Goal: Information Seeking & Learning: Learn about a topic

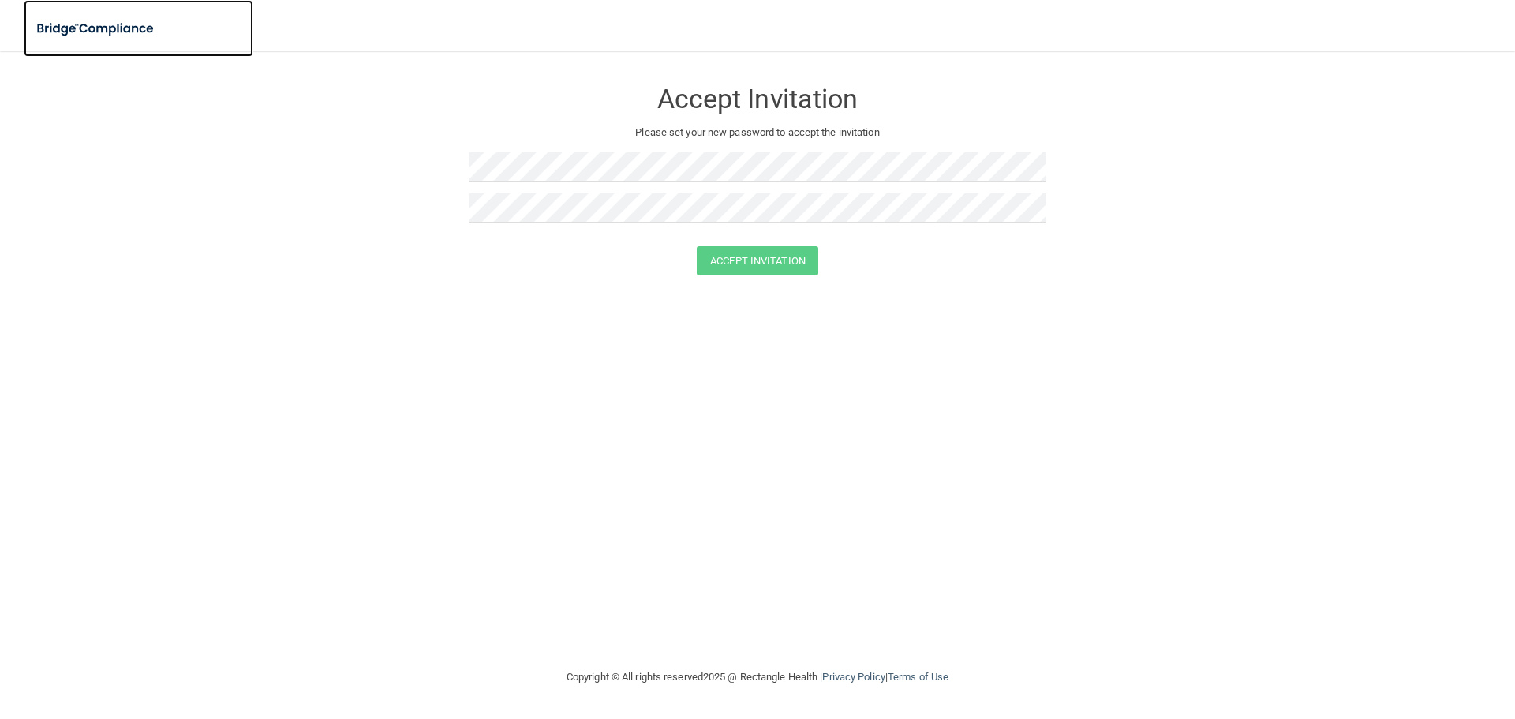
click at [120, 28] on img at bounding box center [96, 29] width 145 height 32
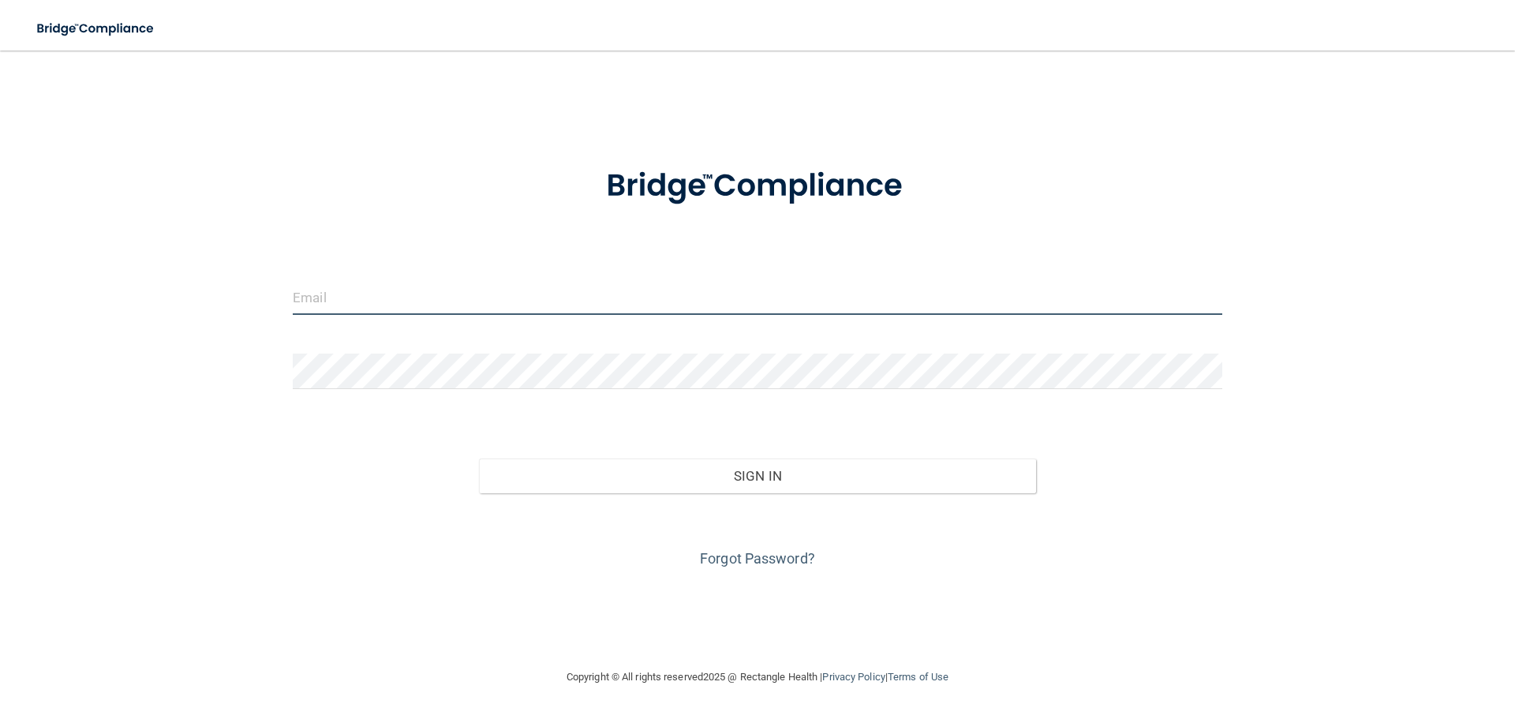
type input "[EMAIL_ADDRESS][DOMAIN_NAME]"
drag, startPoint x: 605, startPoint y: 293, endPoint x: 28, endPoint y: 293, distance: 577.8
click at [28, 293] on main "[EMAIL_ADDRESS][DOMAIN_NAME] Invalid email/password. You don't have permission …" at bounding box center [757, 385] width 1515 height 669
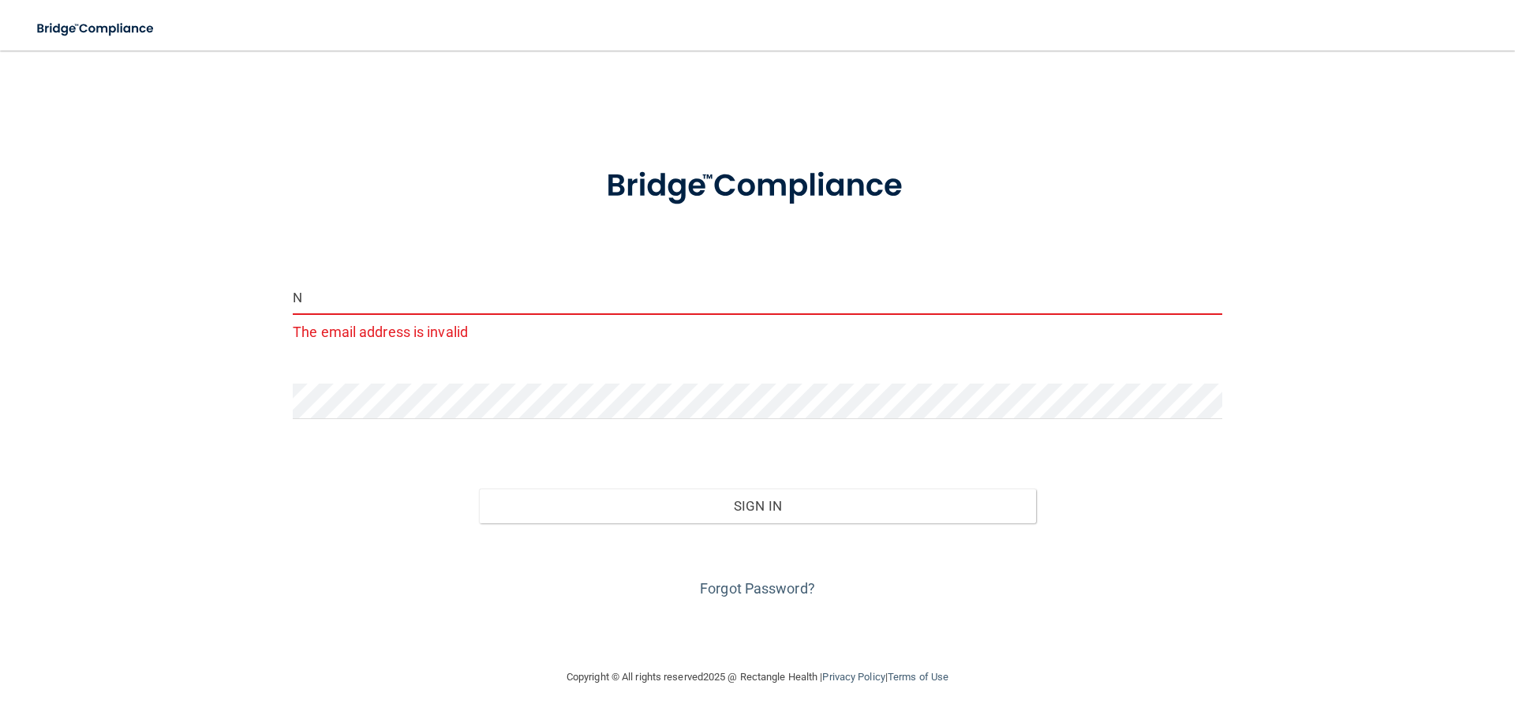
type input "[EMAIL_ADDRESS][DOMAIN_NAME]"
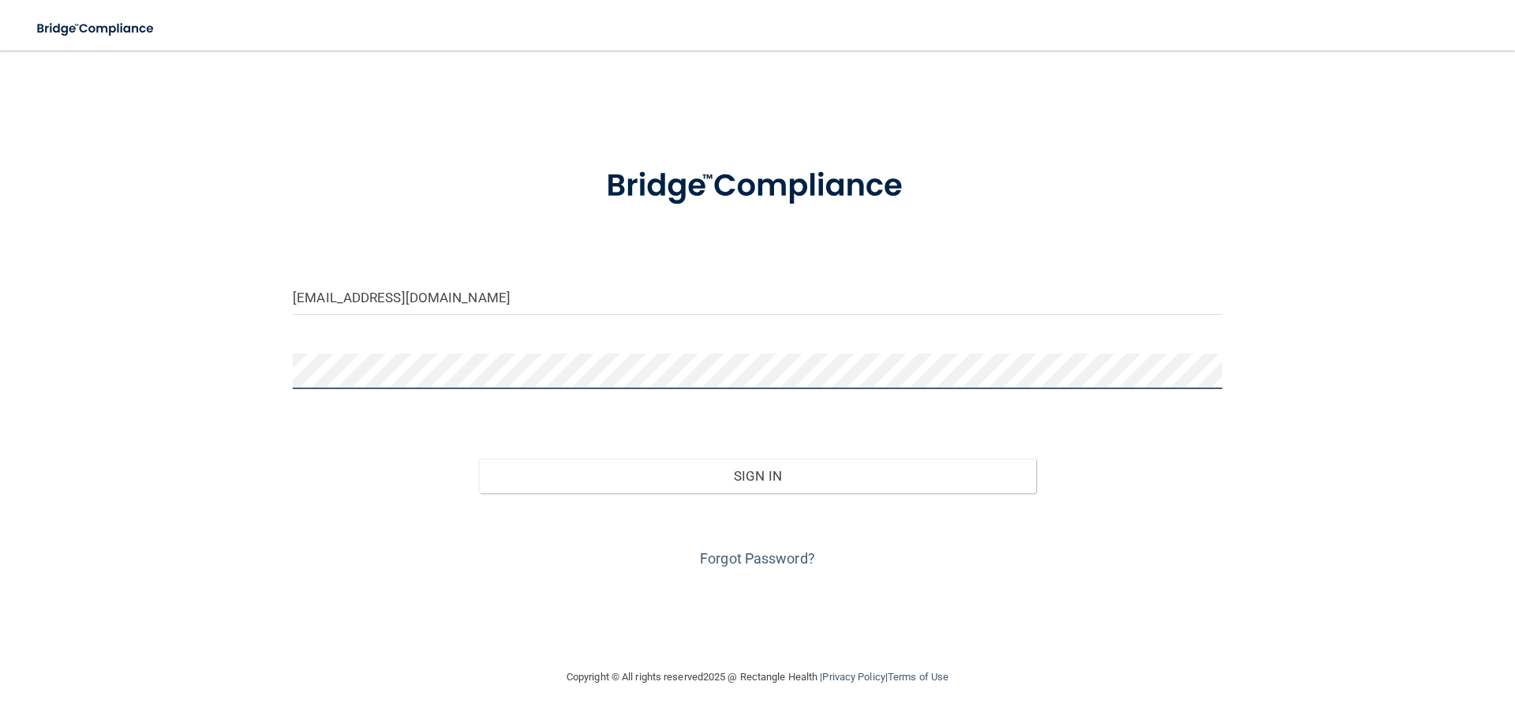
click at [102, 385] on div "[EMAIL_ADDRESS][DOMAIN_NAME] Invalid email/password. You don't have permission …" at bounding box center [758, 359] width 1452 height 586
click at [479, 459] on button "Sign In" at bounding box center [758, 476] width 558 height 35
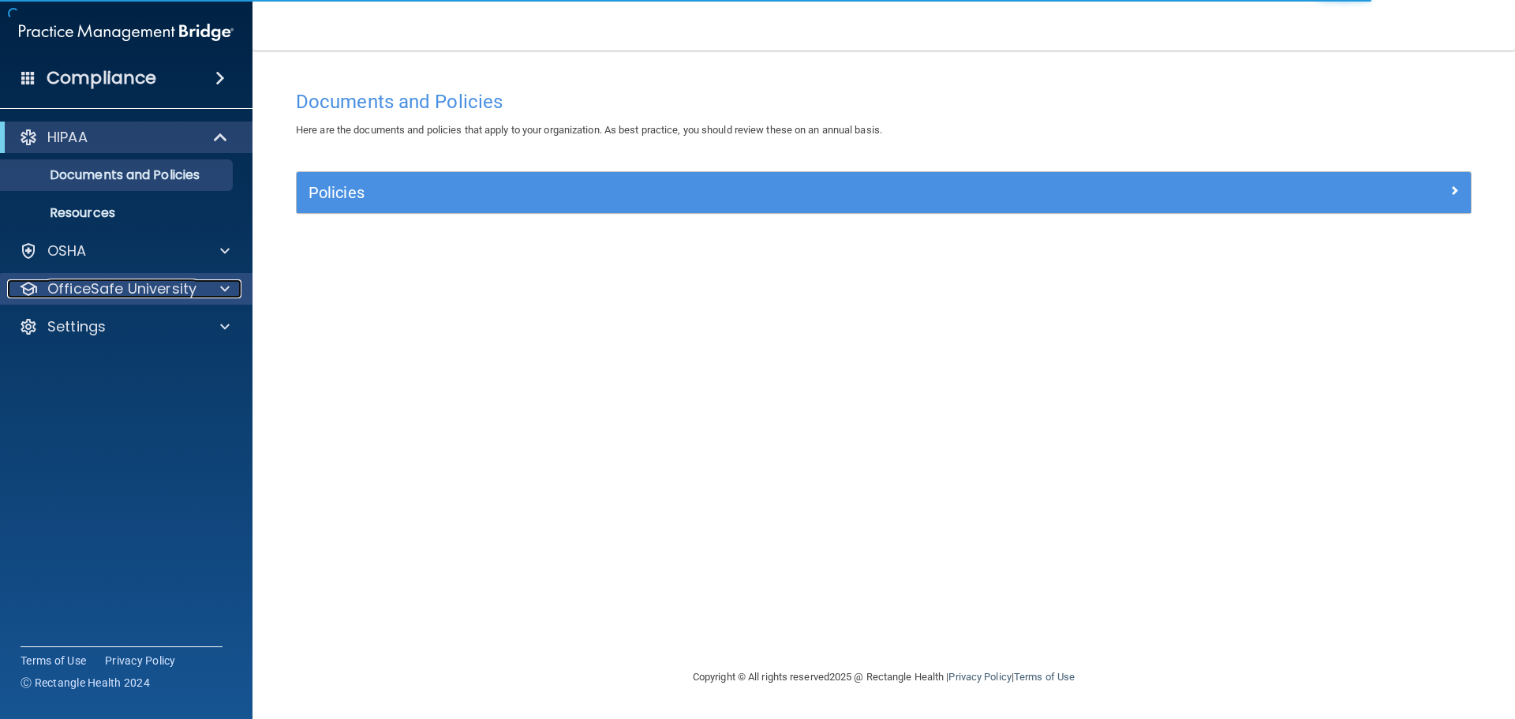
click at [193, 281] on p "OfficeSafe University" at bounding box center [121, 288] width 149 height 19
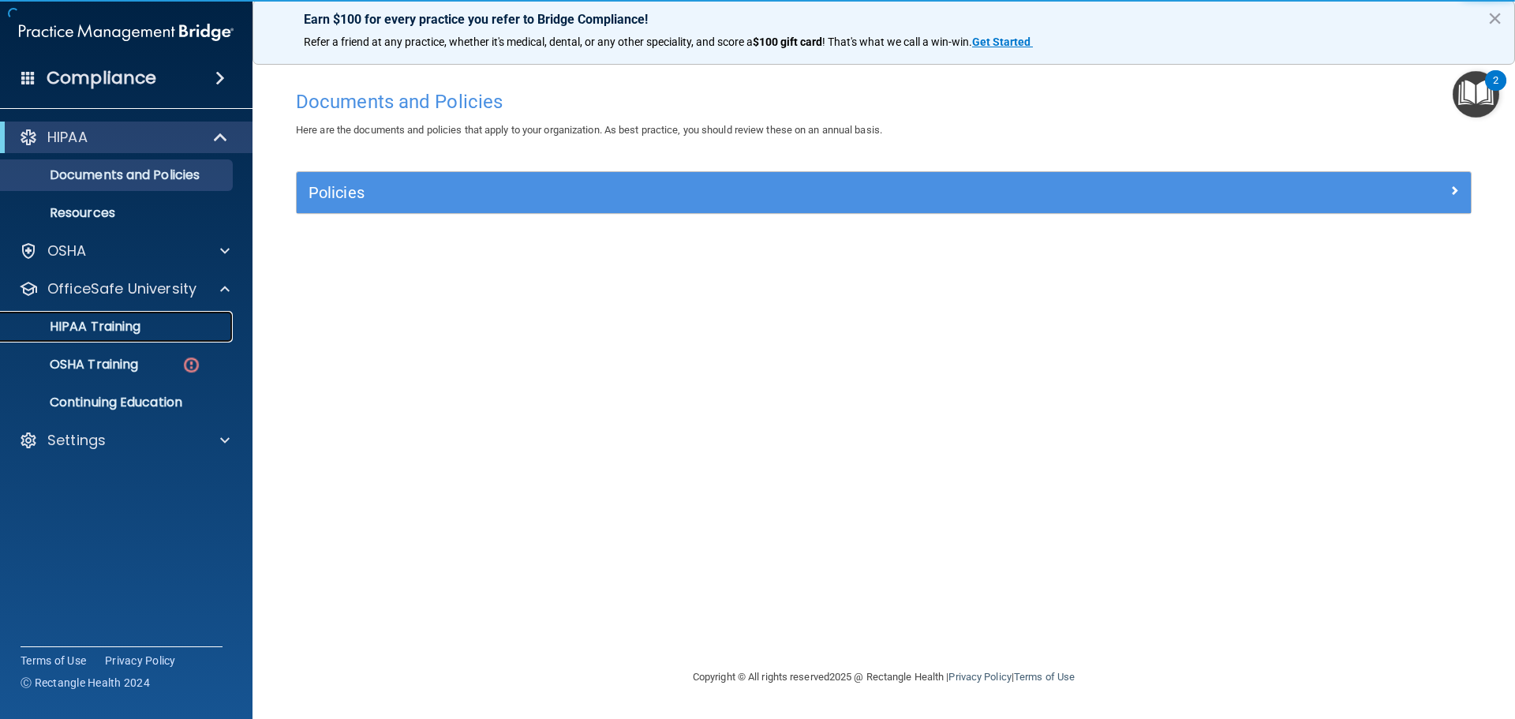
click at [183, 342] on link "HIPAA Training" at bounding box center [108, 327] width 249 height 32
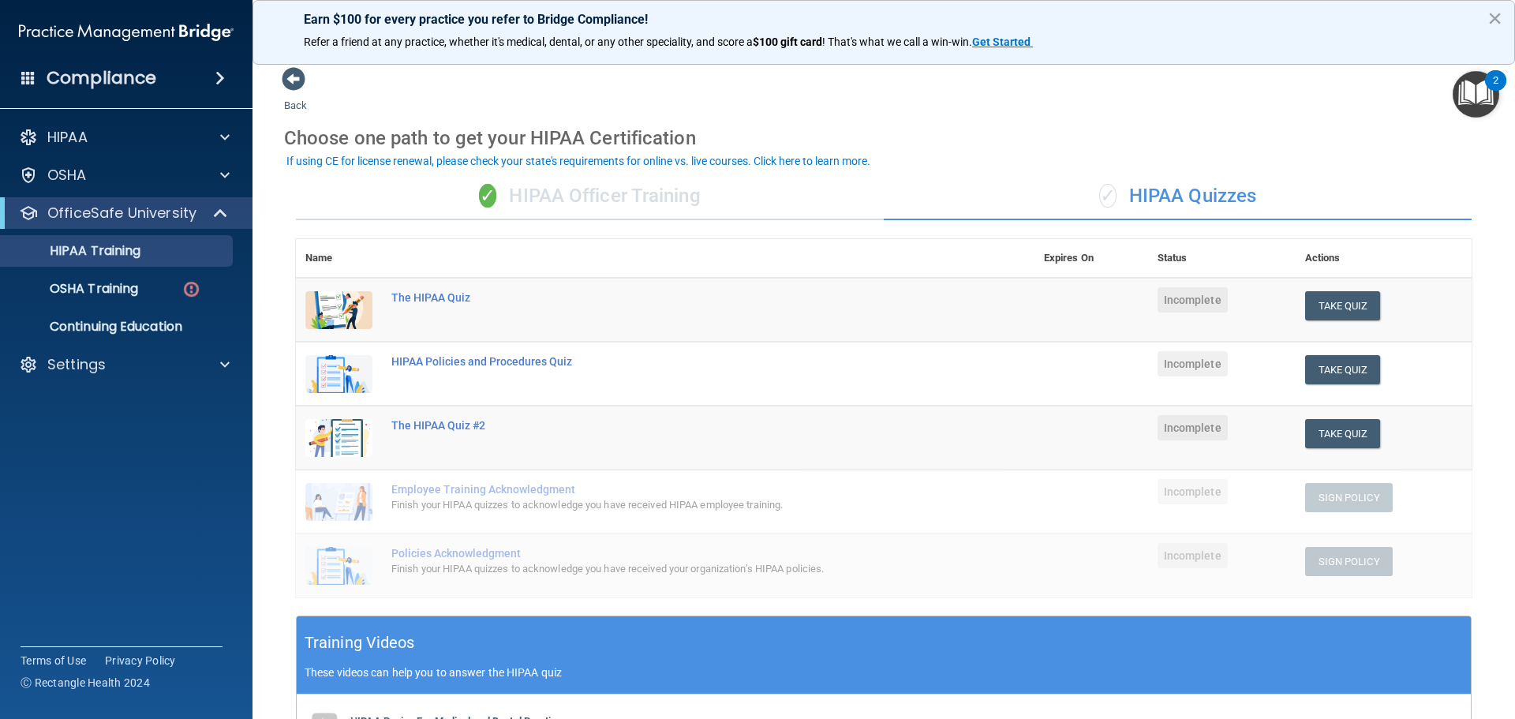
click at [607, 176] on div "✓ HIPAA Officer Training" at bounding box center [590, 196] width 588 height 47
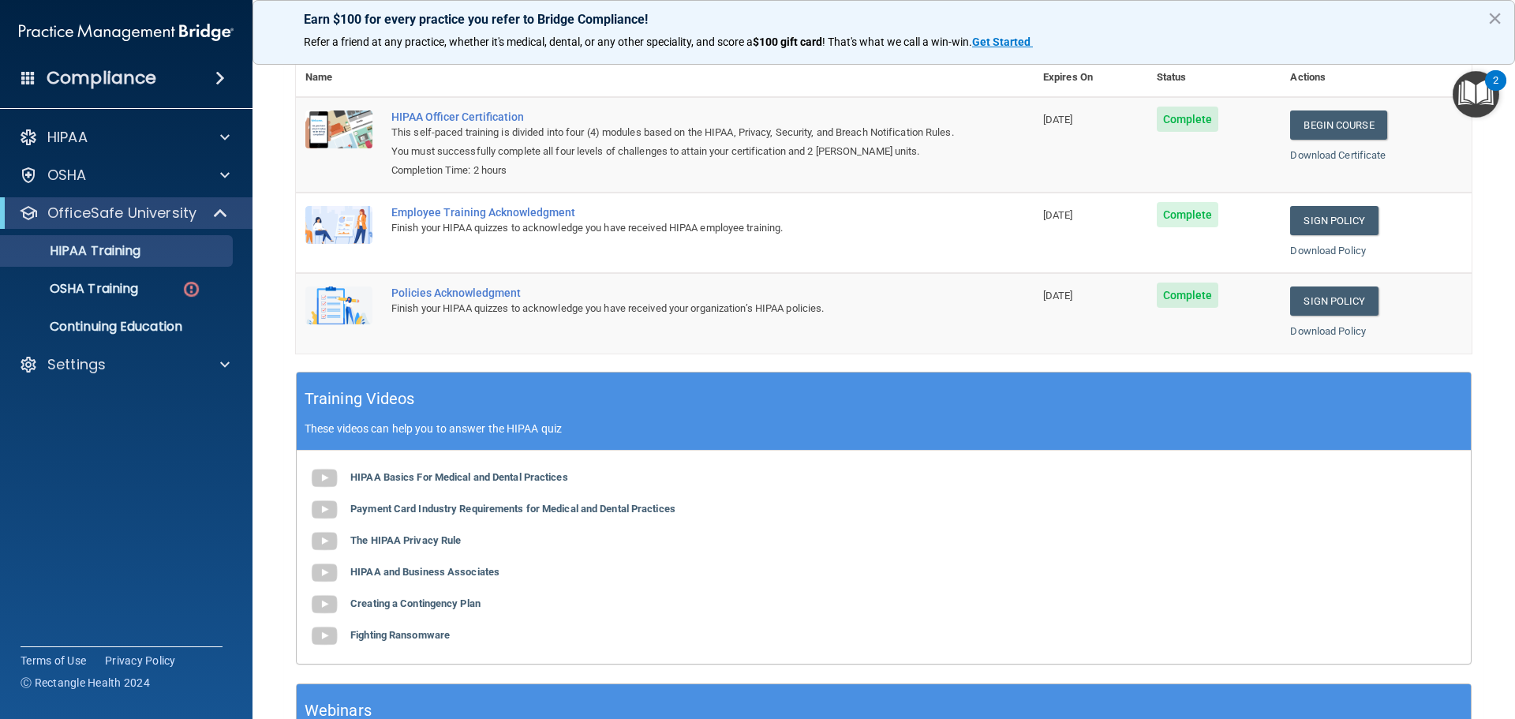
scroll to position [56, 0]
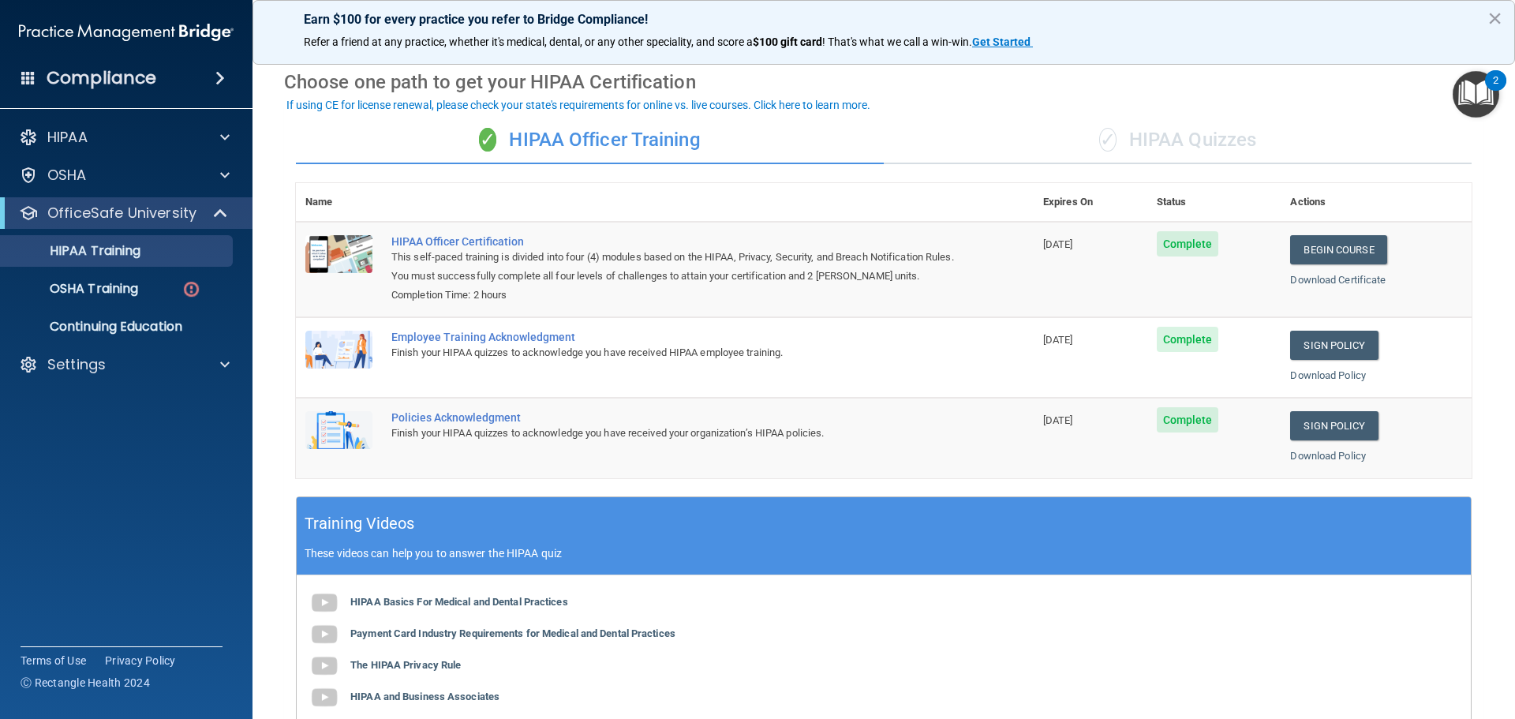
click at [1202, 133] on div "✓ HIPAA Quizzes" at bounding box center [1178, 140] width 588 height 47
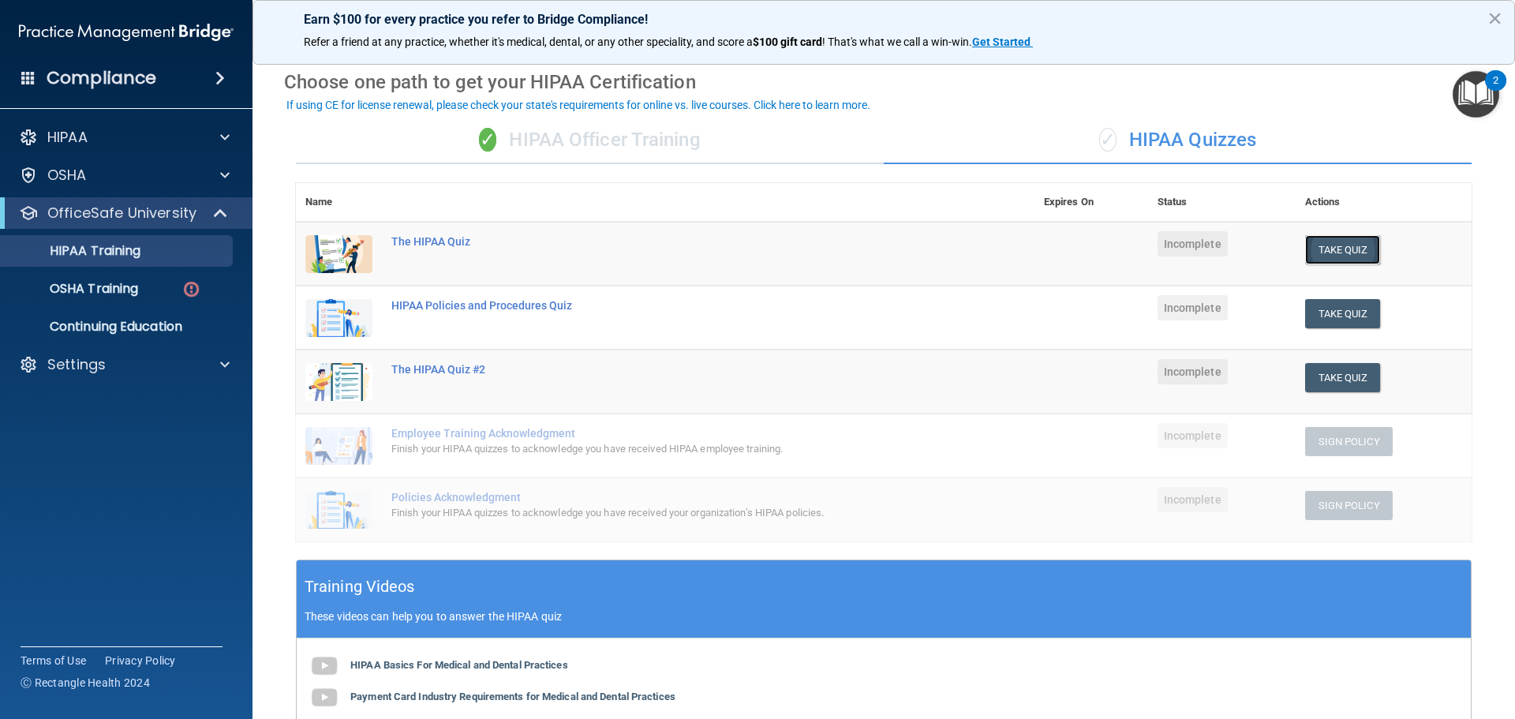
click at [1353, 250] on button "Take Quiz" at bounding box center [1344, 249] width 76 height 29
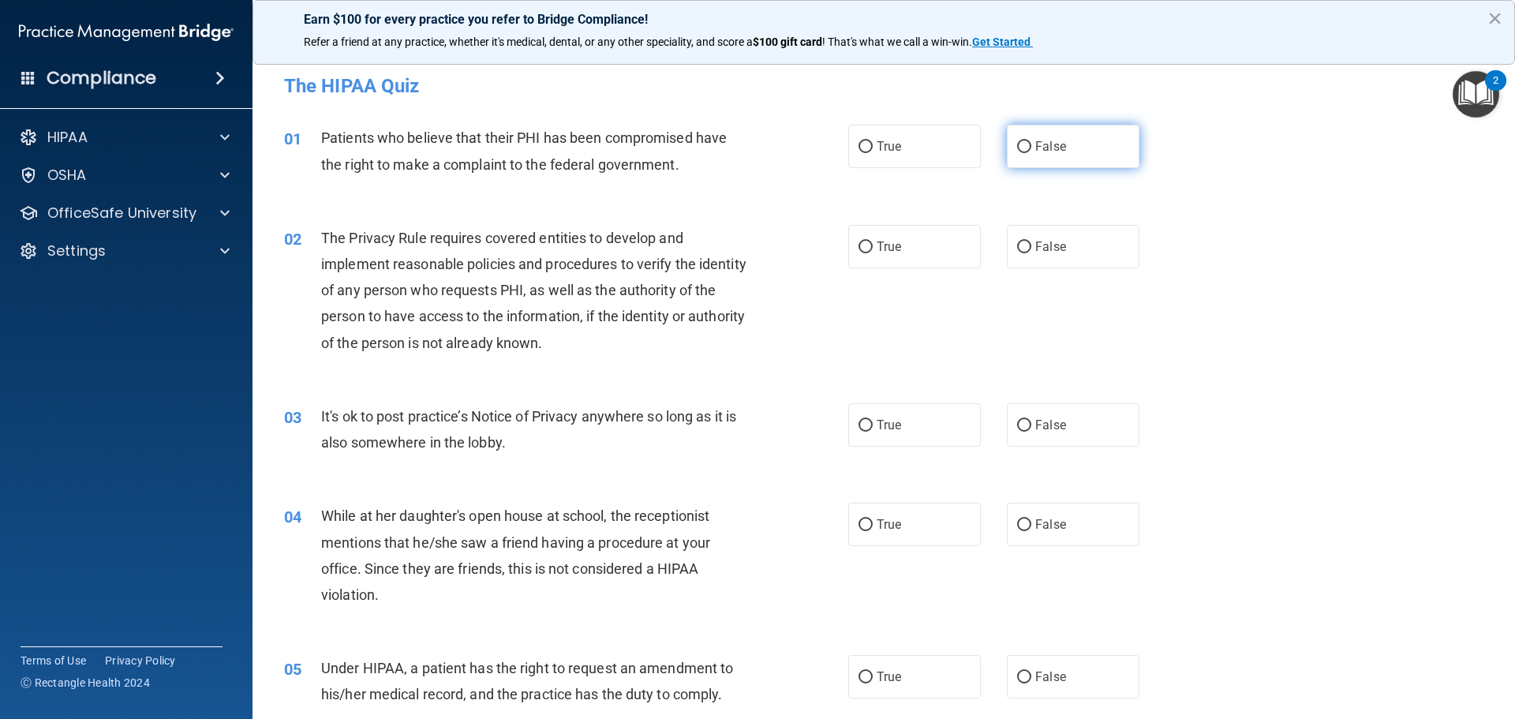
click at [1036, 149] on span "False" at bounding box center [1051, 146] width 31 height 15
click at [1029, 149] on input "False" at bounding box center [1024, 147] width 14 height 12
radio input "true"
click at [859, 144] on input "True" at bounding box center [866, 147] width 14 height 12
radio input "true"
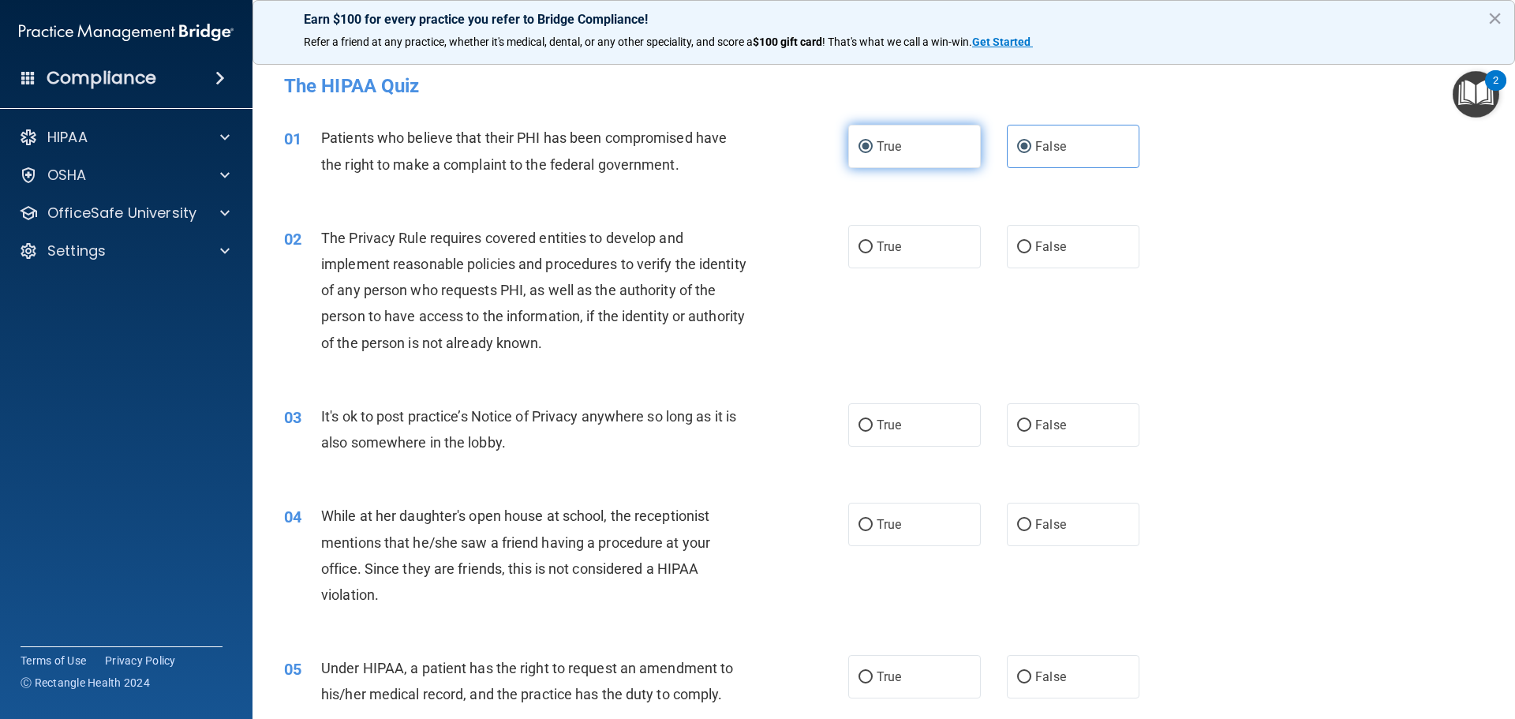
radio input "false"
click at [877, 253] on span "True" at bounding box center [889, 246] width 24 height 15
click at [873, 253] on input "True" at bounding box center [866, 248] width 14 height 12
radio input "true"
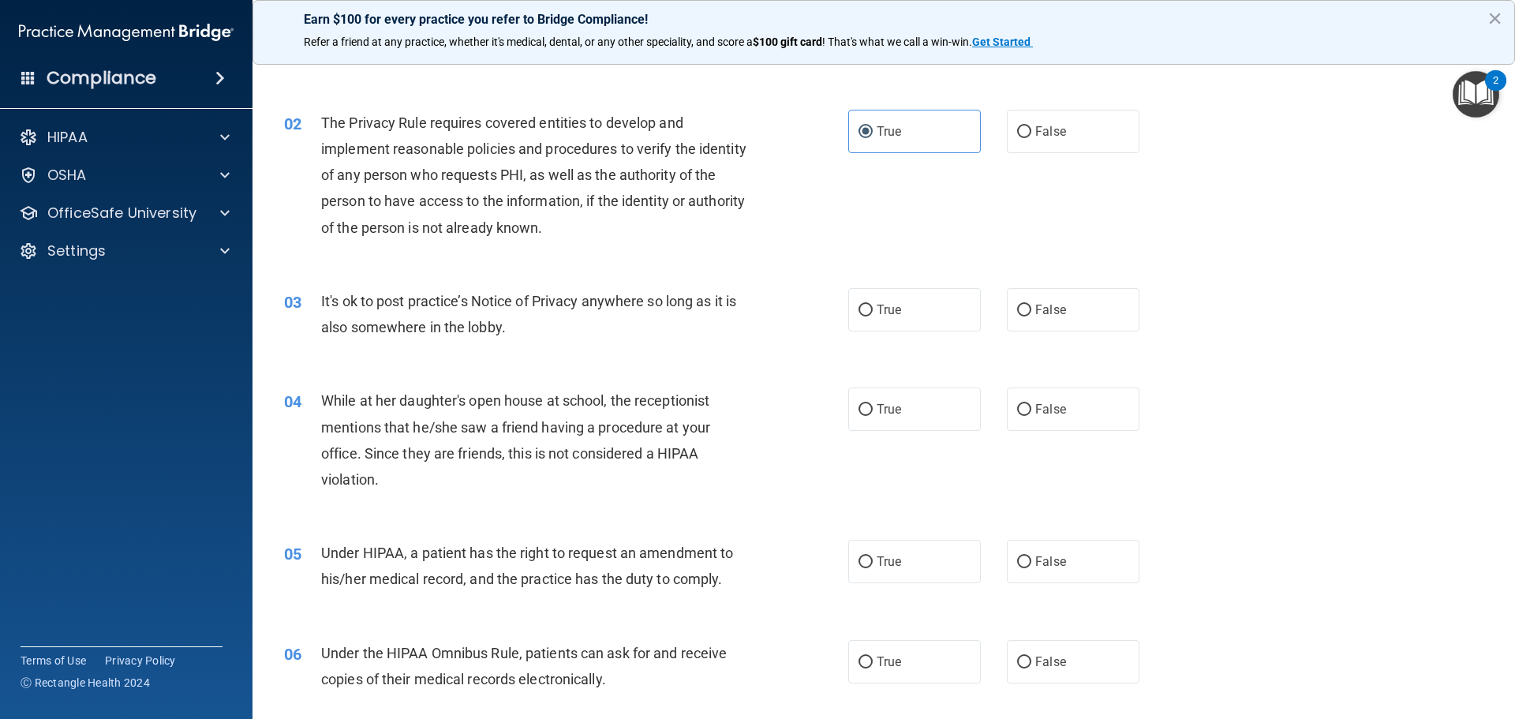
scroll to position [153, 0]
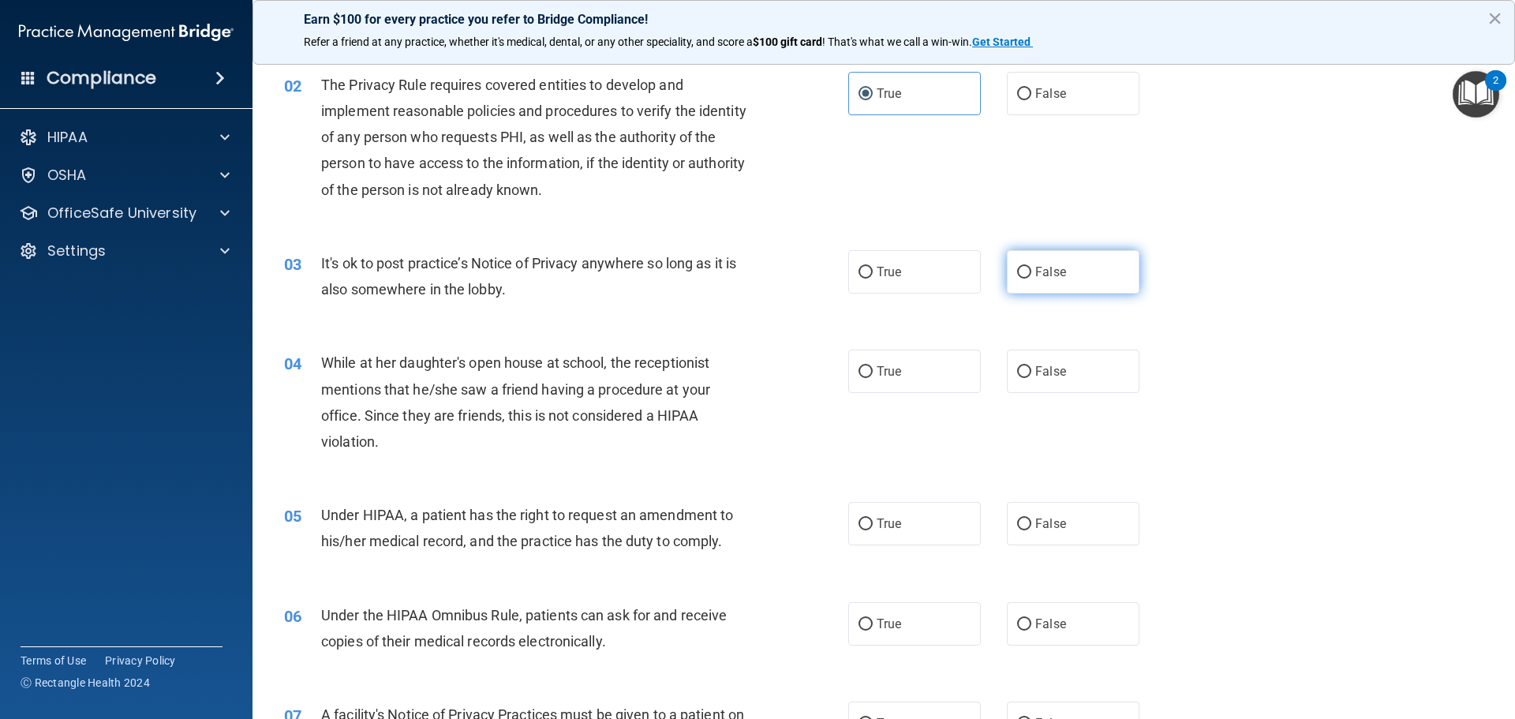
click at [1017, 278] on input "False" at bounding box center [1024, 273] width 14 height 12
radio input "true"
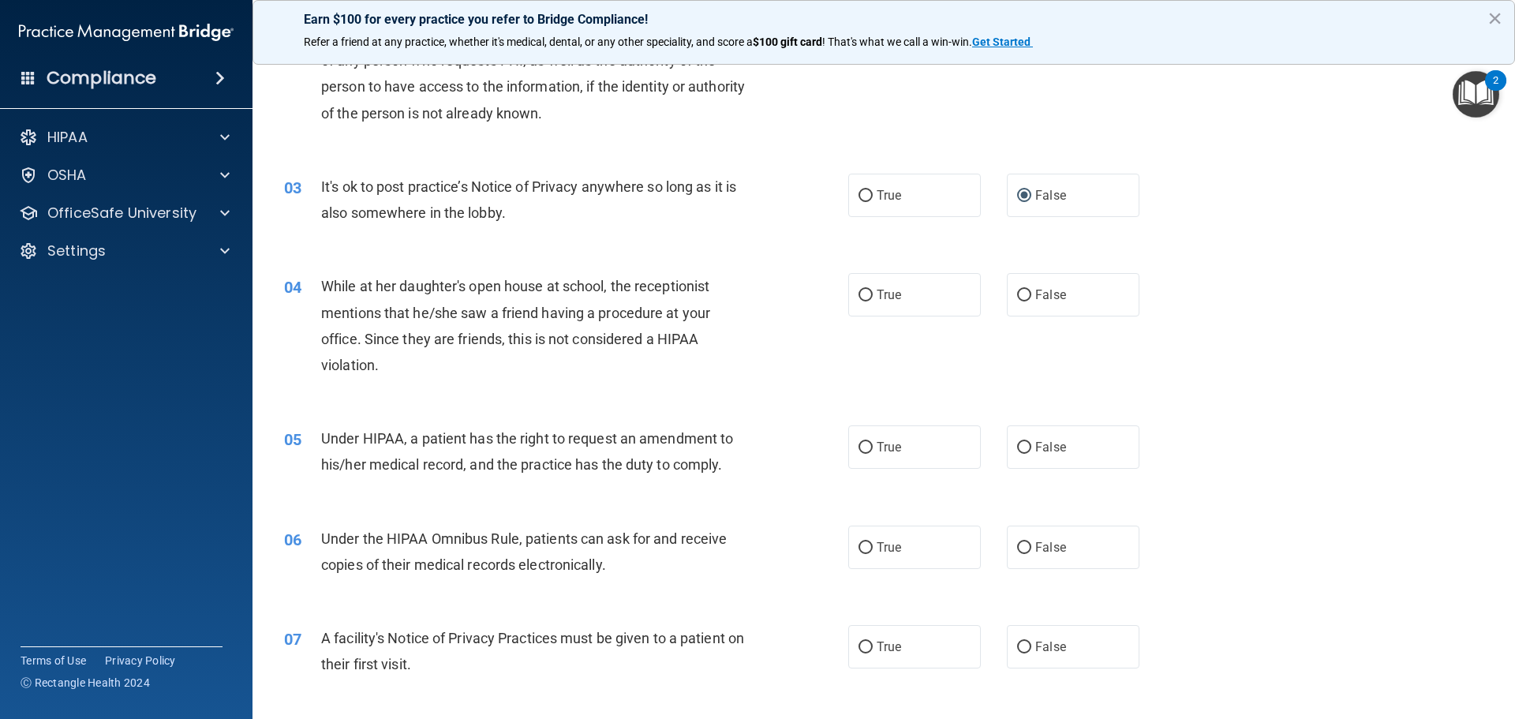
scroll to position [268, 0]
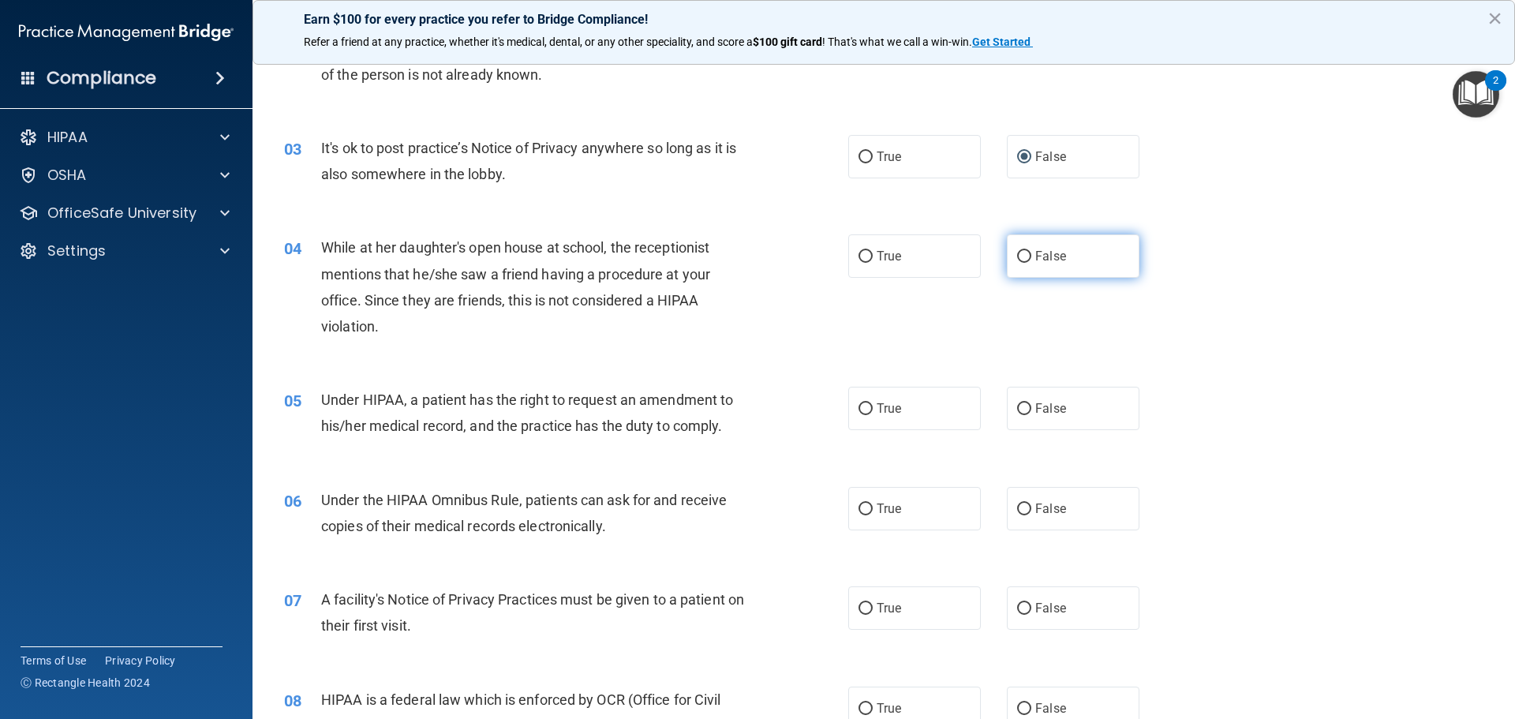
click at [1062, 253] on label "False" at bounding box center [1073, 255] width 133 height 43
click at [1032, 253] on input "False" at bounding box center [1024, 257] width 14 height 12
radio input "true"
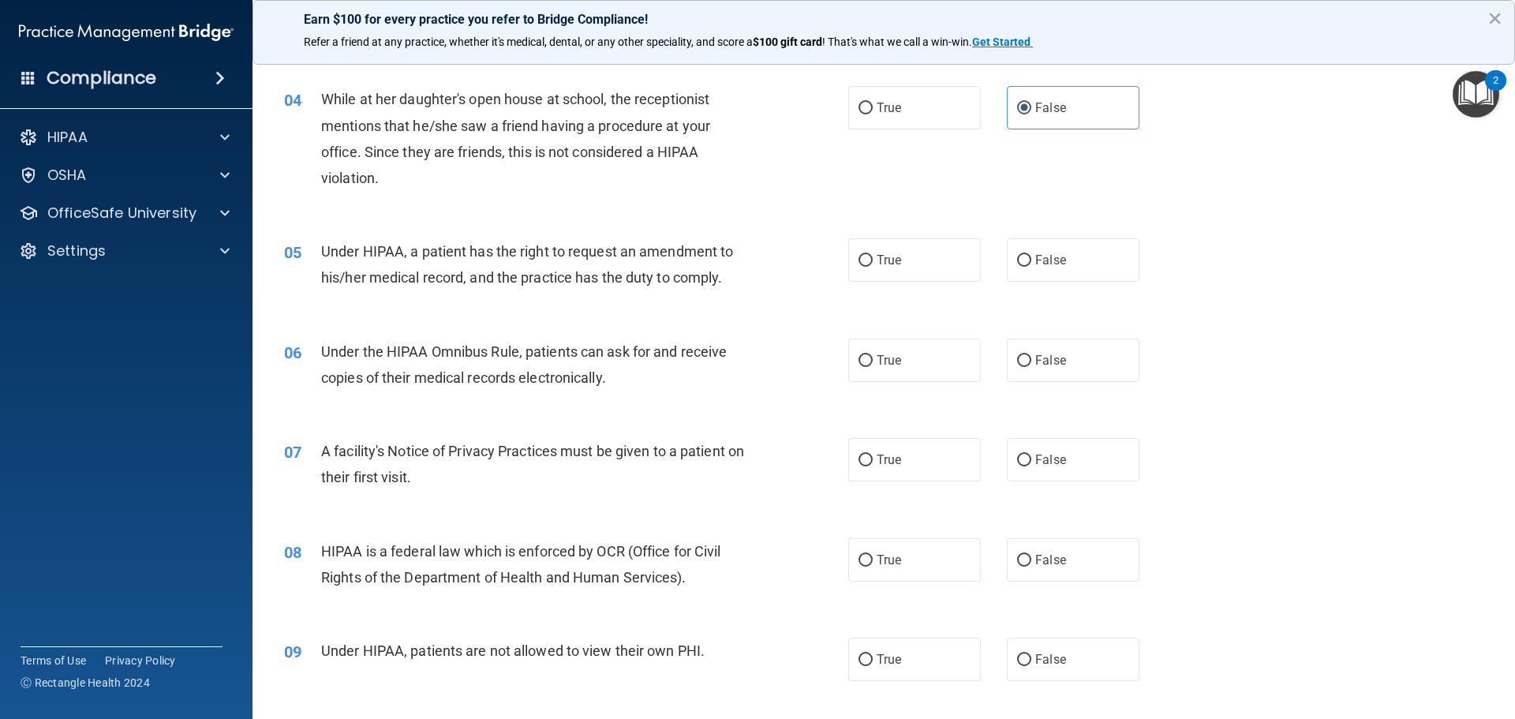
scroll to position [422, 0]
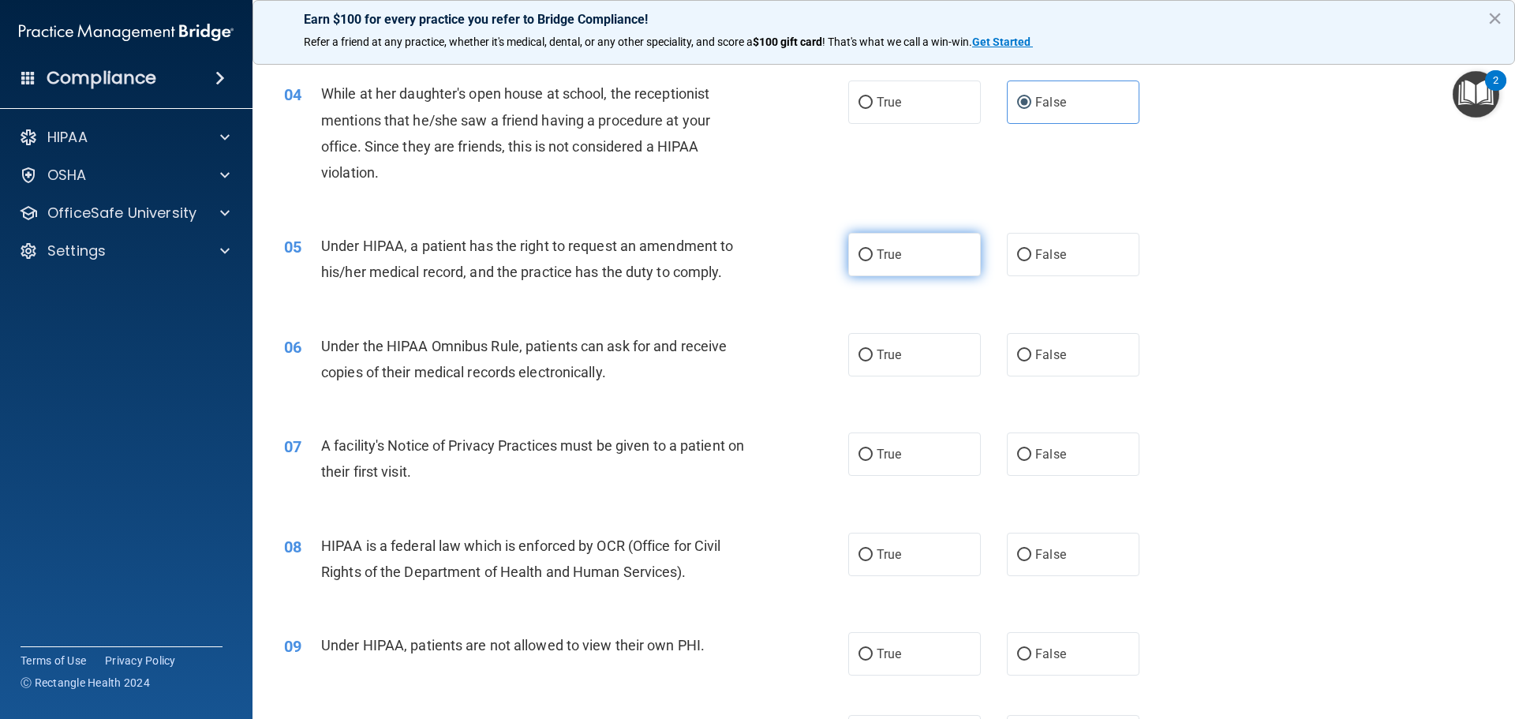
click at [859, 258] on input "True" at bounding box center [866, 255] width 14 height 12
radio input "true"
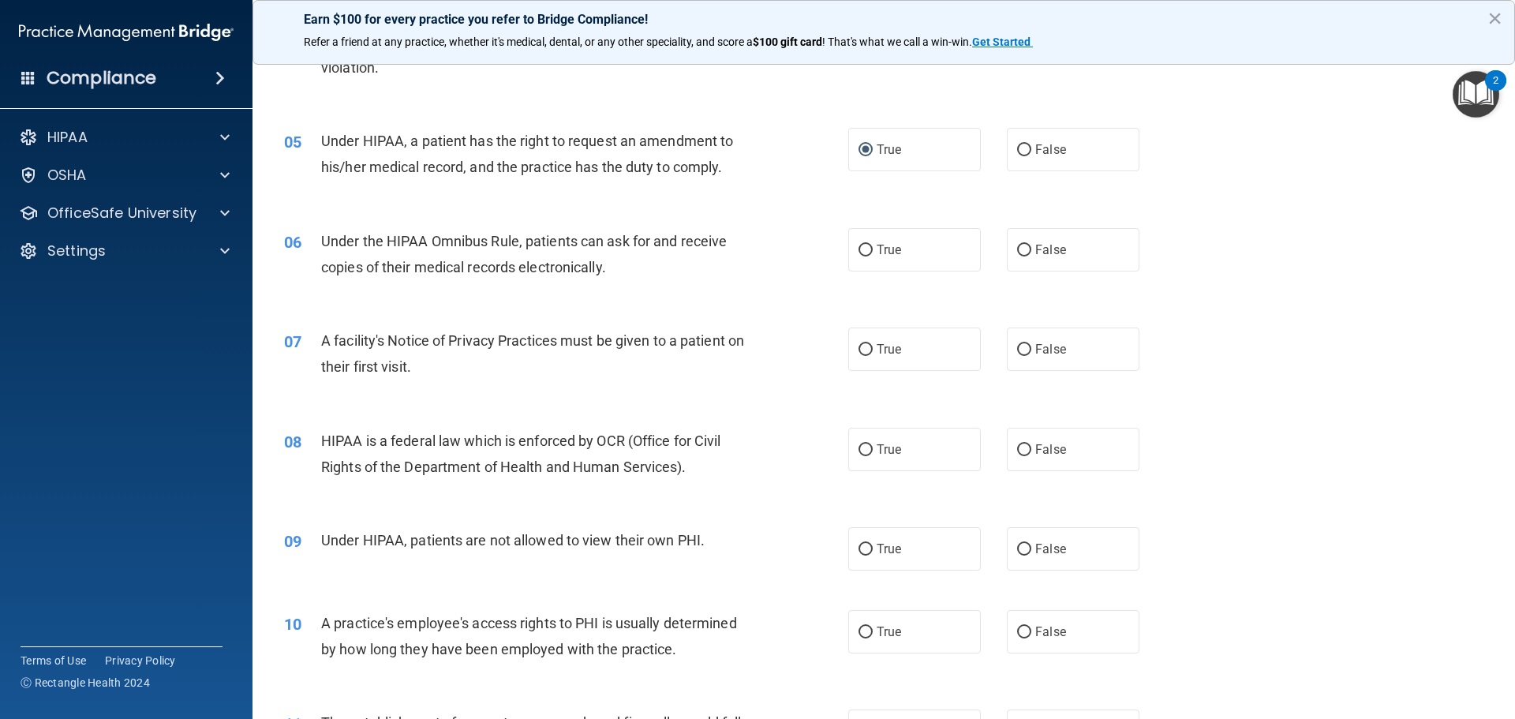
scroll to position [538, 0]
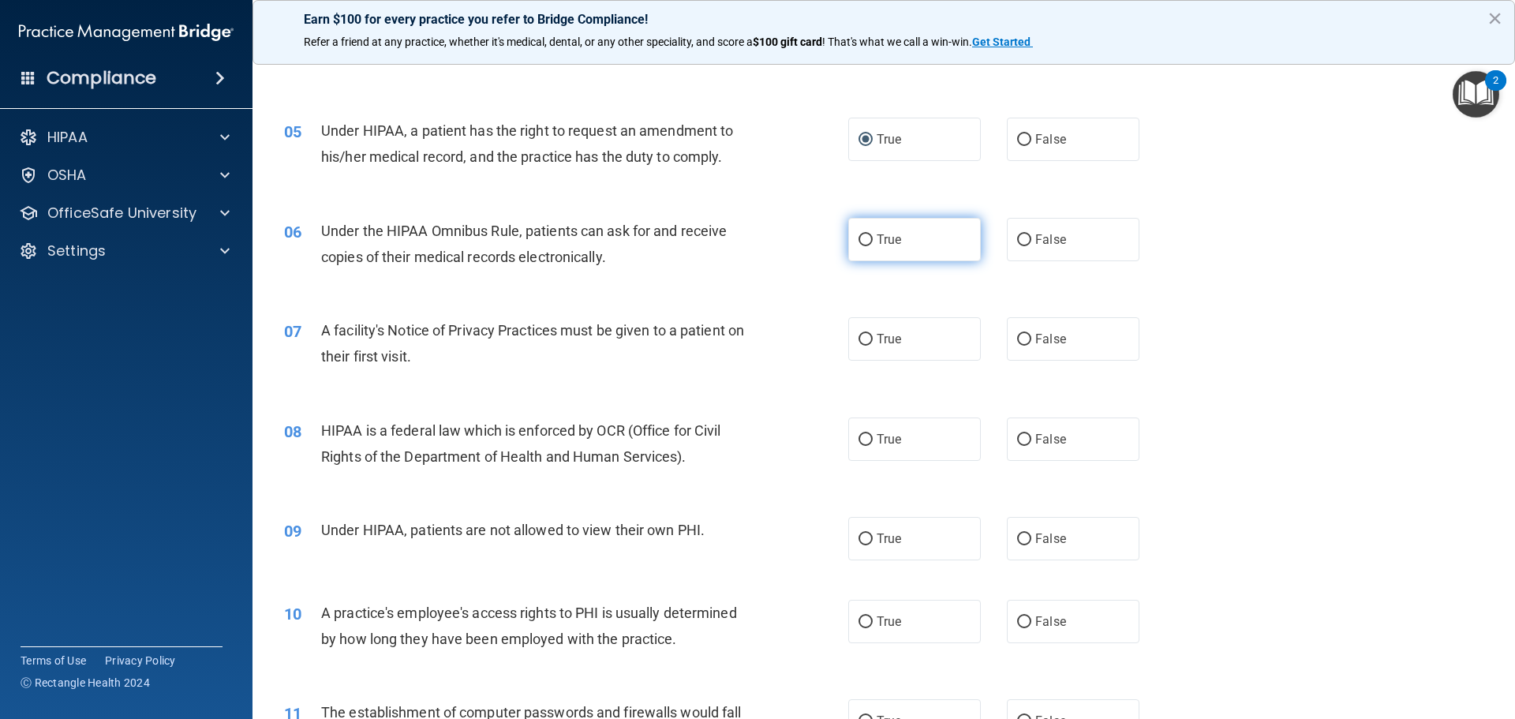
click at [871, 226] on label "True" at bounding box center [915, 239] width 133 height 43
click at [871, 234] on input "True" at bounding box center [866, 240] width 14 height 12
radio input "true"
click at [904, 345] on label "True" at bounding box center [915, 338] width 133 height 43
click at [873, 345] on input "True" at bounding box center [866, 340] width 14 height 12
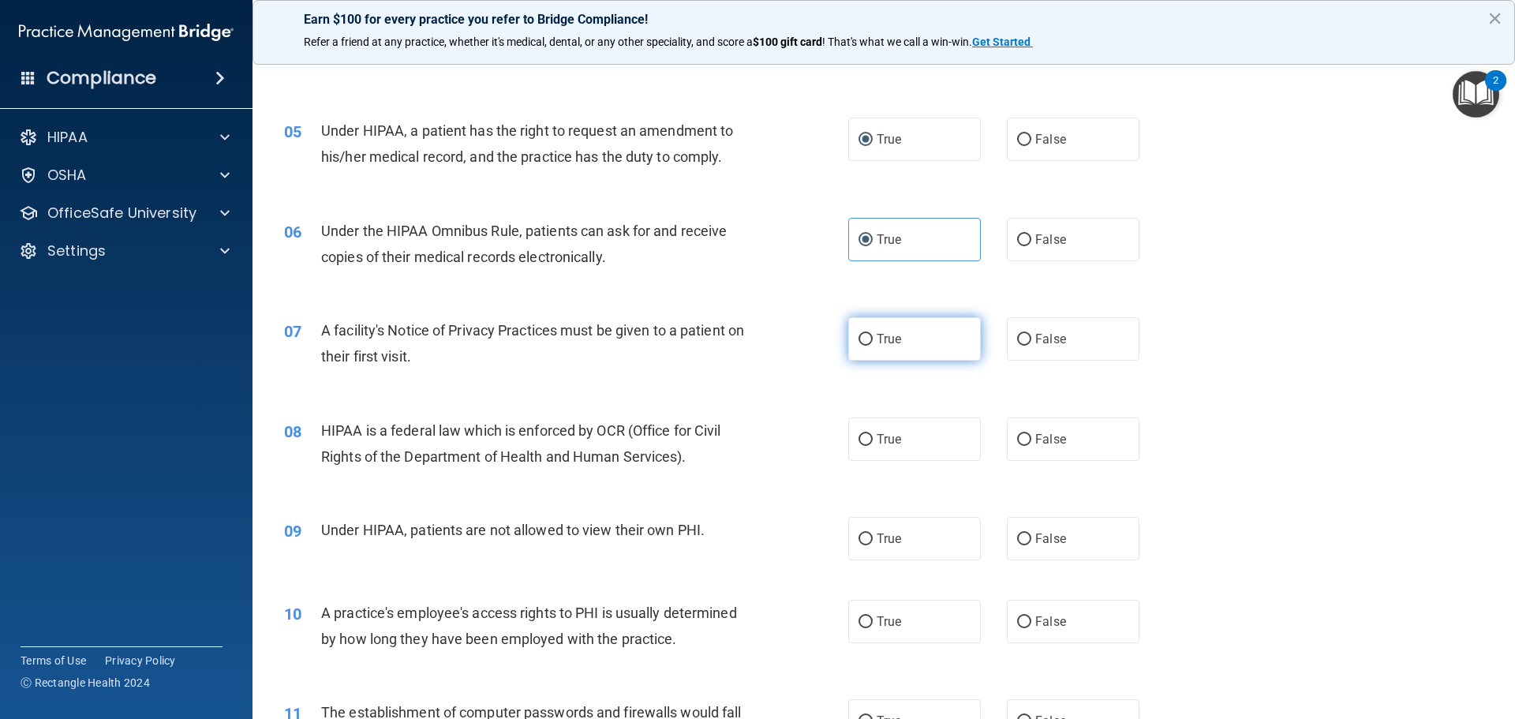
radio input "true"
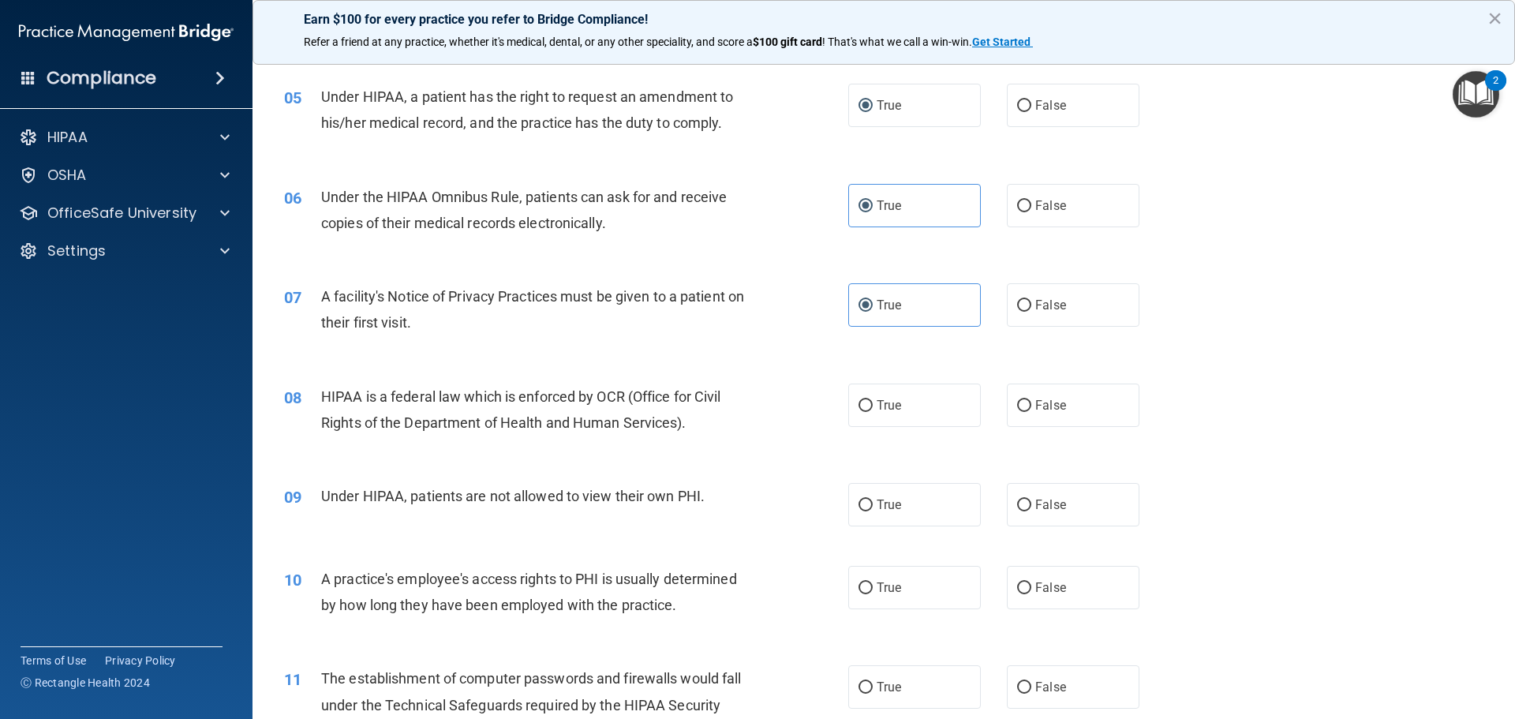
scroll to position [614, 0]
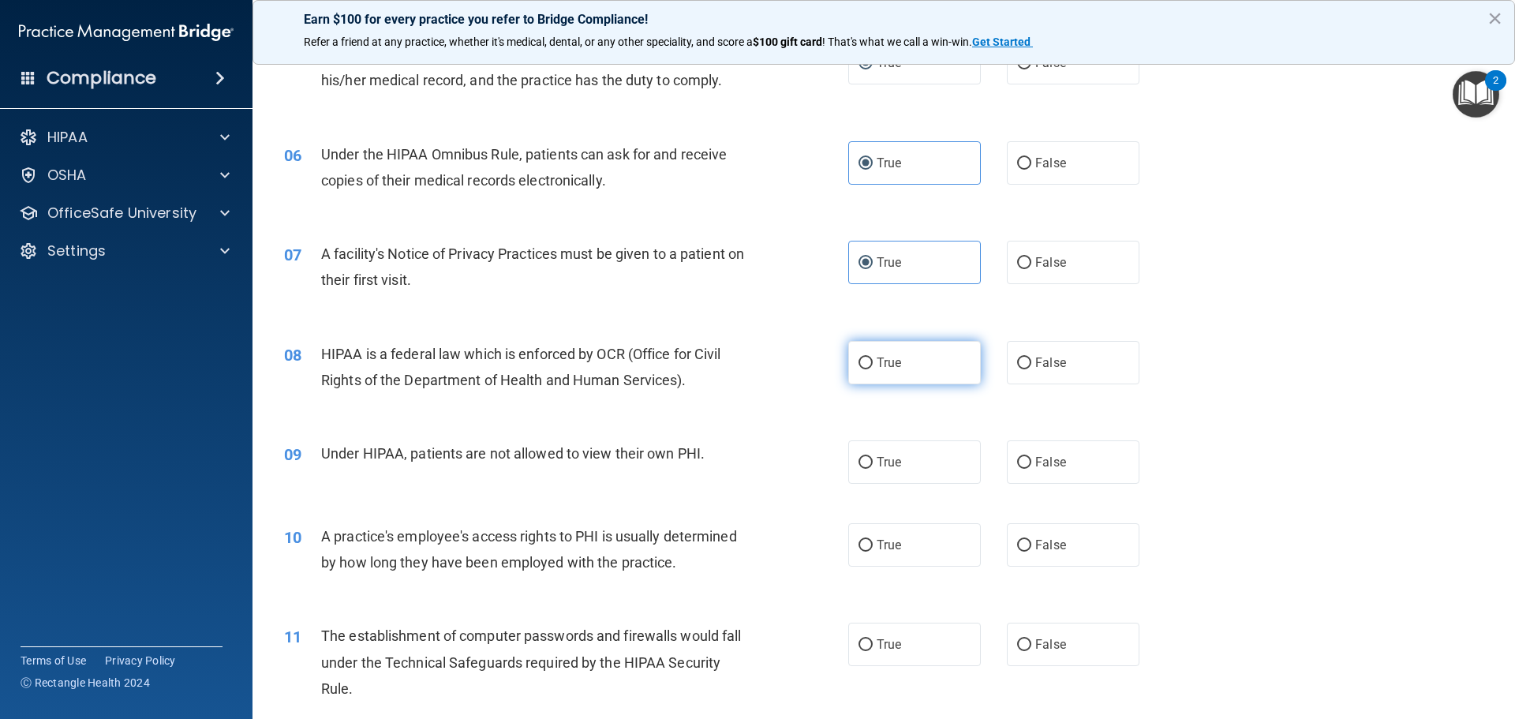
click at [903, 356] on label "True" at bounding box center [915, 362] width 133 height 43
click at [873, 358] on input "True" at bounding box center [866, 364] width 14 height 12
radio input "true"
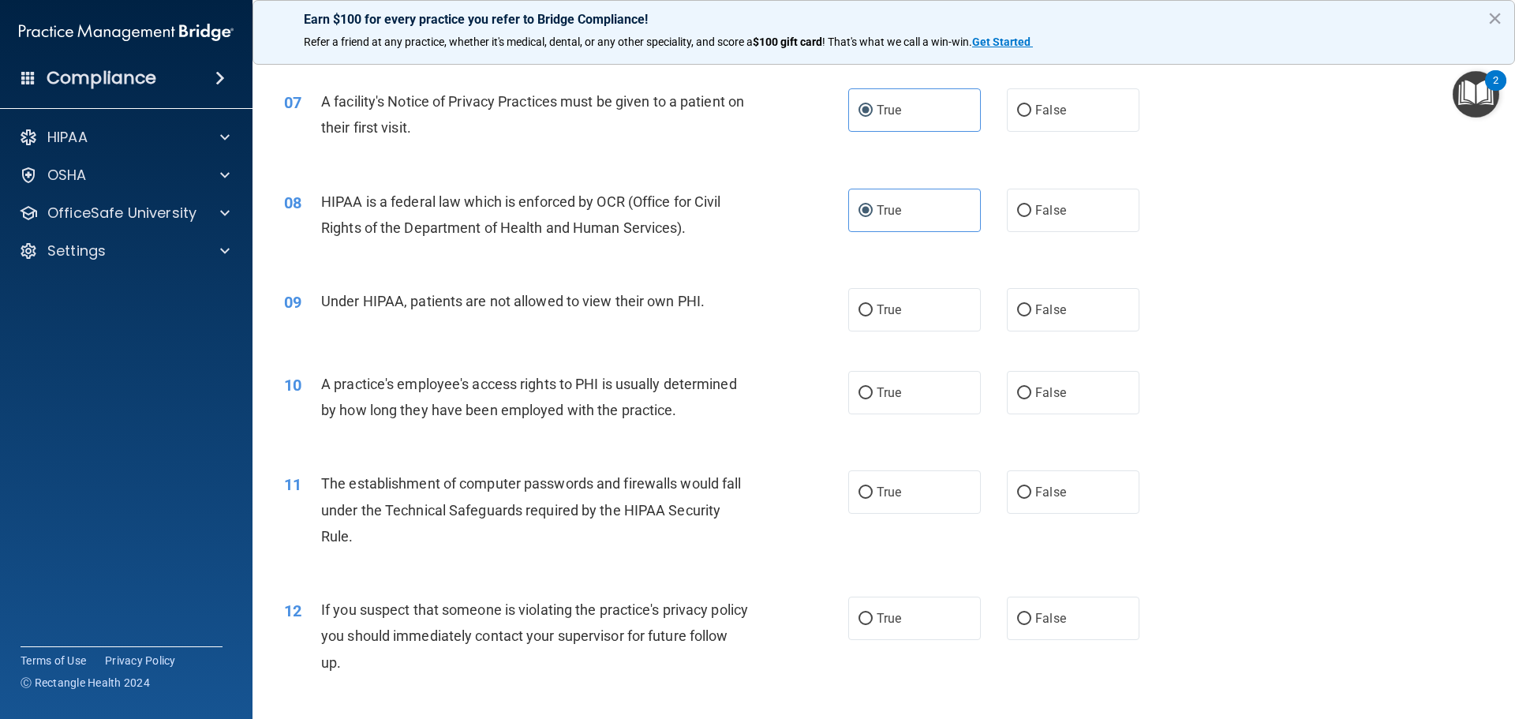
scroll to position [806, 0]
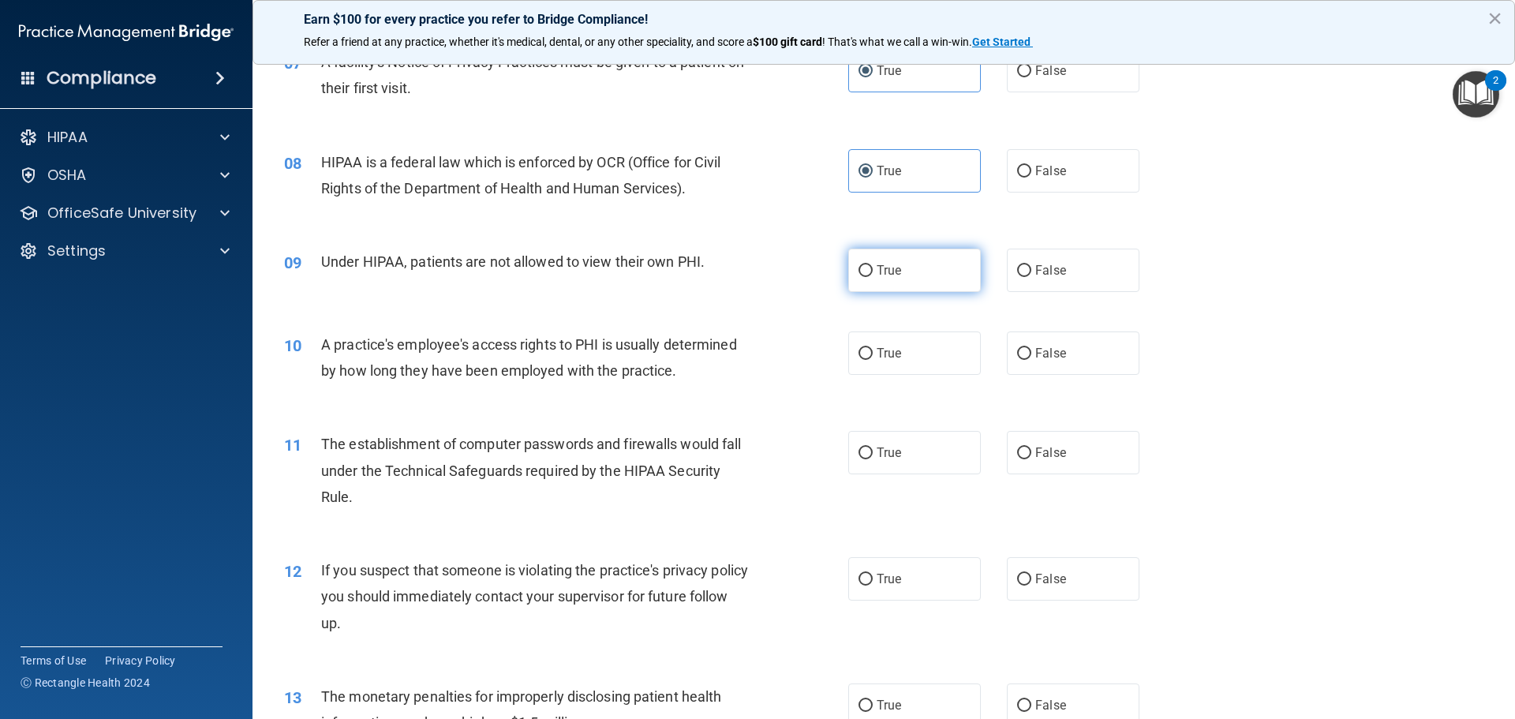
click at [879, 275] on span "True" at bounding box center [889, 270] width 24 height 15
click at [873, 275] on input "True" at bounding box center [866, 271] width 14 height 12
radio input "true"
click at [1048, 282] on label "False" at bounding box center [1073, 270] width 133 height 43
click at [1032, 277] on input "False" at bounding box center [1024, 271] width 14 height 12
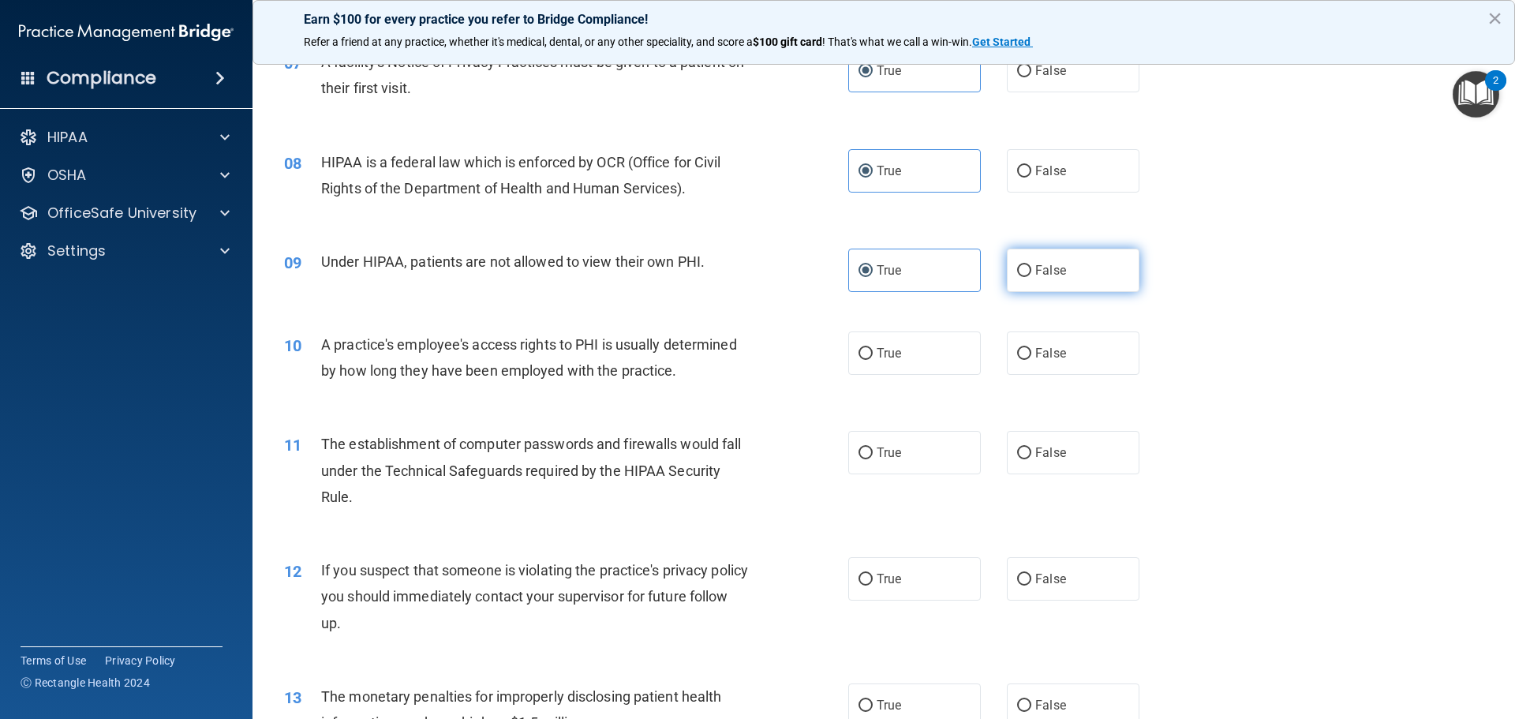
radio input "true"
radio input "false"
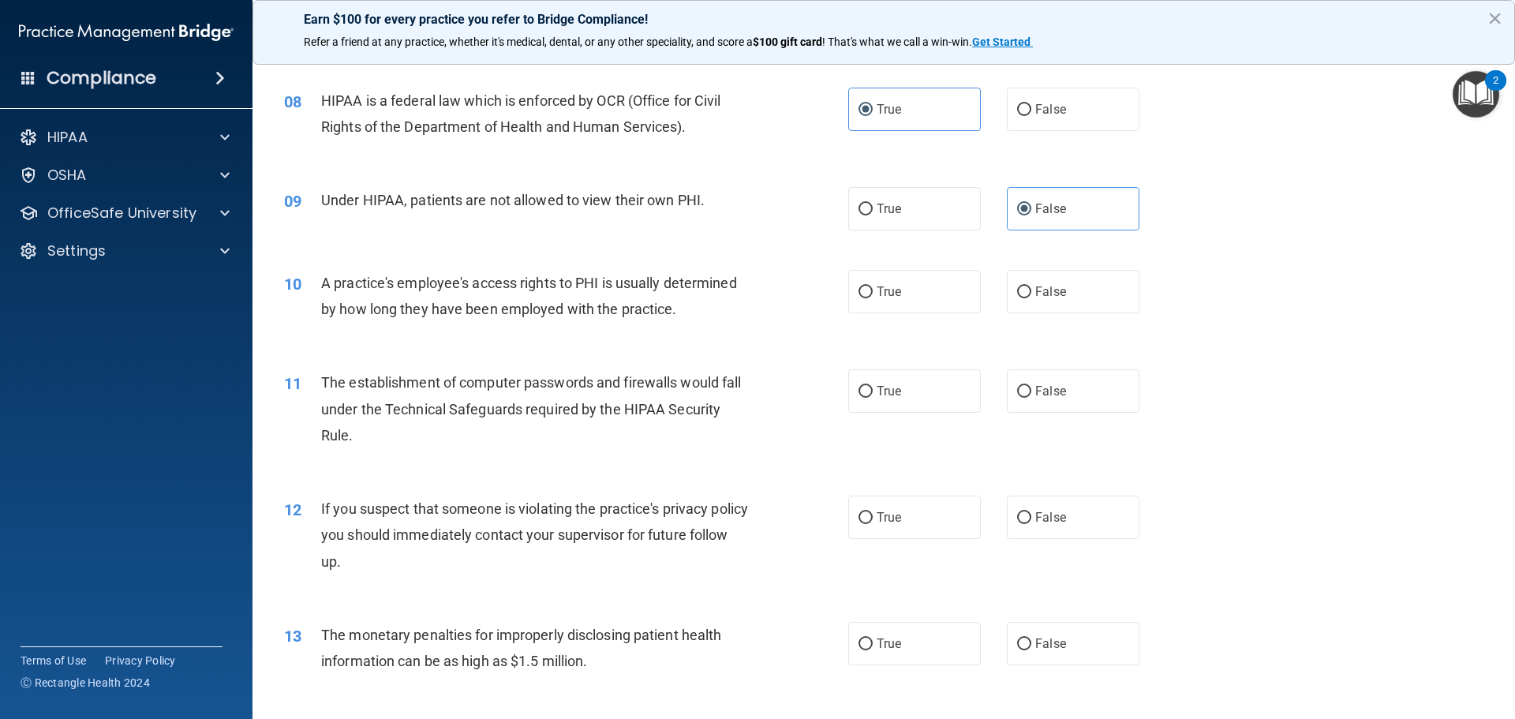
scroll to position [882, 0]
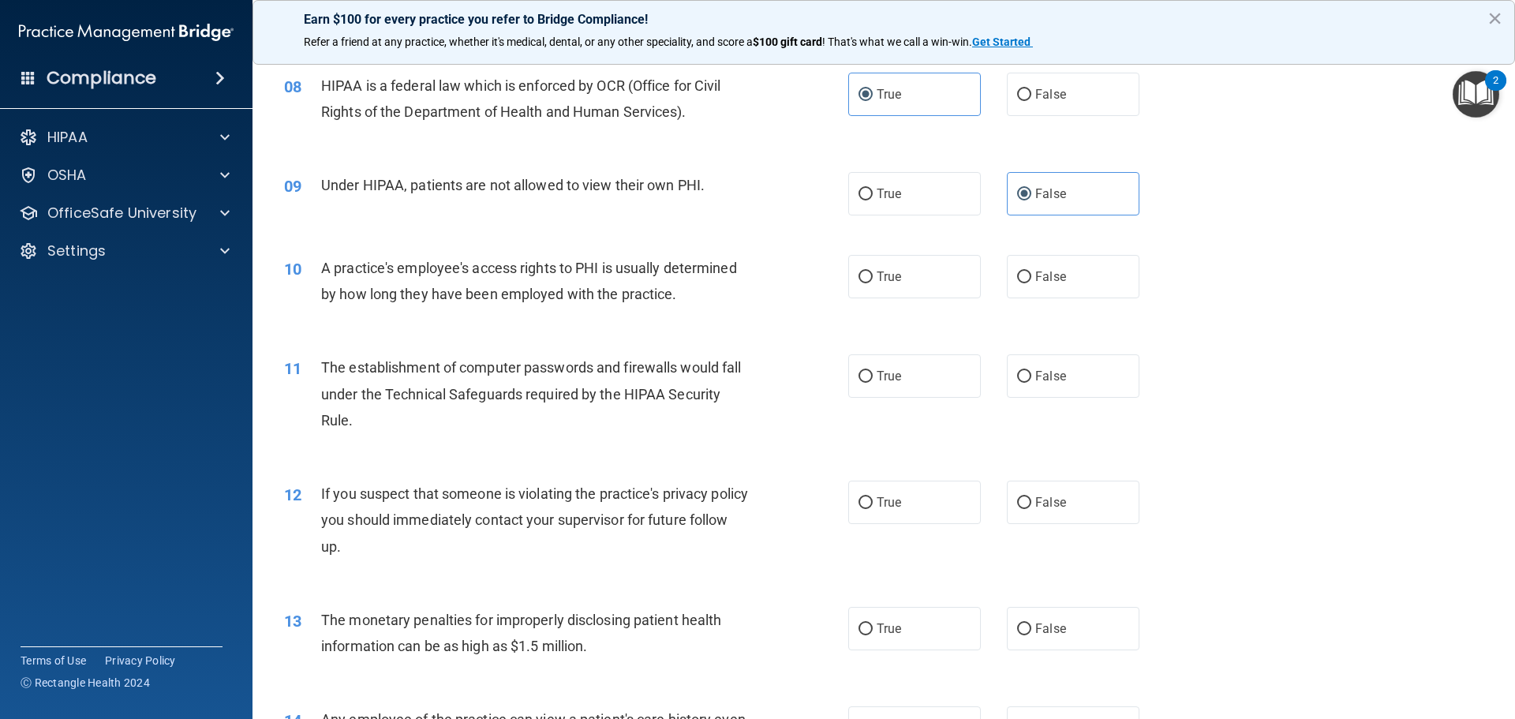
click at [1473, 114] on img "Open Resource Center, 2 new notifications" at bounding box center [1476, 94] width 47 height 47
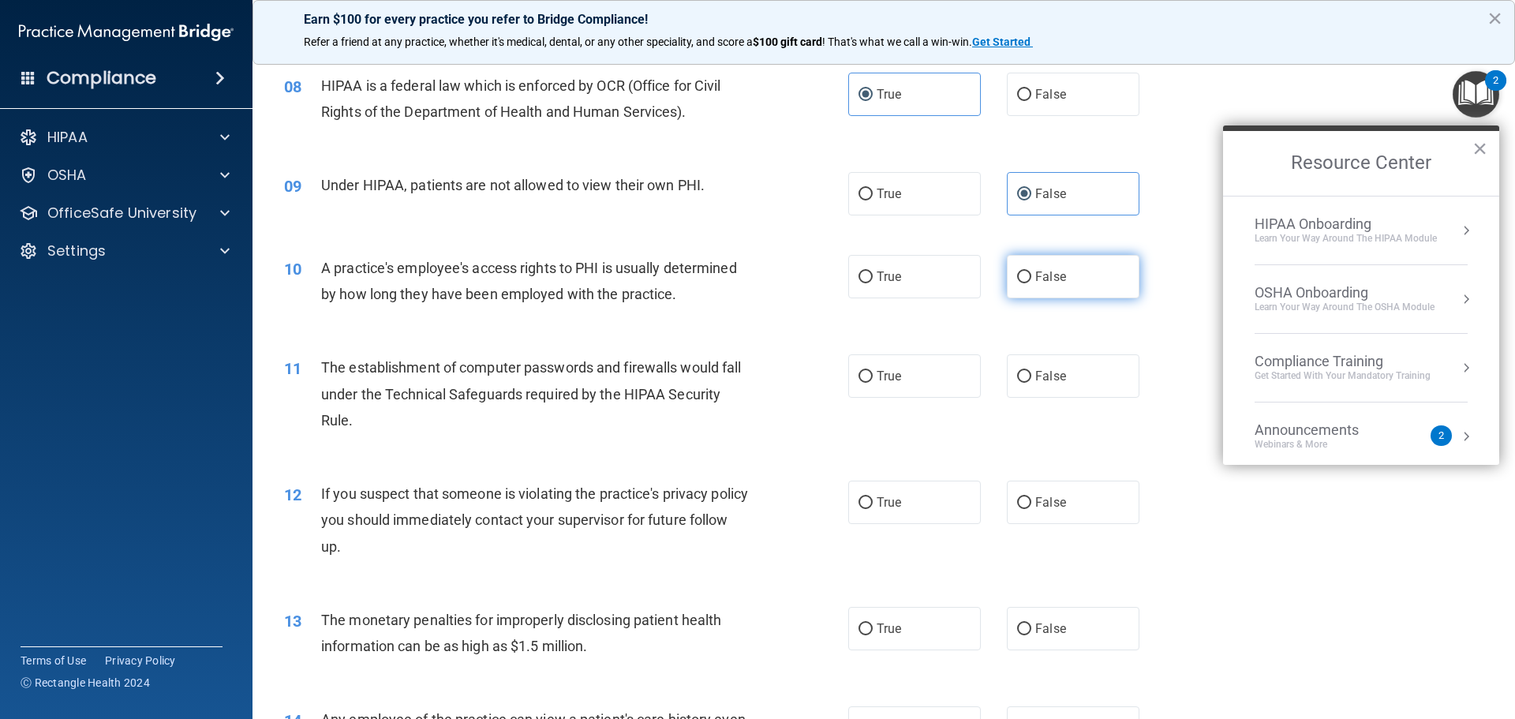
click at [1057, 274] on span "False" at bounding box center [1051, 276] width 31 height 15
click at [1032, 274] on input "False" at bounding box center [1024, 278] width 14 height 12
radio input "true"
click at [891, 380] on span "True" at bounding box center [889, 376] width 24 height 15
click at [873, 380] on input "True" at bounding box center [866, 377] width 14 height 12
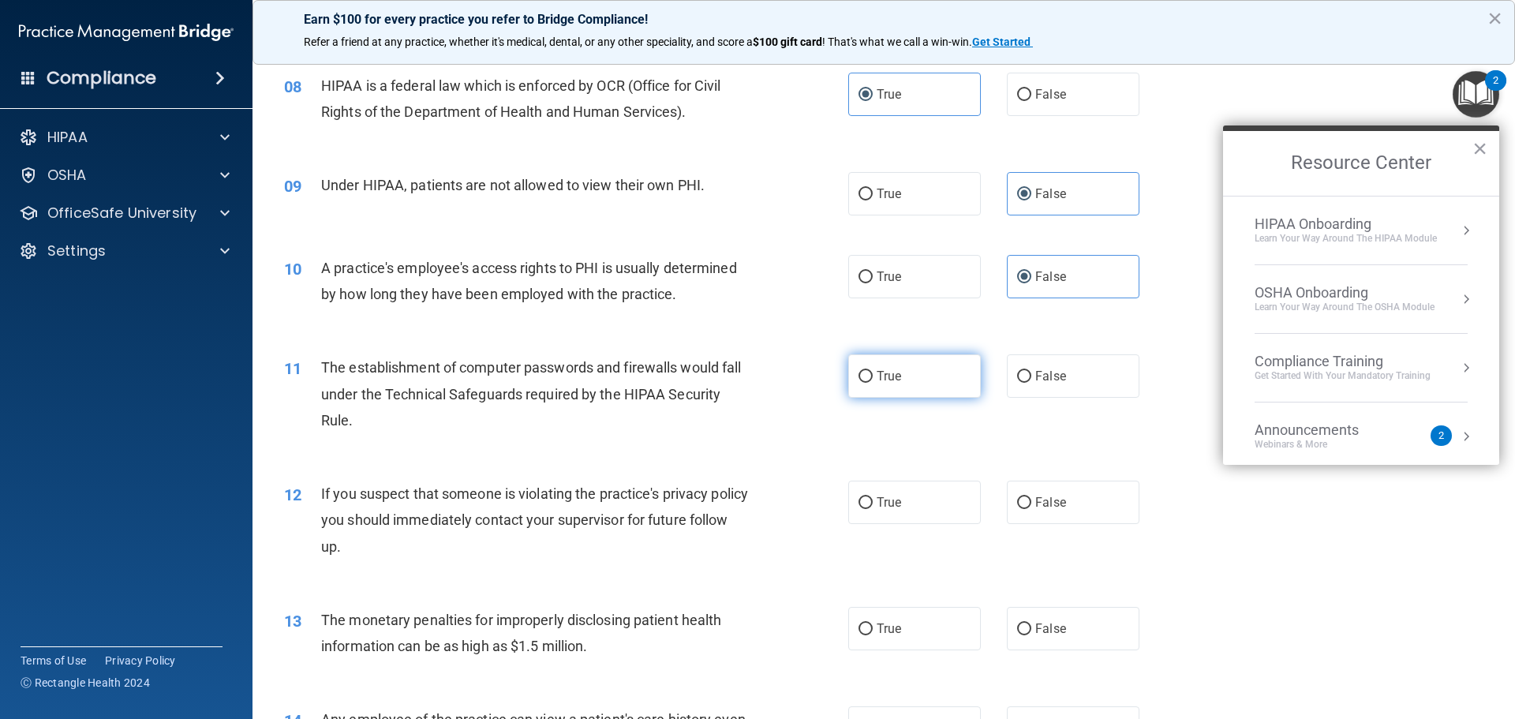
radio input "true"
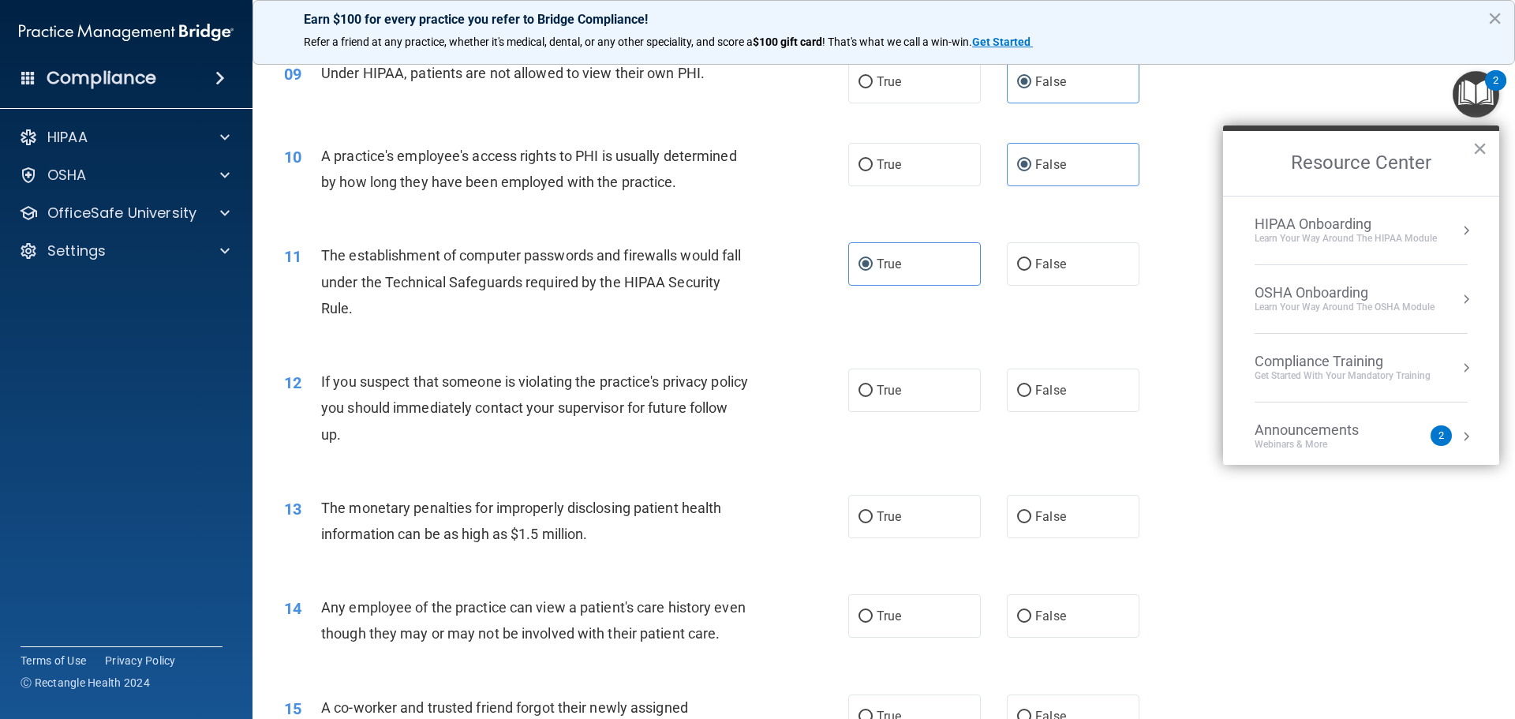
scroll to position [998, 0]
click at [859, 383] on input "True" at bounding box center [866, 388] width 14 height 12
radio input "true"
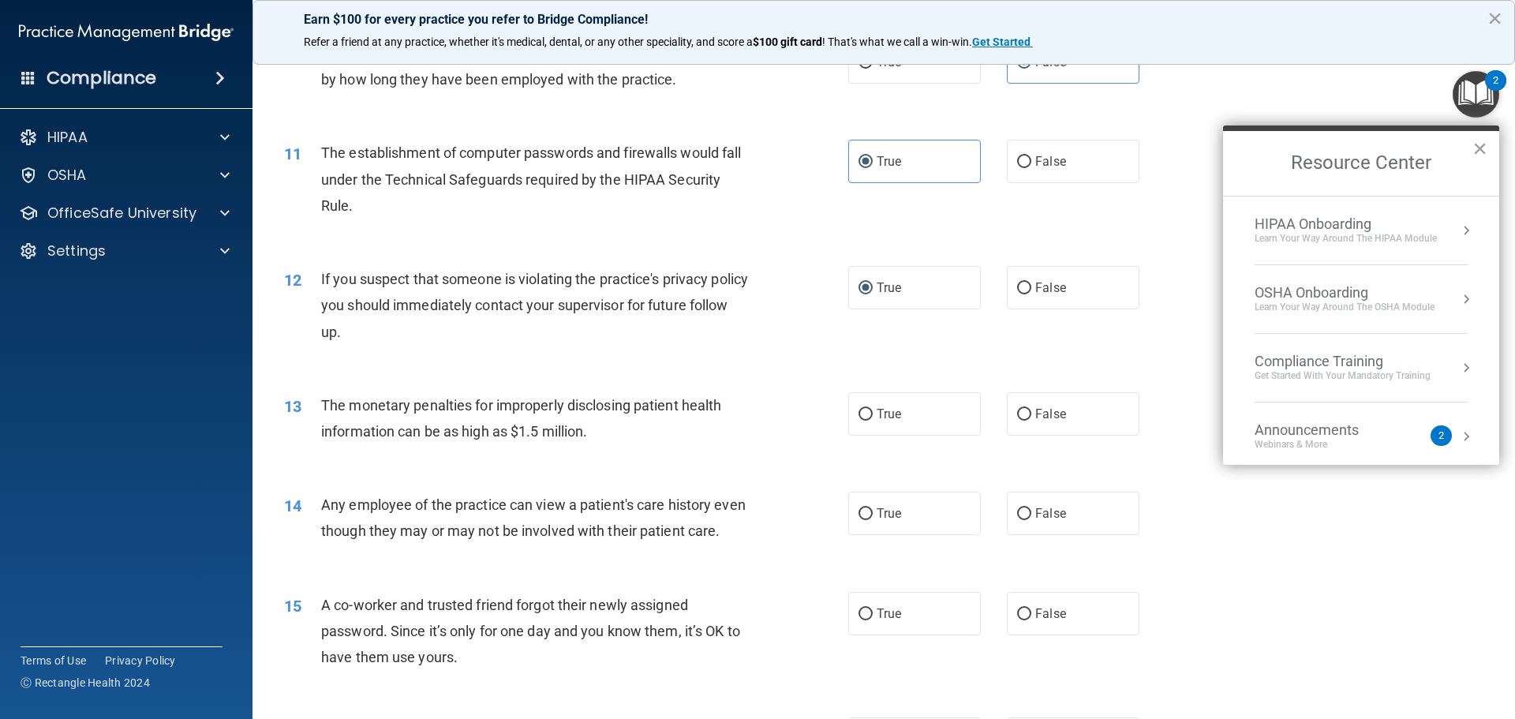
scroll to position [1113, 0]
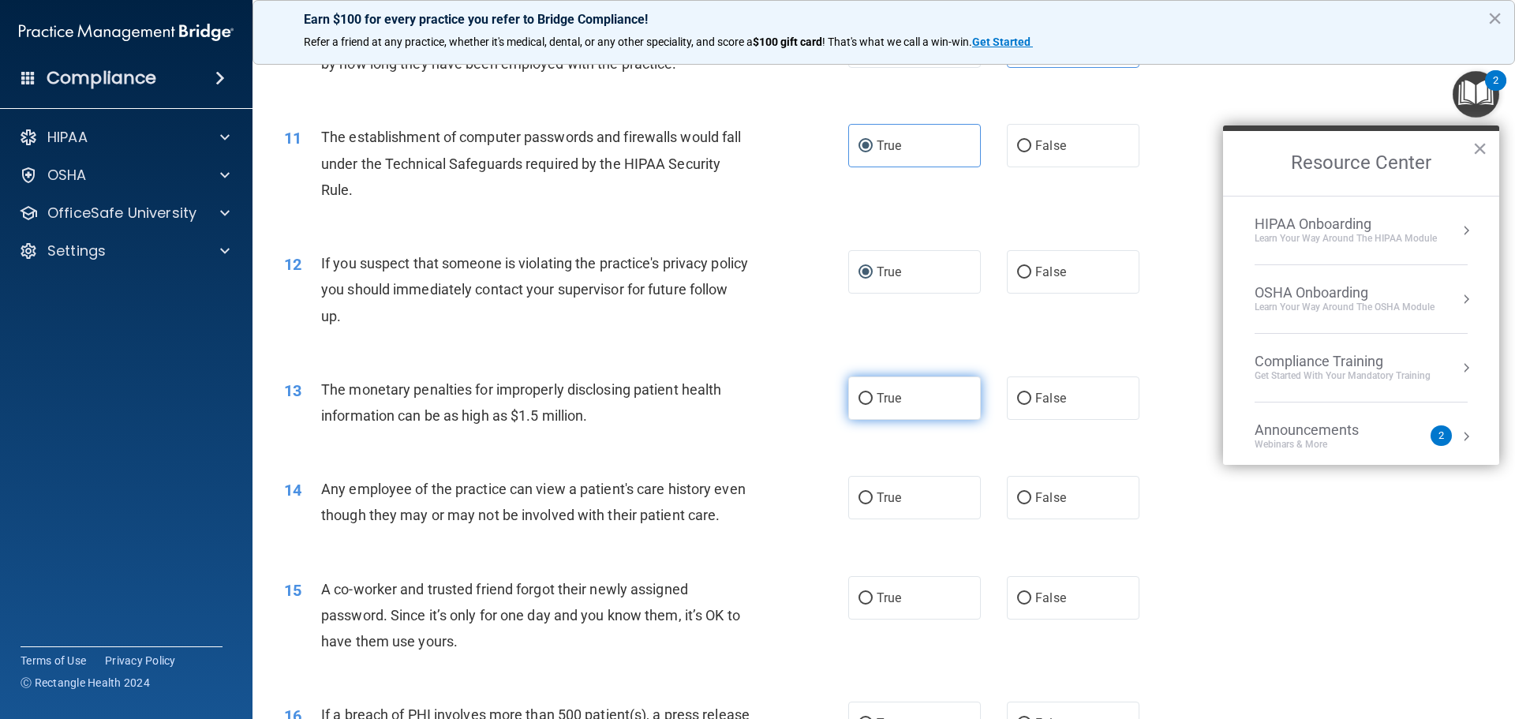
click at [877, 394] on span "True" at bounding box center [889, 398] width 24 height 15
click at [873, 394] on input "True" at bounding box center [866, 399] width 14 height 12
radio input "true"
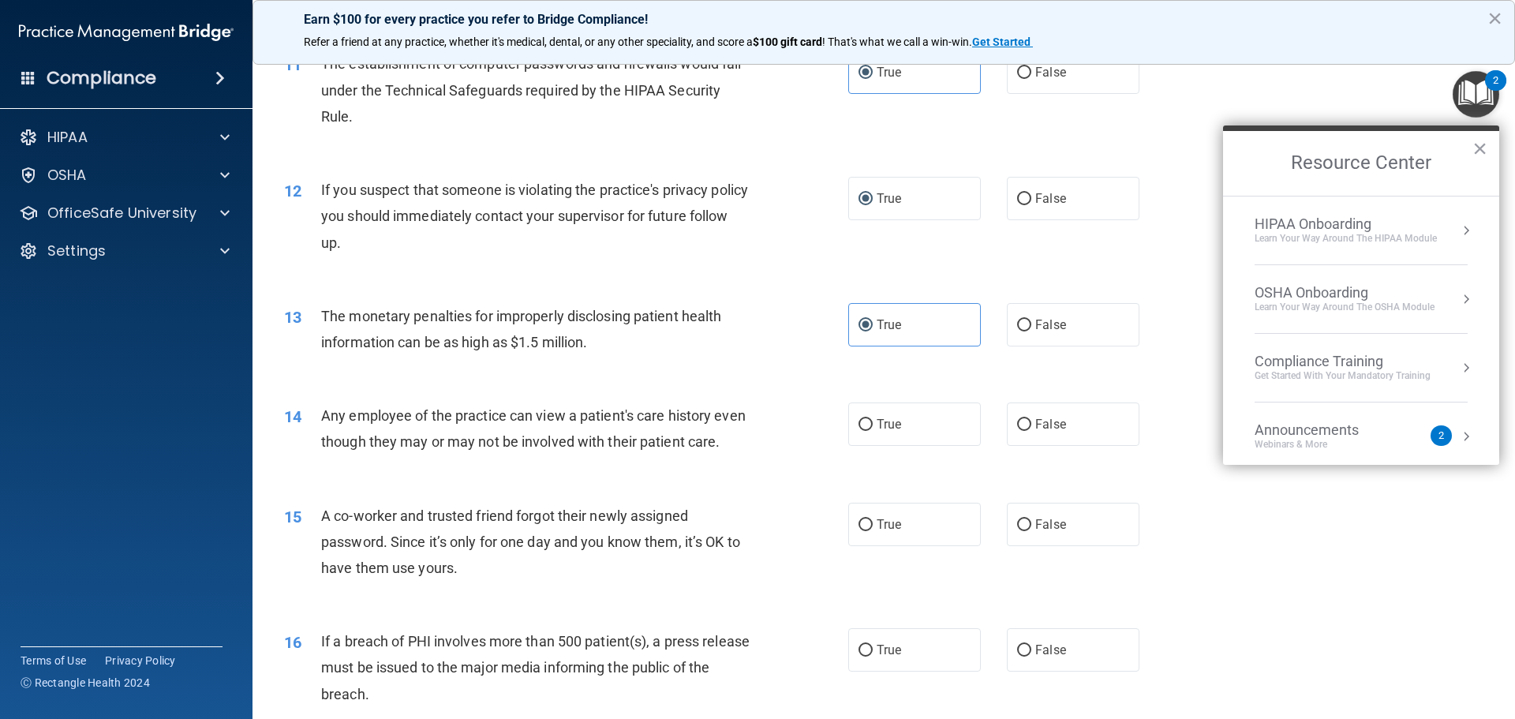
scroll to position [1190, 0]
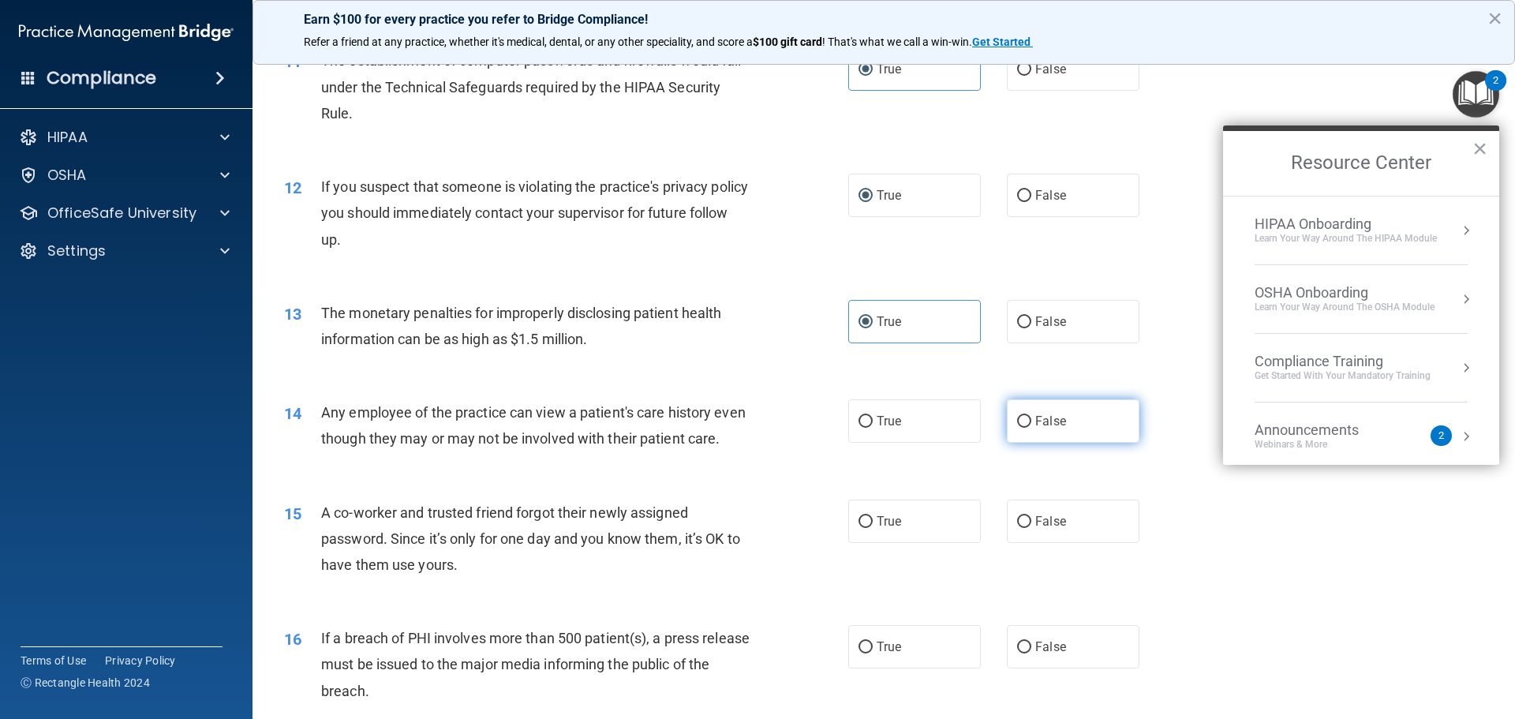
click at [1017, 422] on input "False" at bounding box center [1024, 422] width 14 height 12
radio input "true"
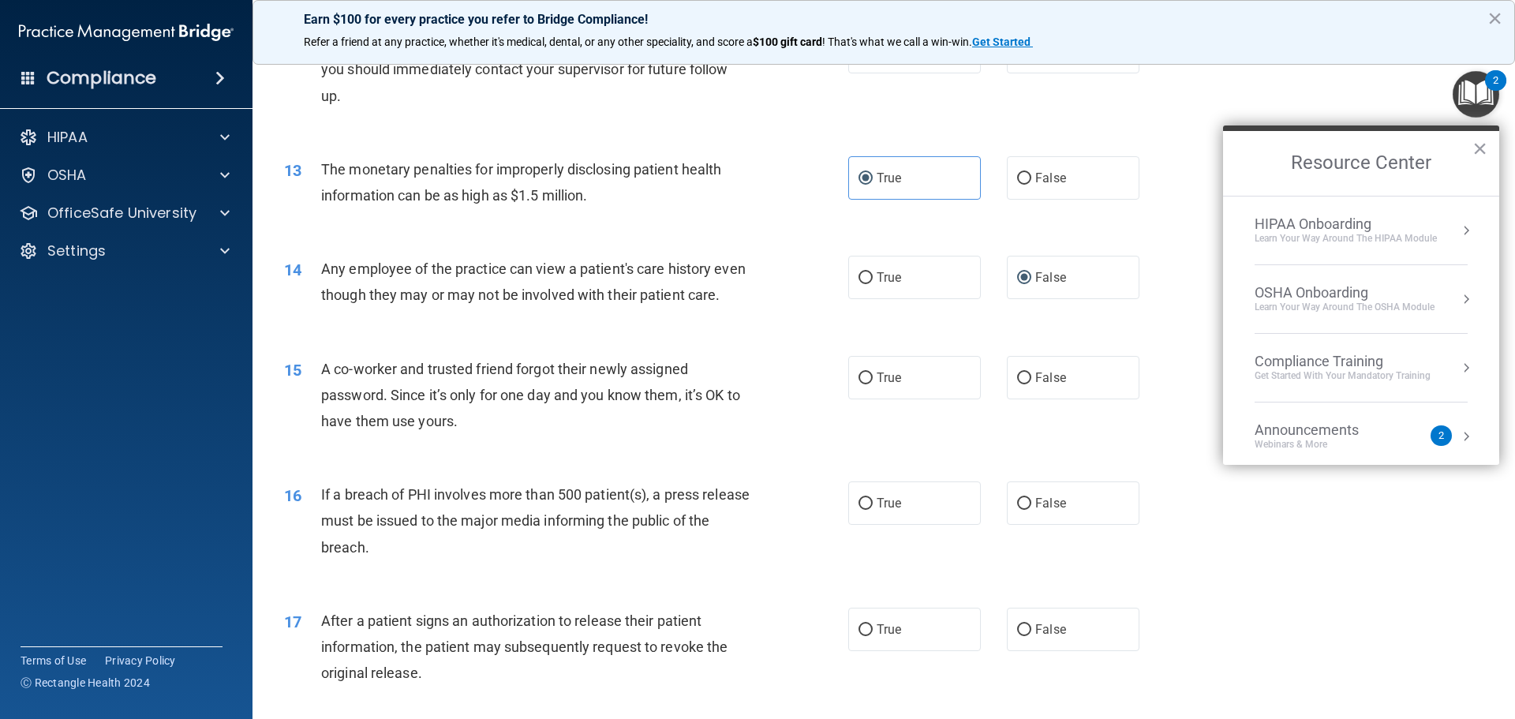
scroll to position [1381, 0]
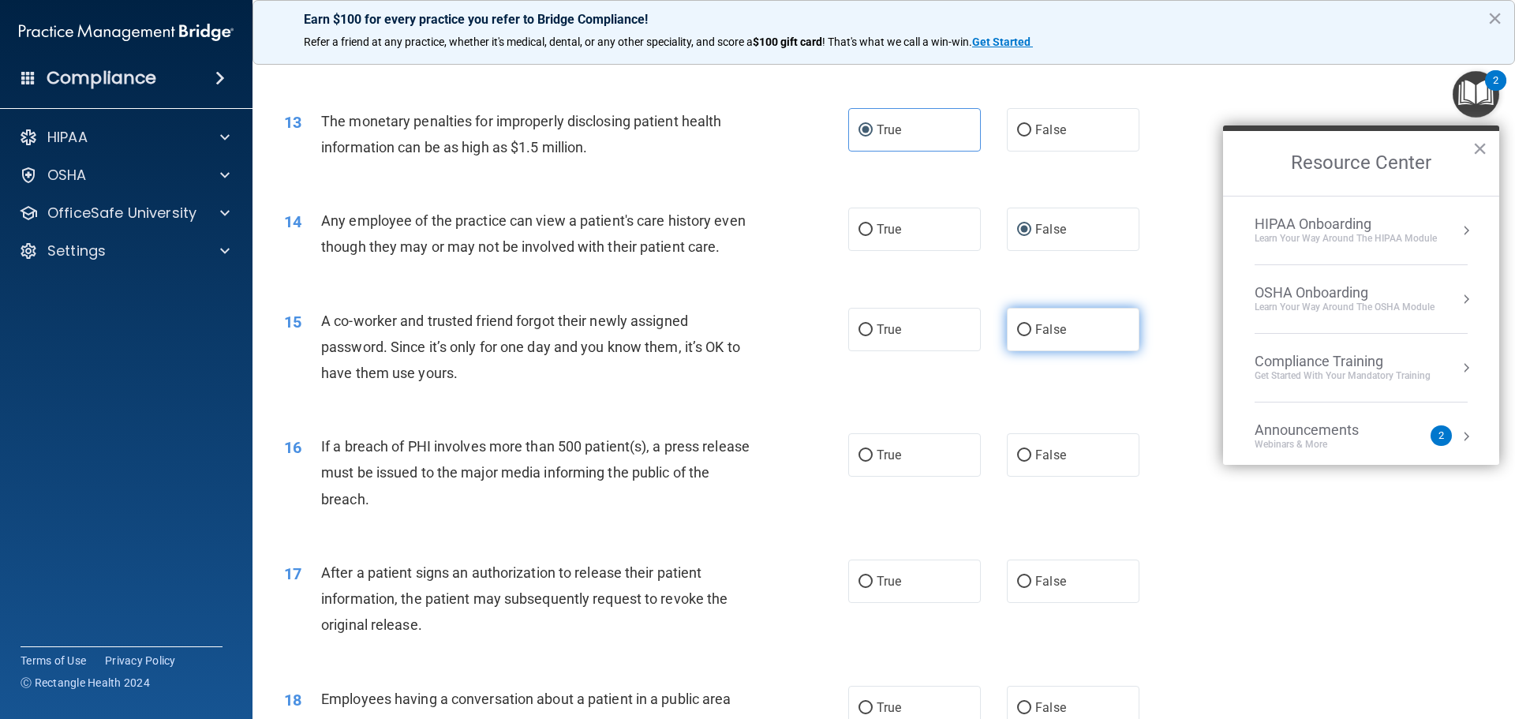
click at [1036, 337] on span "False" at bounding box center [1051, 329] width 31 height 15
click at [1032, 336] on input "False" at bounding box center [1024, 330] width 14 height 12
radio input "true"
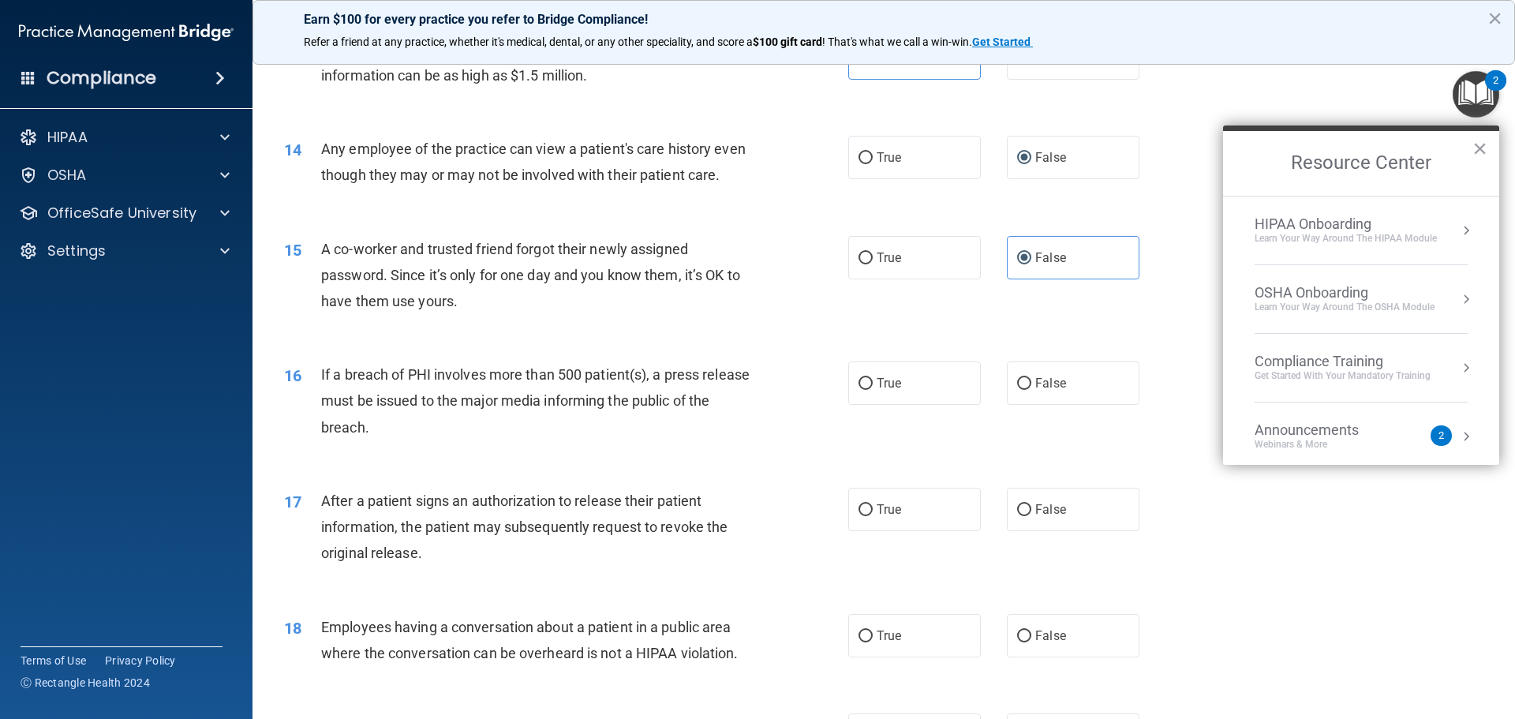
scroll to position [1458, 0]
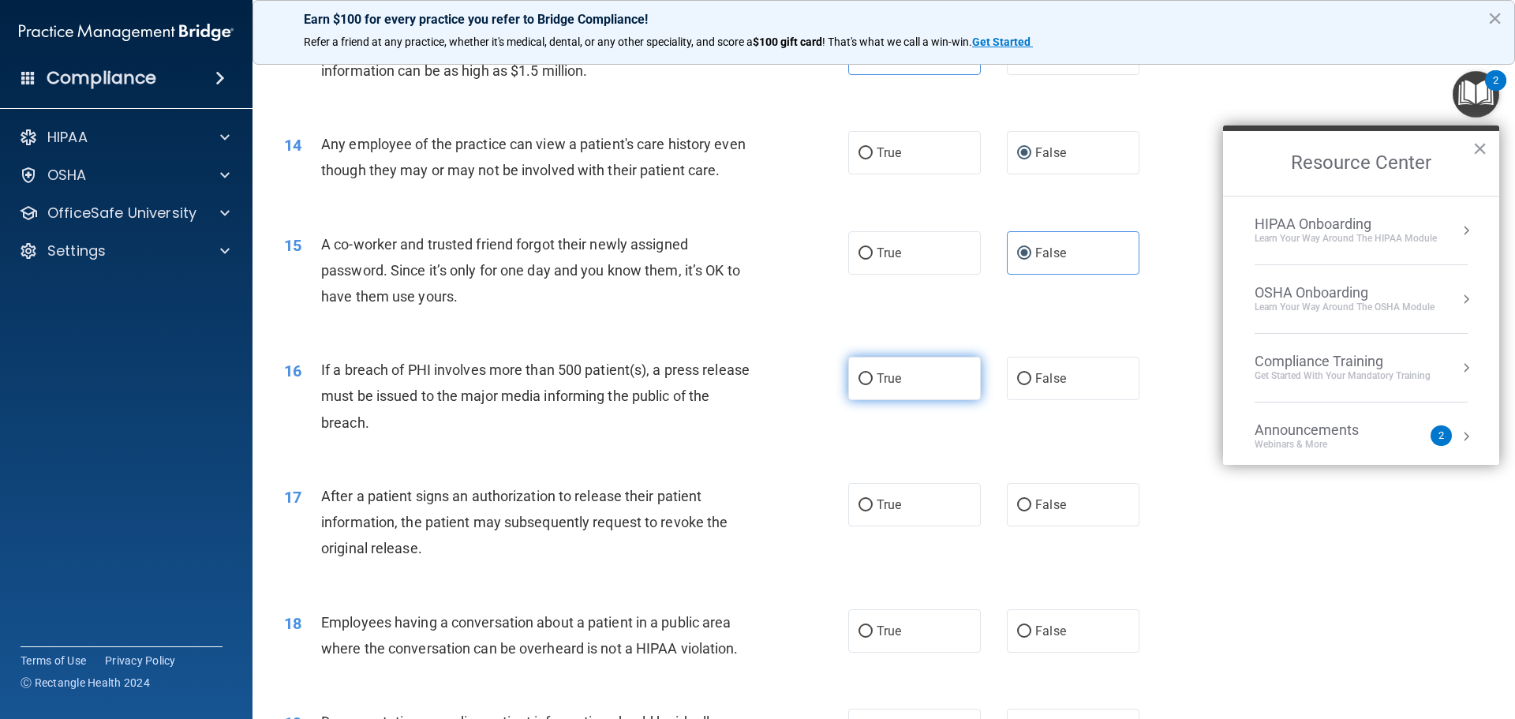
click at [849, 397] on label "True" at bounding box center [915, 378] width 133 height 43
click at [859, 385] on input "True" at bounding box center [866, 379] width 14 height 12
radio input "true"
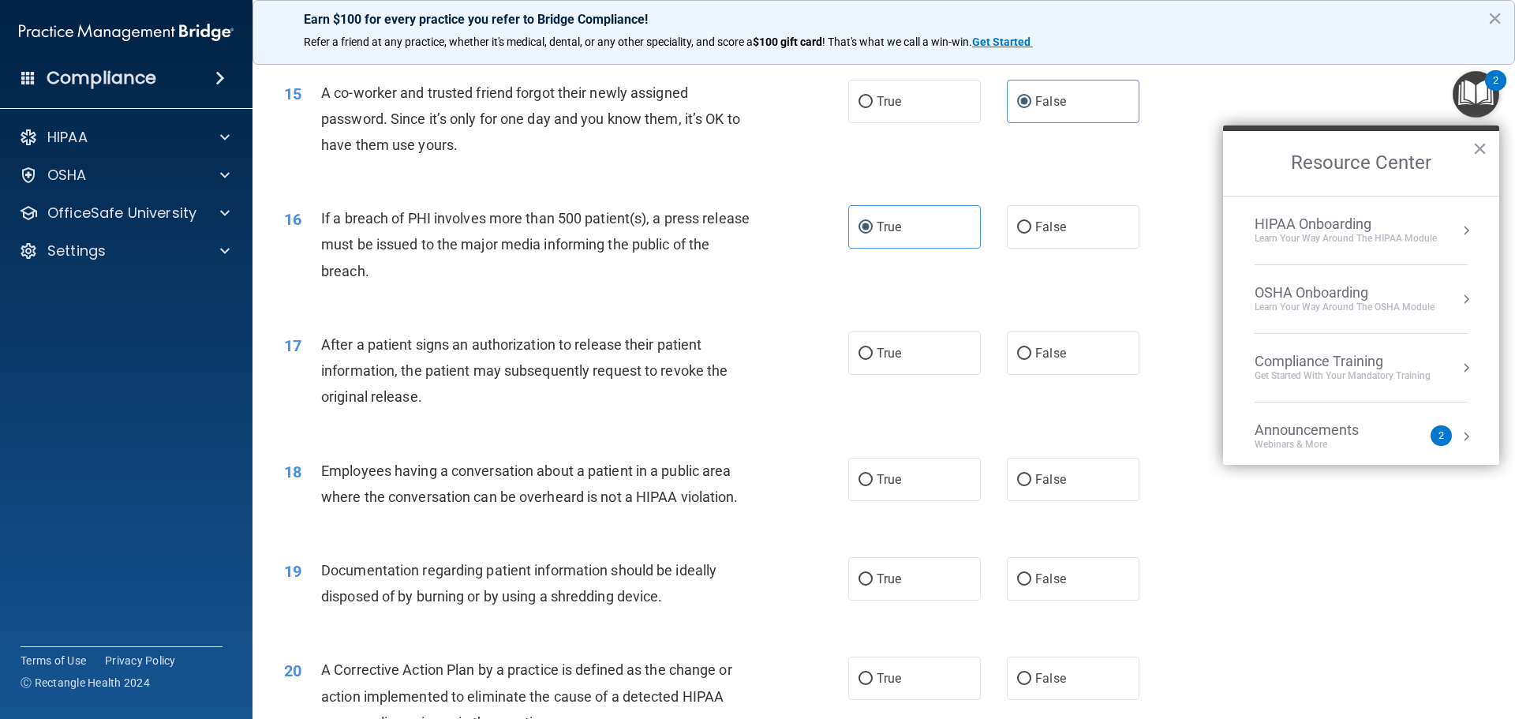
scroll to position [1612, 0]
click at [884, 373] on label "True" at bounding box center [915, 350] width 133 height 43
click at [873, 358] on input "True" at bounding box center [866, 352] width 14 height 12
radio input "true"
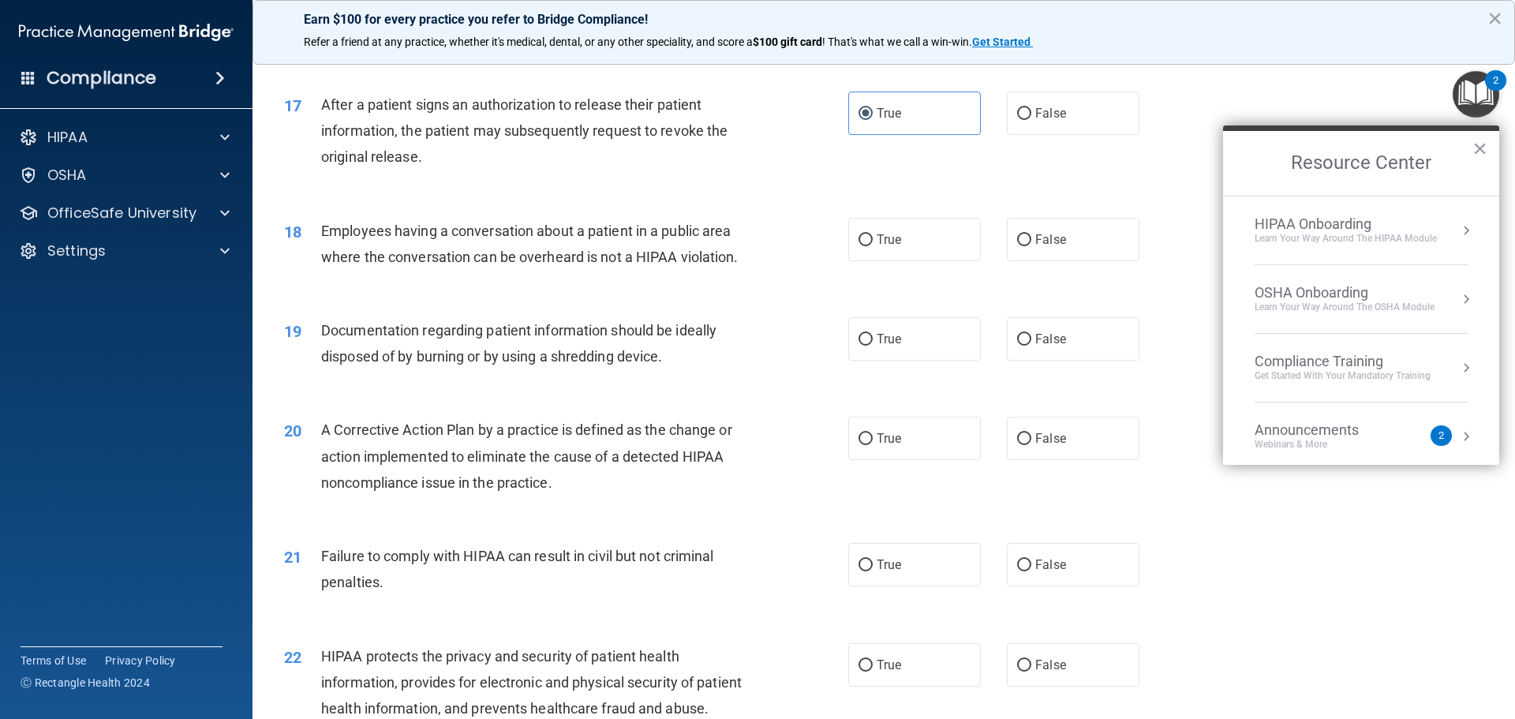
scroll to position [1880, 0]
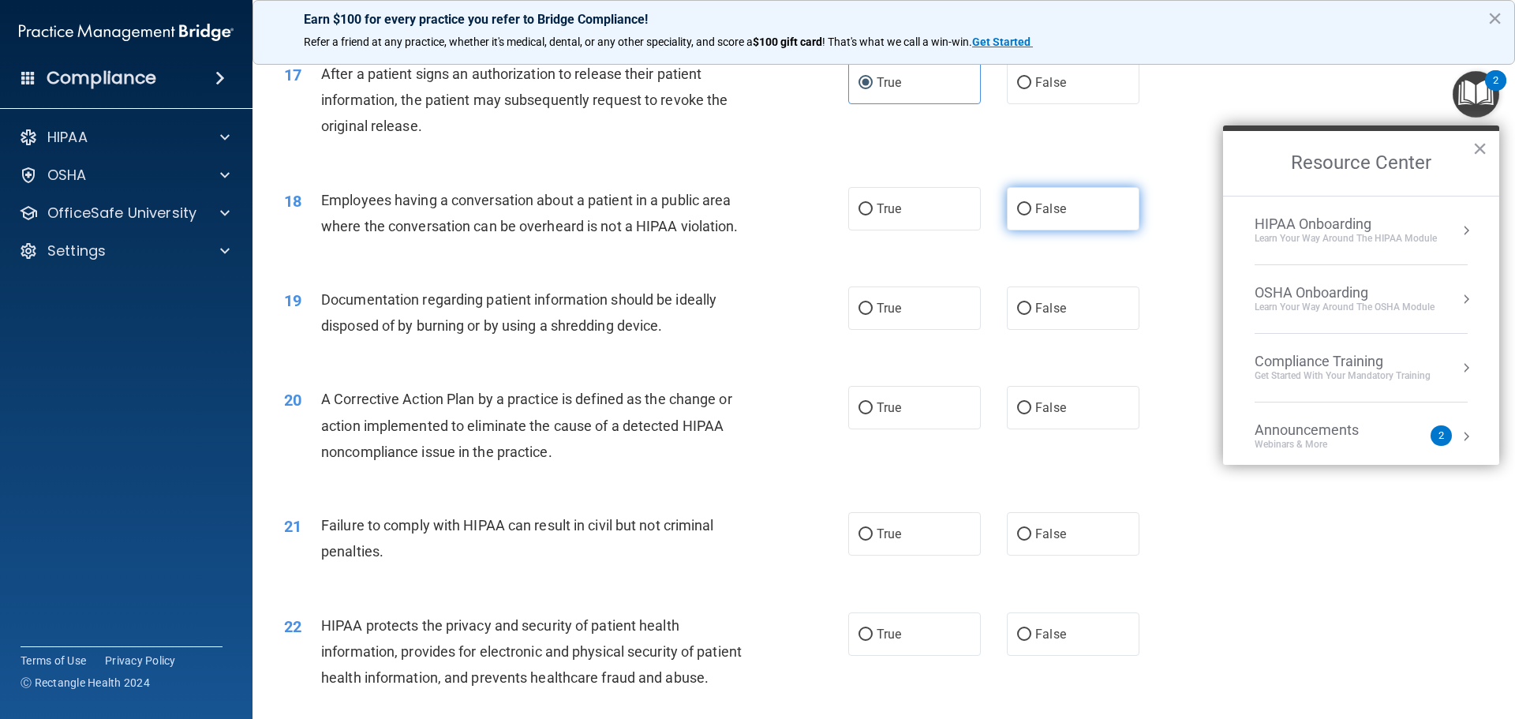
click at [1049, 230] on label "False" at bounding box center [1073, 208] width 133 height 43
click at [1032, 215] on input "False" at bounding box center [1024, 210] width 14 height 12
radio input "true"
click at [914, 330] on label "True" at bounding box center [915, 308] width 133 height 43
click at [873, 315] on input "True" at bounding box center [866, 309] width 14 height 12
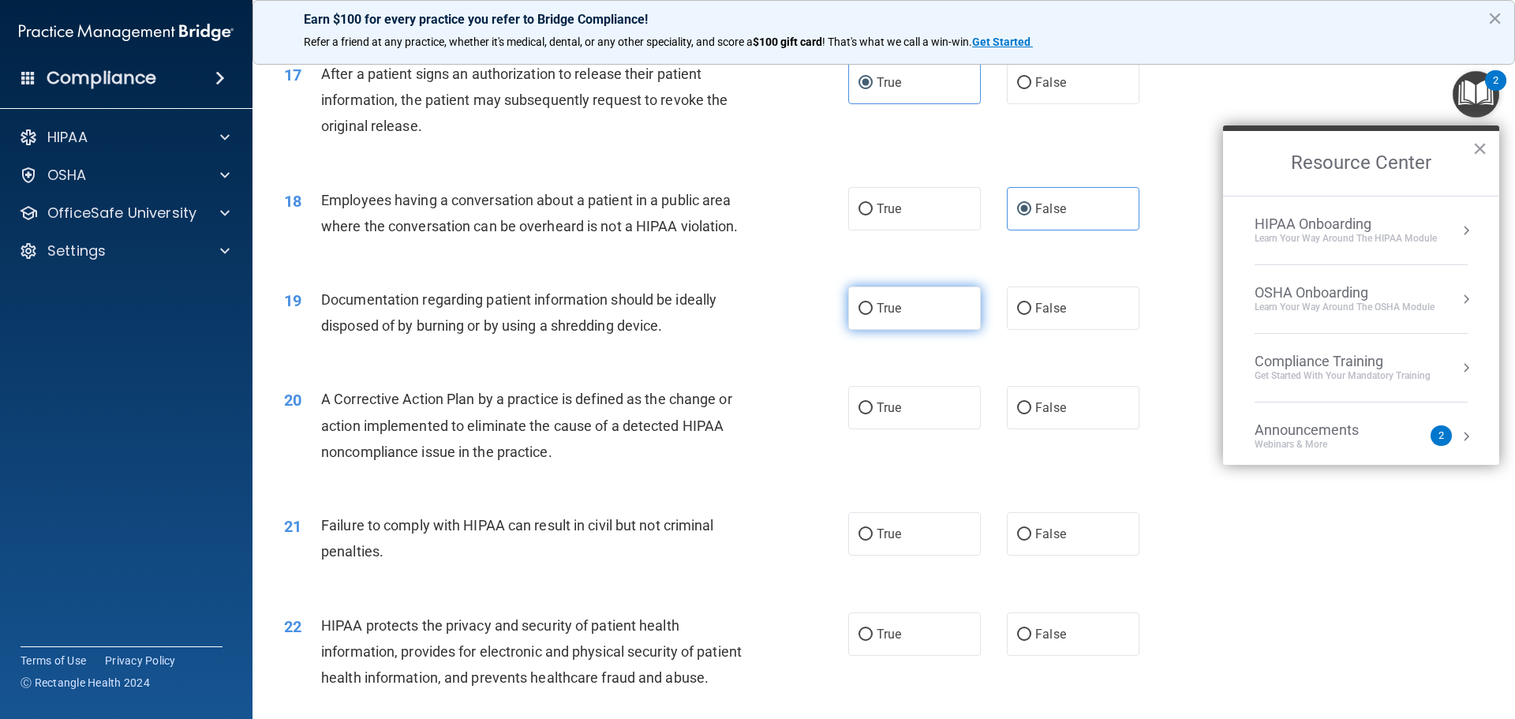
radio input "true"
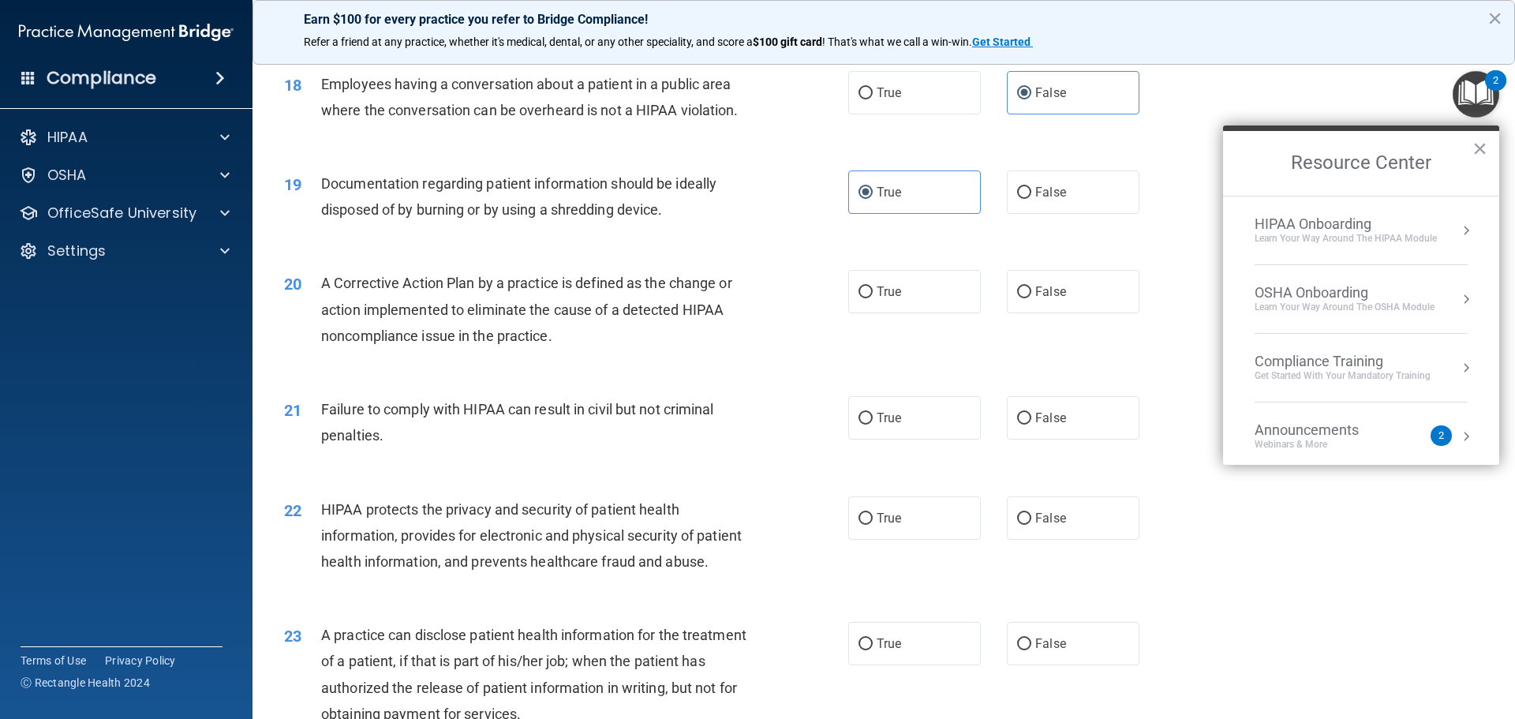
scroll to position [1981, 0]
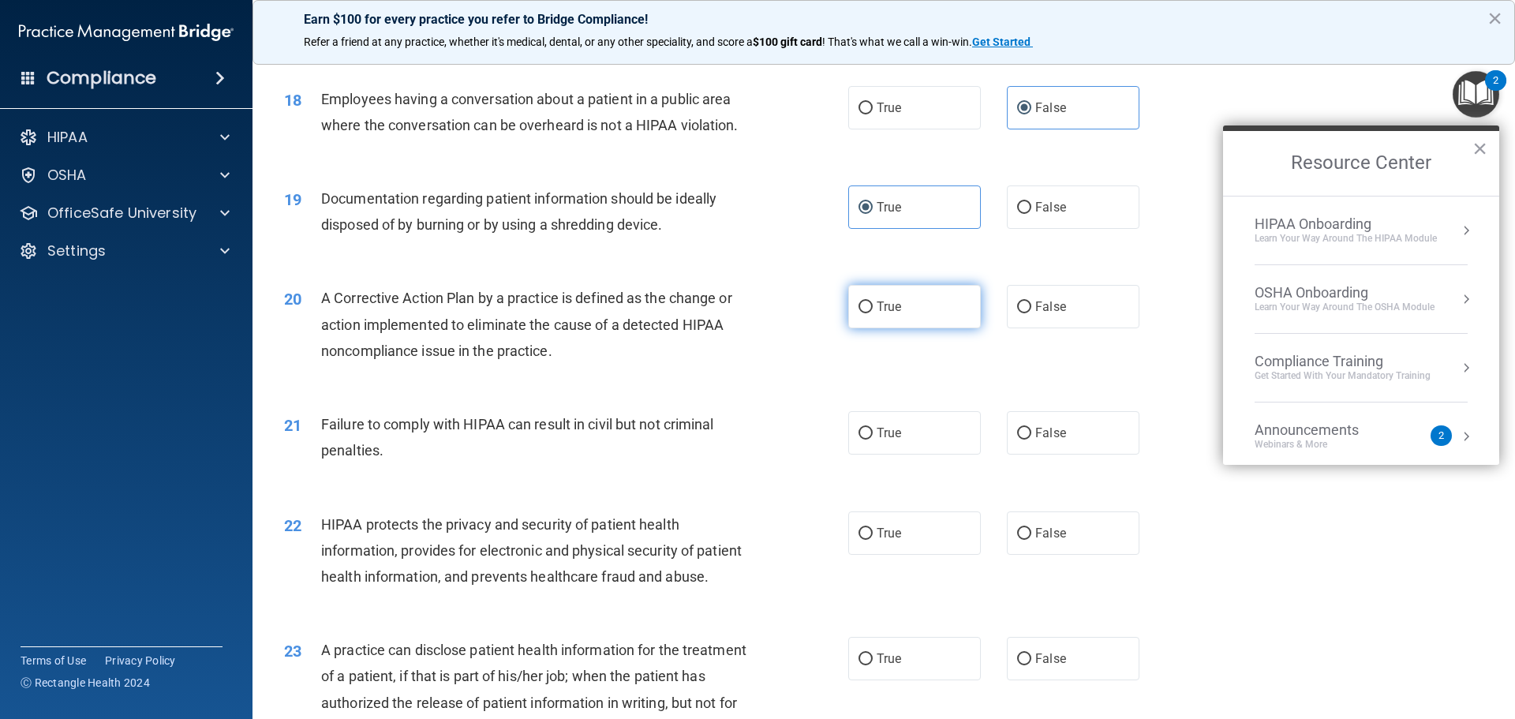
click at [912, 328] on label "True" at bounding box center [915, 306] width 133 height 43
click at [873, 313] on input "True" at bounding box center [866, 308] width 14 height 12
radio input "true"
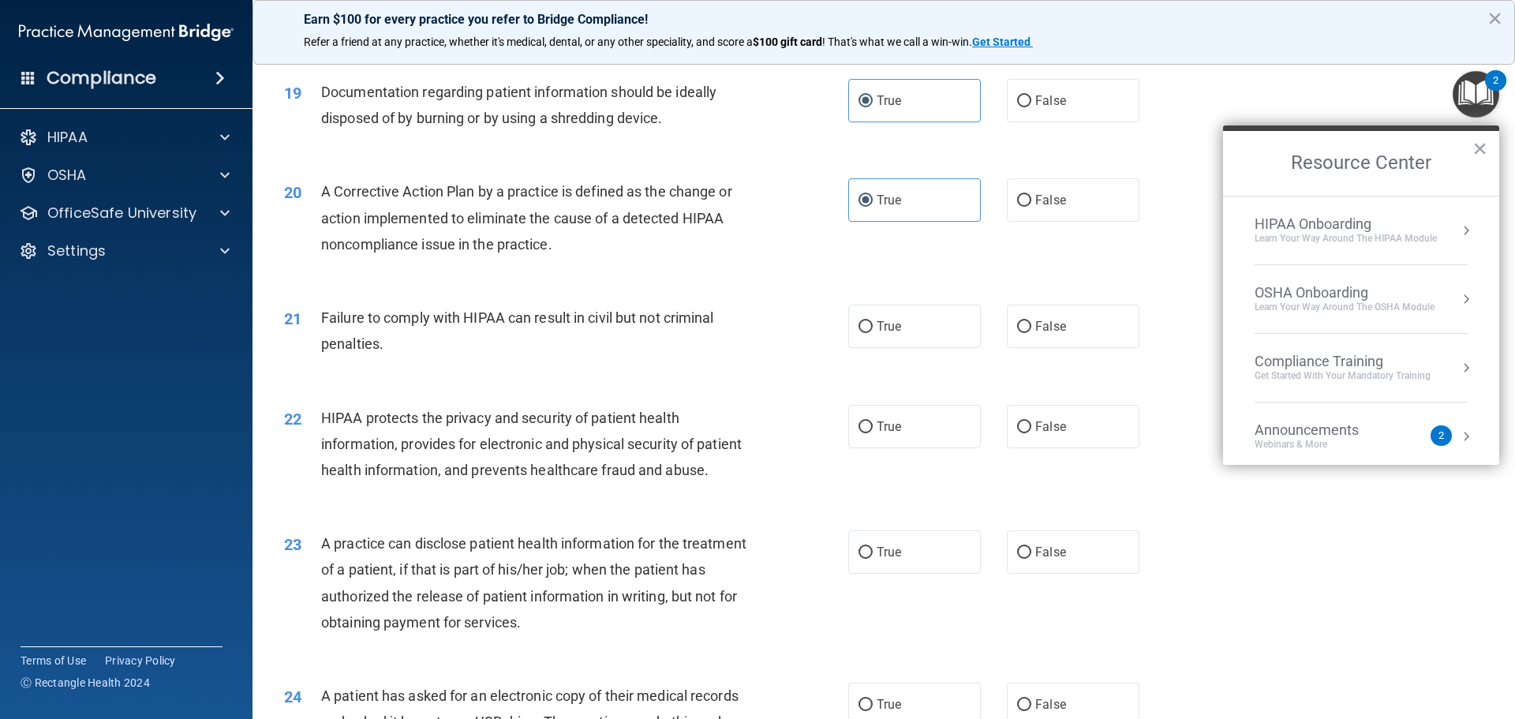
scroll to position [2096, 0]
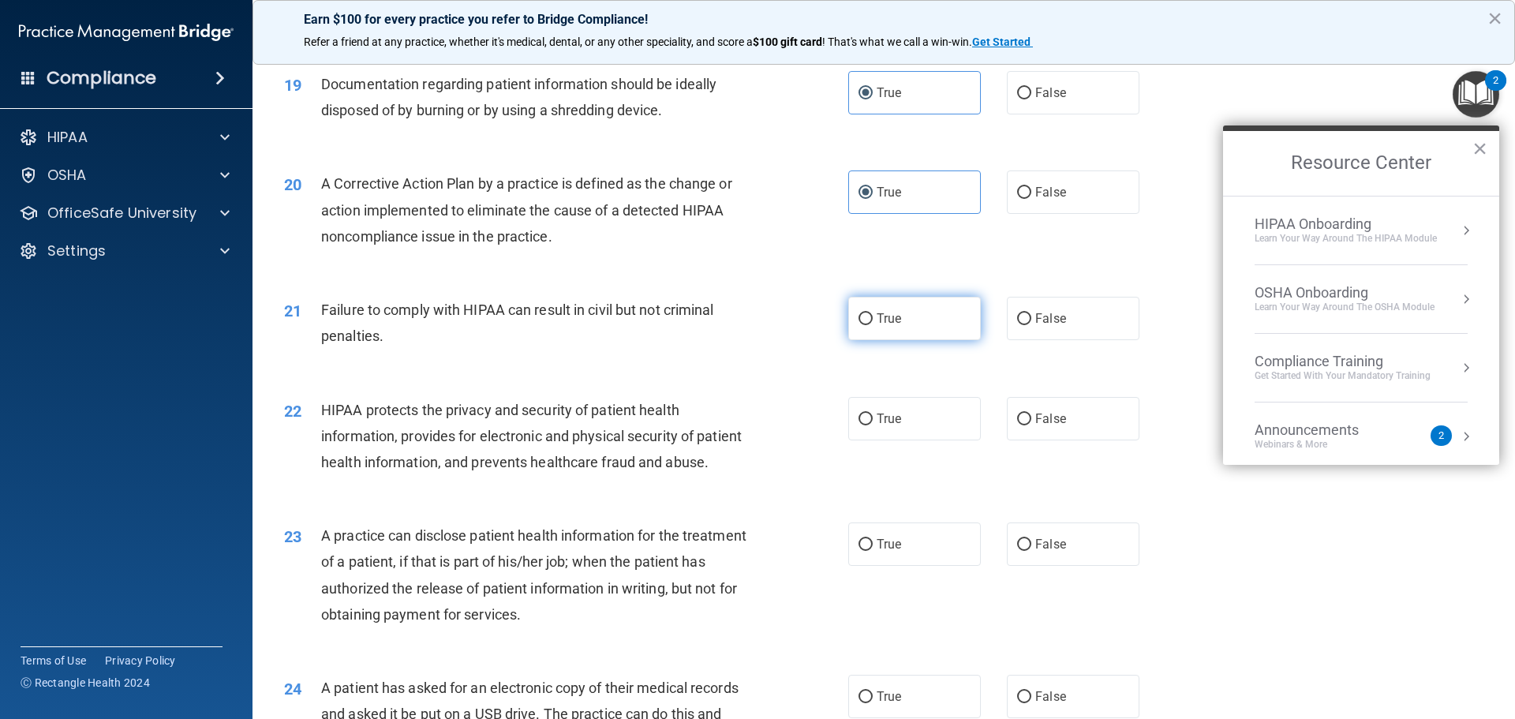
click at [892, 326] on span "True" at bounding box center [889, 318] width 24 height 15
click at [873, 325] on input "True" at bounding box center [866, 319] width 14 height 12
radio input "true"
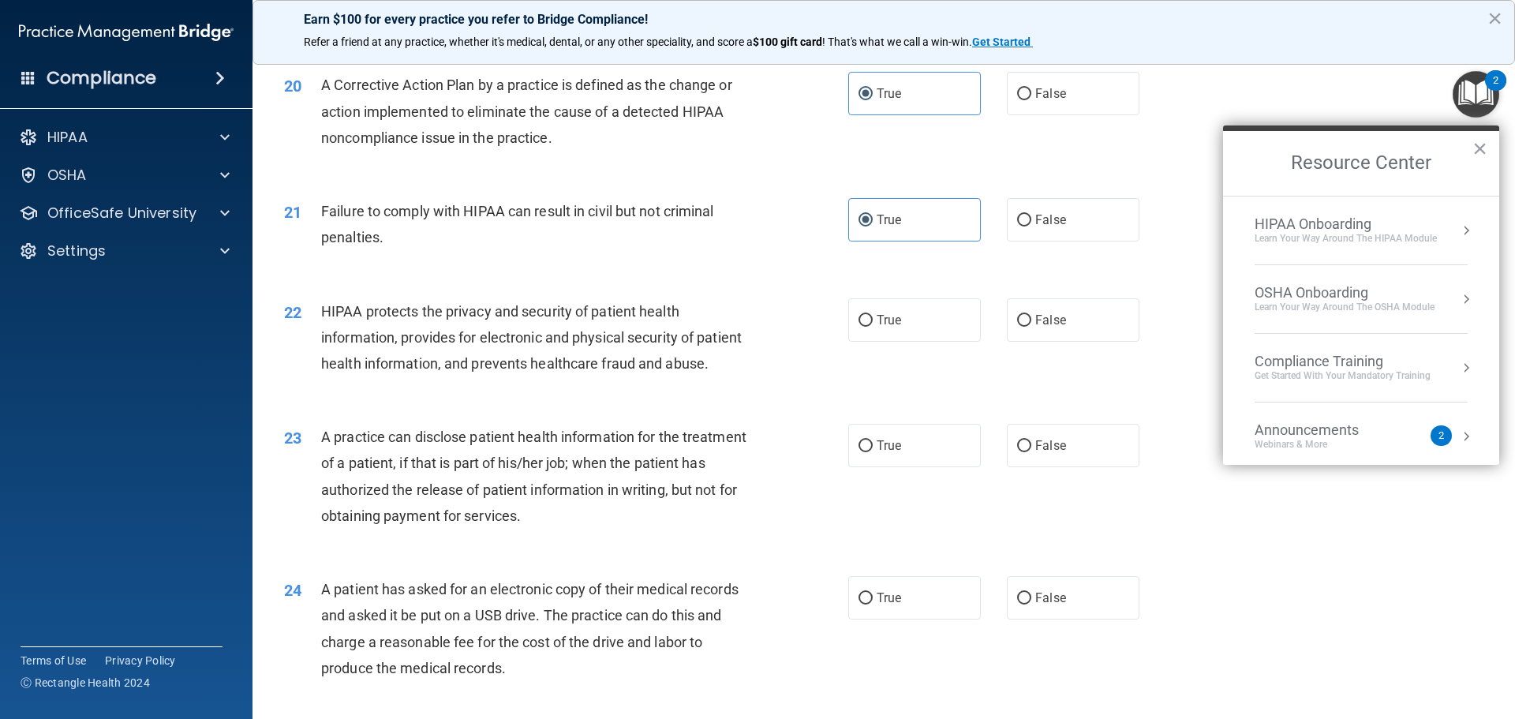
scroll to position [2250, 0]
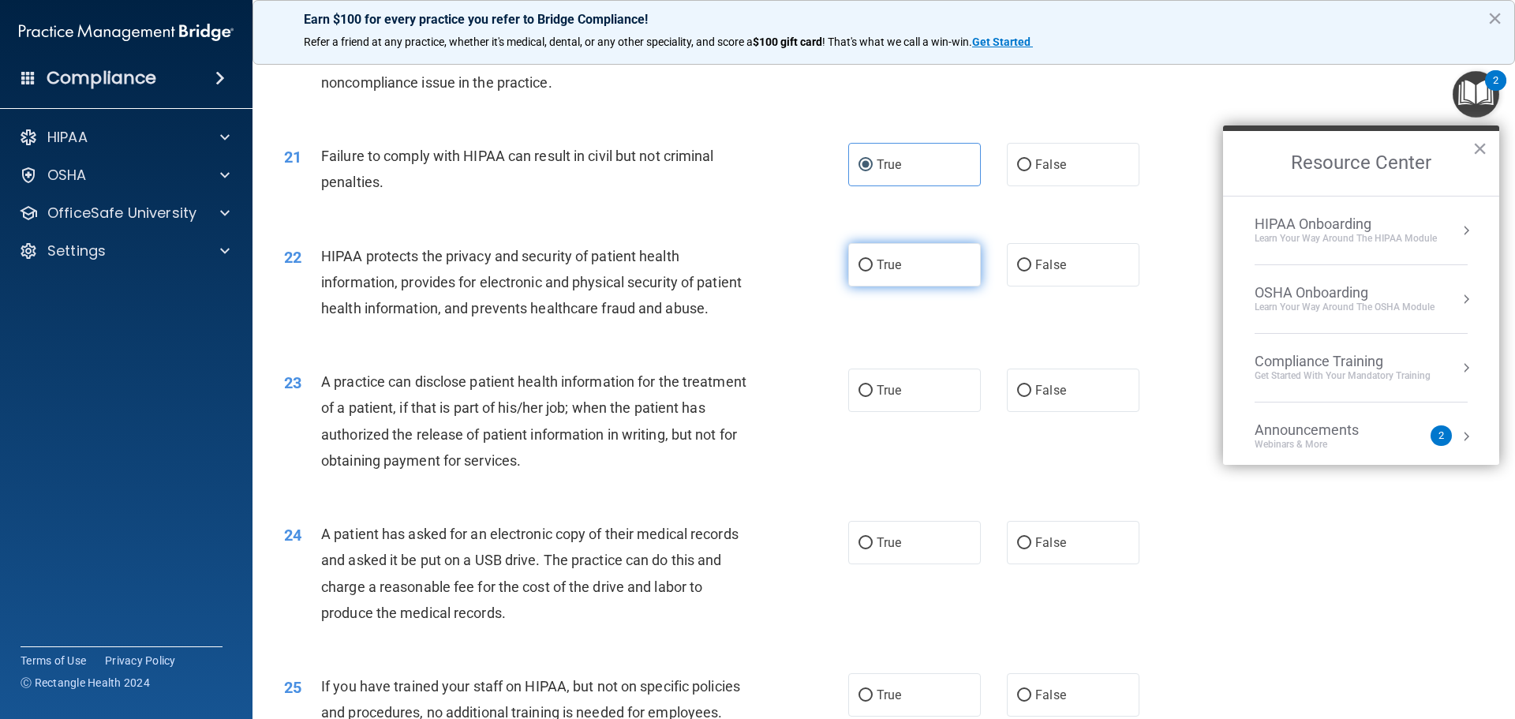
click at [905, 287] on label "True" at bounding box center [915, 264] width 133 height 43
click at [873, 272] on input "True" at bounding box center [866, 266] width 14 height 12
radio input "true"
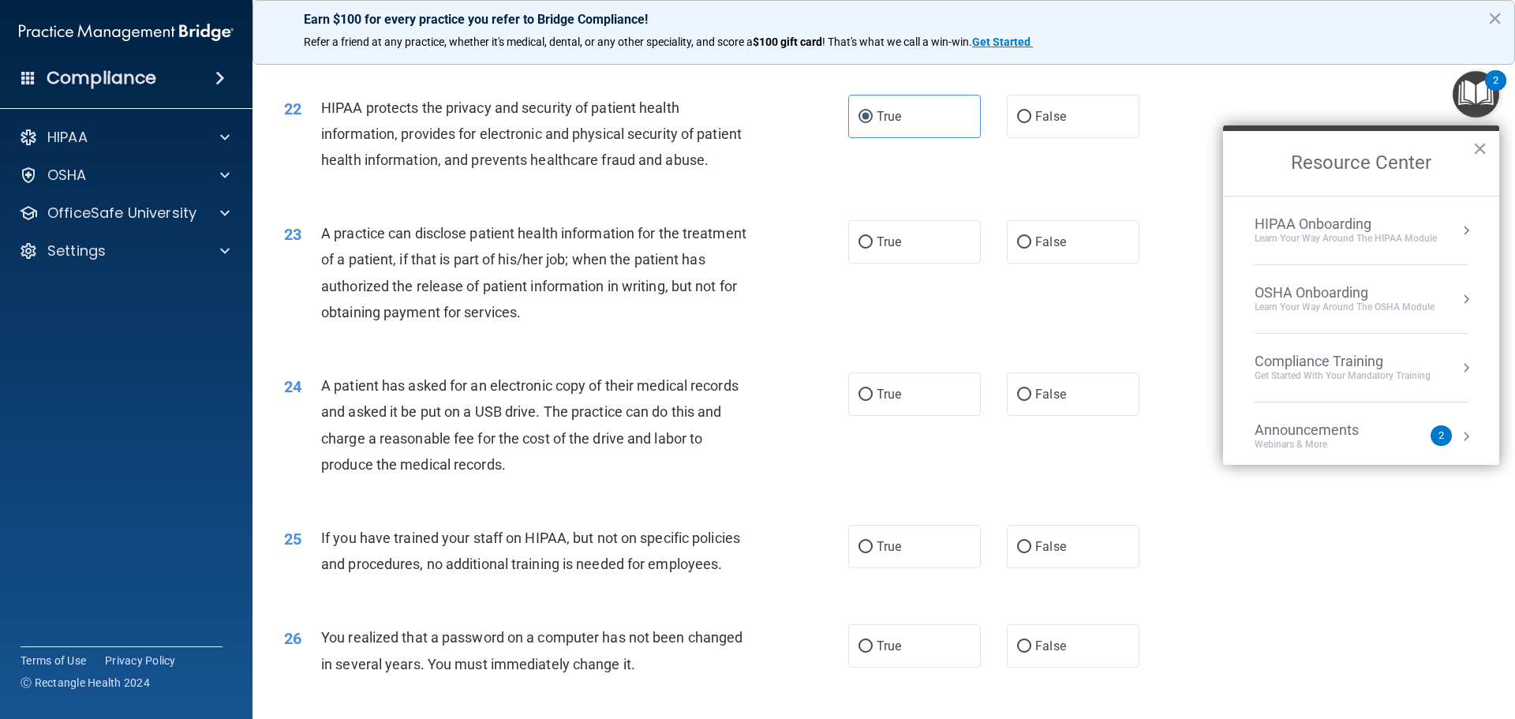
scroll to position [2403, 0]
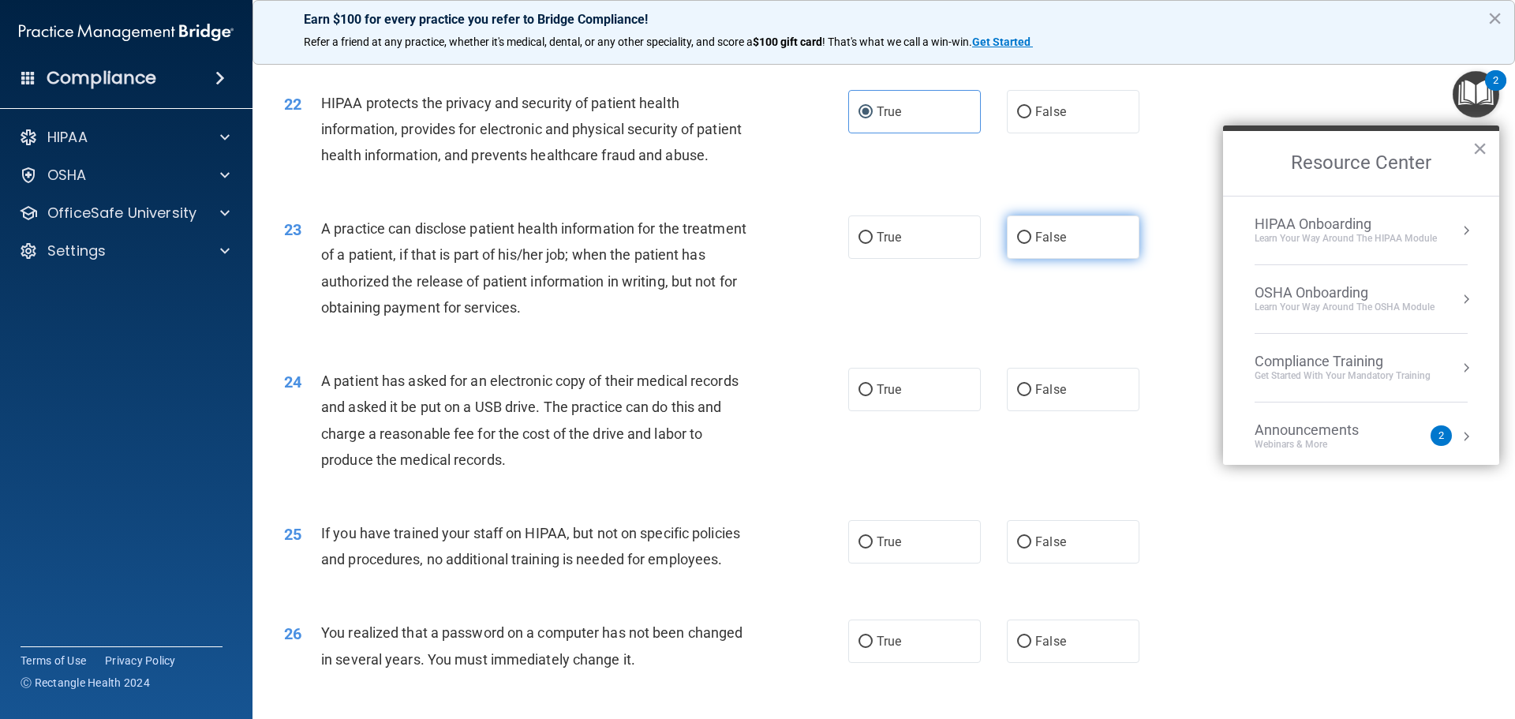
click at [1036, 259] on label "False" at bounding box center [1073, 236] width 133 height 43
click at [1032, 244] on input "False" at bounding box center [1024, 238] width 14 height 12
radio input "true"
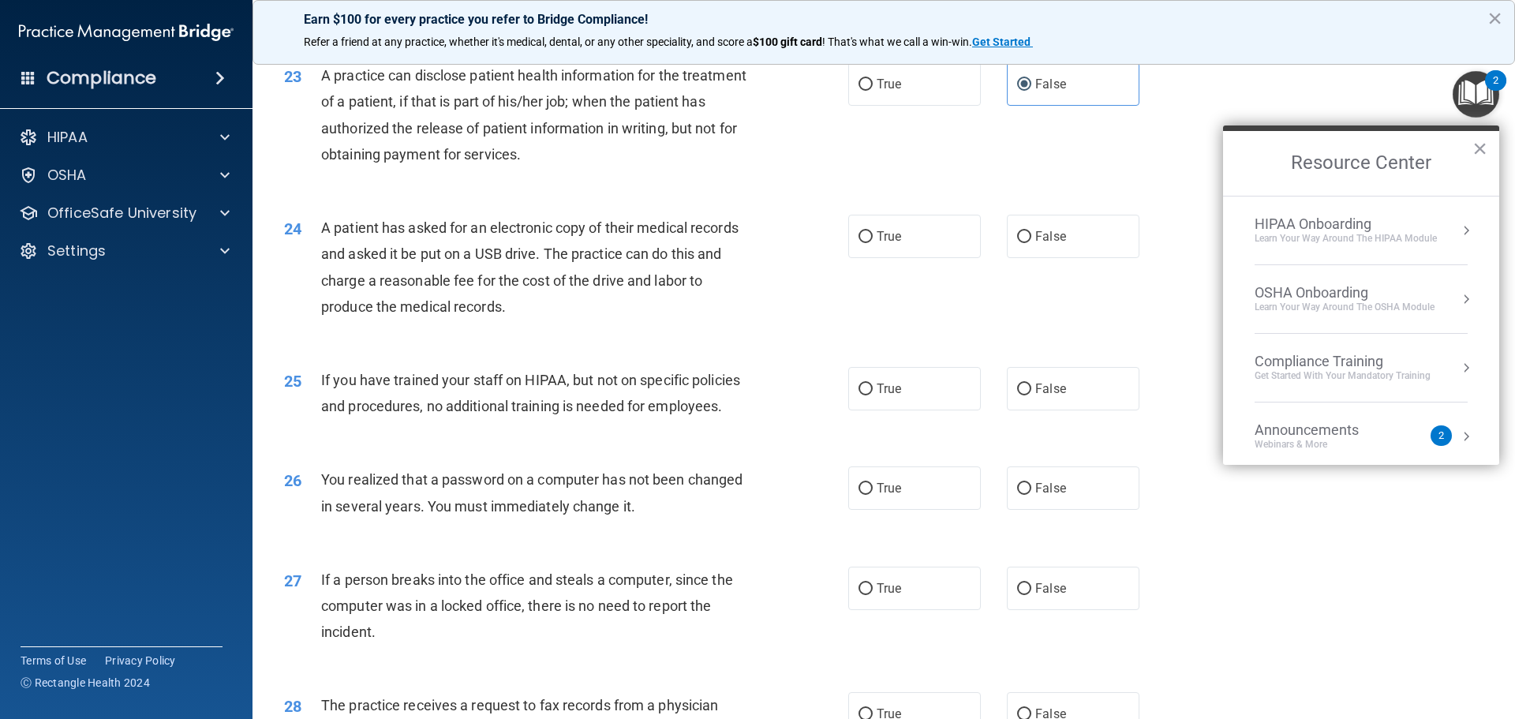
scroll to position [2594, 0]
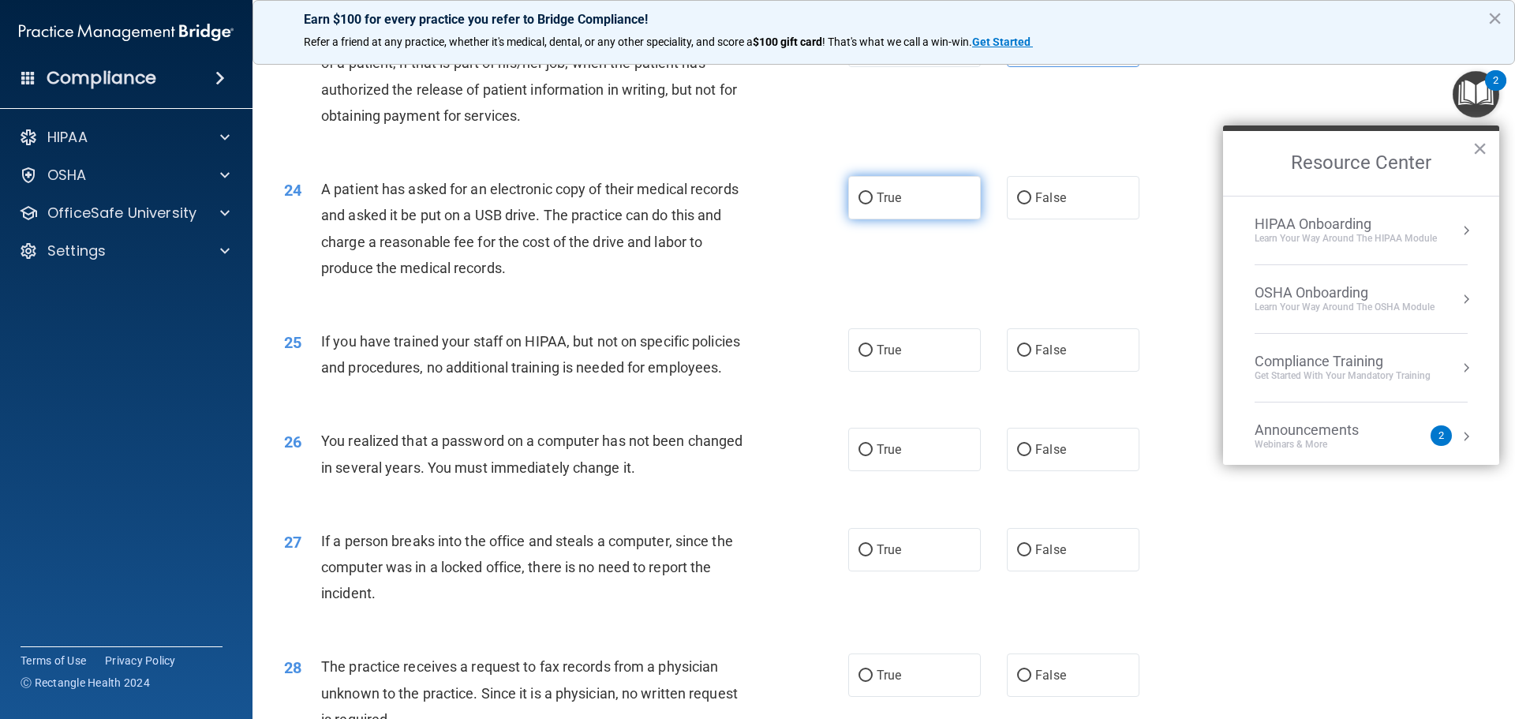
click at [861, 204] on input "True" at bounding box center [866, 199] width 14 height 12
radio input "true"
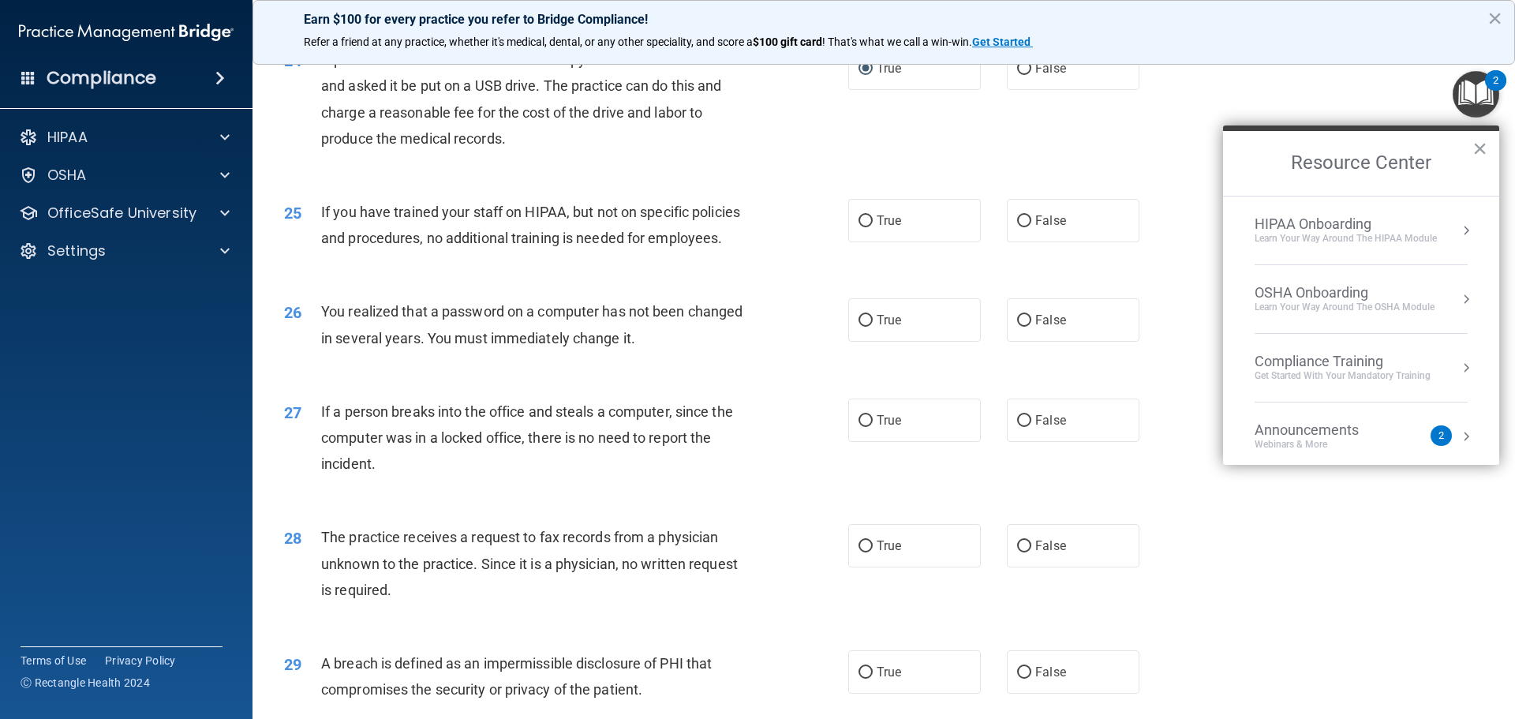
scroll to position [2710, 0]
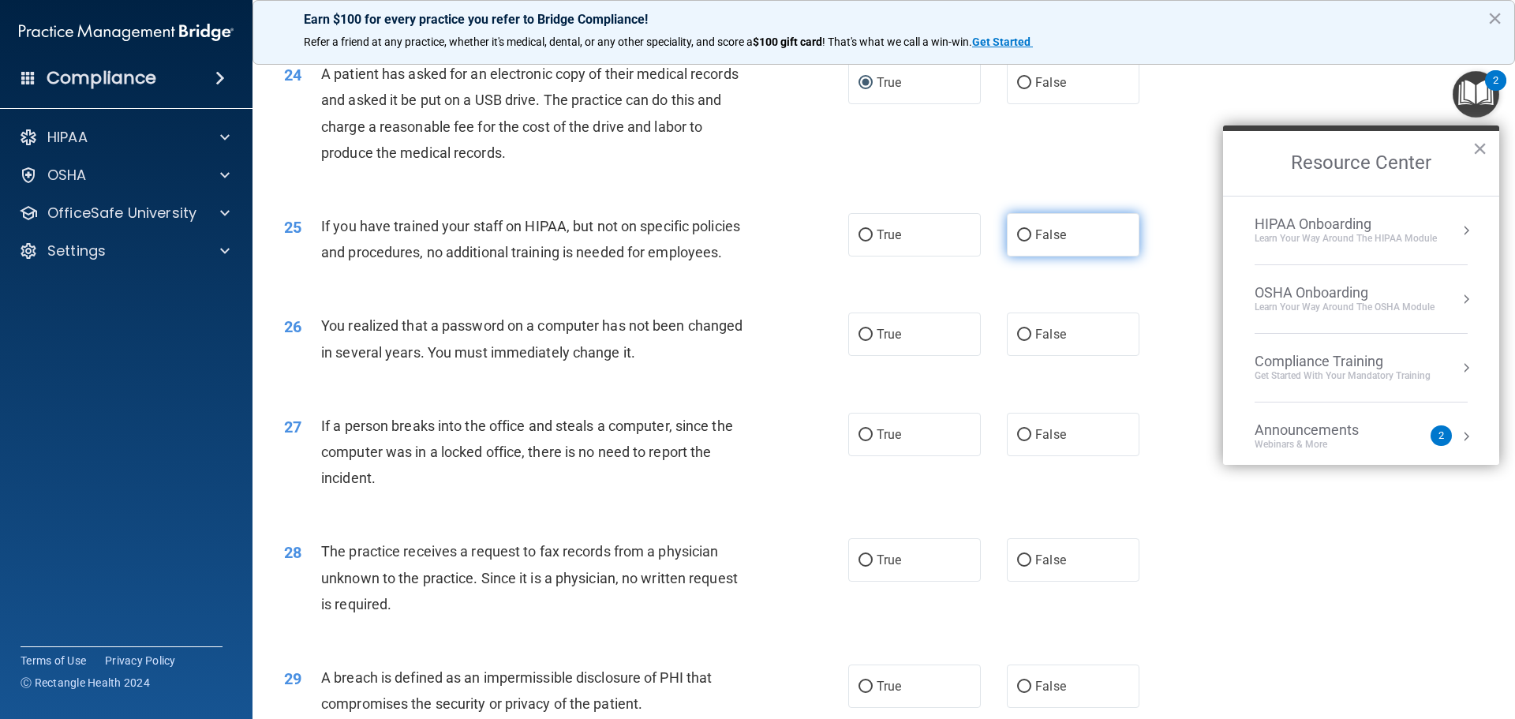
click at [1030, 257] on label "False" at bounding box center [1073, 234] width 133 height 43
click at [1030, 242] on input "False" at bounding box center [1024, 236] width 14 height 12
radio input "true"
click at [882, 356] on label "True" at bounding box center [915, 334] width 133 height 43
click at [873, 341] on input "True" at bounding box center [866, 335] width 14 height 12
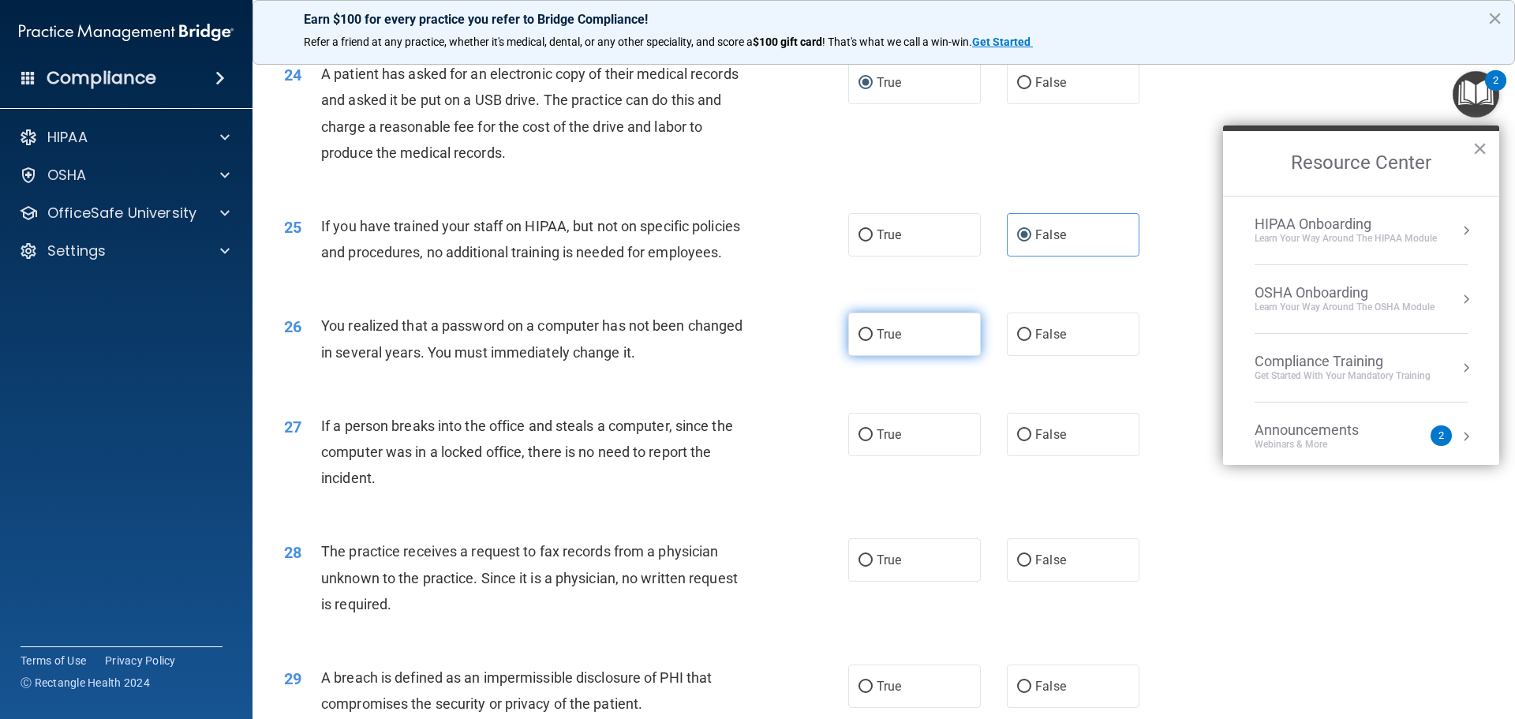
radio input "true"
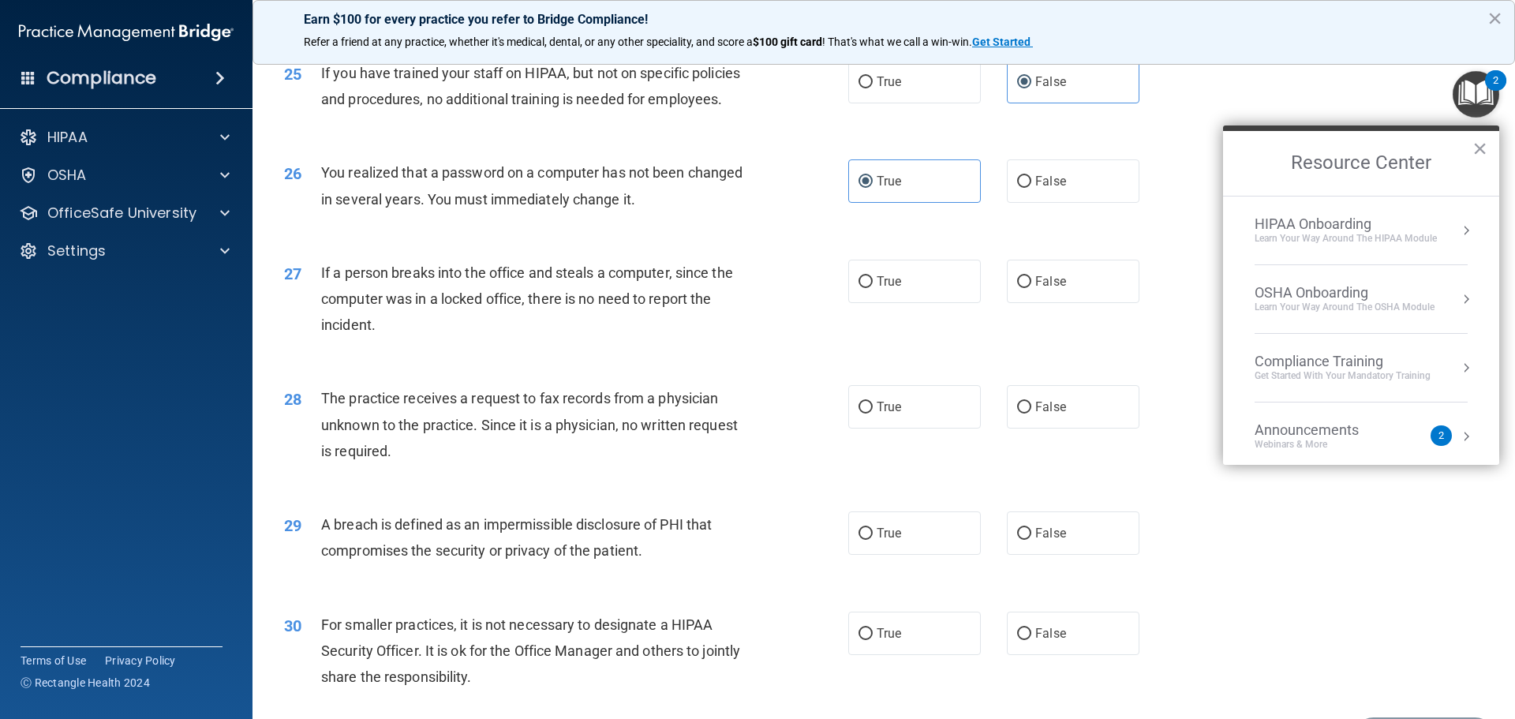
scroll to position [2864, 0]
click at [1025, 302] on label "False" at bounding box center [1073, 280] width 133 height 43
click at [1025, 287] on input "False" at bounding box center [1024, 281] width 14 height 12
radio input "true"
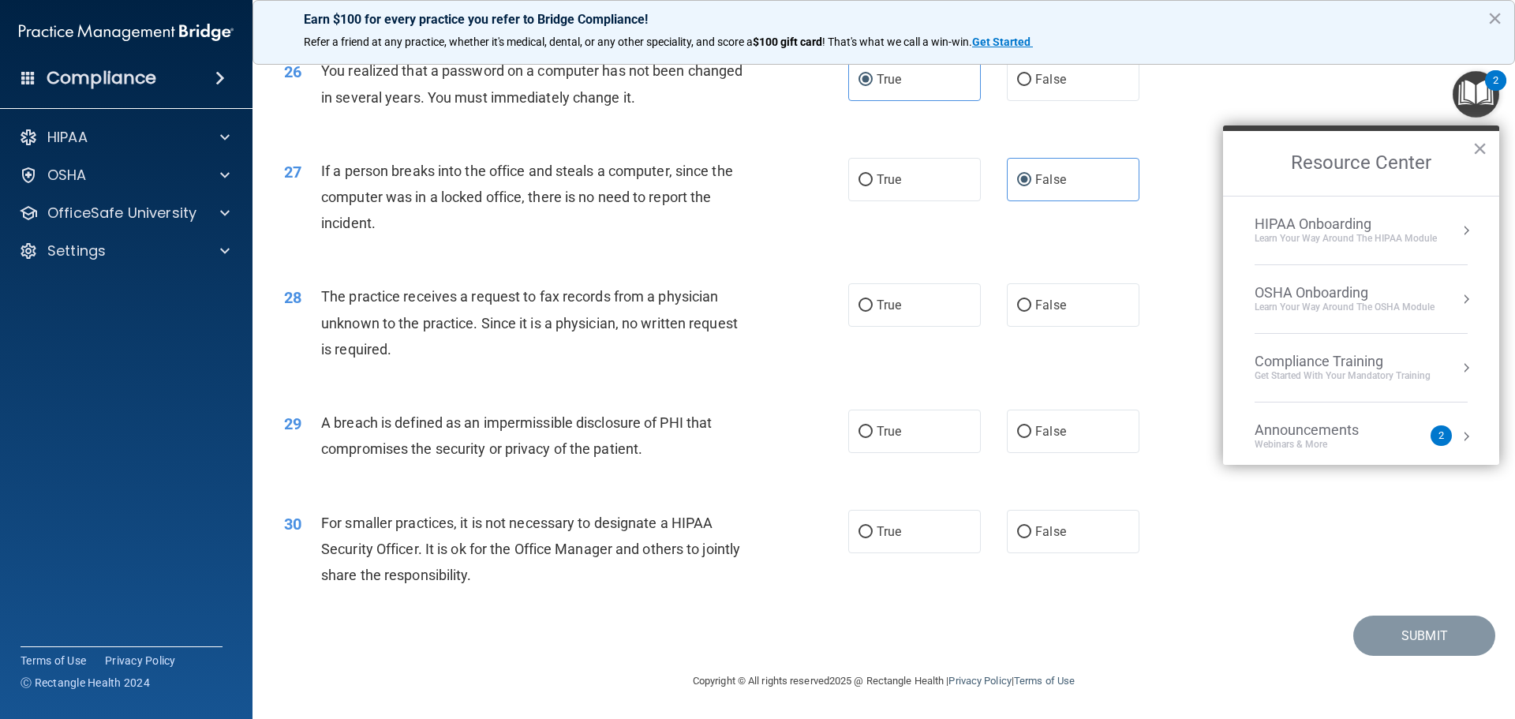
scroll to position [2978, 0]
click at [1007, 327] on label "False" at bounding box center [1073, 304] width 133 height 43
click at [1017, 312] on input "False" at bounding box center [1024, 306] width 14 height 12
radio input "true"
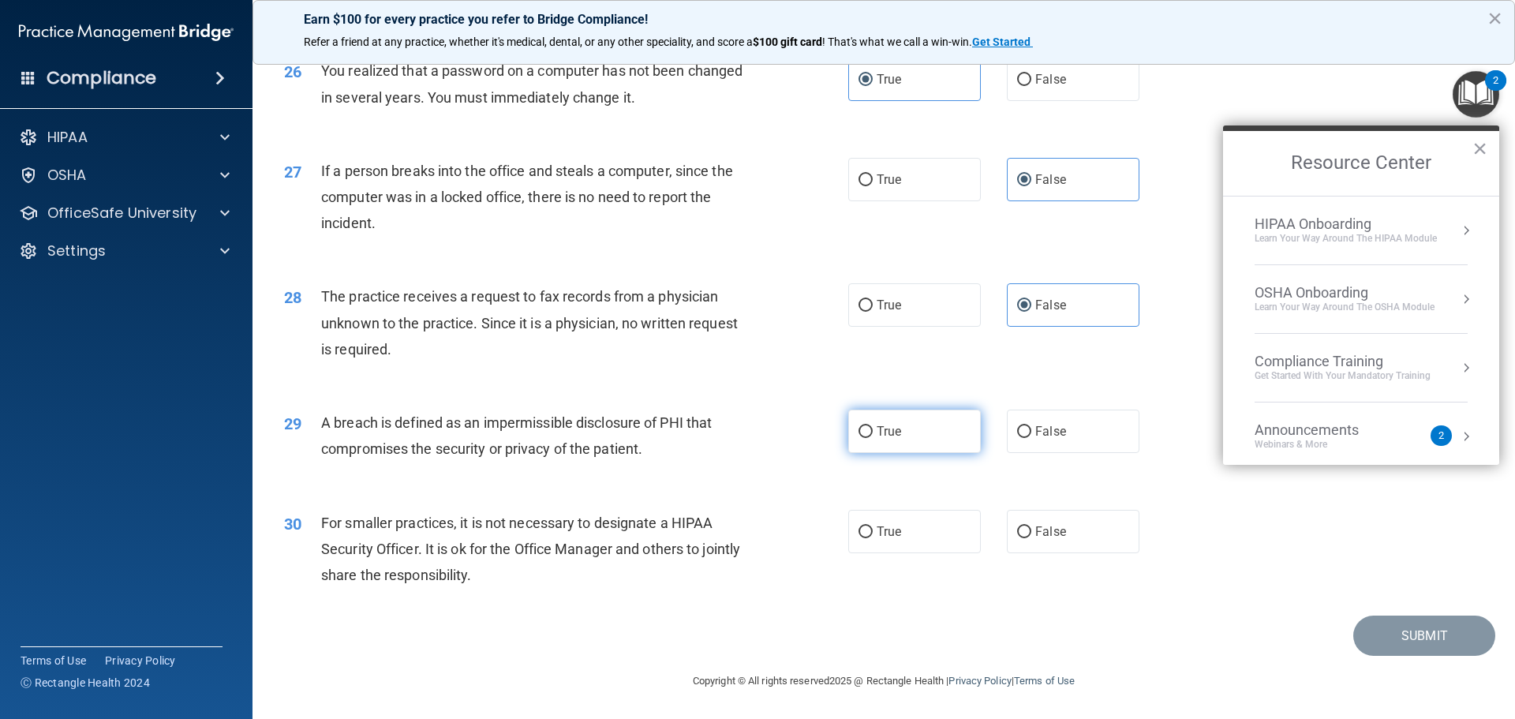
click at [878, 429] on span "True" at bounding box center [889, 431] width 24 height 15
click at [873, 429] on input "True" at bounding box center [866, 432] width 14 height 12
radio input "true"
click at [1088, 515] on label "False" at bounding box center [1073, 531] width 133 height 43
click at [1032, 526] on input "False" at bounding box center [1024, 532] width 14 height 12
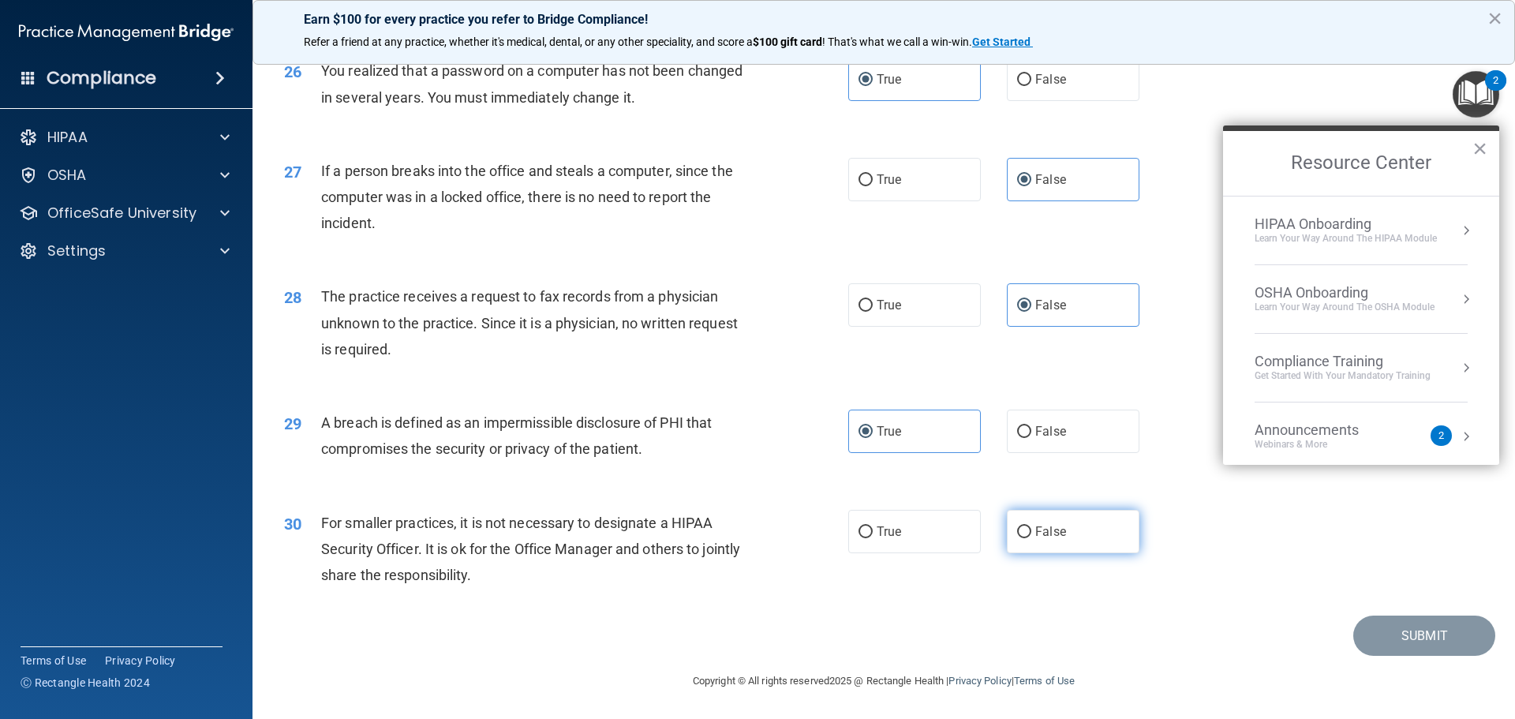
radio input "true"
click at [1399, 631] on button "Submit" at bounding box center [1425, 636] width 142 height 40
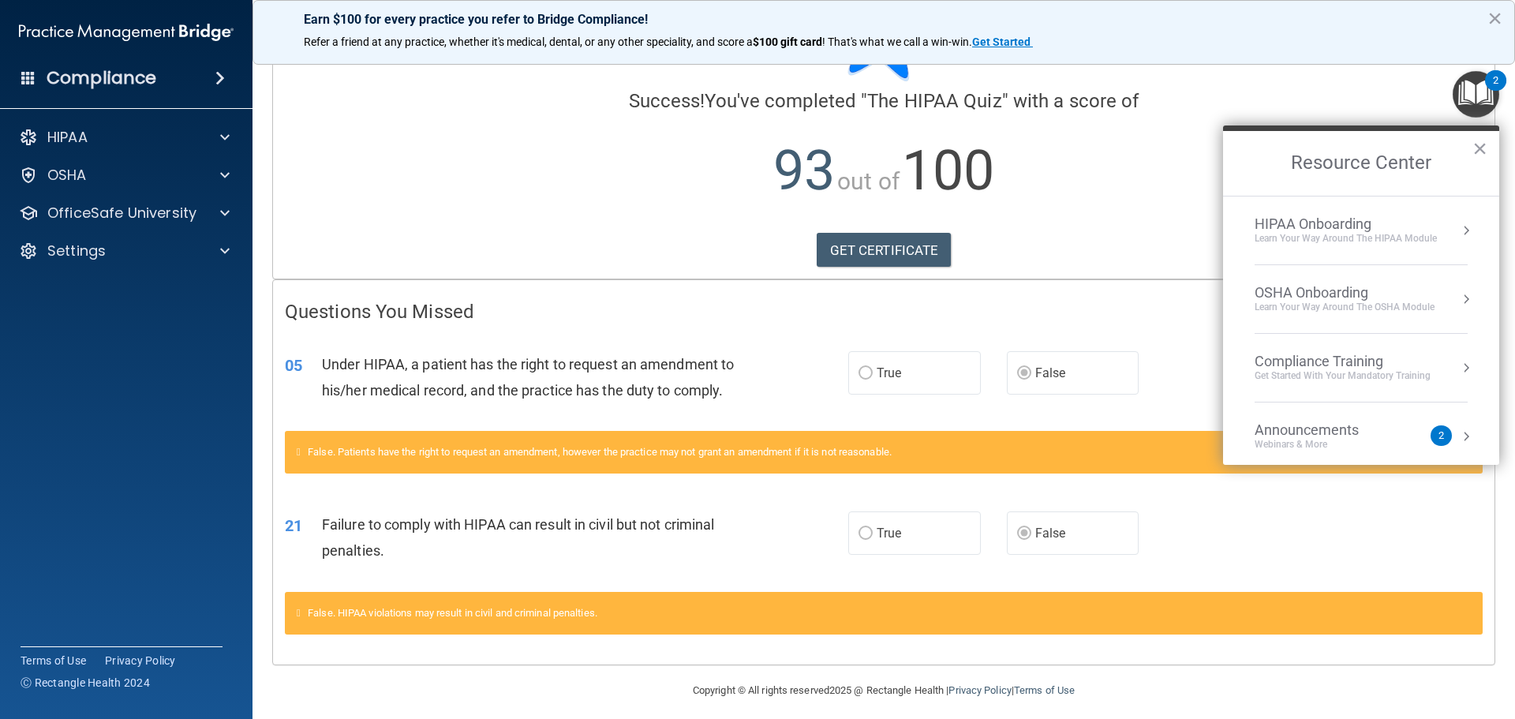
scroll to position [102, 0]
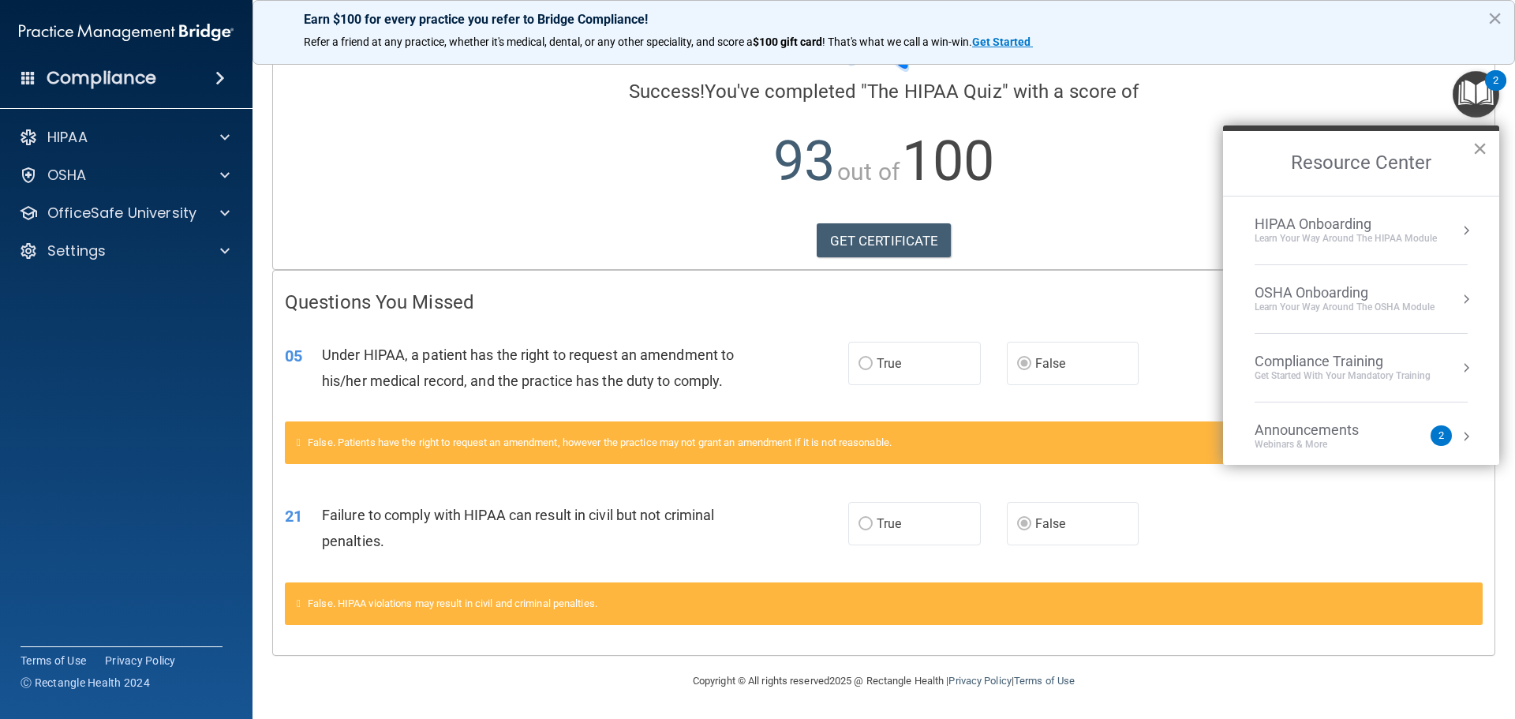
click at [1480, 142] on button "×" at bounding box center [1480, 148] width 15 height 25
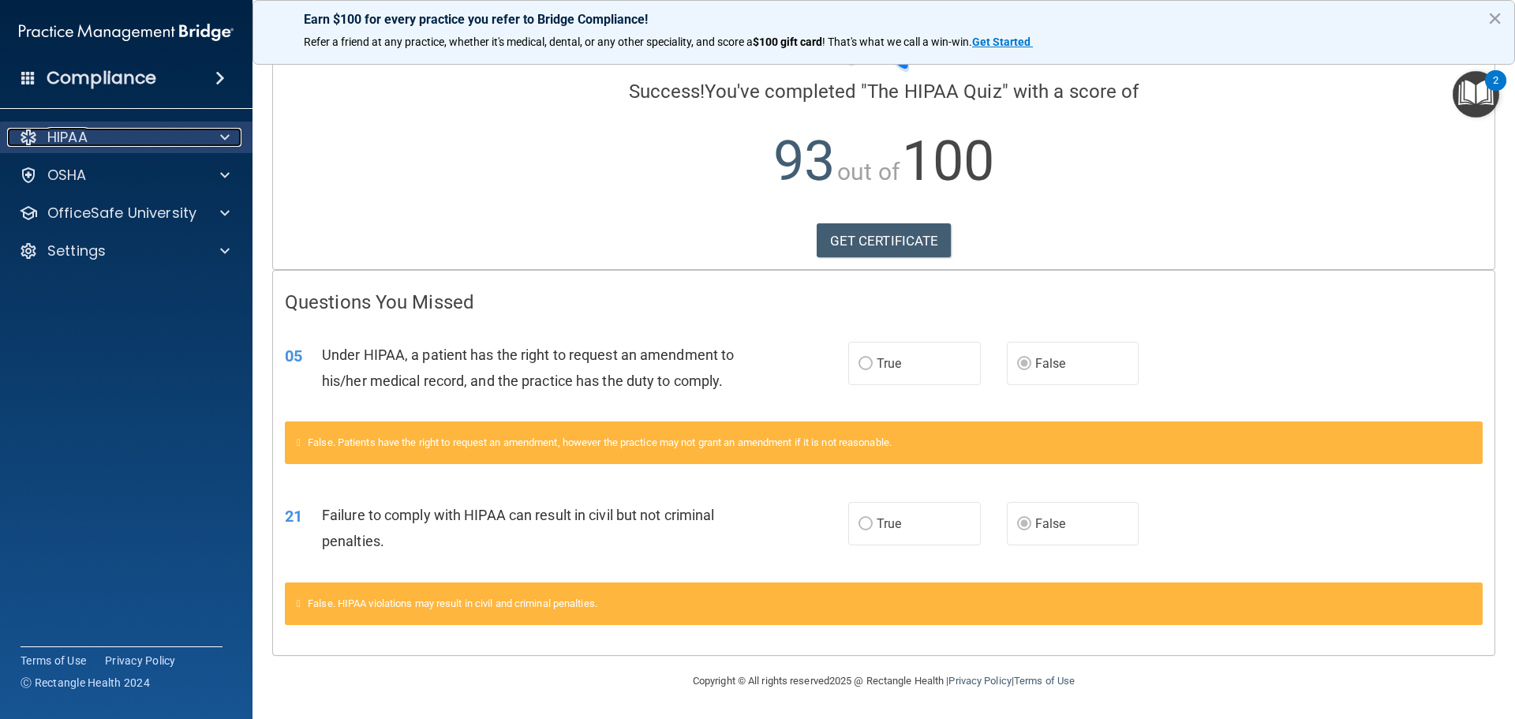
click at [186, 133] on div "HIPAA" at bounding box center [105, 137] width 196 height 19
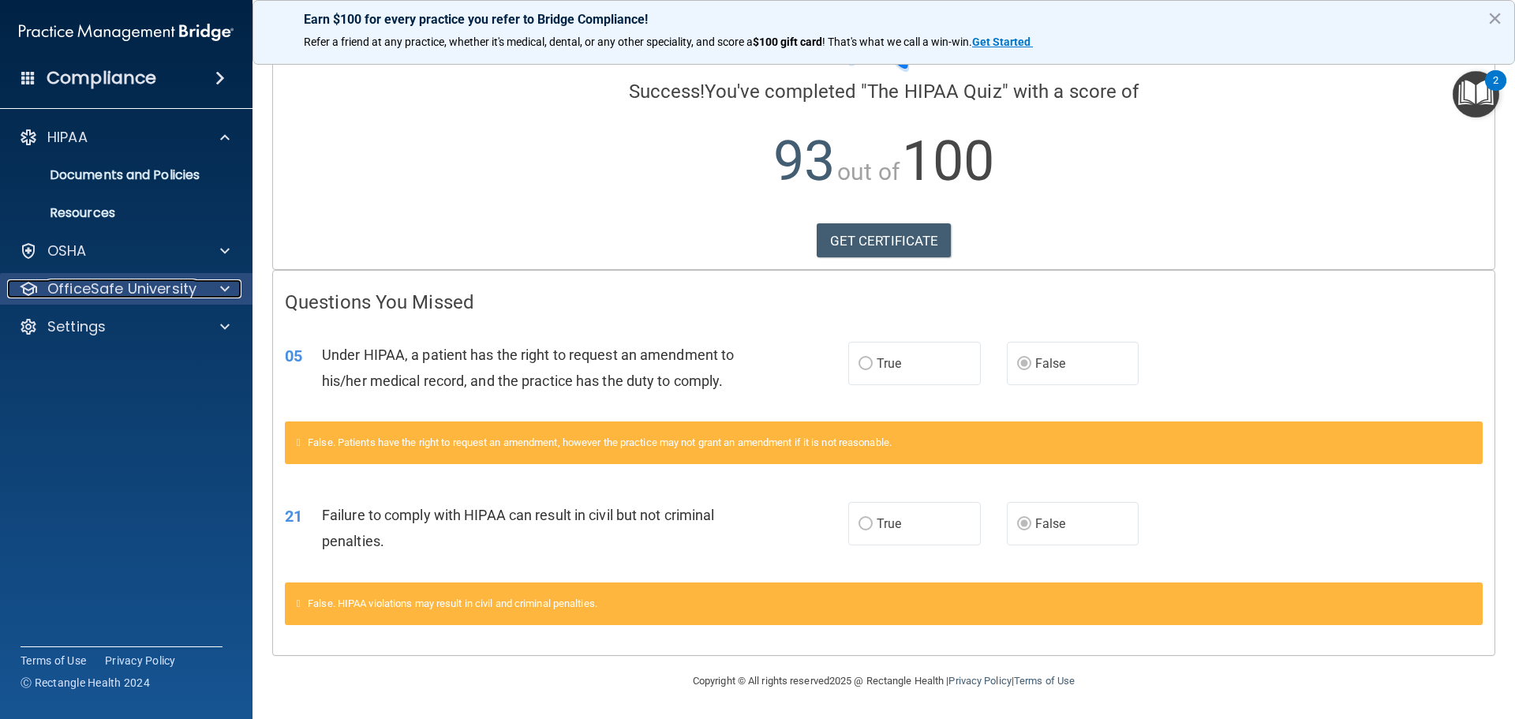
click at [118, 298] on p "OfficeSafe University" at bounding box center [121, 288] width 149 height 19
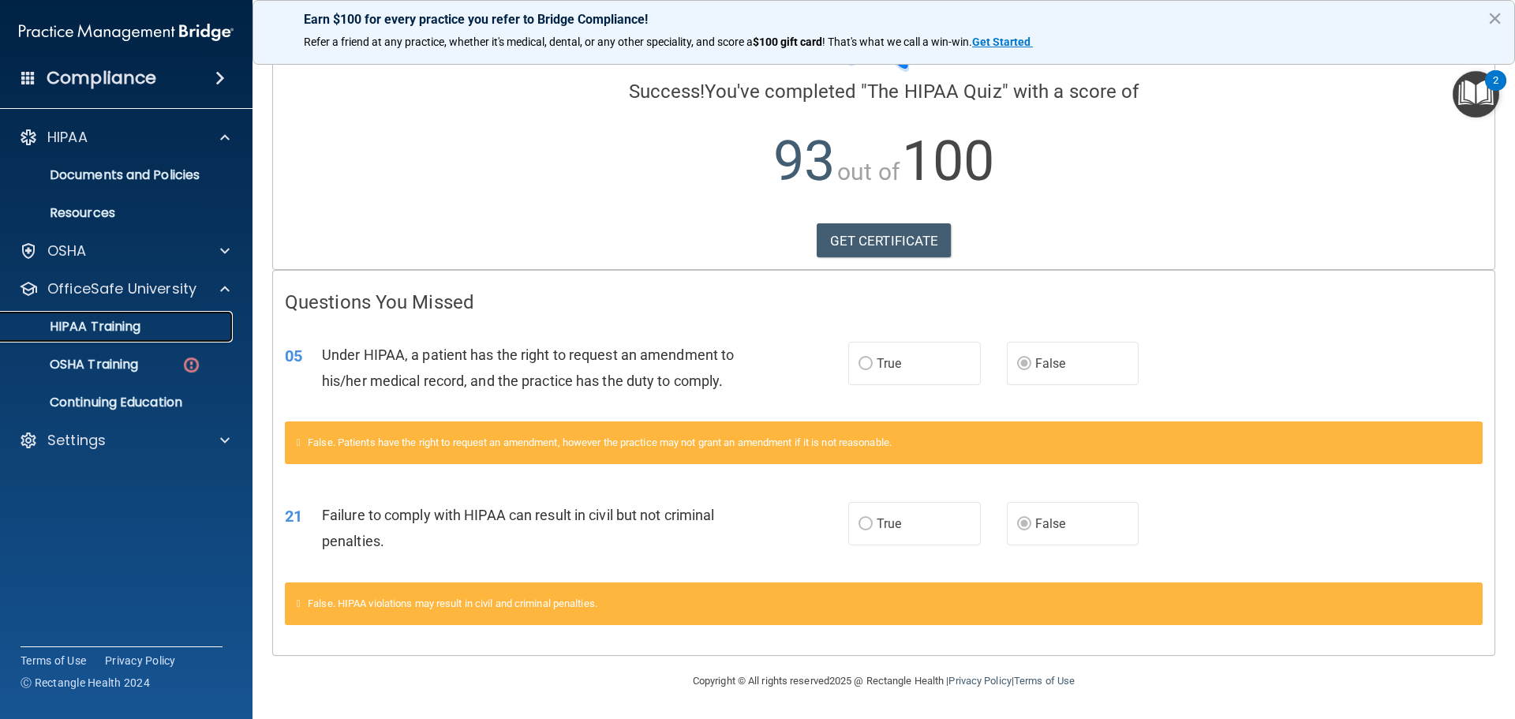
click at [108, 323] on p "HIPAA Training" at bounding box center [75, 327] width 130 height 16
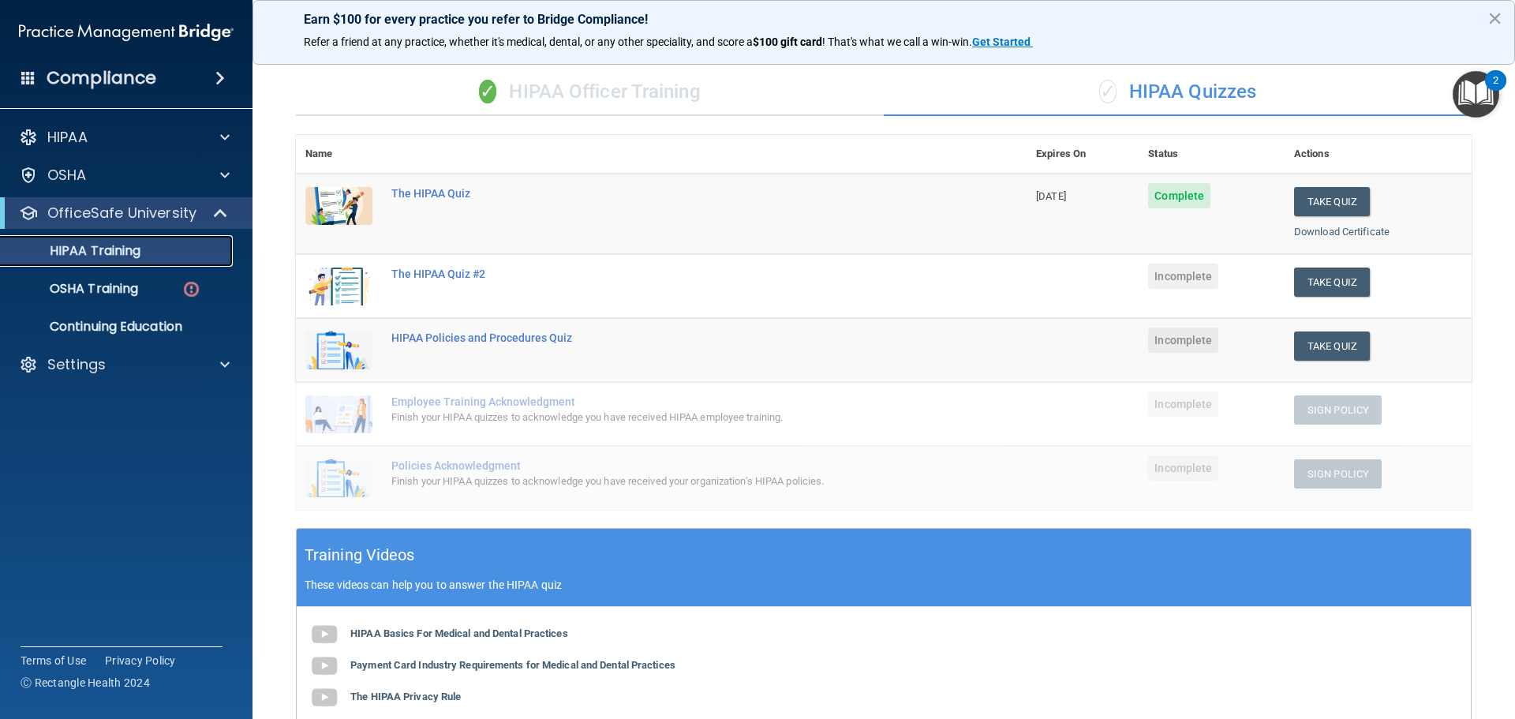
scroll to position [20, 0]
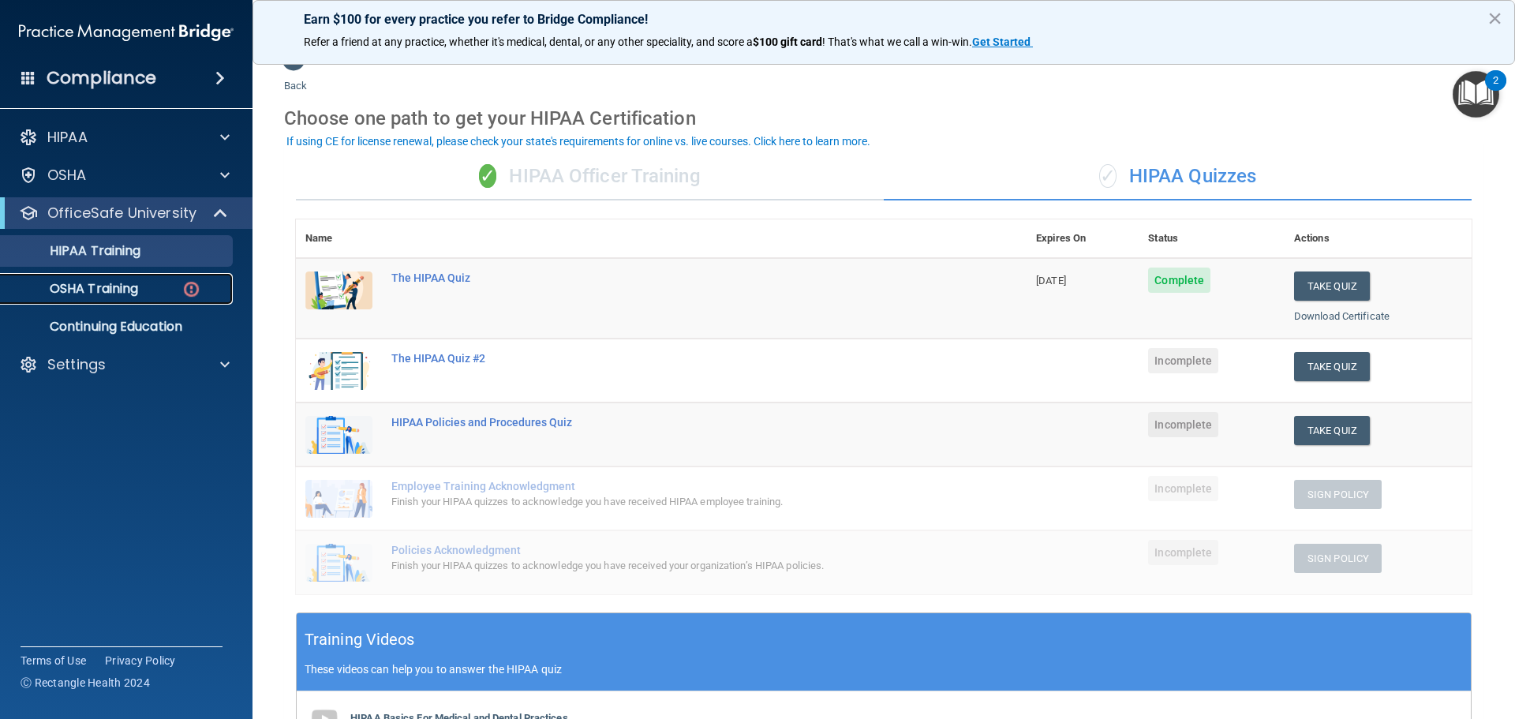
click at [148, 279] on link "OSHA Training" at bounding box center [108, 289] width 249 height 32
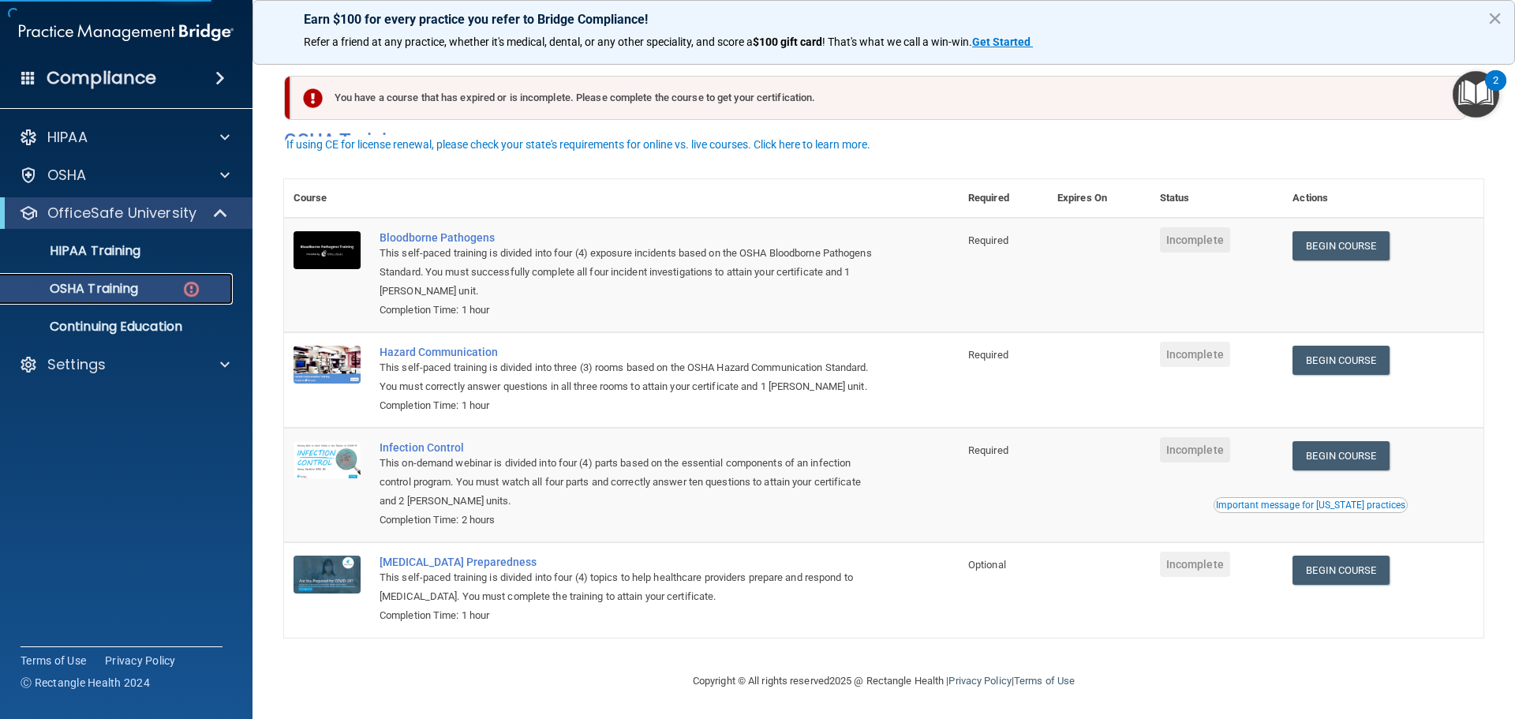
scroll to position [26, 0]
click at [61, 257] on p "HIPAA Training" at bounding box center [75, 251] width 130 height 16
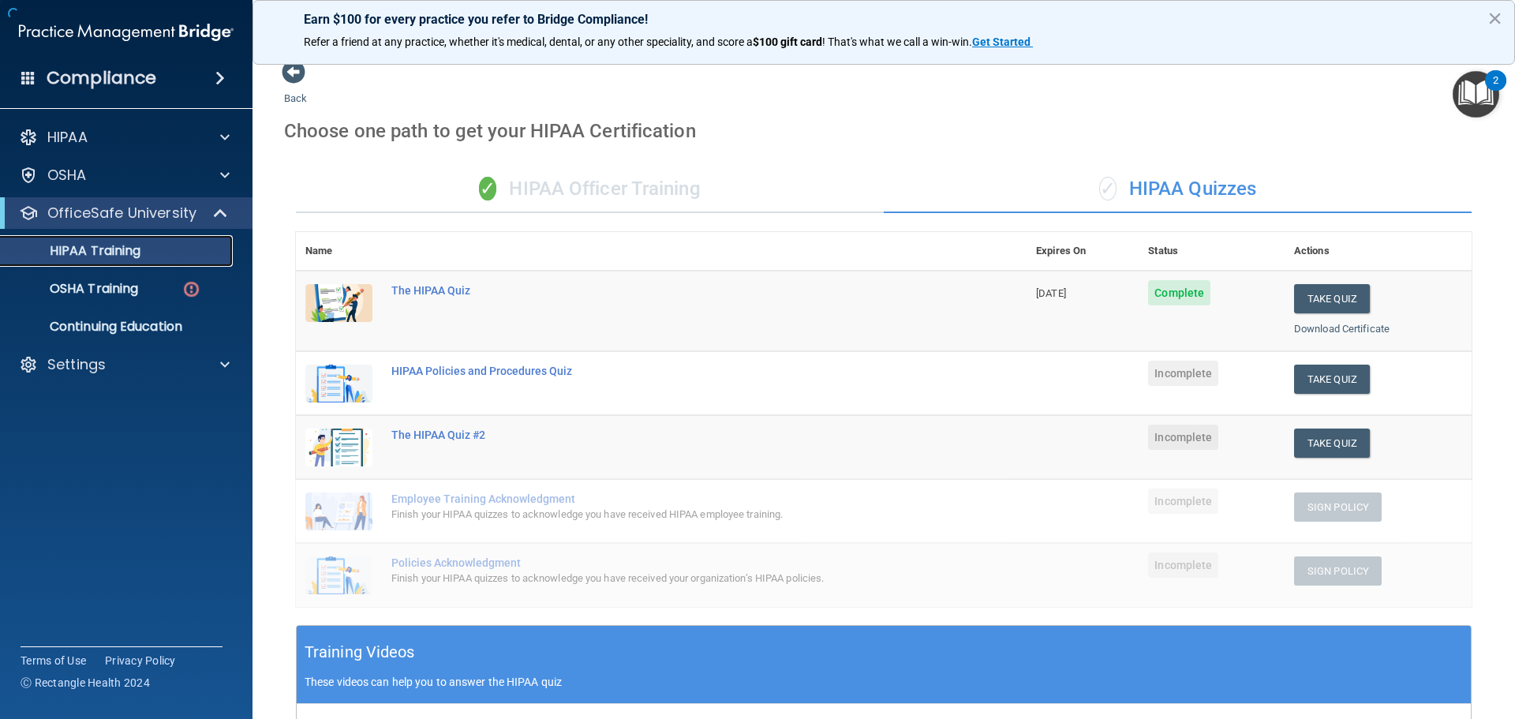
scroll to position [403, 0]
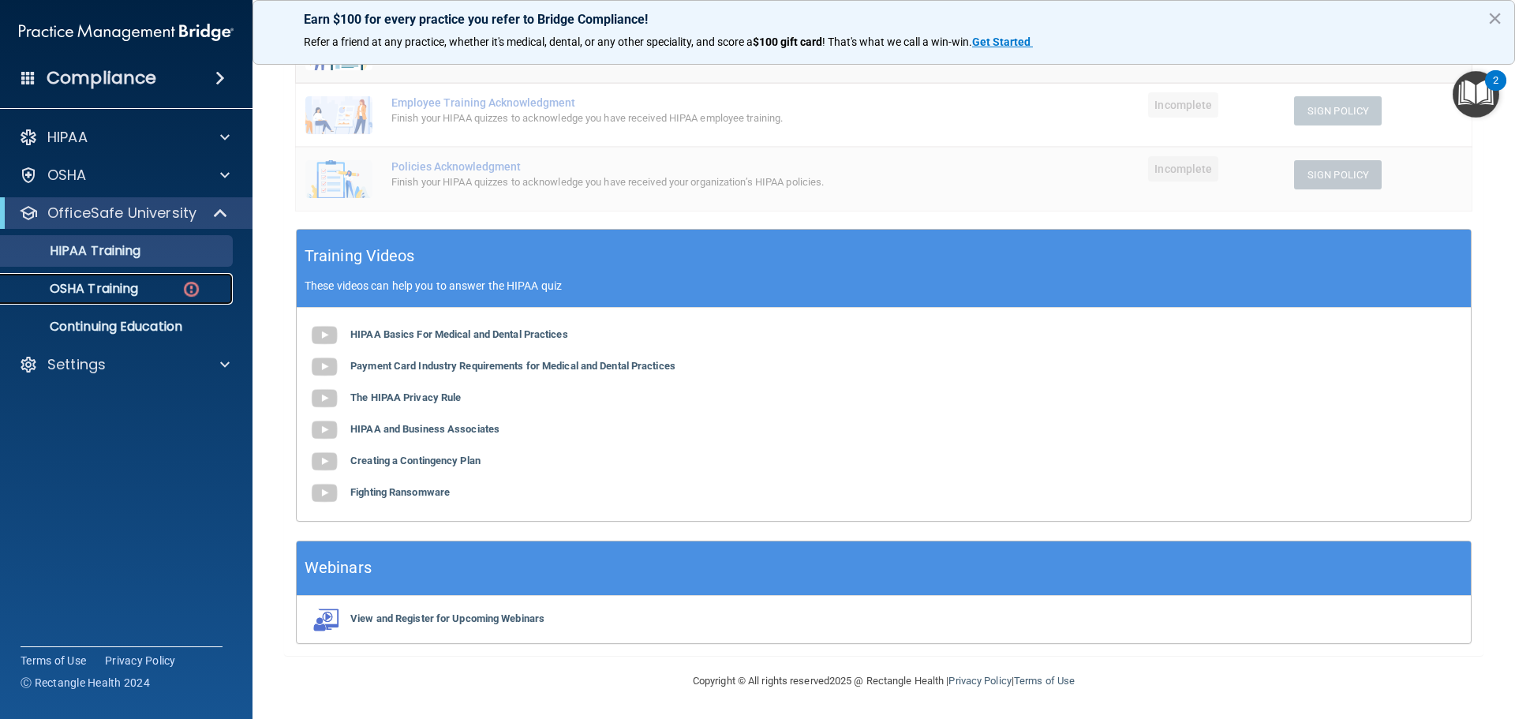
click at [219, 280] on link "OSHA Training" at bounding box center [108, 289] width 249 height 32
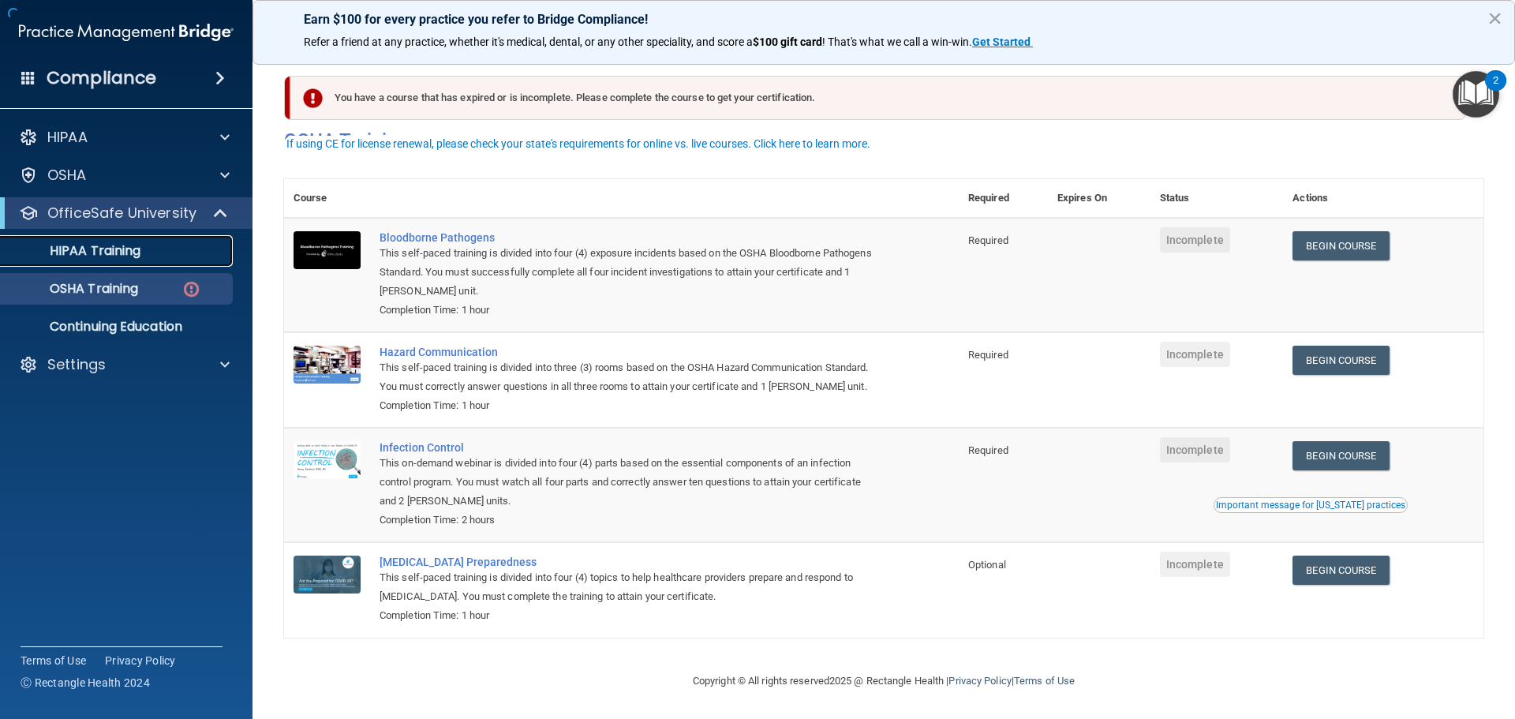
click at [175, 254] on div "HIPAA Training" at bounding box center [117, 251] width 215 height 16
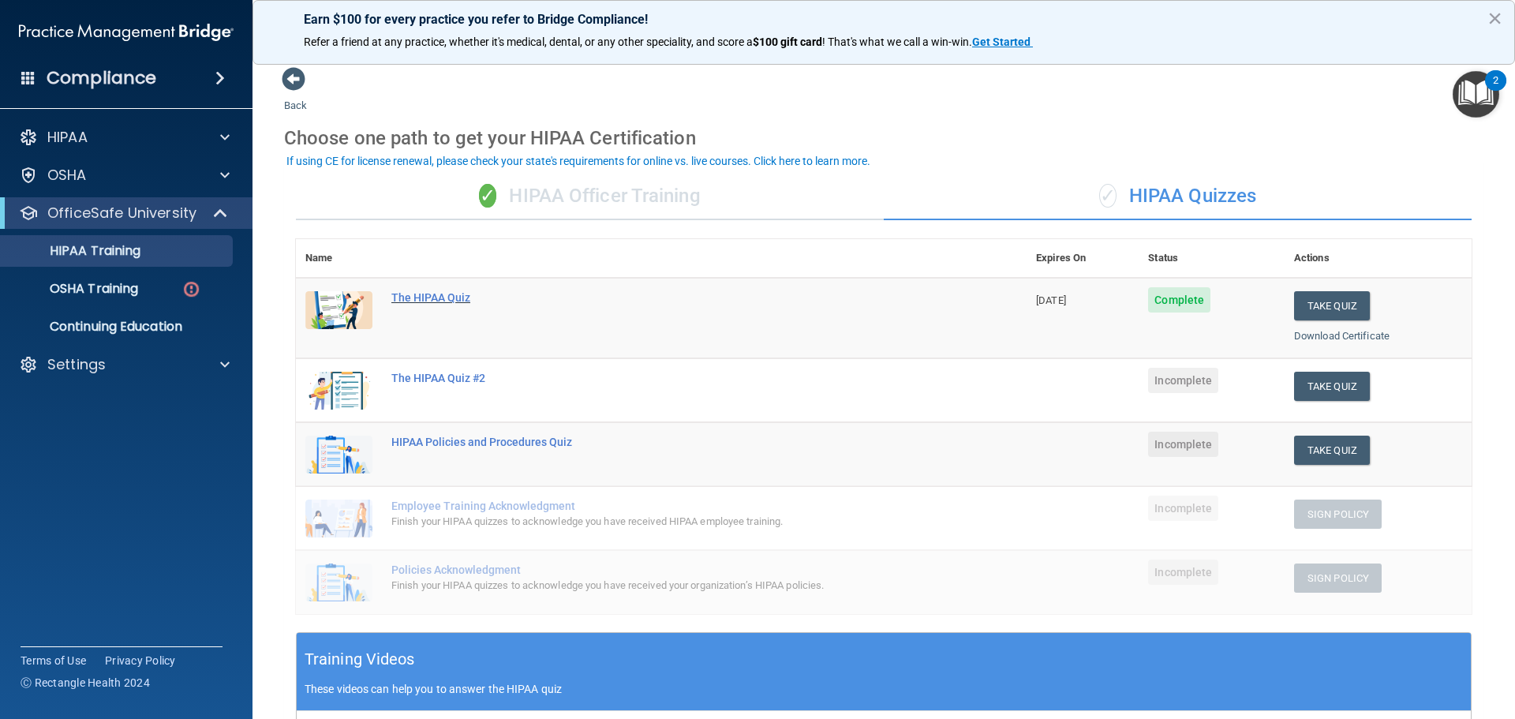
click at [402, 300] on div "The HIPAA Quiz" at bounding box center [670, 297] width 556 height 13
click at [1318, 391] on button "Take Quiz" at bounding box center [1332, 386] width 76 height 29
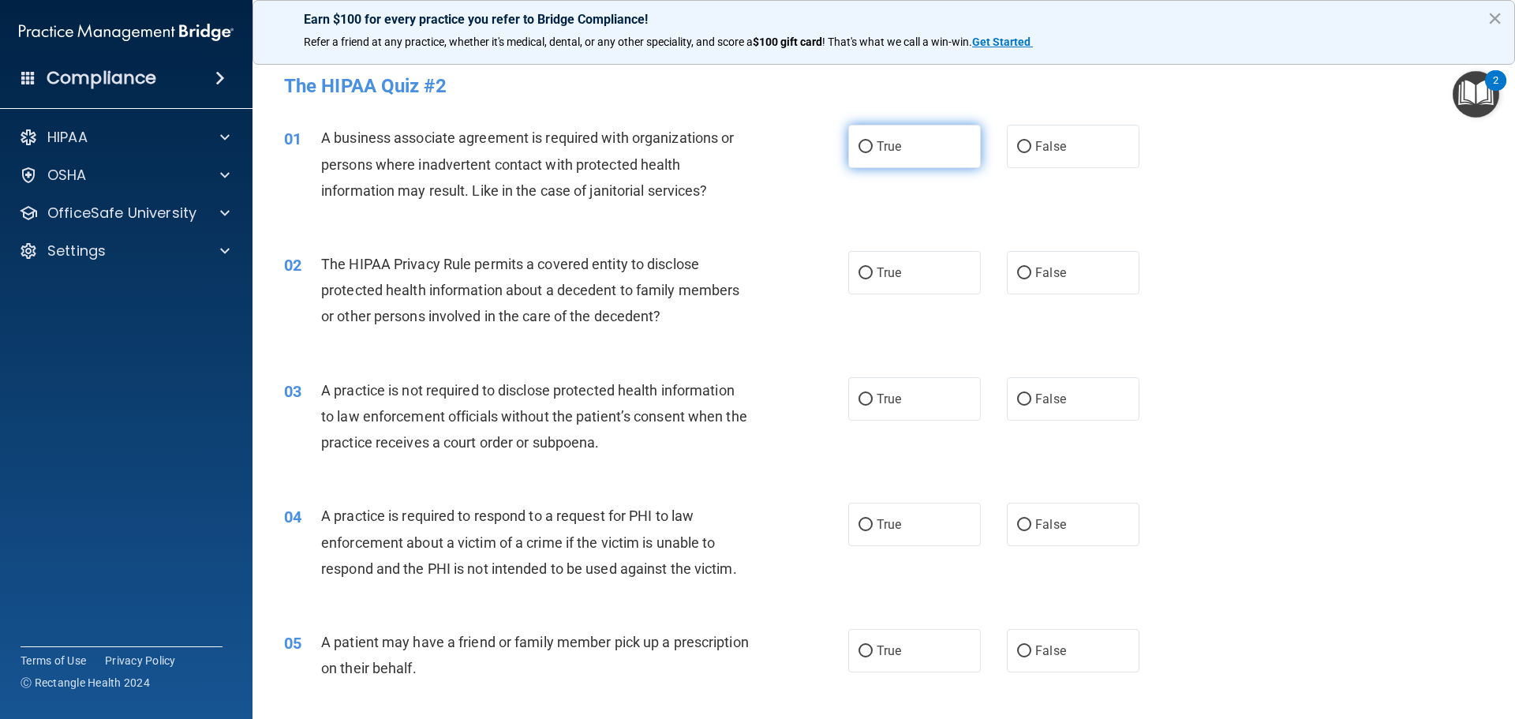
click at [865, 133] on label "True" at bounding box center [915, 146] width 133 height 43
click at [865, 141] on input "True" at bounding box center [866, 147] width 14 height 12
radio input "true"
click at [884, 288] on label "True" at bounding box center [915, 272] width 133 height 43
click at [873, 279] on input "True" at bounding box center [866, 274] width 14 height 12
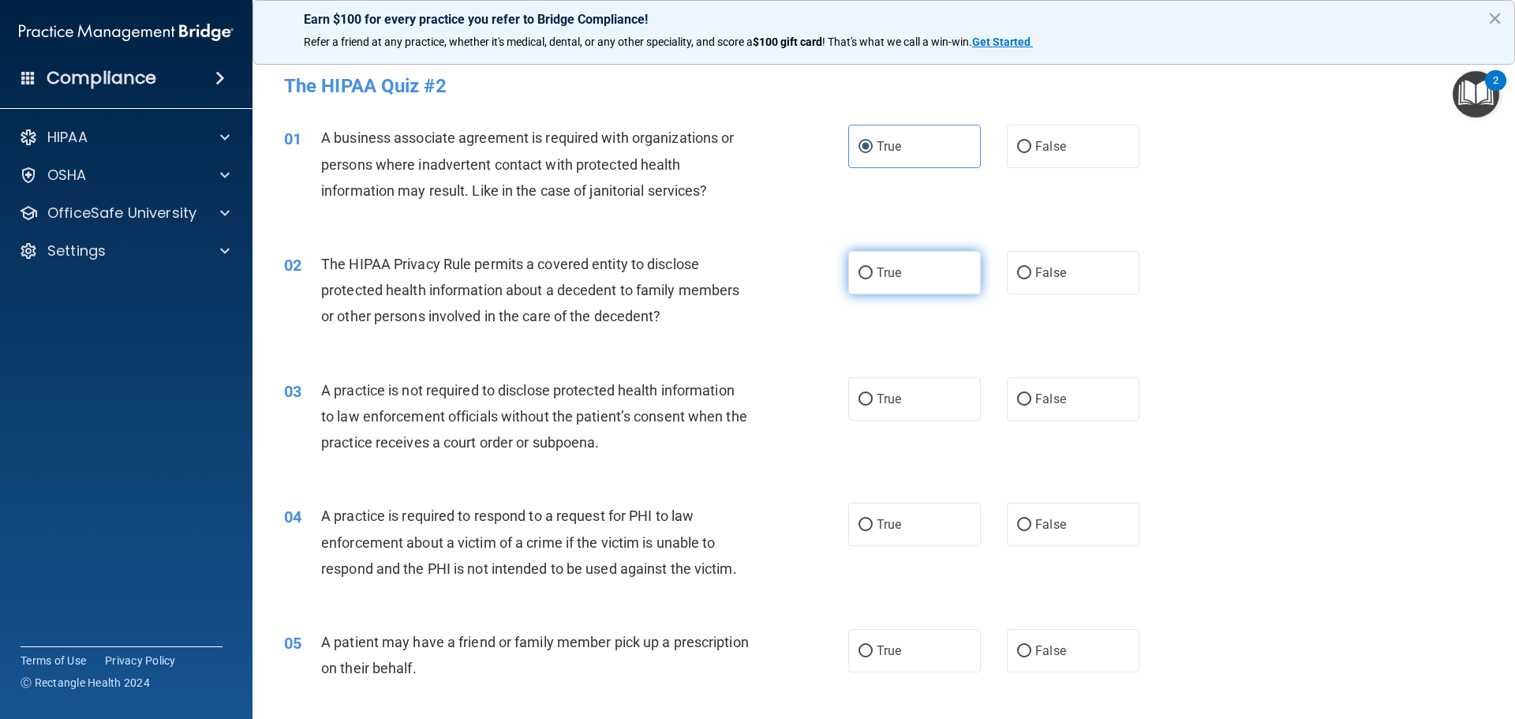
radio input "true"
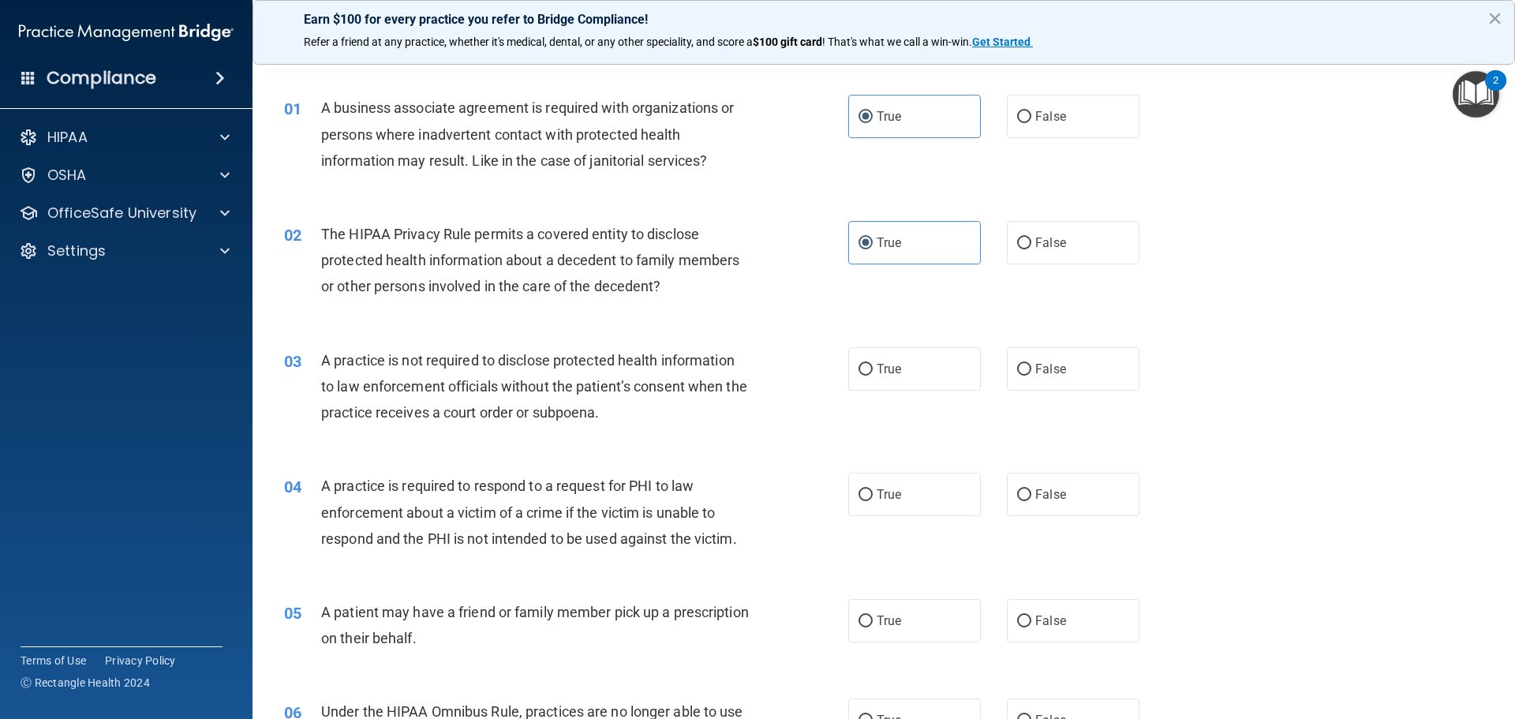
scroll to position [77, 0]
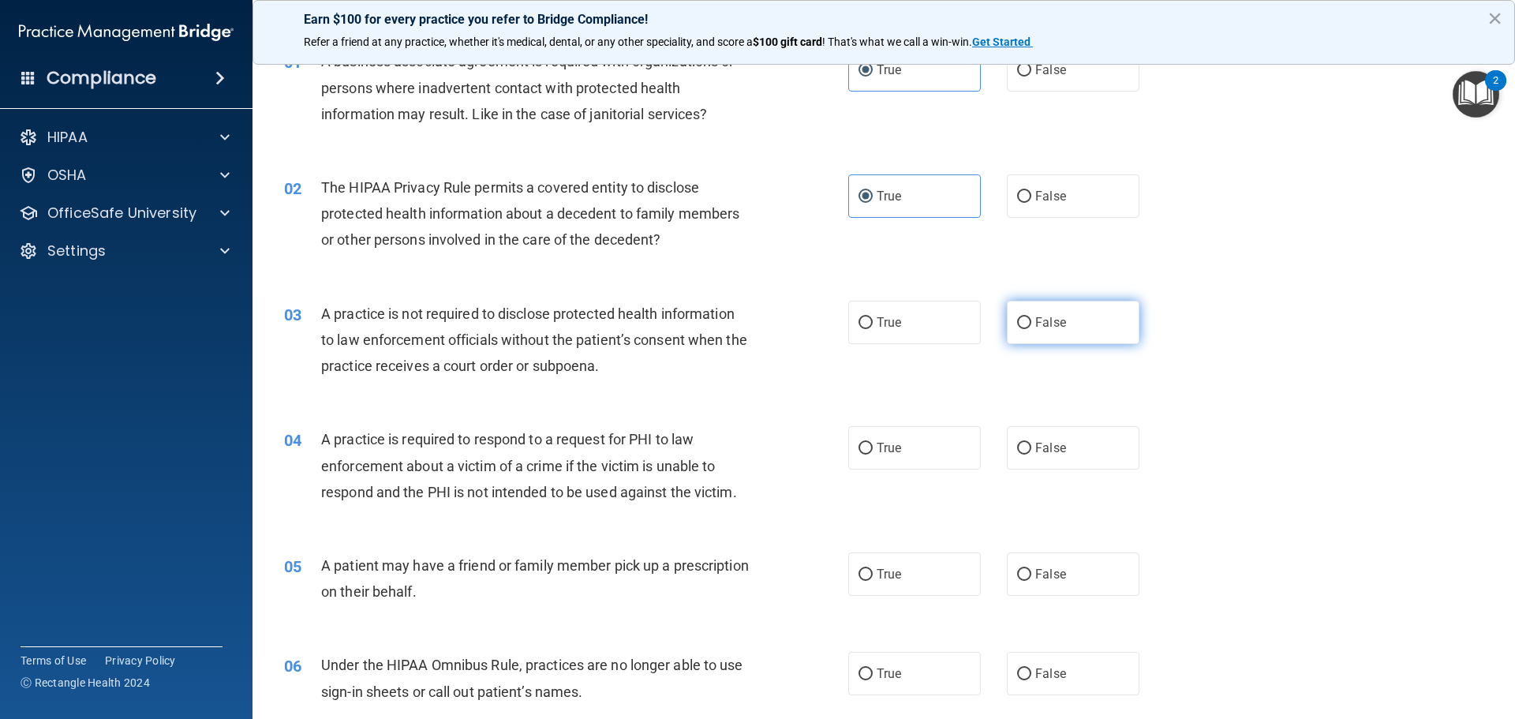
click at [1024, 324] on input "False" at bounding box center [1024, 323] width 14 height 12
radio input "true"
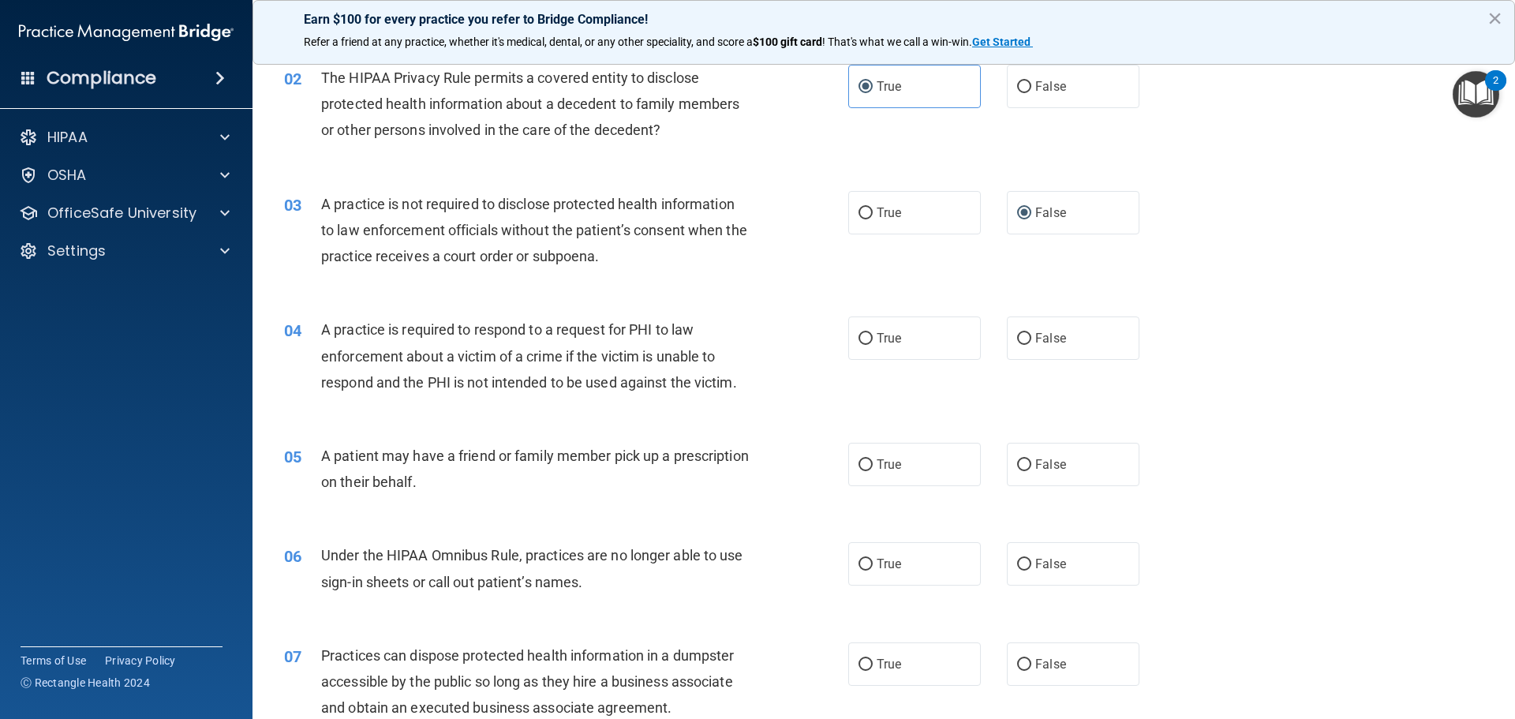
scroll to position [230, 0]
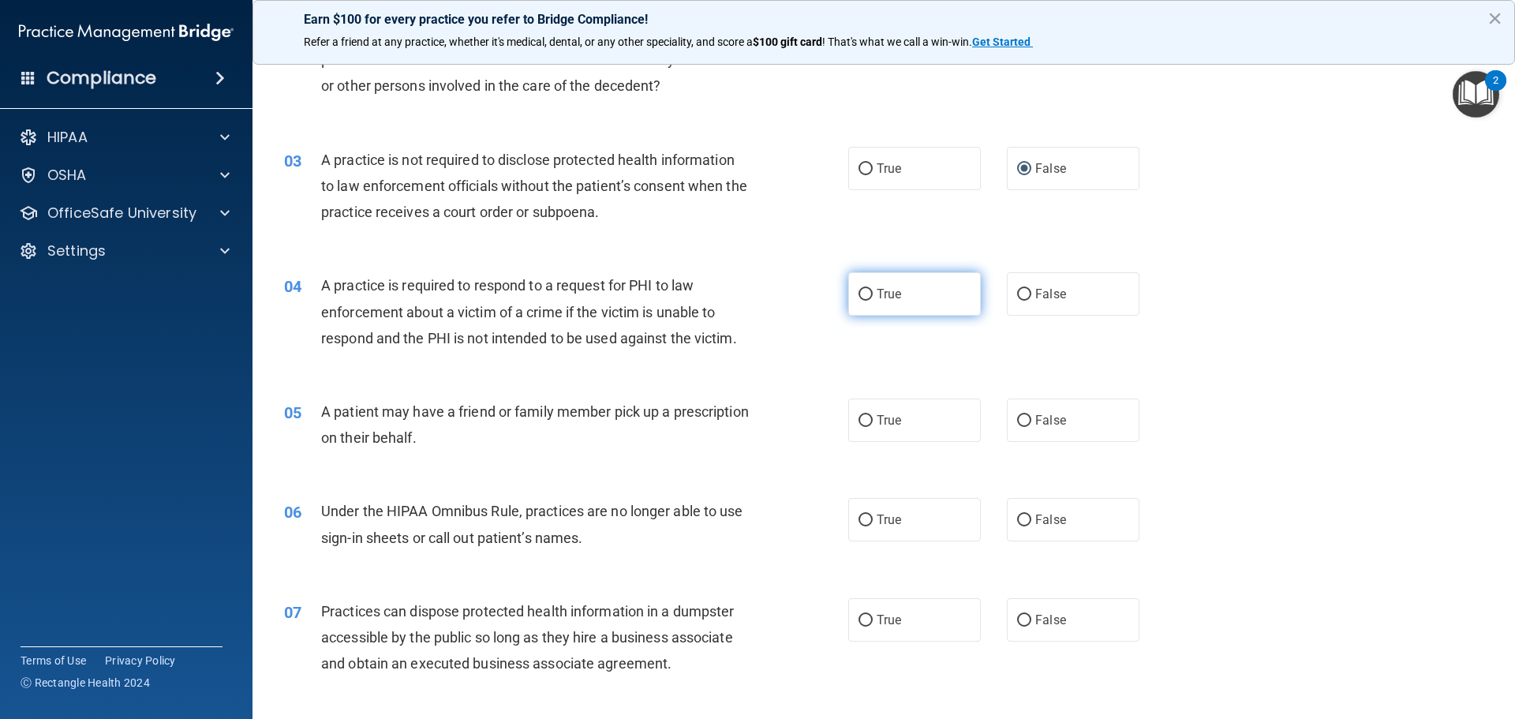
click at [859, 298] on input "True" at bounding box center [866, 295] width 14 height 12
radio input "true"
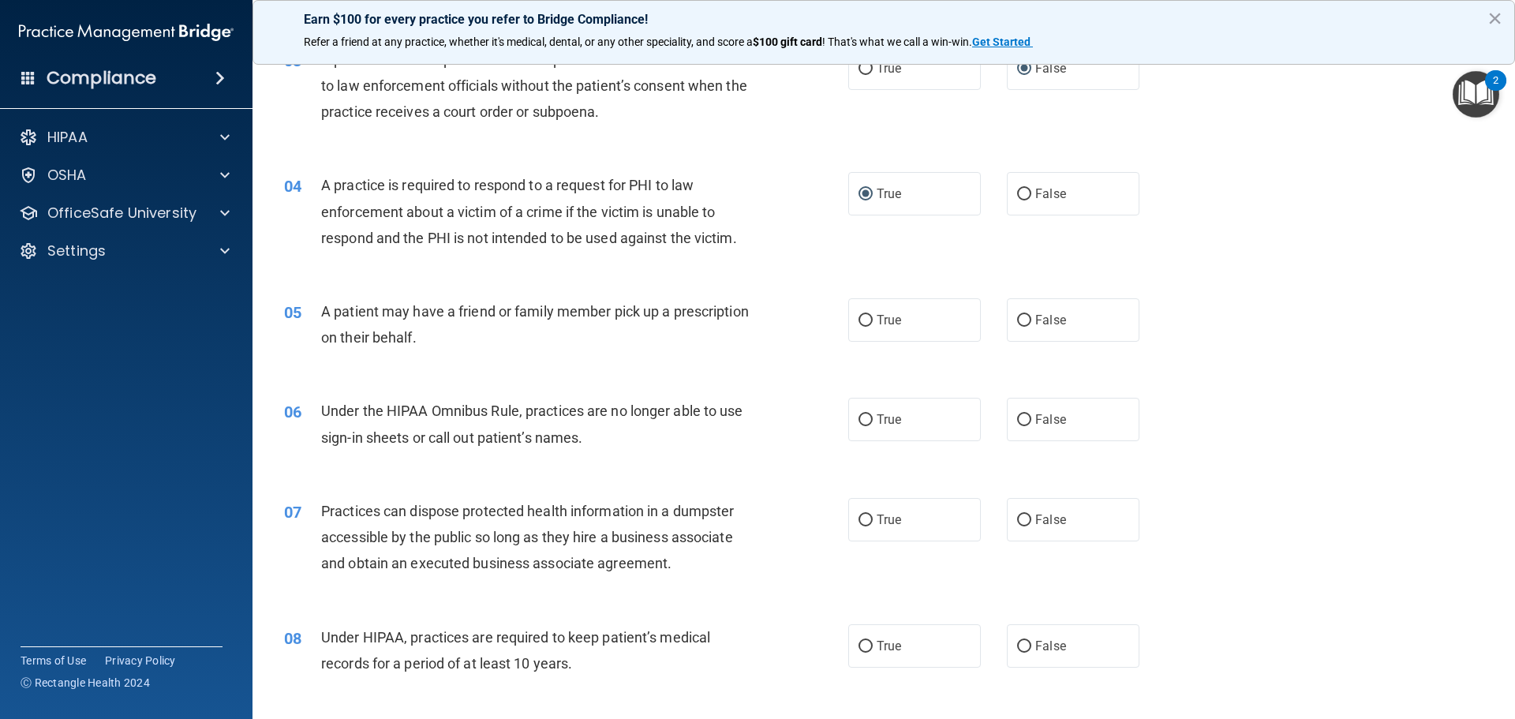
scroll to position [346, 0]
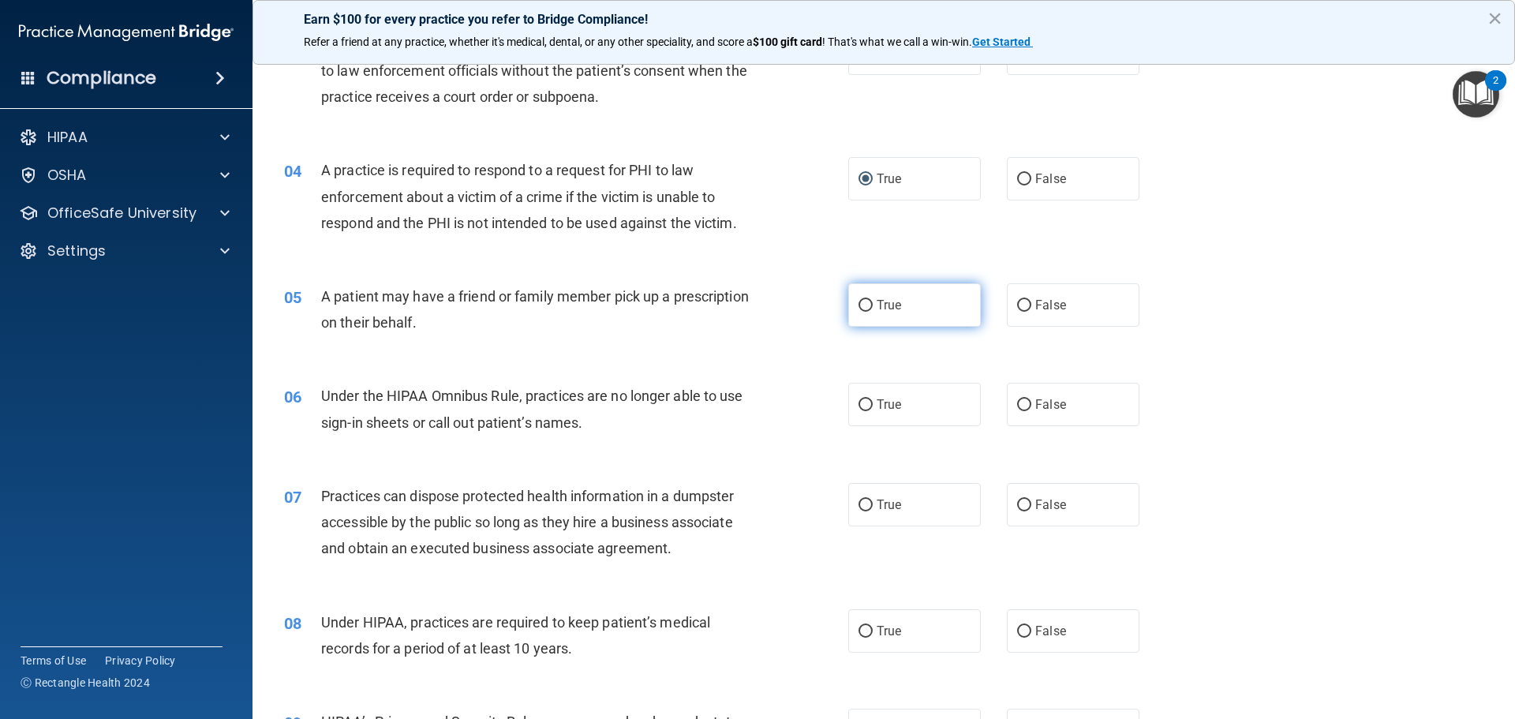
click at [865, 300] on input "True" at bounding box center [866, 306] width 14 height 12
radio input "true"
click at [1022, 403] on input "False" at bounding box center [1024, 405] width 14 height 12
radio input "true"
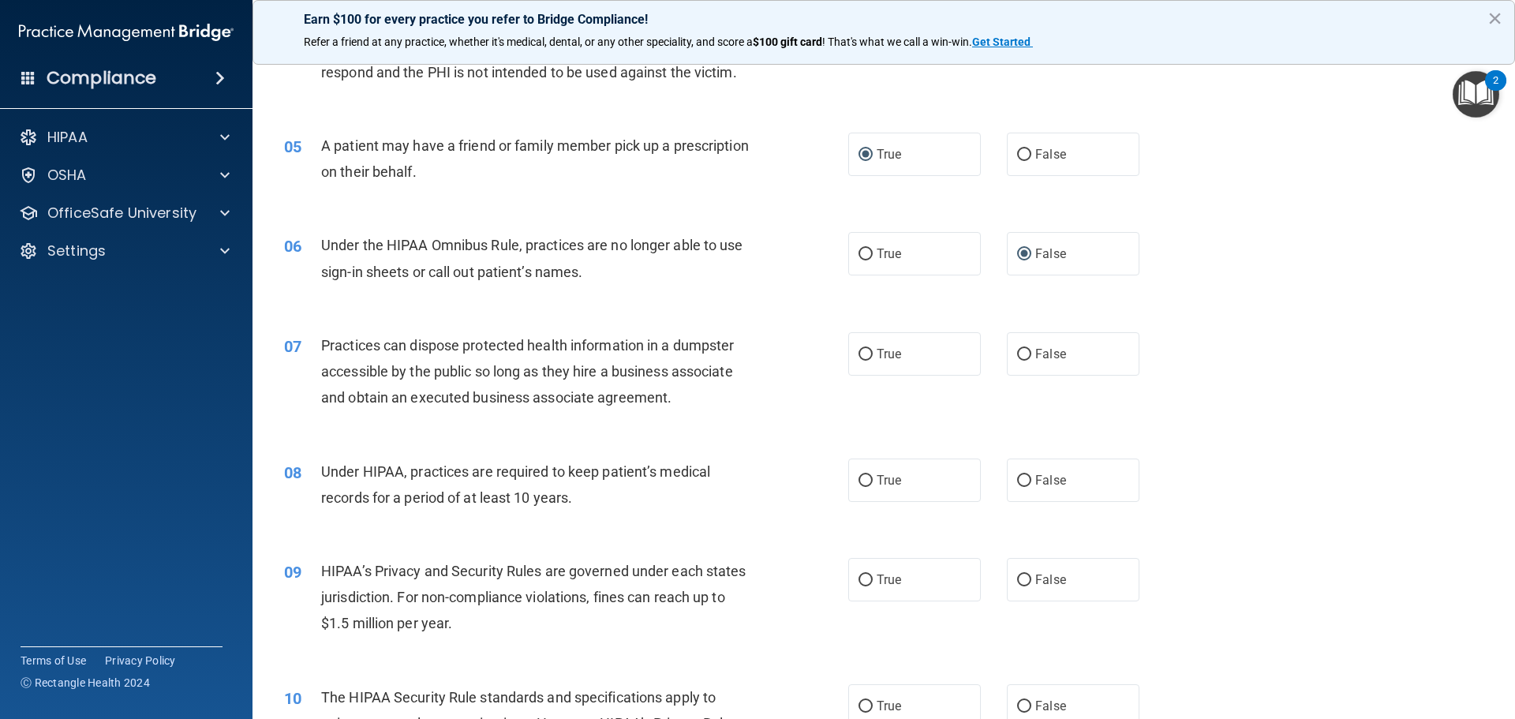
scroll to position [538, 0]
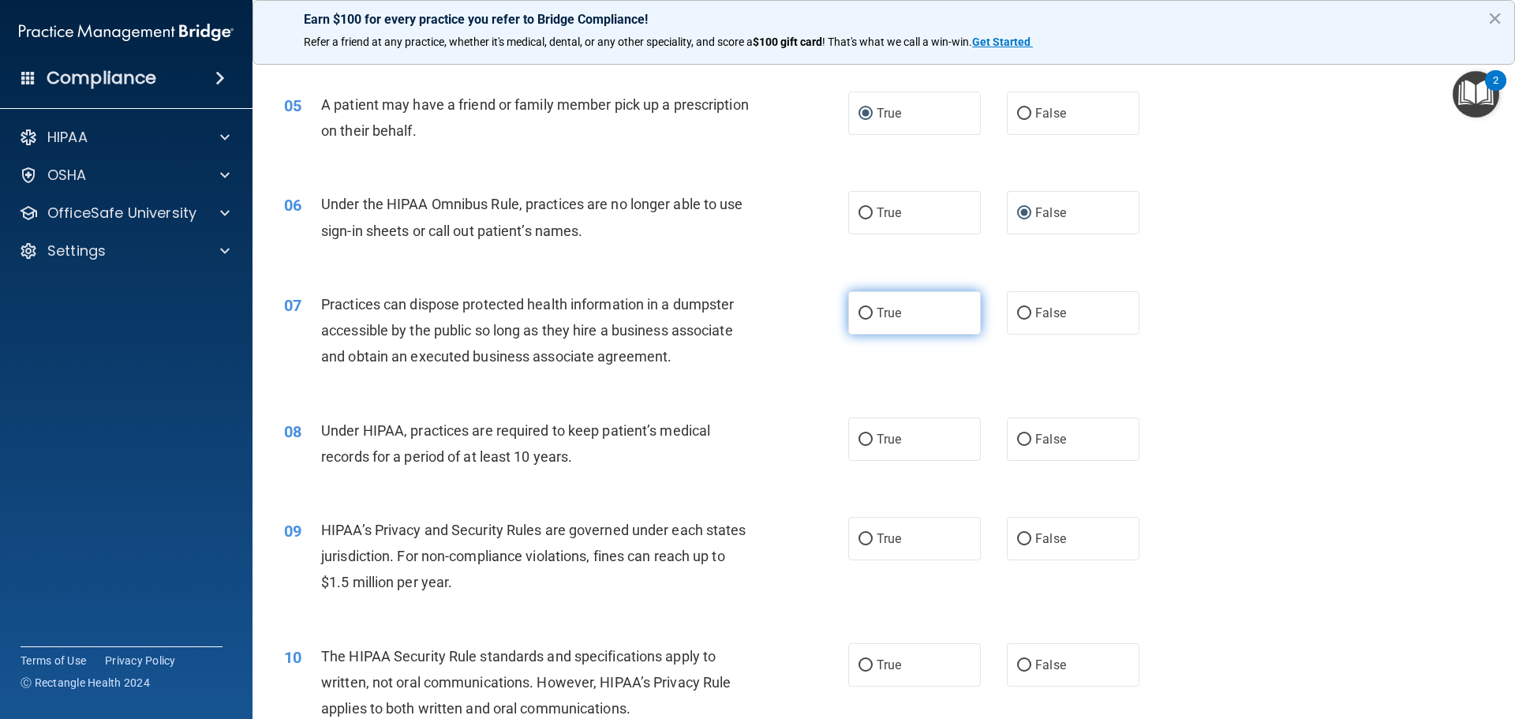
click at [864, 320] on label "True" at bounding box center [915, 312] width 133 height 43
click at [864, 320] on input "True" at bounding box center [866, 314] width 14 height 12
radio input "true"
click at [1046, 319] on span "False" at bounding box center [1051, 312] width 31 height 15
click at [1032, 319] on input "False" at bounding box center [1024, 314] width 14 height 12
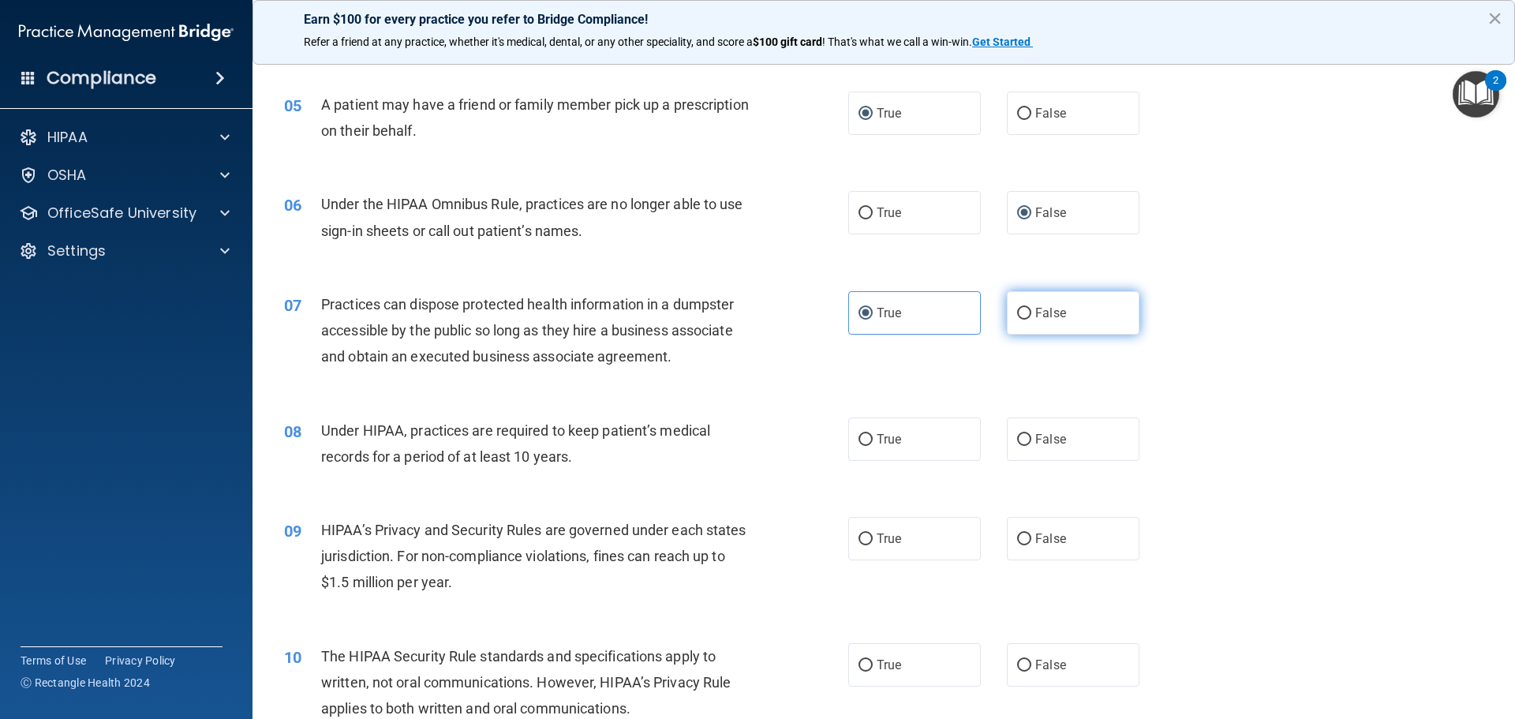
radio input "true"
radio input "false"
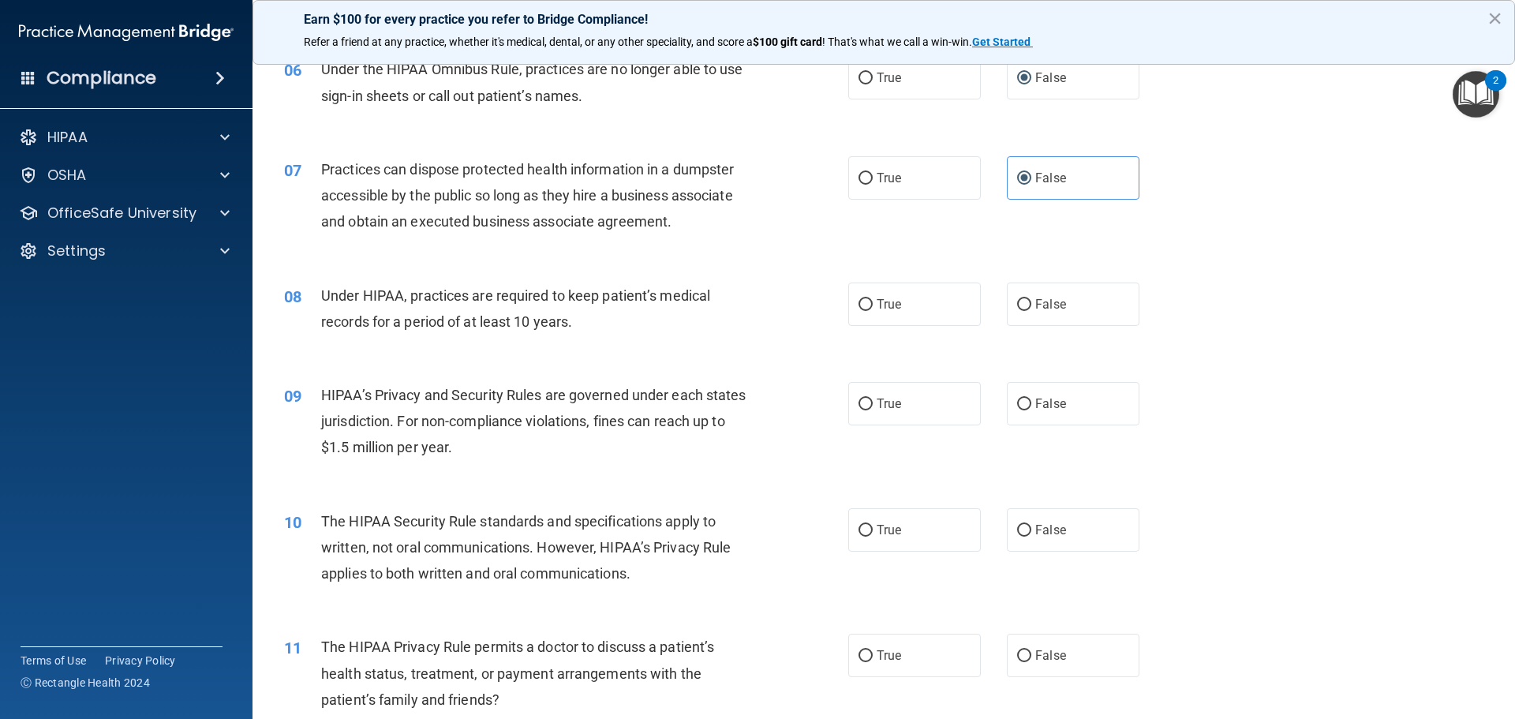
scroll to position [691, 0]
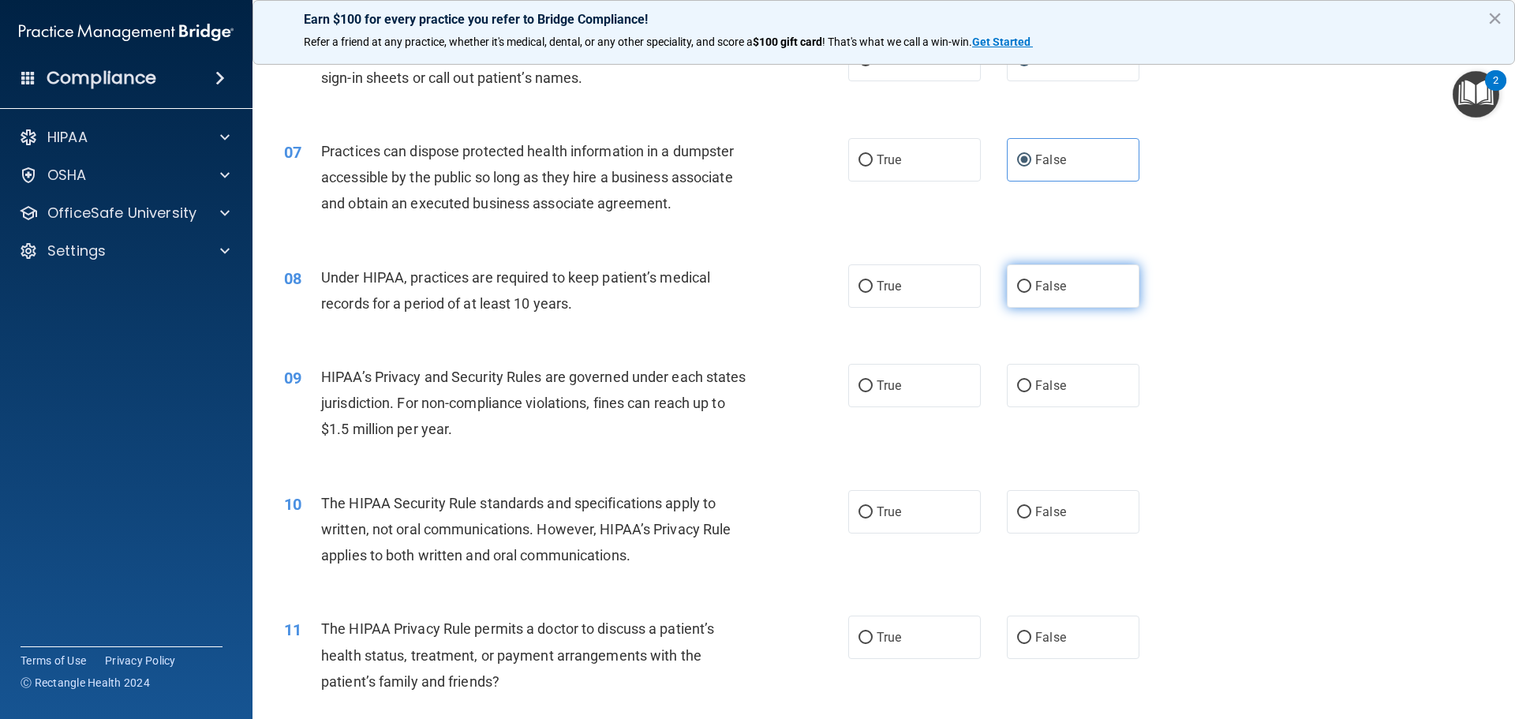
click at [1007, 279] on label "False" at bounding box center [1073, 285] width 133 height 43
click at [1017, 281] on input "False" at bounding box center [1024, 287] width 14 height 12
radio input "true"
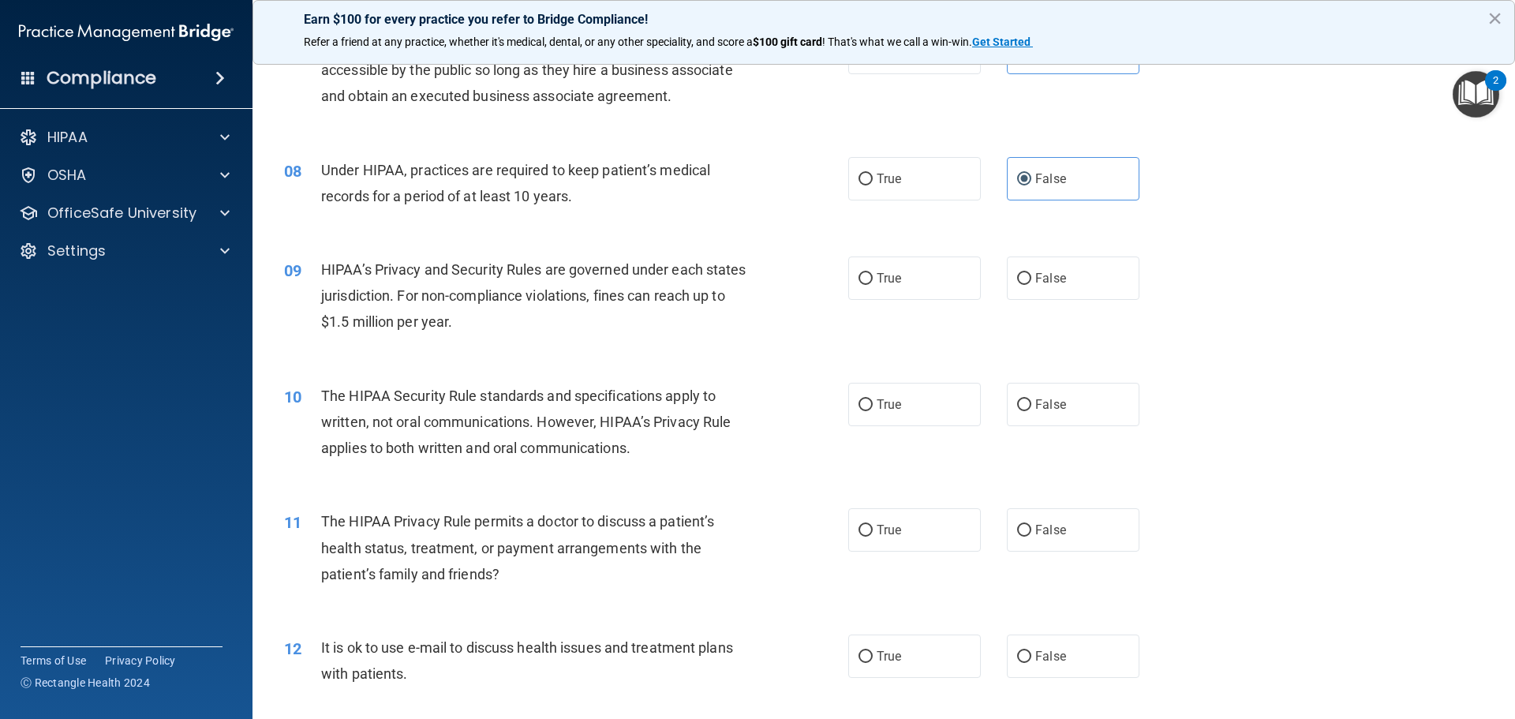
scroll to position [806, 0]
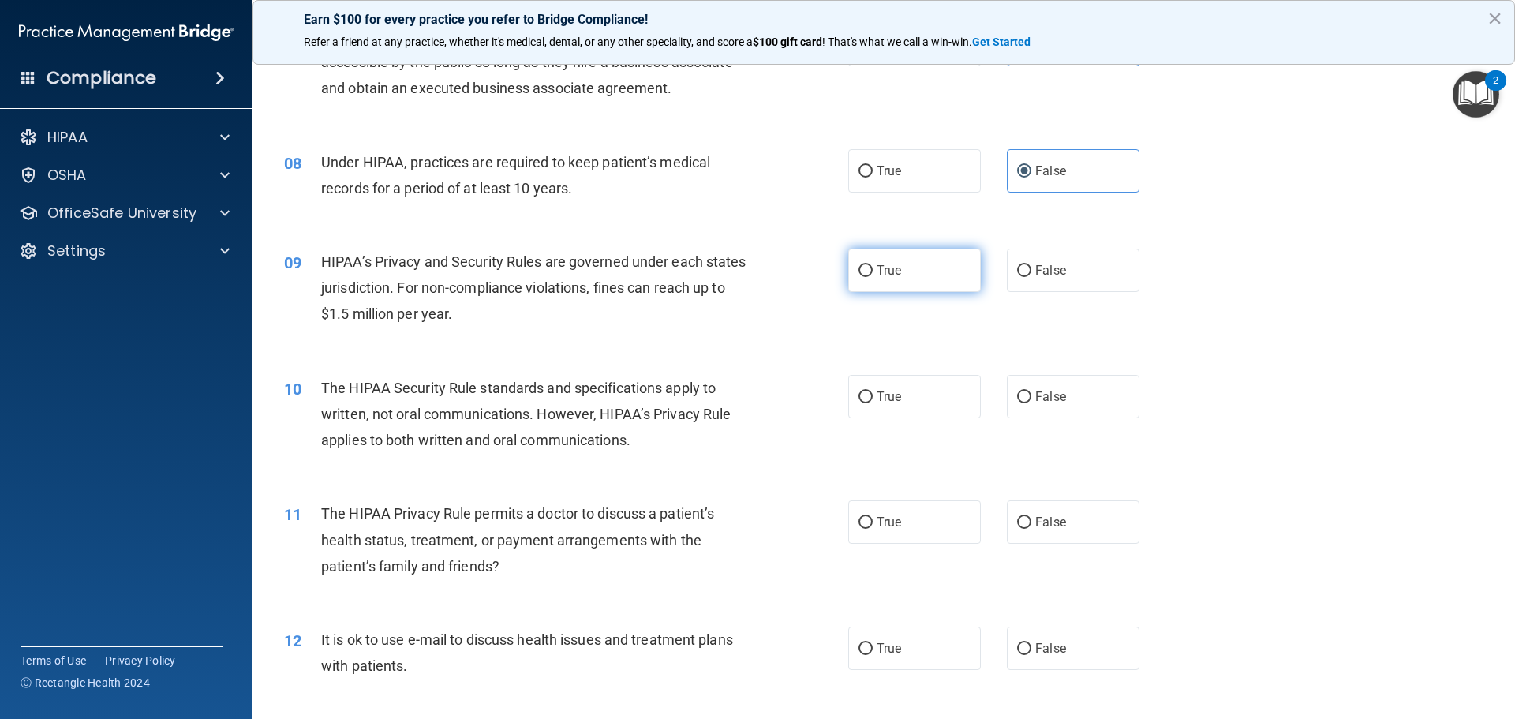
click at [862, 269] on input "True" at bounding box center [866, 271] width 14 height 12
radio input "true"
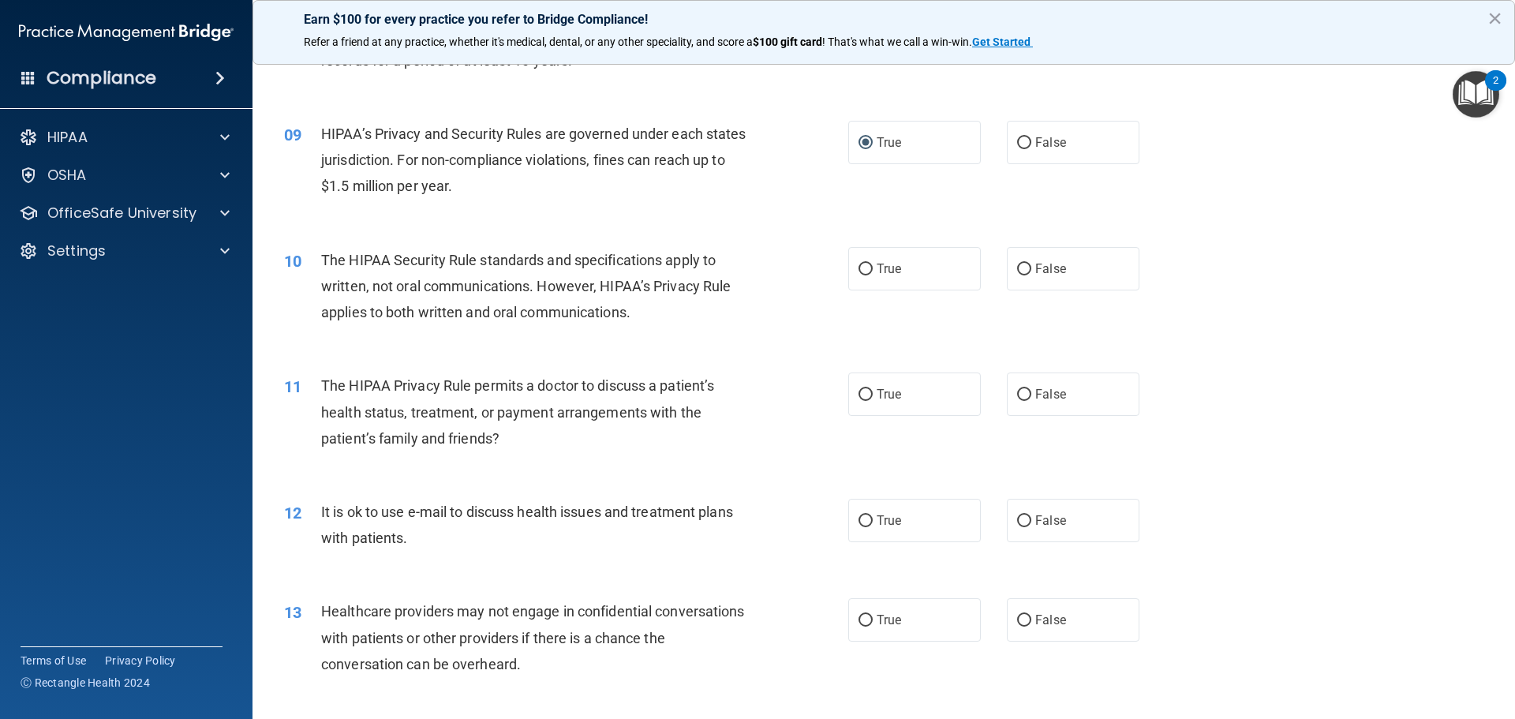
scroll to position [959, 0]
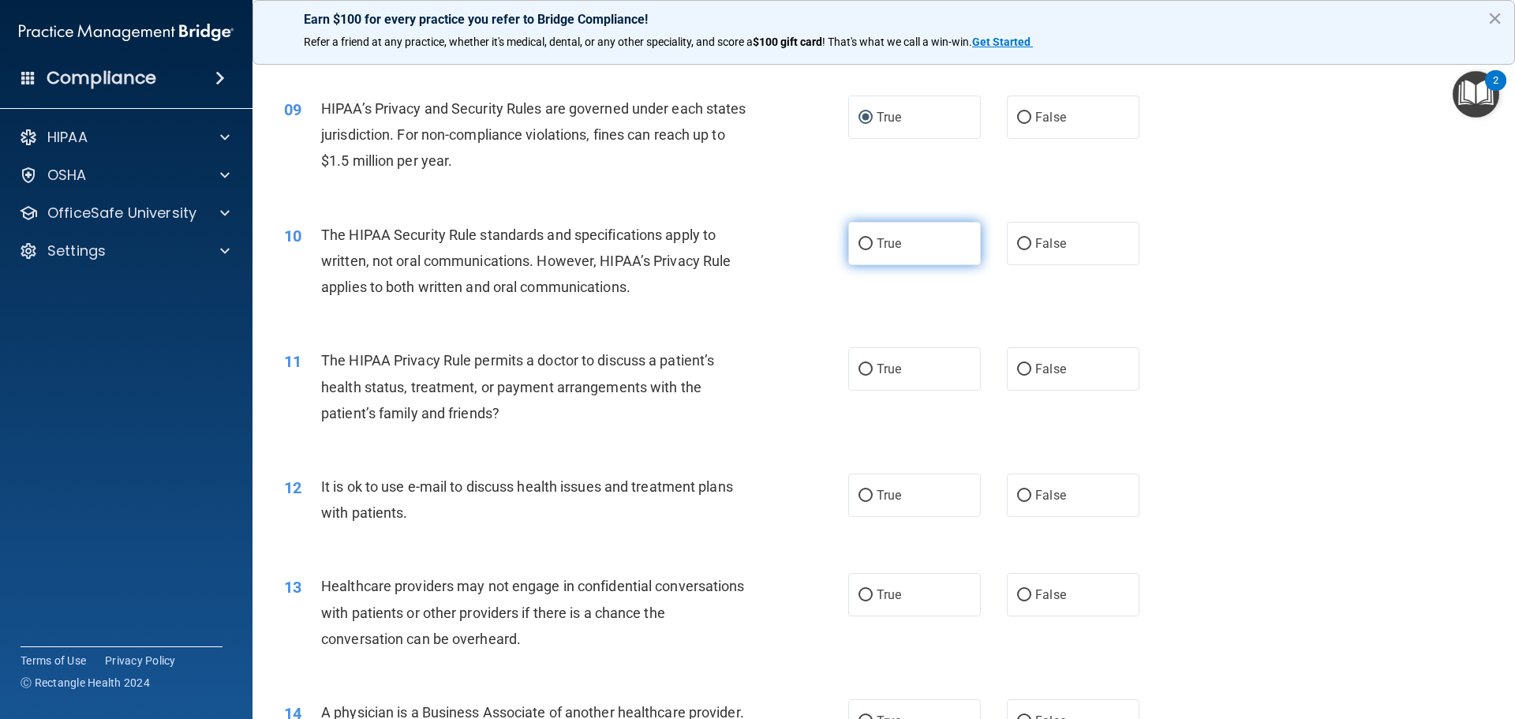
click at [877, 241] on span "True" at bounding box center [889, 243] width 24 height 15
click at [873, 241] on input "True" at bounding box center [866, 244] width 14 height 12
radio input "true"
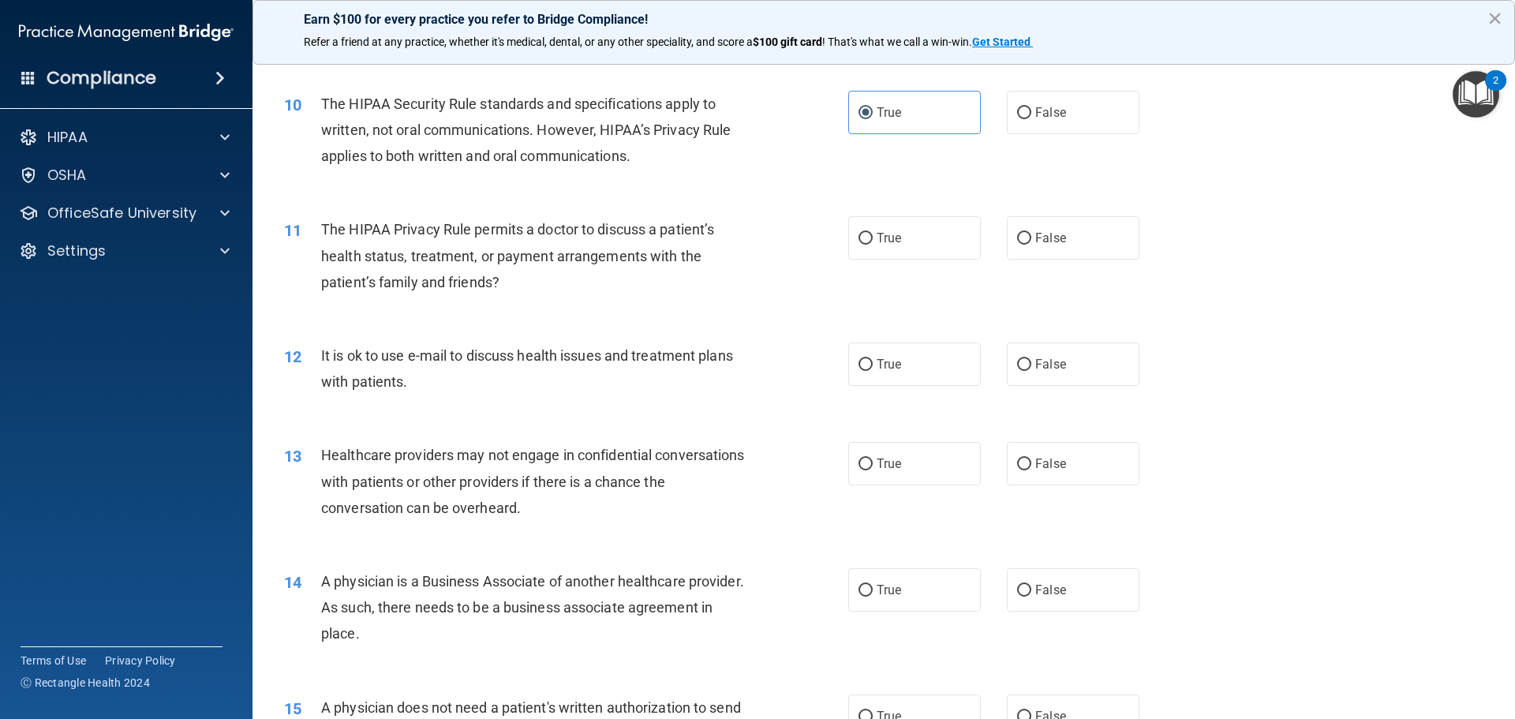
scroll to position [1113, 0]
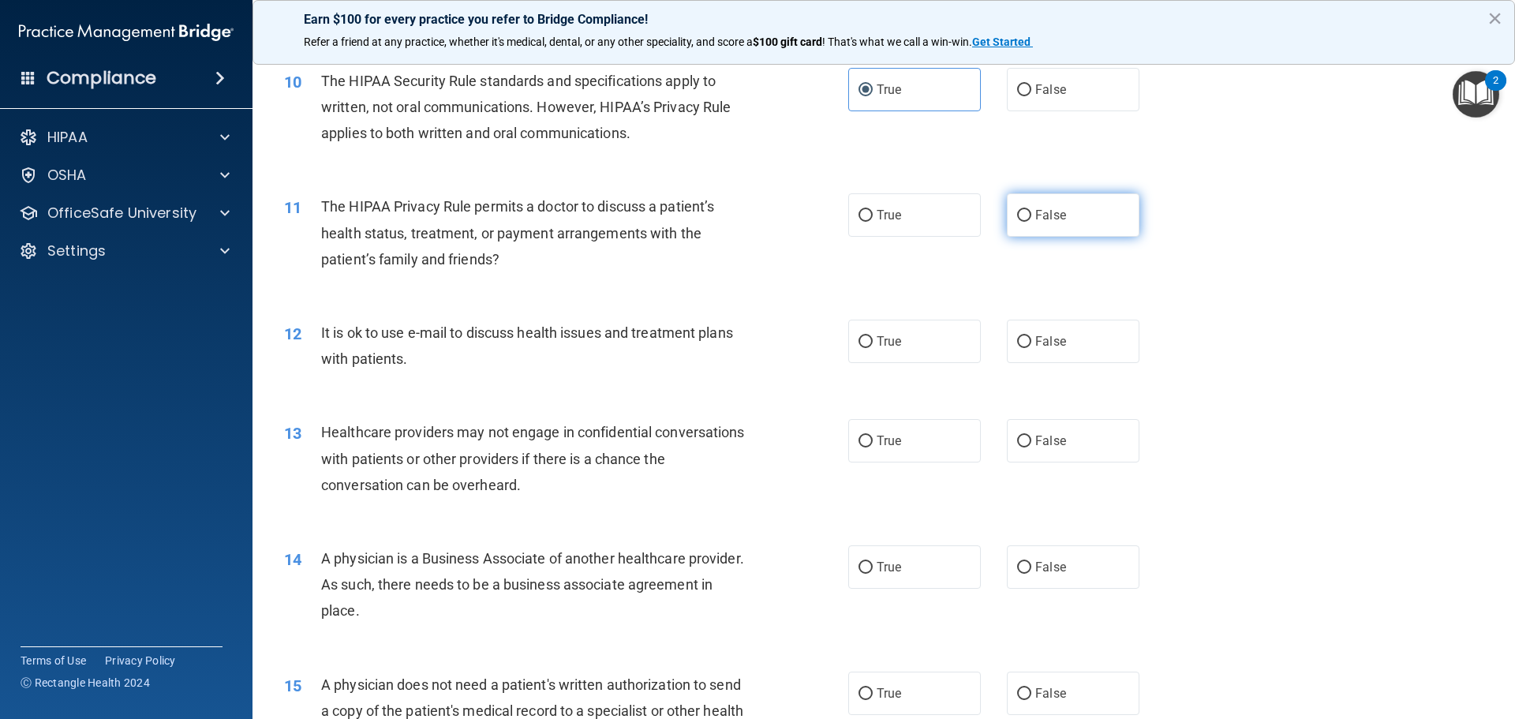
click at [1039, 214] on span "False" at bounding box center [1051, 215] width 31 height 15
click at [1032, 214] on input "False" at bounding box center [1024, 216] width 14 height 12
radio input "true"
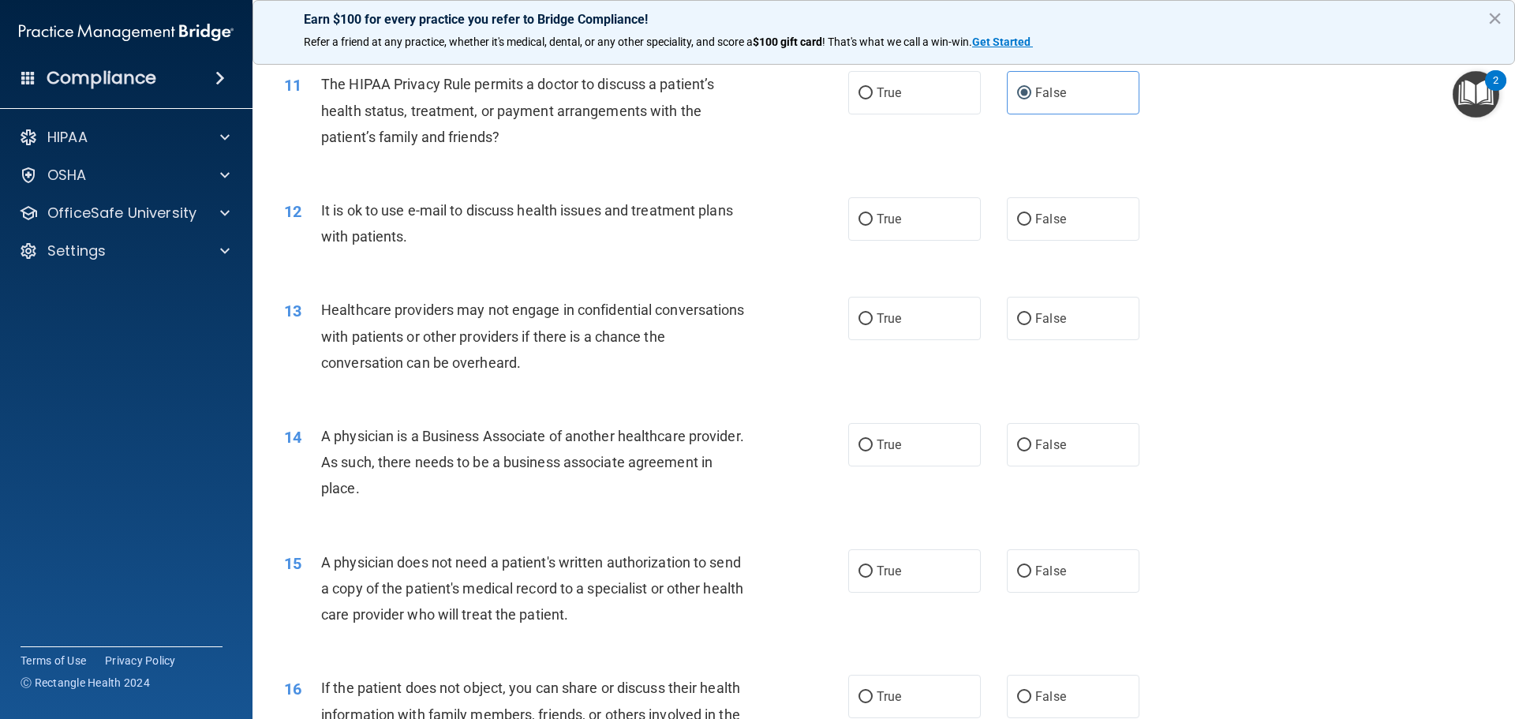
scroll to position [1266, 0]
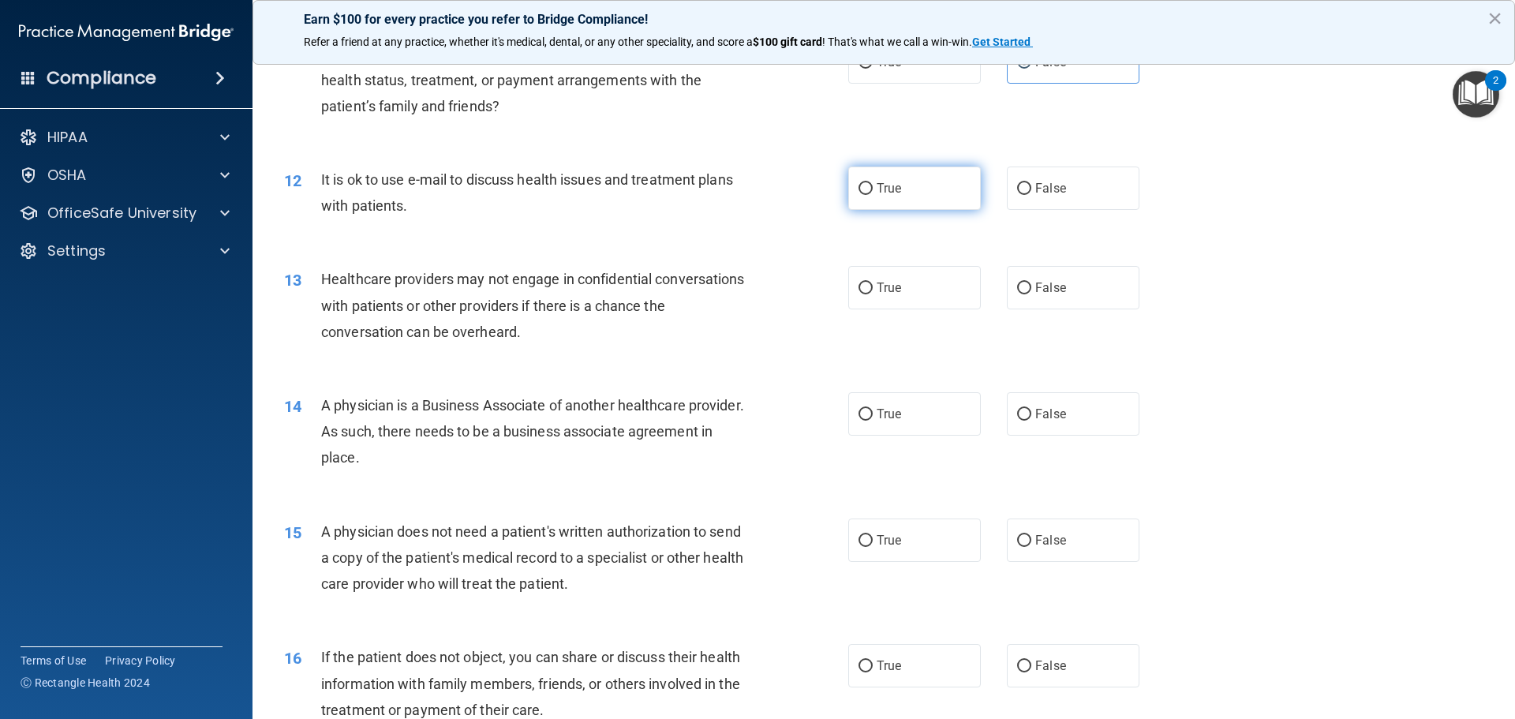
click at [864, 206] on label "True" at bounding box center [915, 188] width 133 height 43
click at [864, 195] on input "True" at bounding box center [866, 189] width 14 height 12
radio input "true"
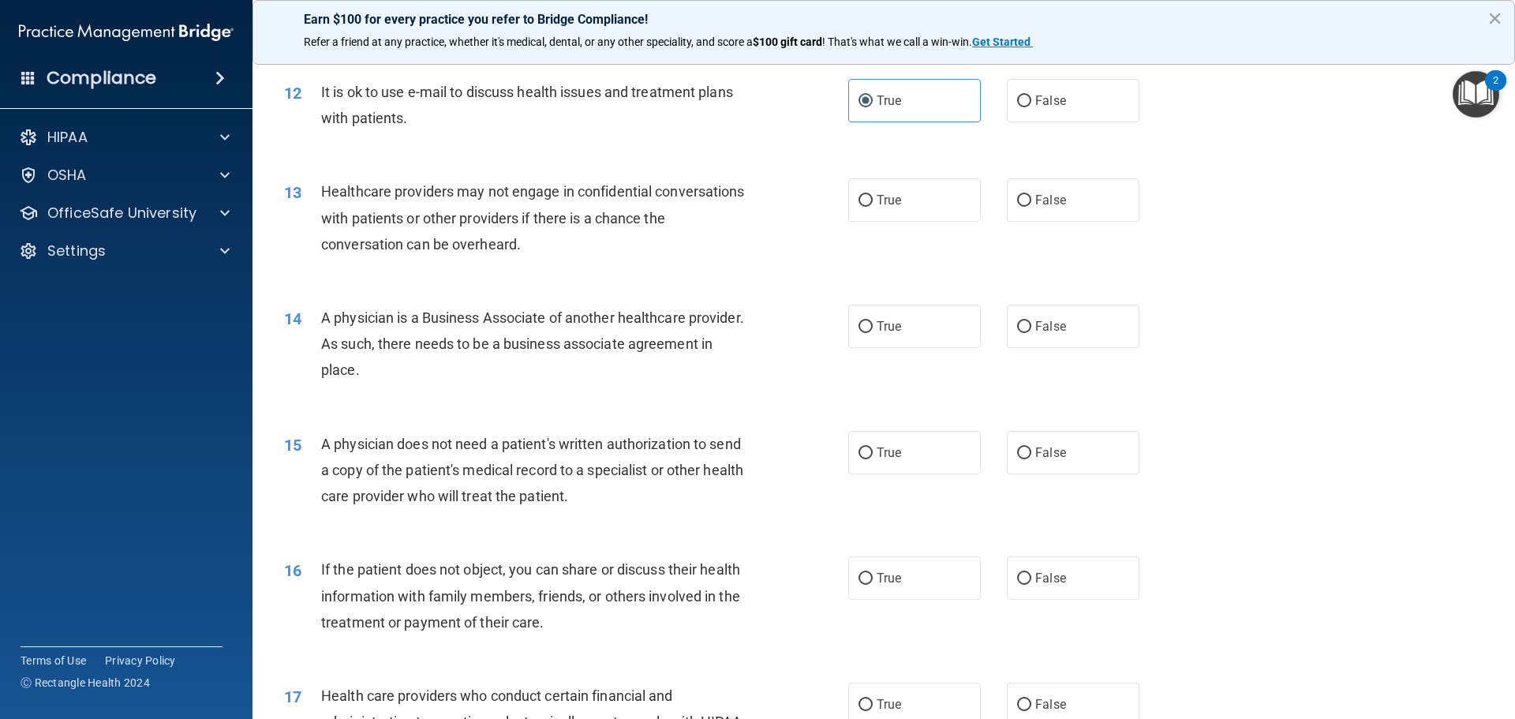
scroll to position [1381, 0]
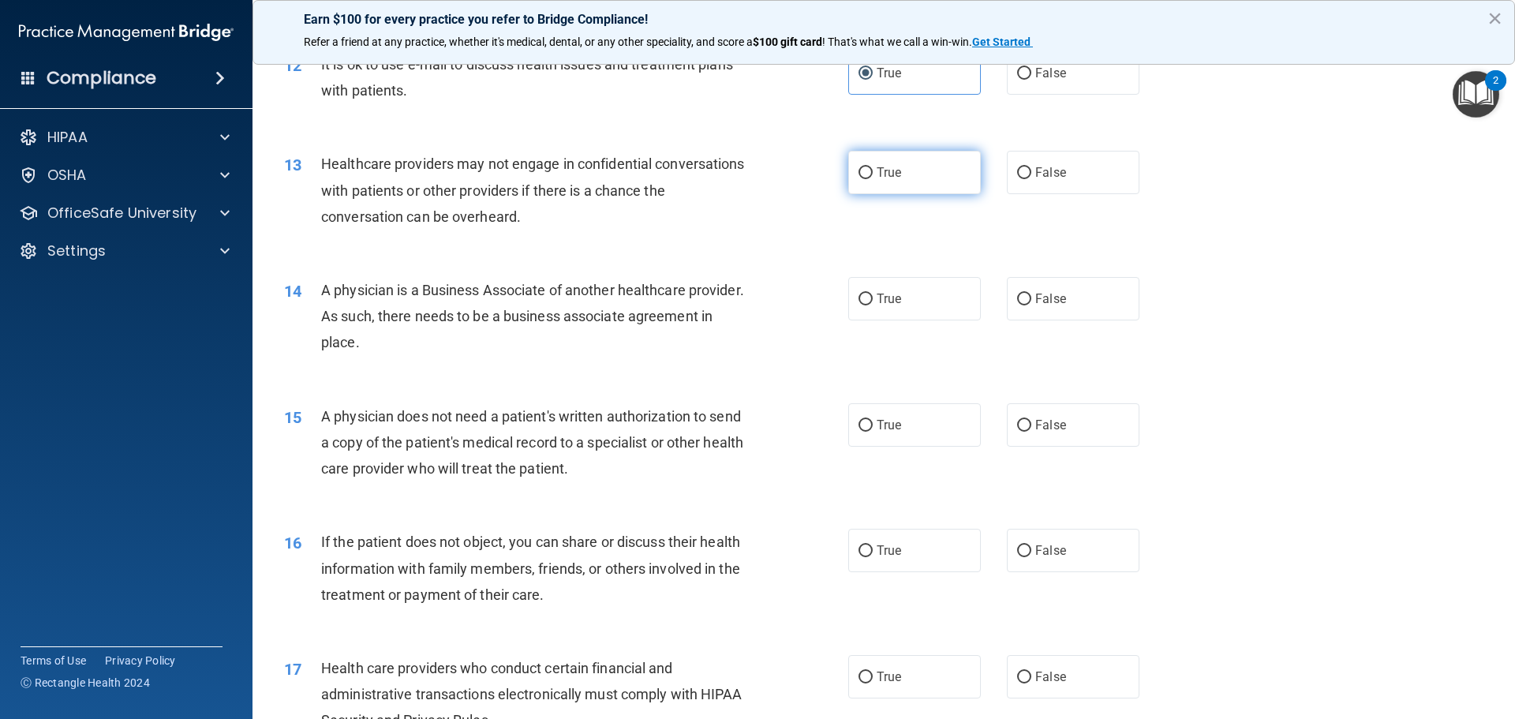
click at [939, 183] on label "True" at bounding box center [915, 172] width 133 height 43
click at [873, 179] on input "True" at bounding box center [866, 173] width 14 height 12
radio input "true"
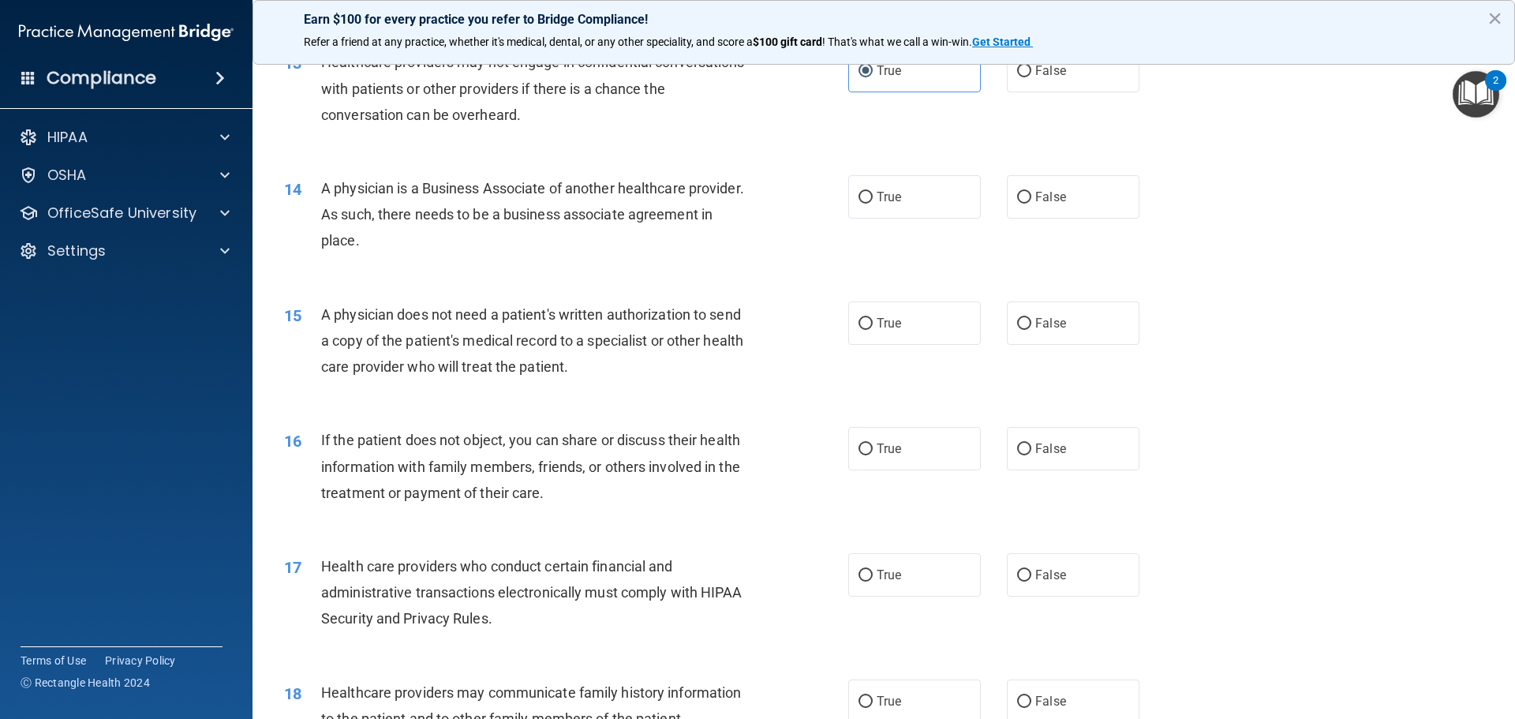
scroll to position [1497, 0]
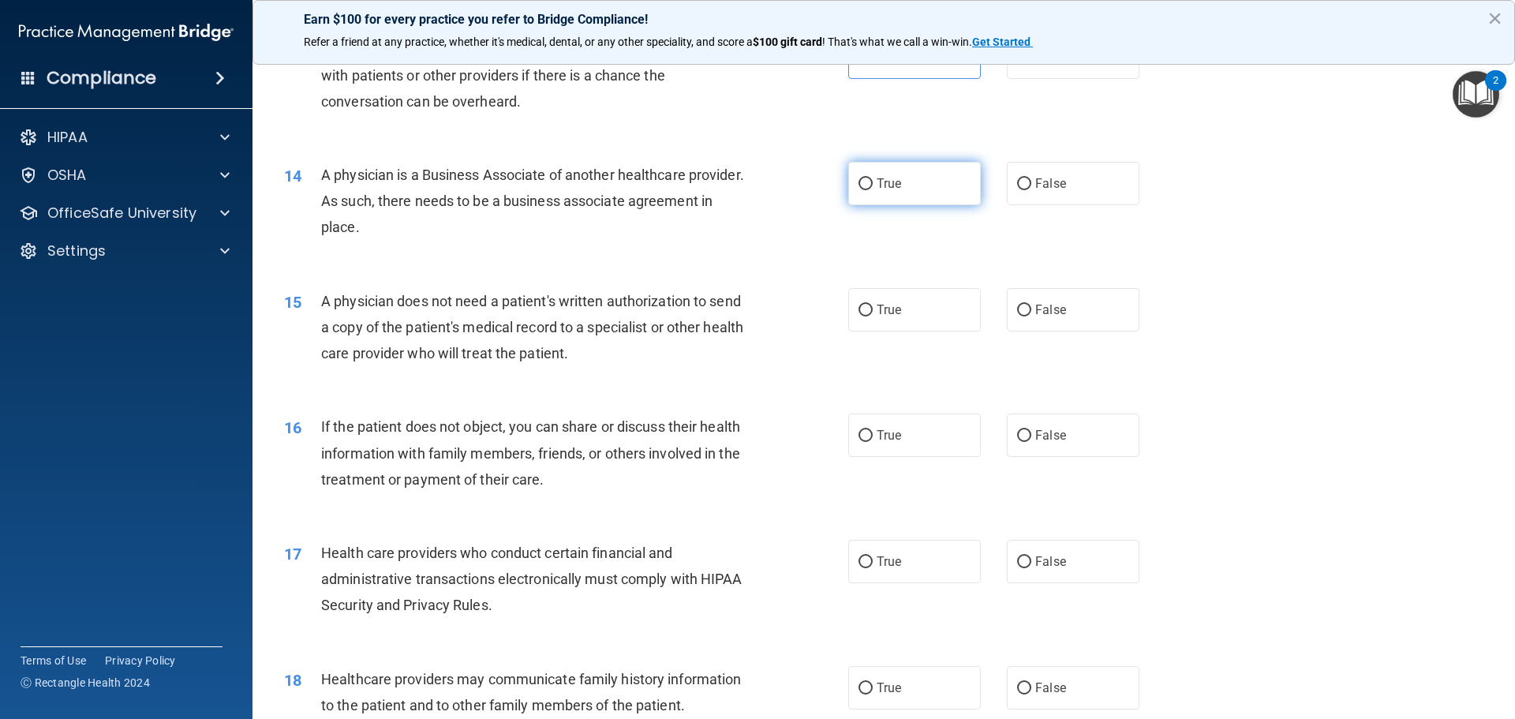
click at [849, 197] on label "True" at bounding box center [915, 183] width 133 height 43
click at [859, 190] on input "True" at bounding box center [866, 184] width 14 height 12
radio input "true"
click at [1037, 185] on span "False" at bounding box center [1051, 183] width 31 height 15
click at [1032, 185] on input "False" at bounding box center [1024, 184] width 14 height 12
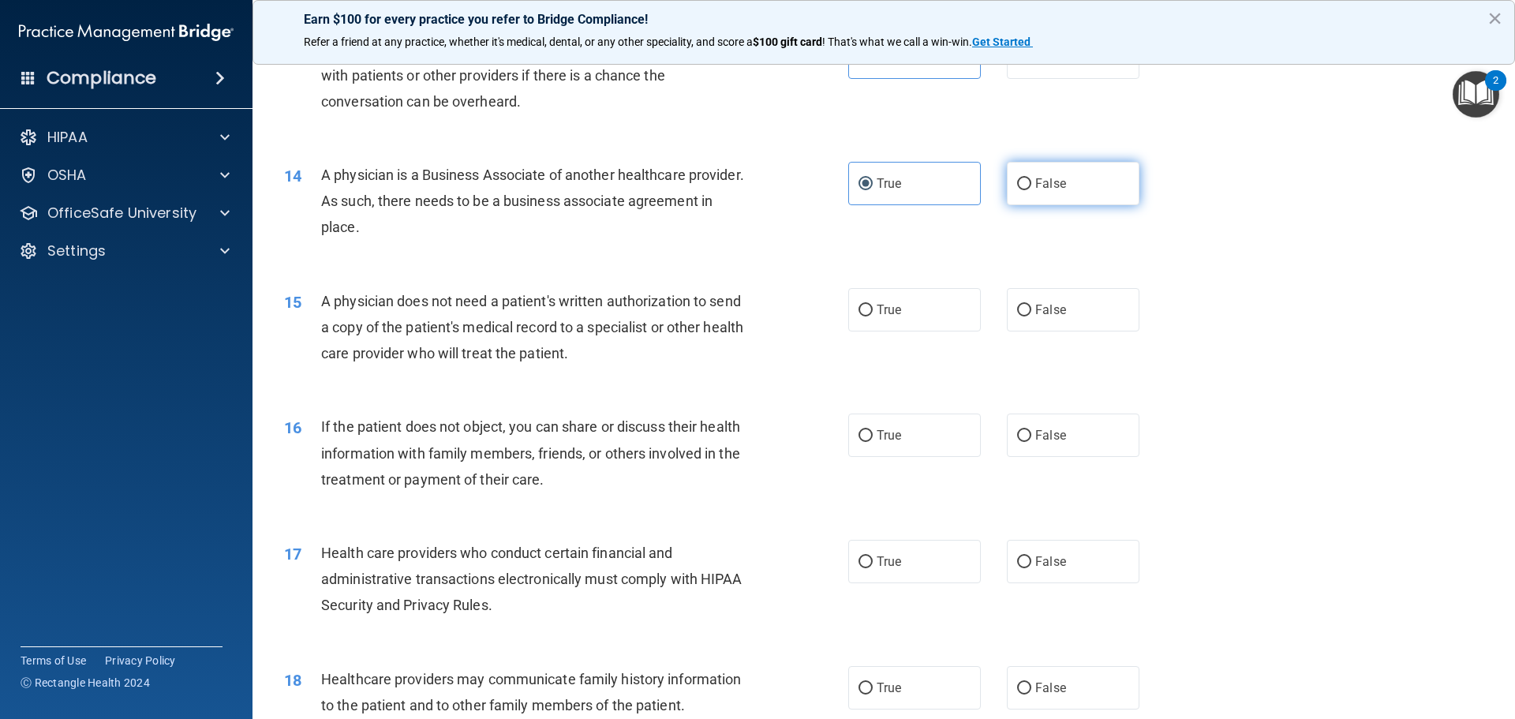
radio input "true"
radio input "false"
click at [927, 320] on label "True" at bounding box center [915, 309] width 133 height 43
click at [873, 317] on input "True" at bounding box center [866, 311] width 14 height 12
radio input "true"
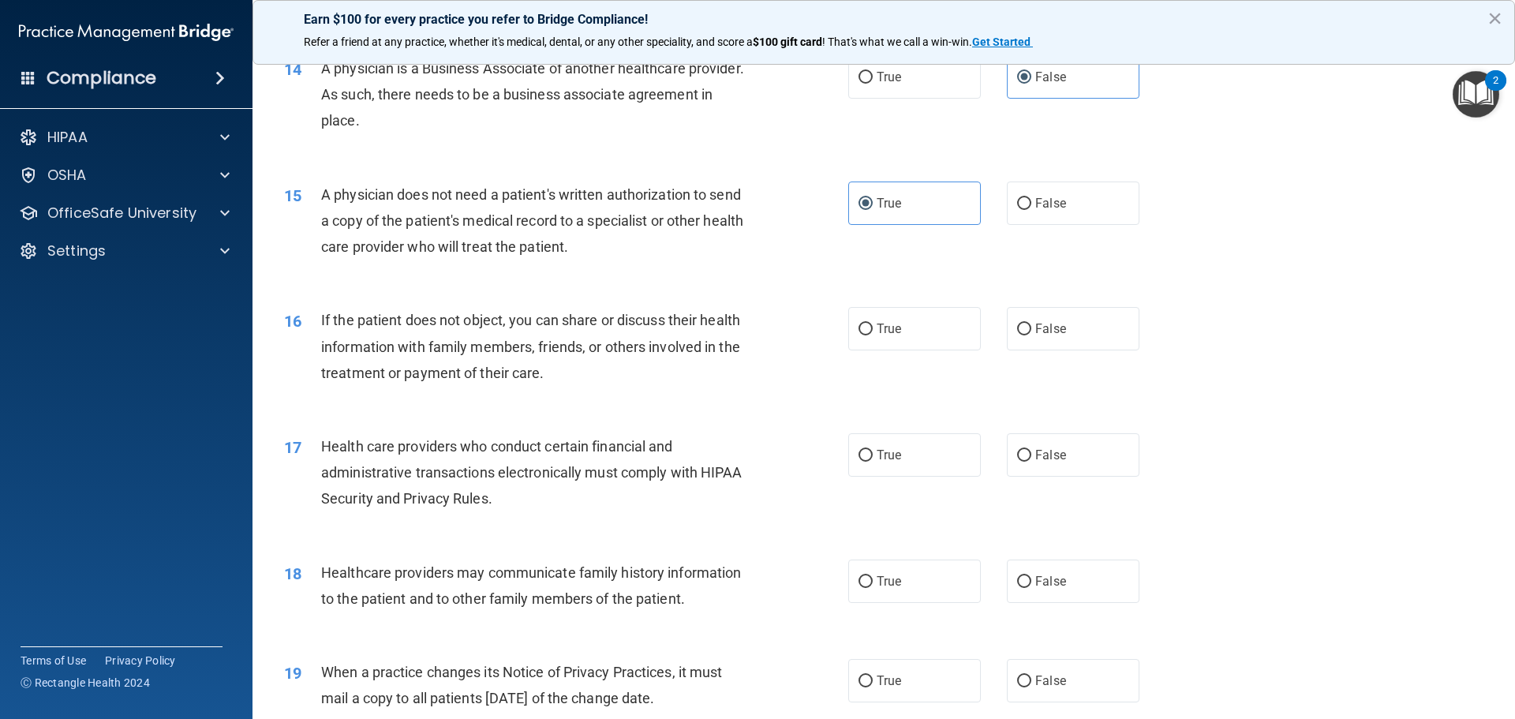
scroll to position [1612, 0]
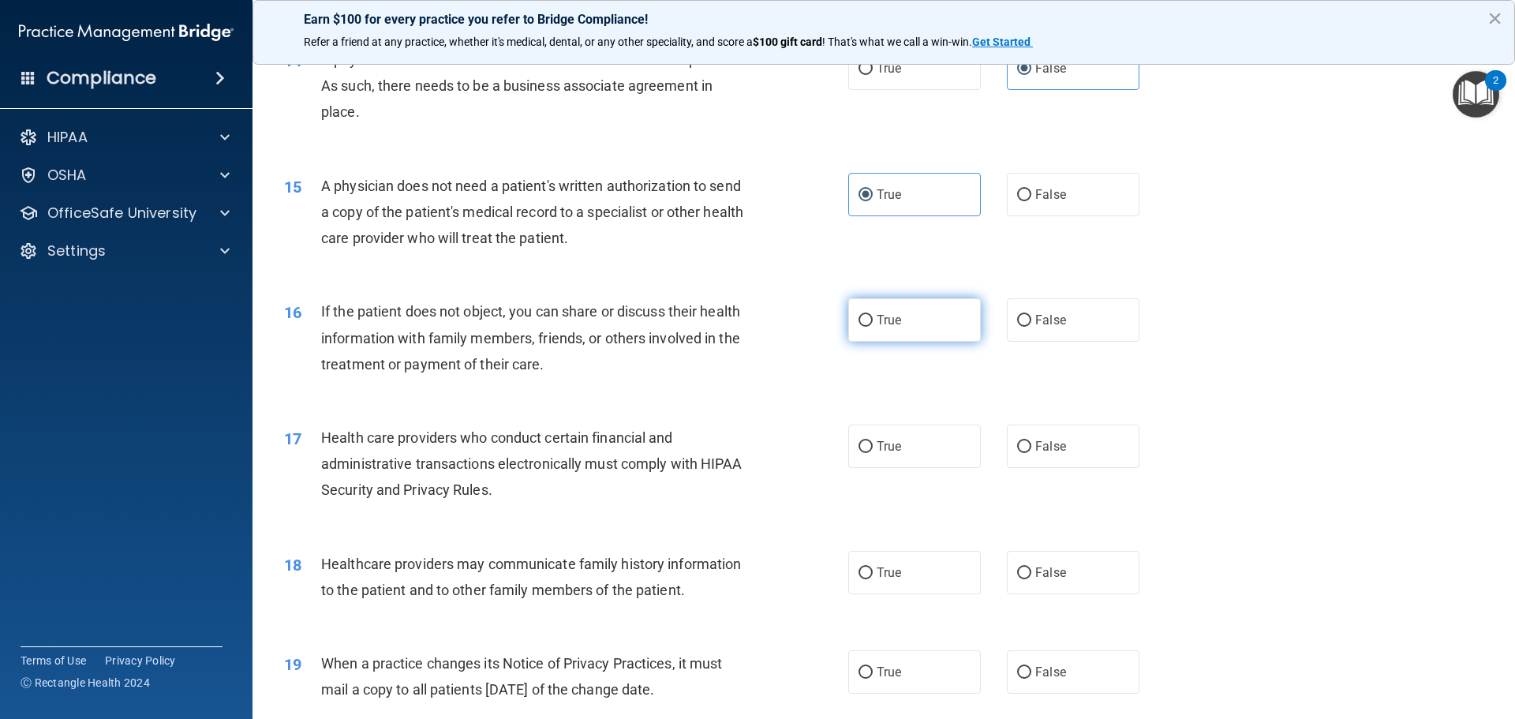
click at [887, 325] on span "True" at bounding box center [889, 320] width 24 height 15
click at [873, 325] on input "True" at bounding box center [866, 321] width 14 height 12
radio input "true"
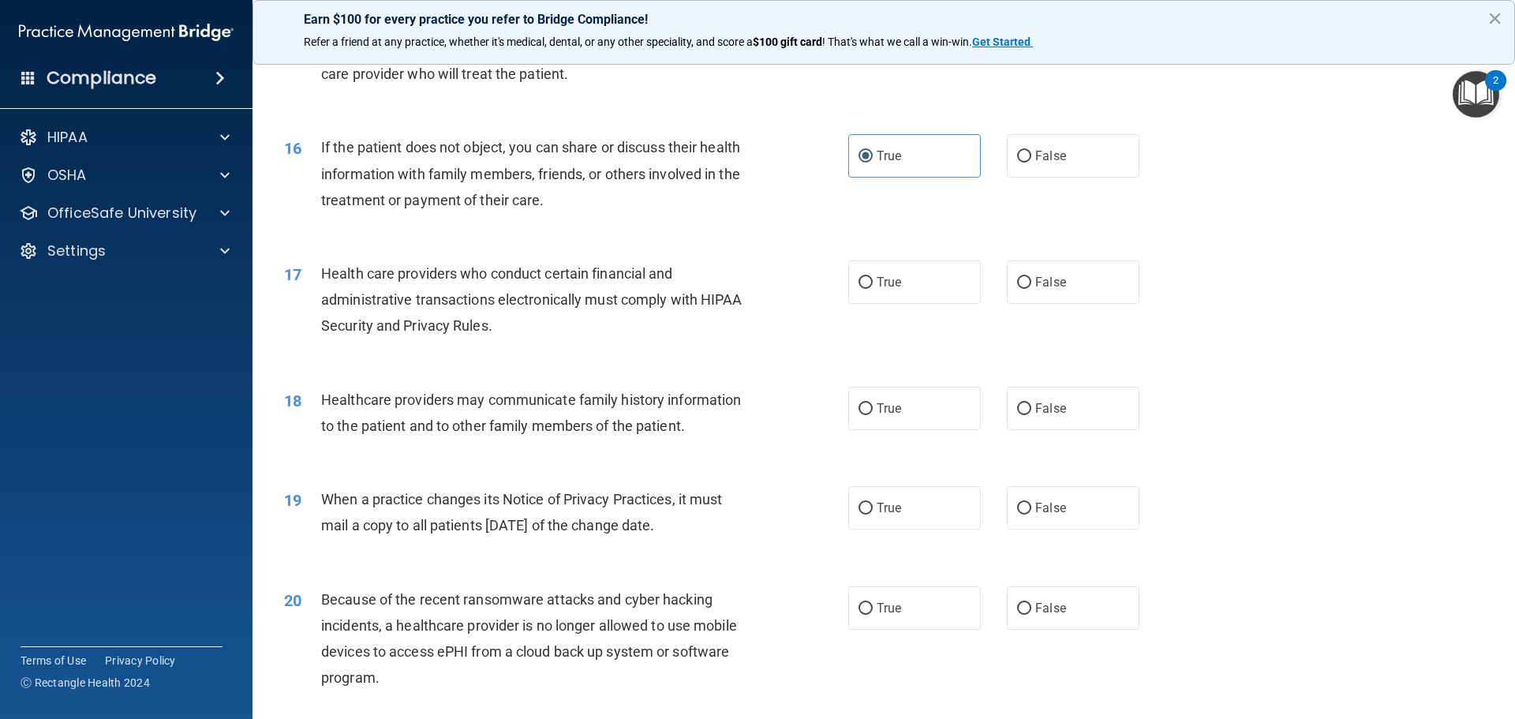
scroll to position [1804, 0]
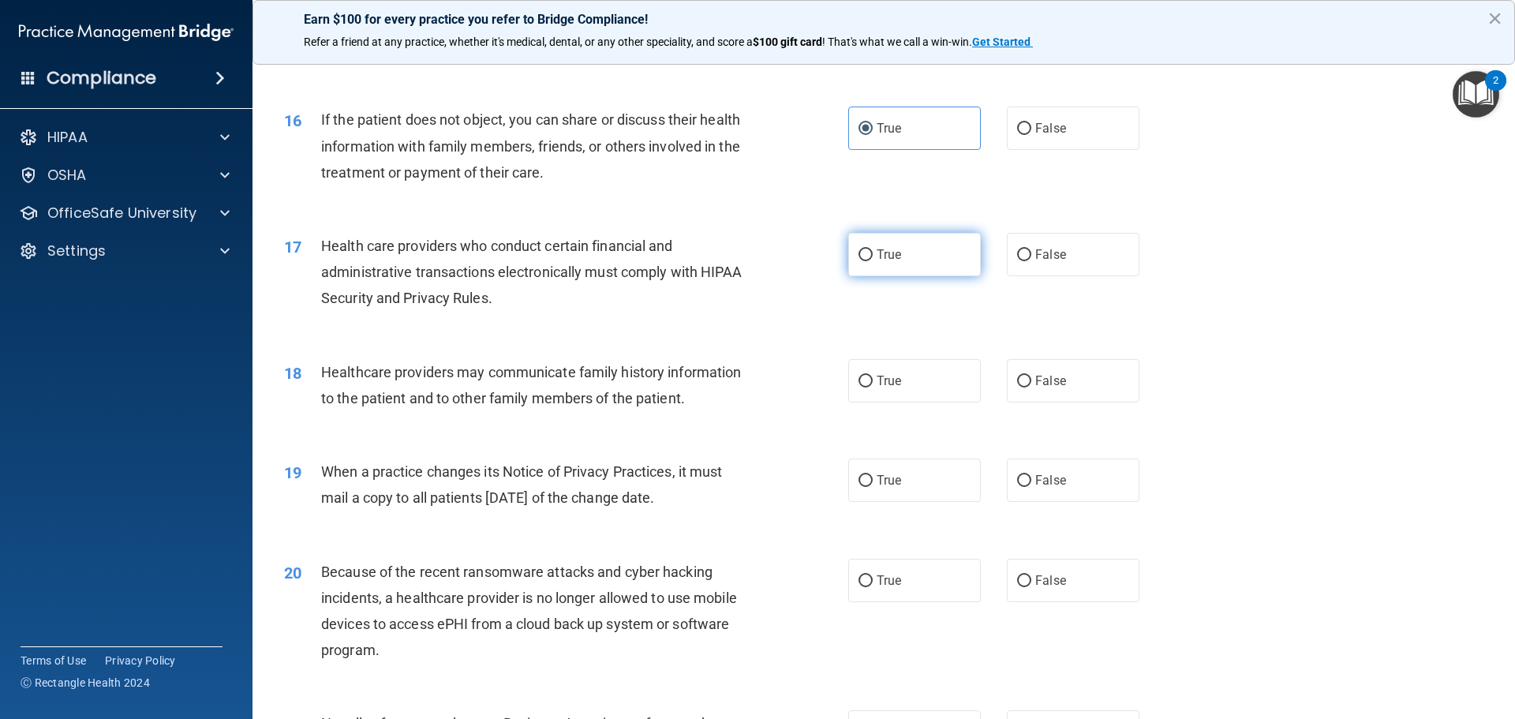
click at [872, 264] on label "True" at bounding box center [915, 254] width 133 height 43
click at [872, 261] on input "True" at bounding box center [866, 255] width 14 height 12
radio input "true"
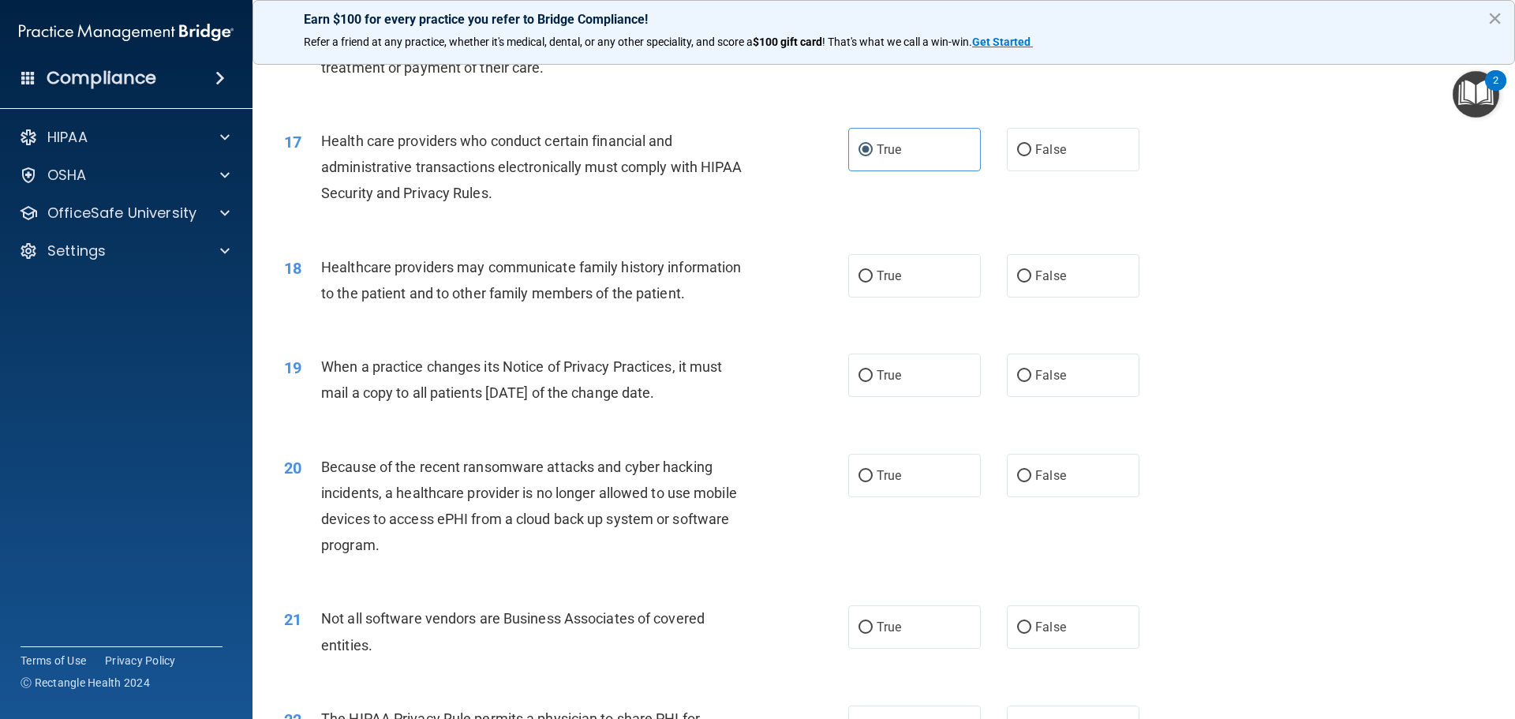
scroll to position [1919, 0]
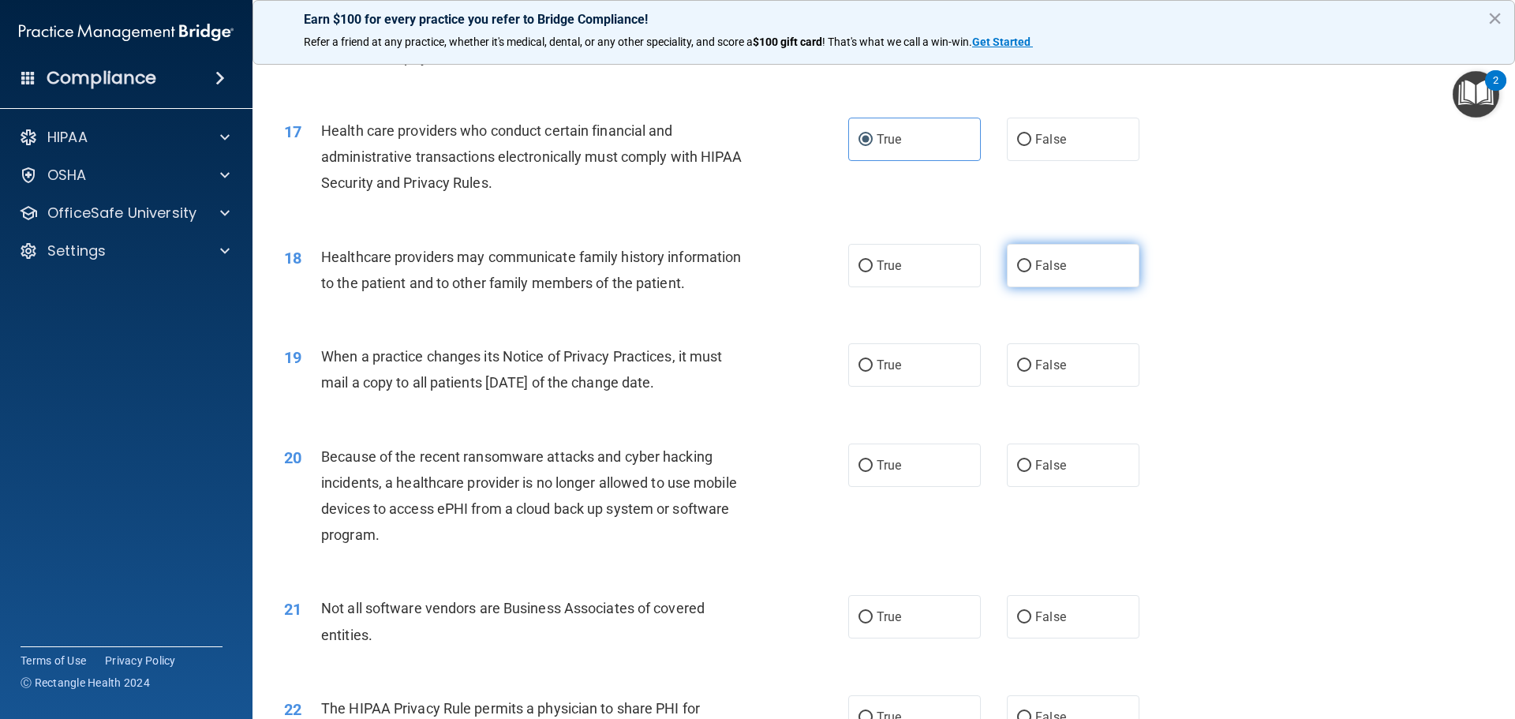
click at [1009, 282] on label "False" at bounding box center [1073, 265] width 133 height 43
click at [1017, 272] on input "False" at bounding box center [1024, 266] width 14 height 12
radio input "true"
click at [900, 264] on label "True" at bounding box center [915, 265] width 133 height 43
click at [873, 264] on input "True" at bounding box center [866, 266] width 14 height 12
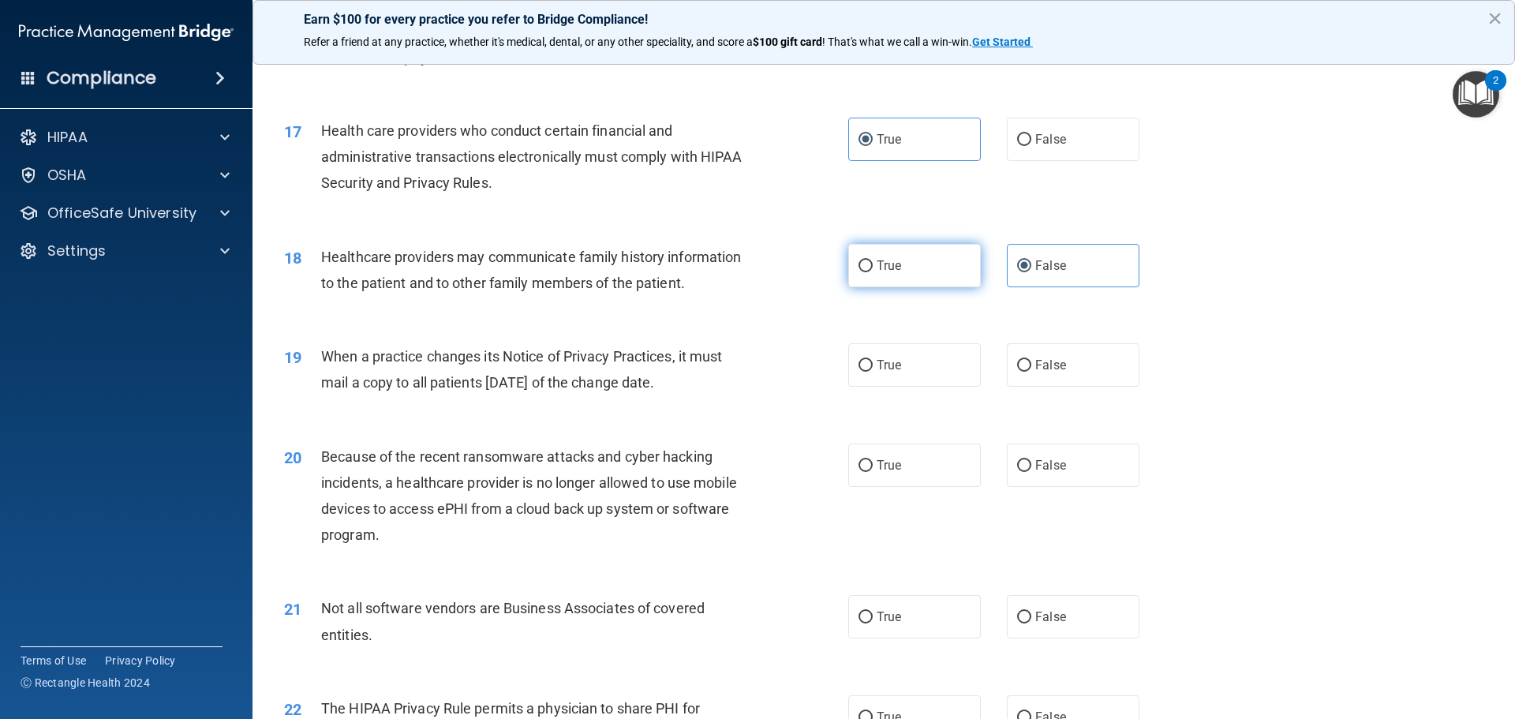
radio input "true"
radio input "false"
drag, startPoint x: 961, startPoint y: 375, endPoint x: 948, endPoint y: 373, distance: 12.7
click at [960, 375] on label "True" at bounding box center [915, 364] width 133 height 43
click at [873, 372] on input "True" at bounding box center [866, 366] width 14 height 12
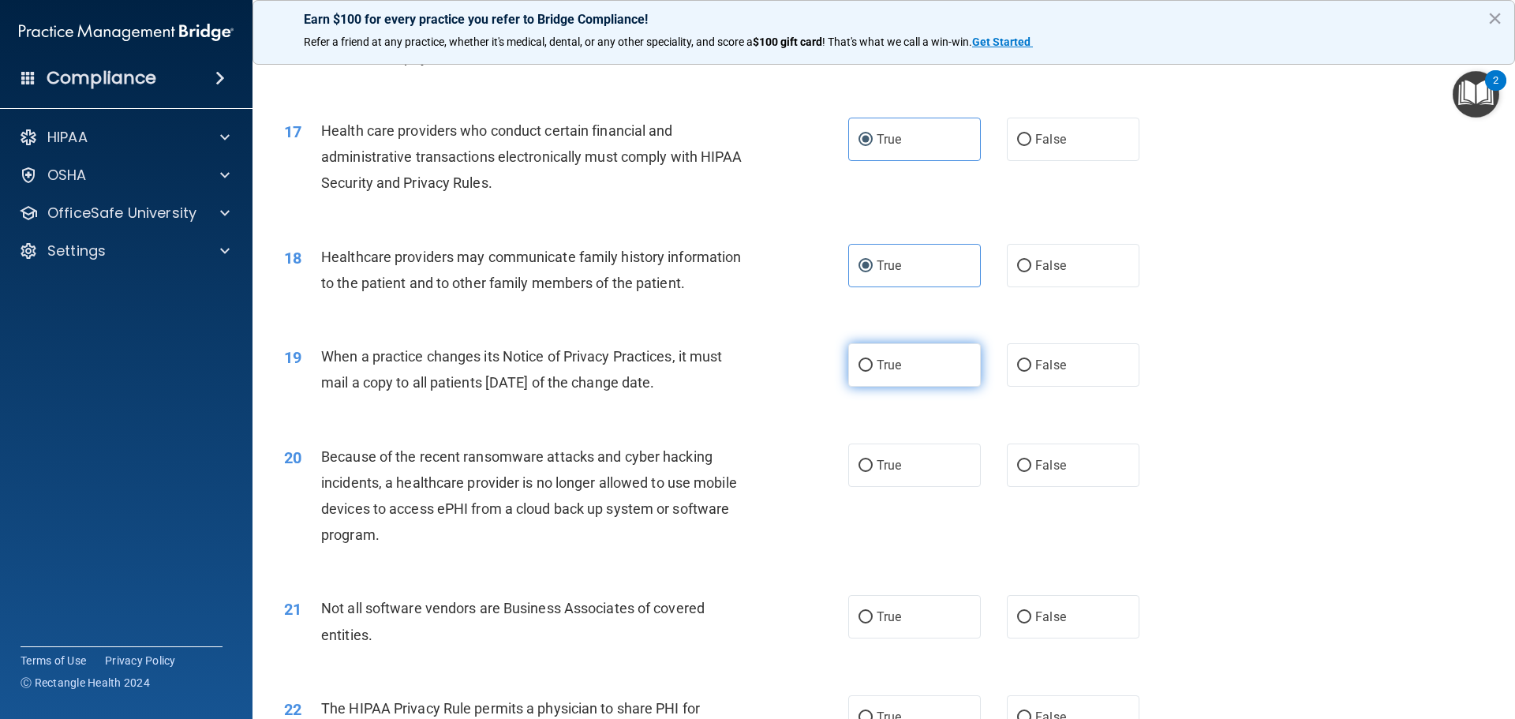
radio input "true"
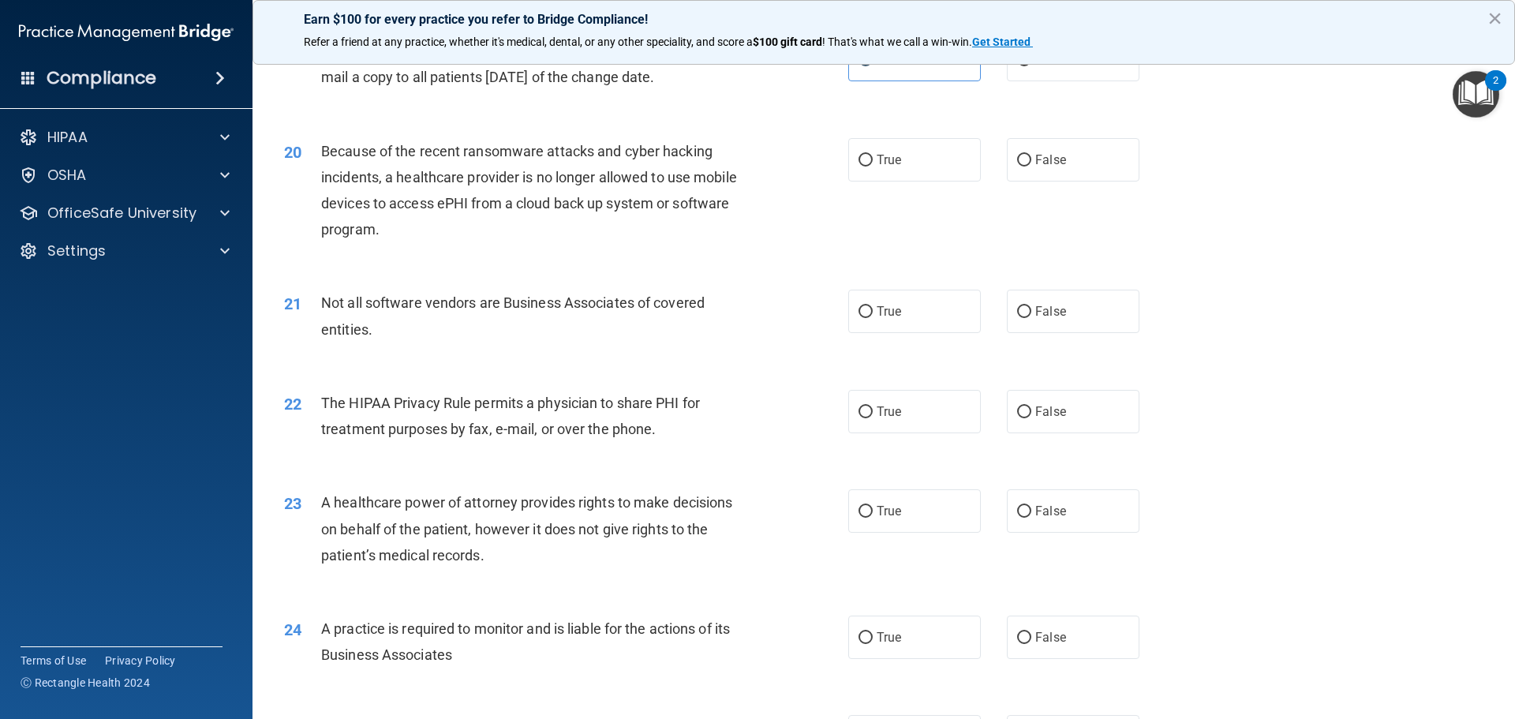
scroll to position [2225, 0]
click at [877, 160] on span "True" at bounding box center [889, 159] width 24 height 15
click at [873, 160] on input "True" at bounding box center [866, 160] width 14 height 12
radio input "true"
click at [1076, 149] on label "False" at bounding box center [1073, 158] width 133 height 43
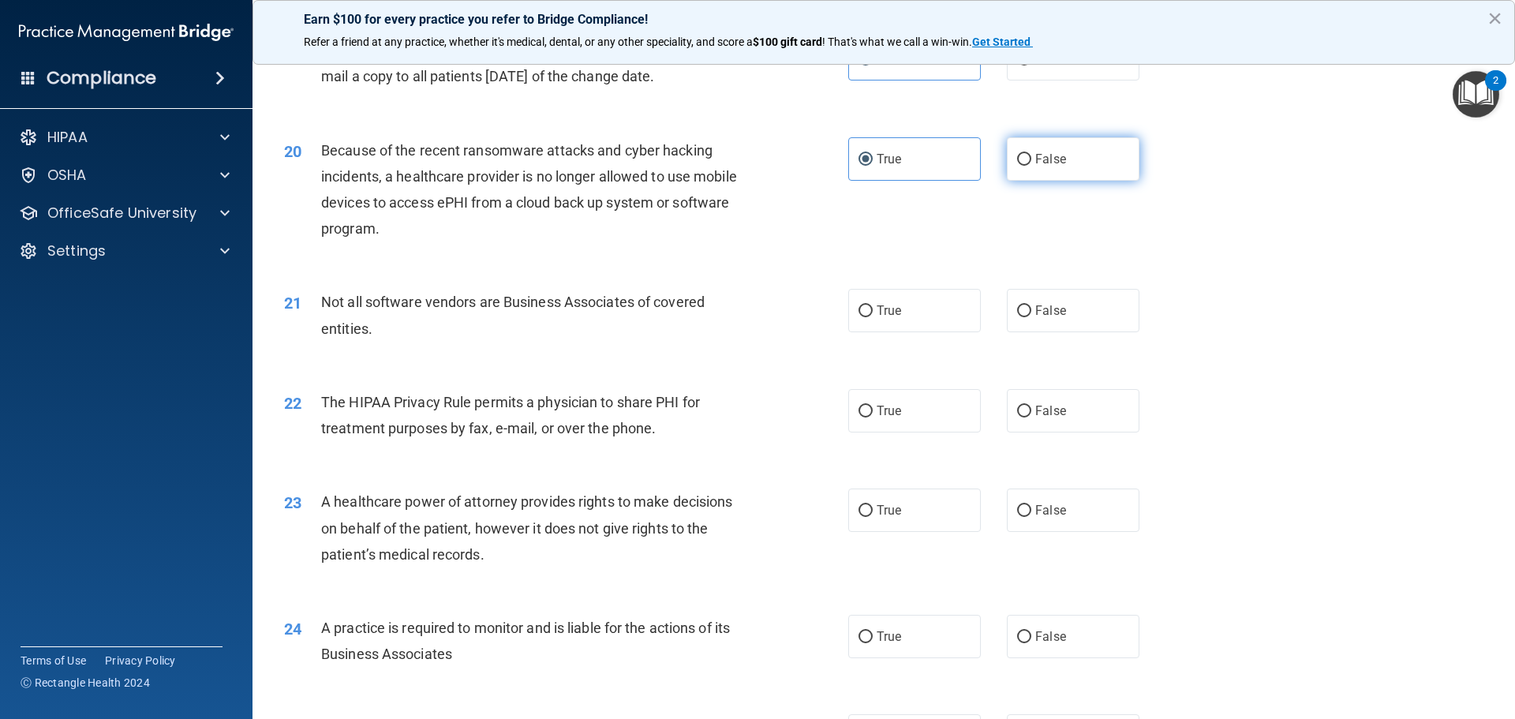
click at [1032, 154] on input "False" at bounding box center [1024, 160] width 14 height 12
radio input "true"
radio input "false"
click at [866, 313] on input "True" at bounding box center [866, 311] width 14 height 12
radio input "true"
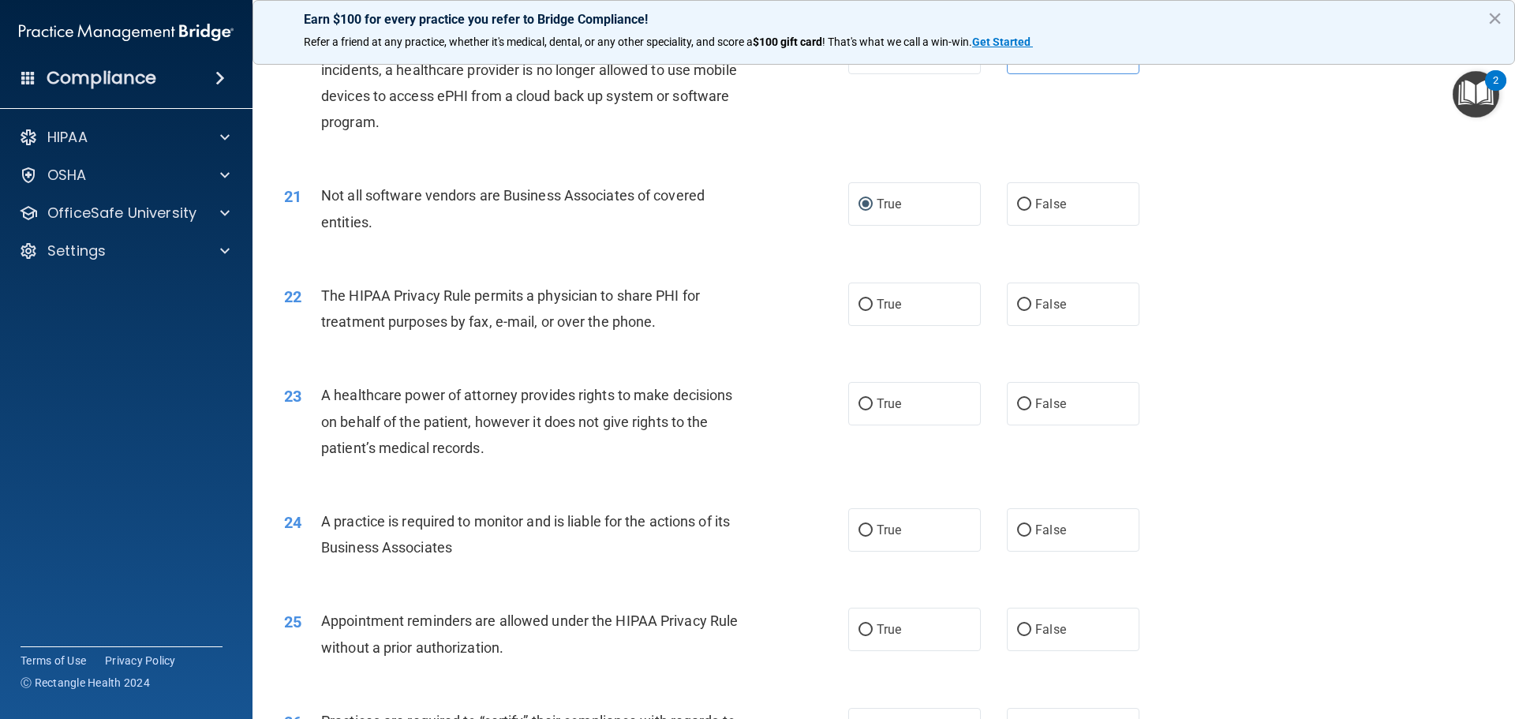
scroll to position [2379, 0]
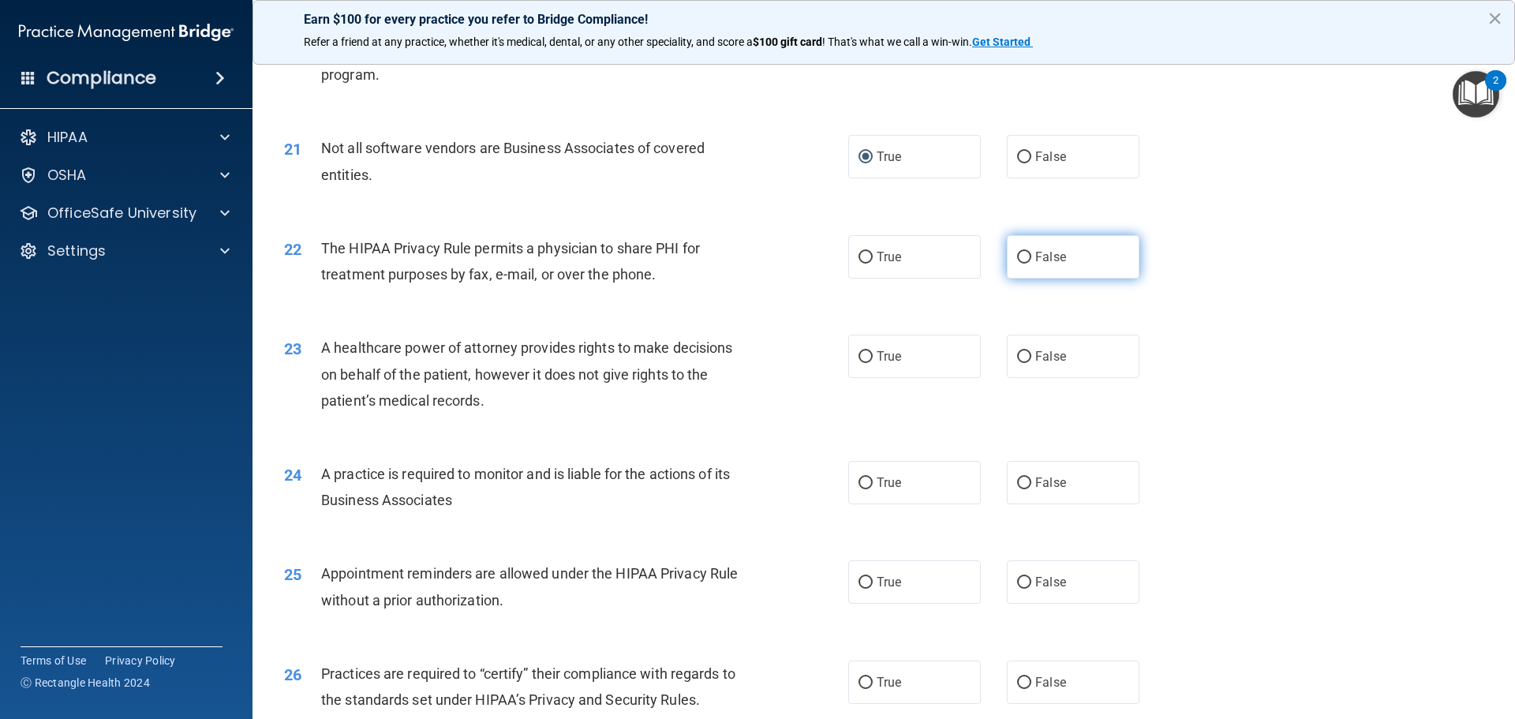
click at [1066, 256] on label "False" at bounding box center [1073, 256] width 133 height 43
click at [1032, 256] on input "False" at bounding box center [1024, 258] width 14 height 12
radio input "true"
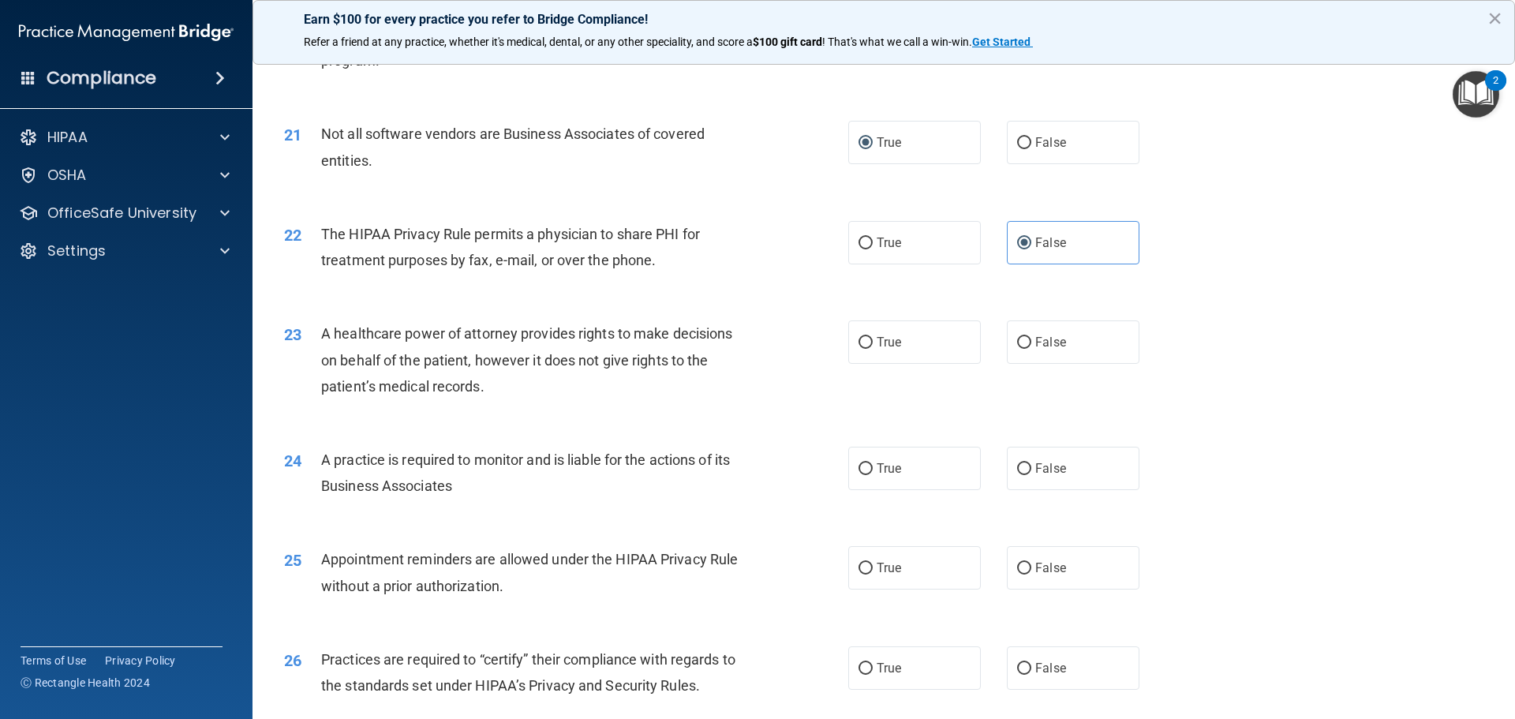
scroll to position [2417, 0]
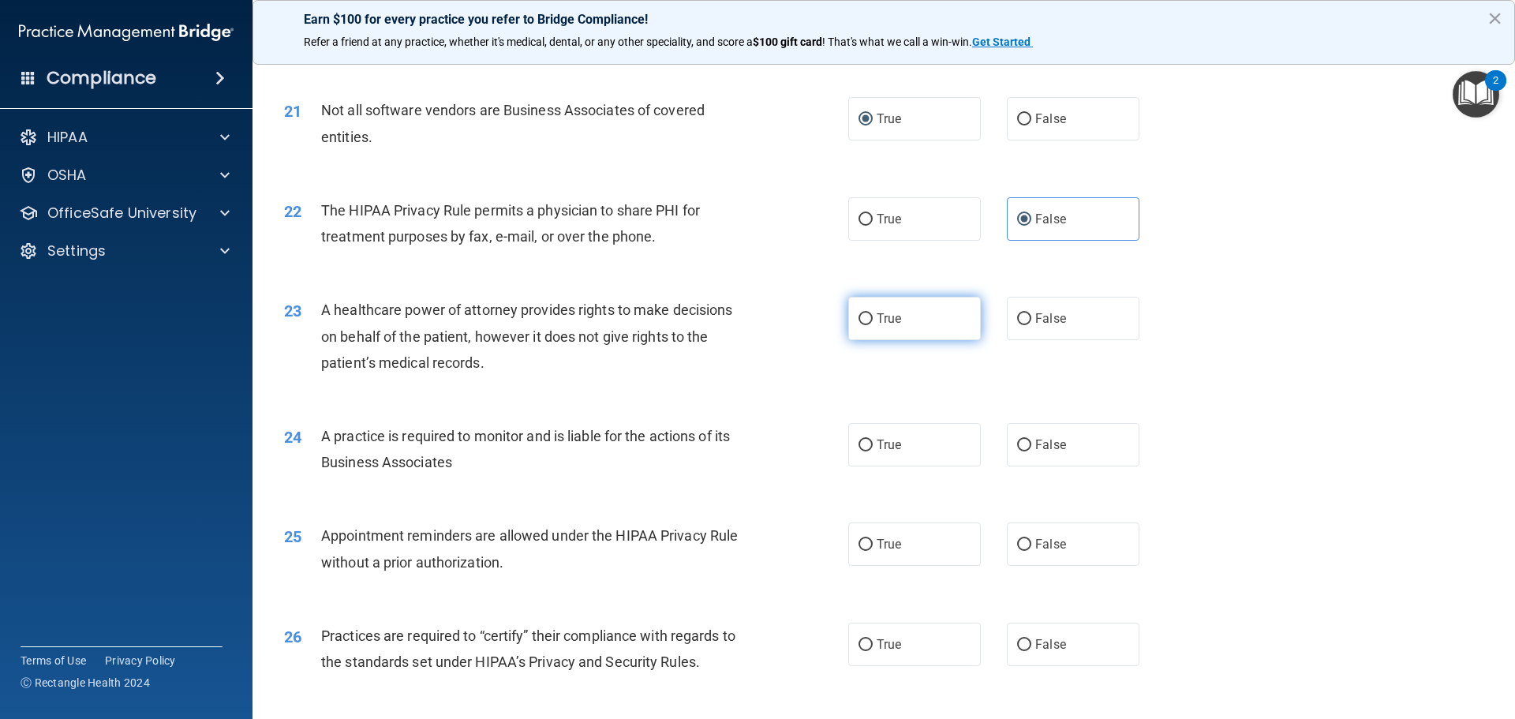
click at [852, 309] on label "True" at bounding box center [915, 318] width 133 height 43
click at [859, 313] on input "True" at bounding box center [866, 319] width 14 height 12
radio input "true"
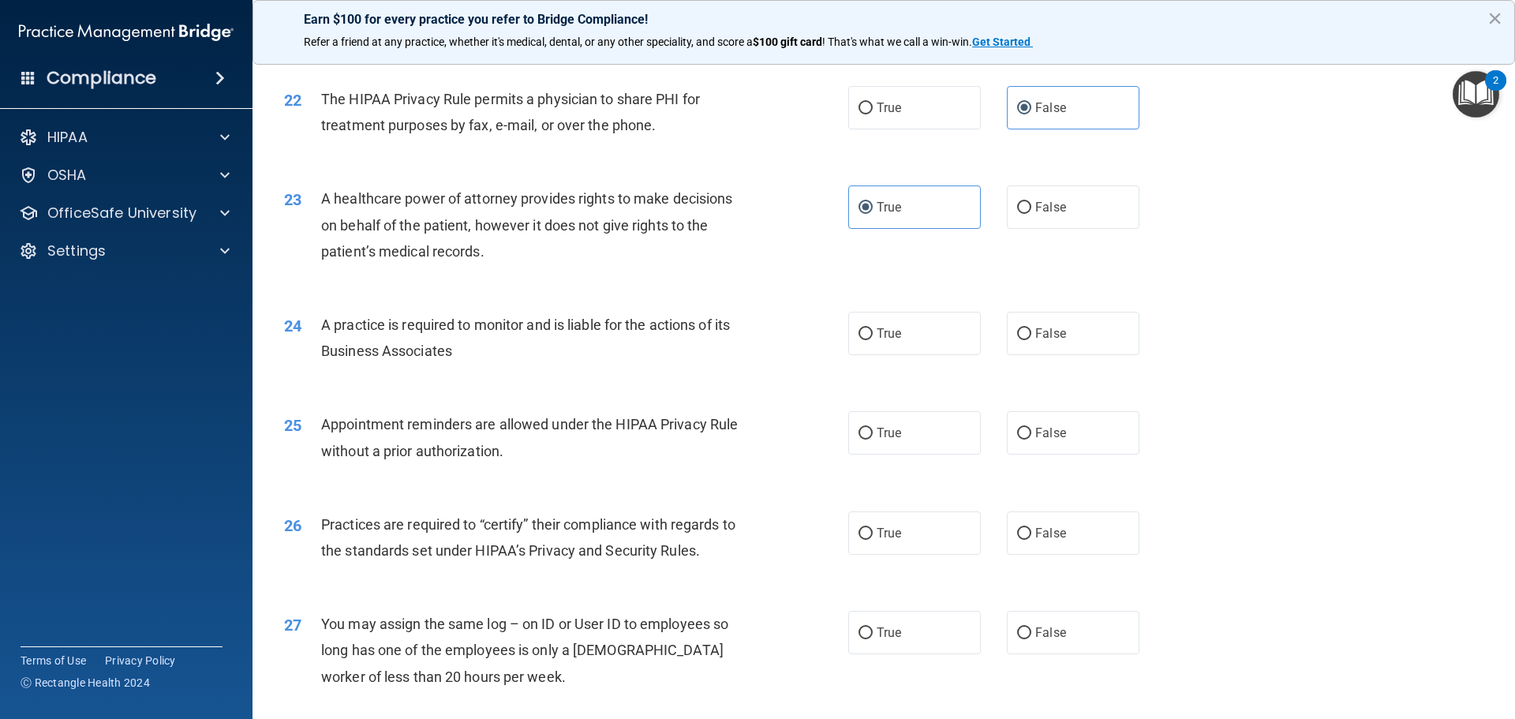
scroll to position [2571, 0]
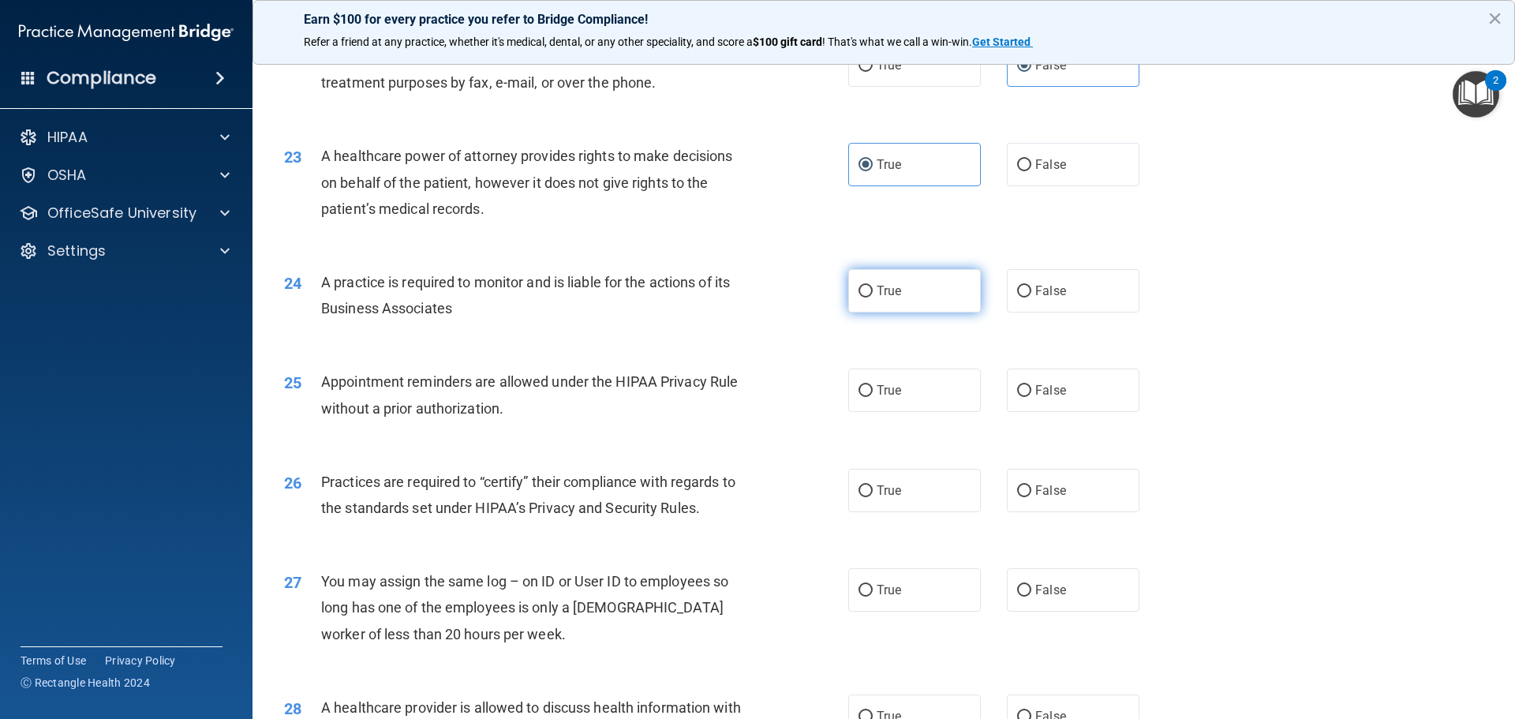
click at [883, 301] on label "True" at bounding box center [915, 290] width 133 height 43
click at [873, 298] on input "True" at bounding box center [866, 292] width 14 height 12
radio input "true"
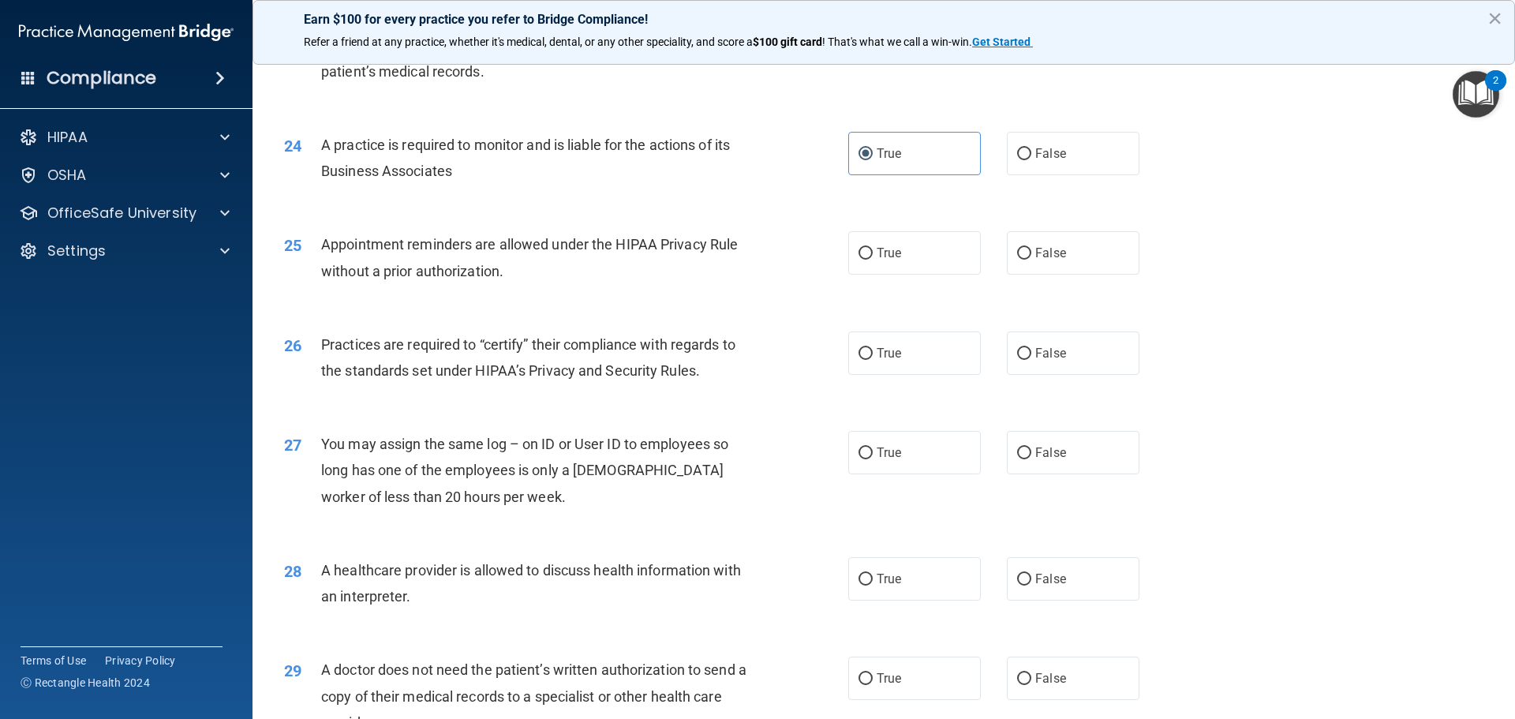
scroll to position [2724, 0]
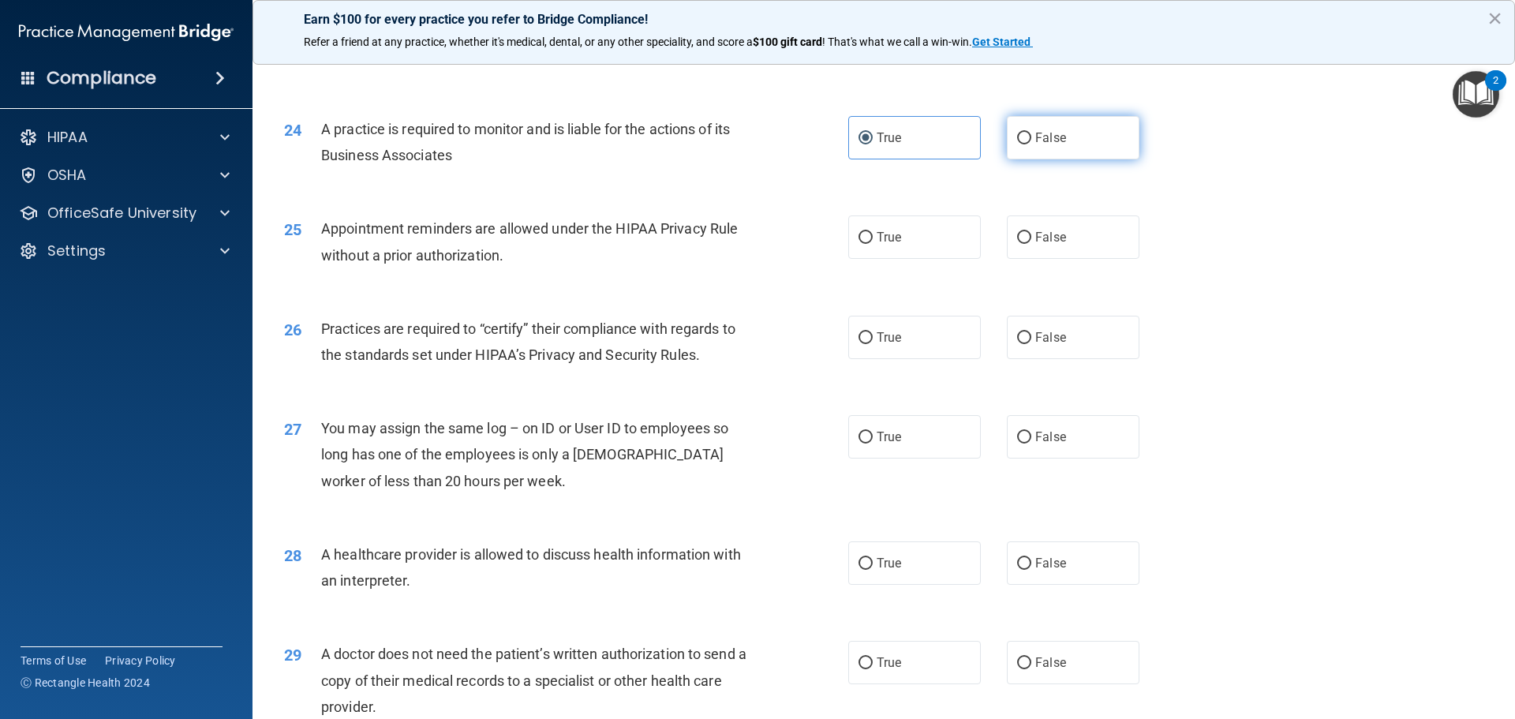
click at [1018, 140] on input "False" at bounding box center [1024, 139] width 14 height 12
radio input "true"
click at [907, 133] on label "True" at bounding box center [915, 137] width 133 height 43
click at [873, 133] on input "True" at bounding box center [866, 139] width 14 height 12
radio input "true"
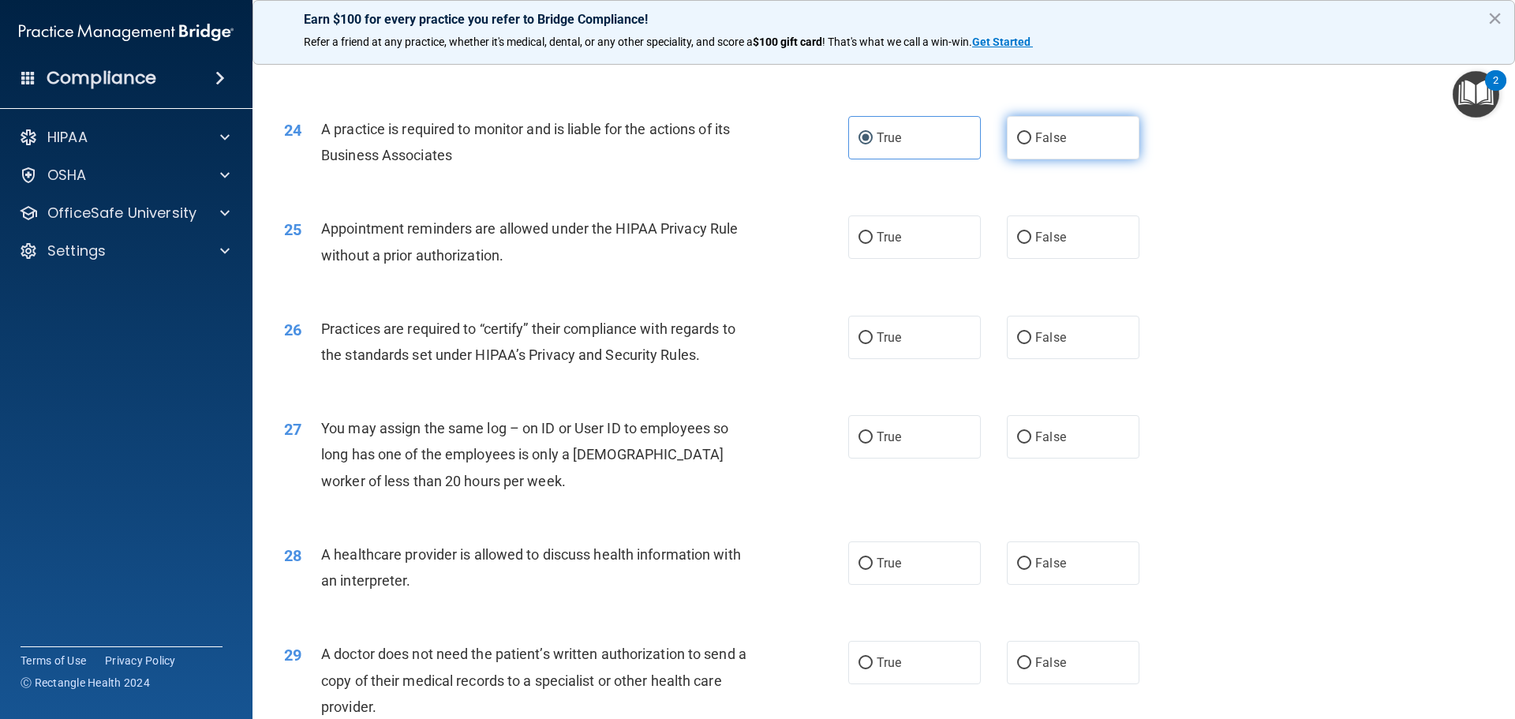
click at [1107, 133] on label "False" at bounding box center [1073, 137] width 133 height 43
click at [1032, 133] on input "False" at bounding box center [1024, 139] width 14 height 12
radio input "true"
click at [957, 129] on label "True" at bounding box center [915, 137] width 133 height 43
click at [873, 133] on input "True" at bounding box center [866, 139] width 14 height 12
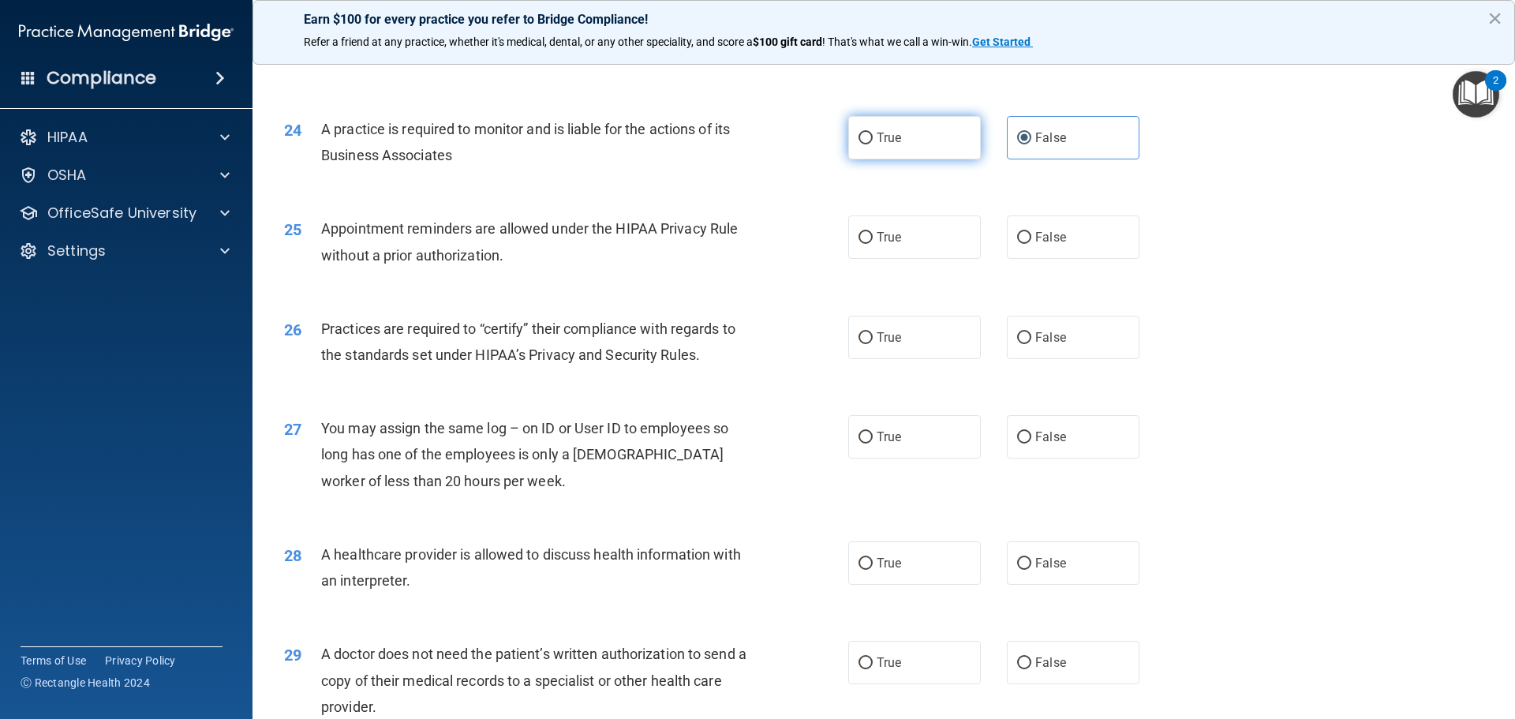
radio input "true"
click at [1055, 155] on label "False" at bounding box center [1073, 137] width 133 height 43
click at [1032, 144] on input "False" at bounding box center [1024, 139] width 14 height 12
radio input "true"
click at [862, 159] on label "True" at bounding box center [915, 137] width 133 height 43
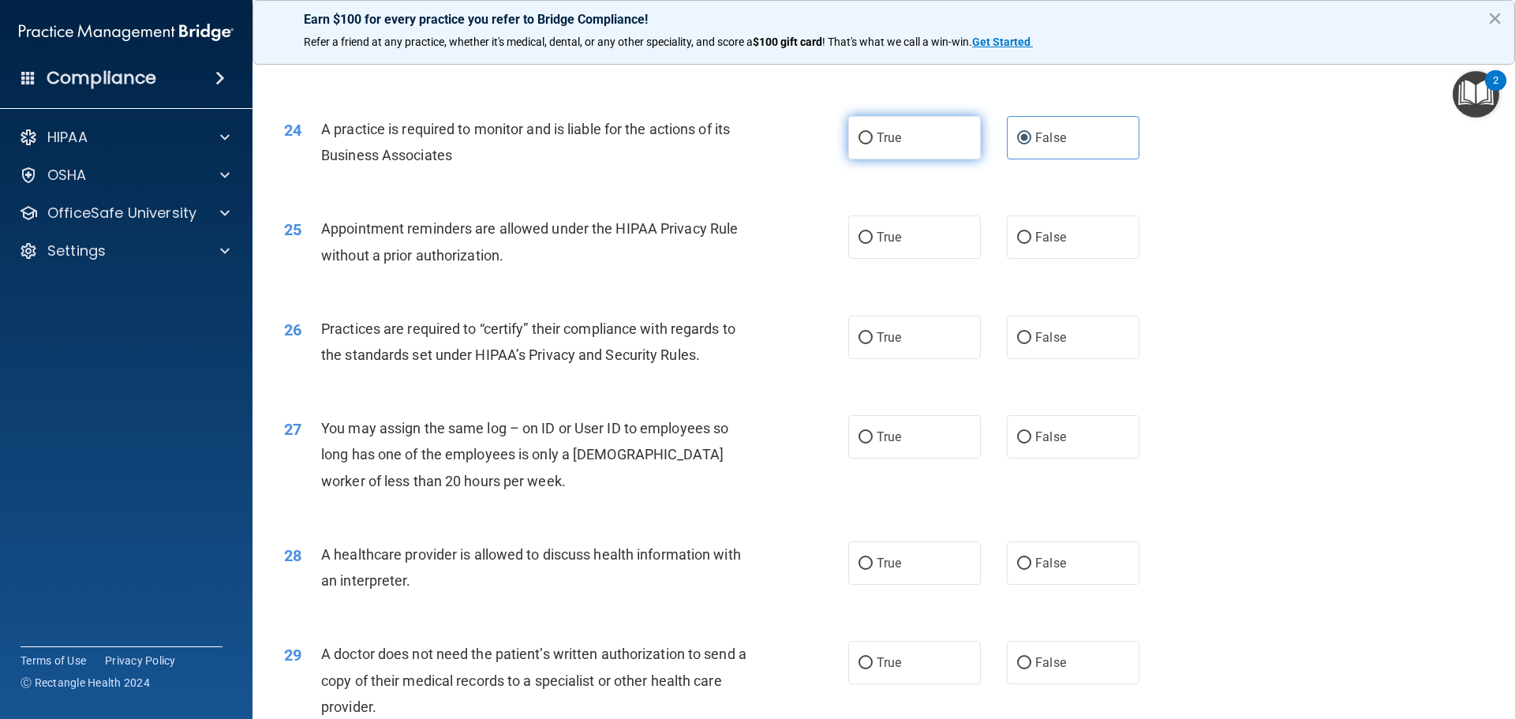
click at [862, 144] on input "True" at bounding box center [866, 139] width 14 height 12
radio input "true"
click at [1017, 136] on input "False" at bounding box center [1024, 139] width 14 height 12
radio input "true"
radio input "false"
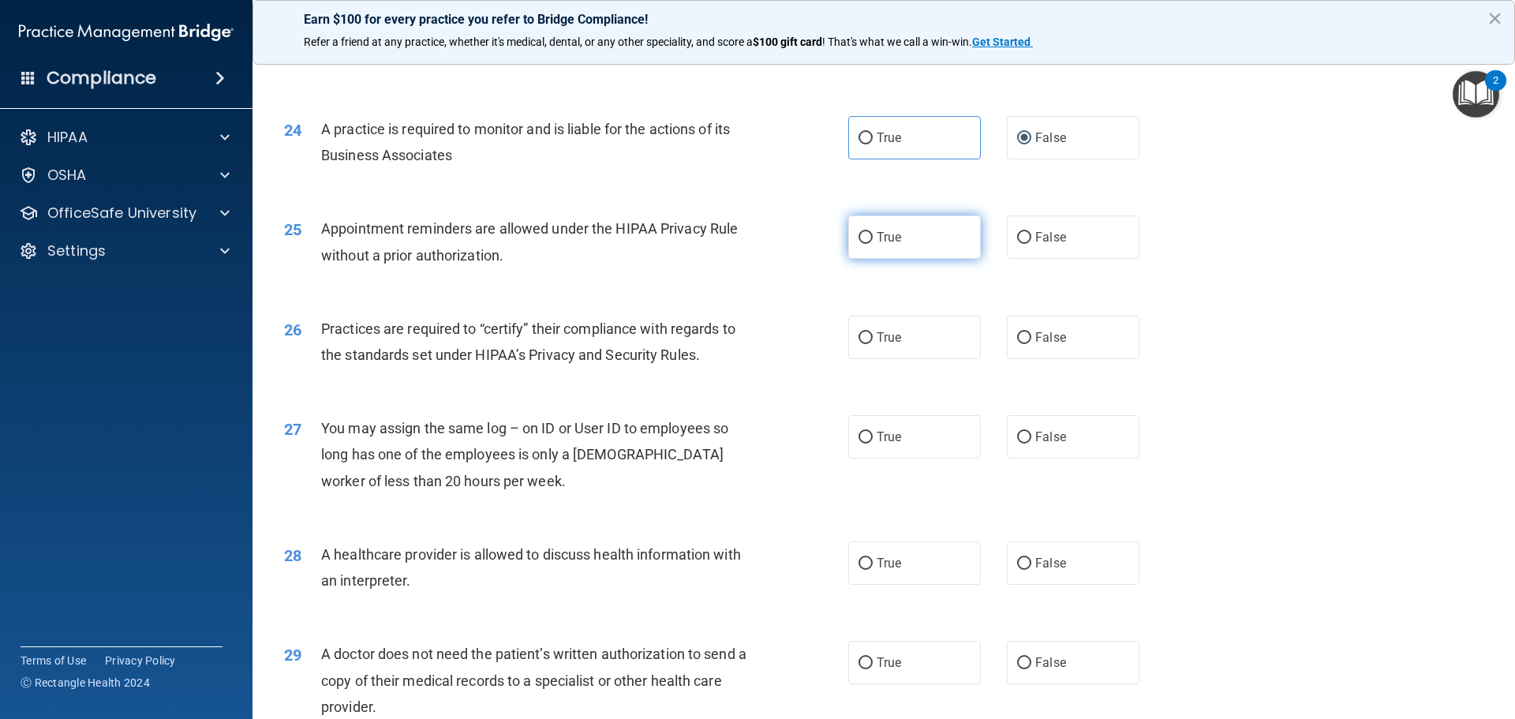
click at [858, 246] on label "True" at bounding box center [915, 236] width 133 height 43
click at [859, 244] on input "True" at bounding box center [866, 238] width 14 height 12
radio input "true"
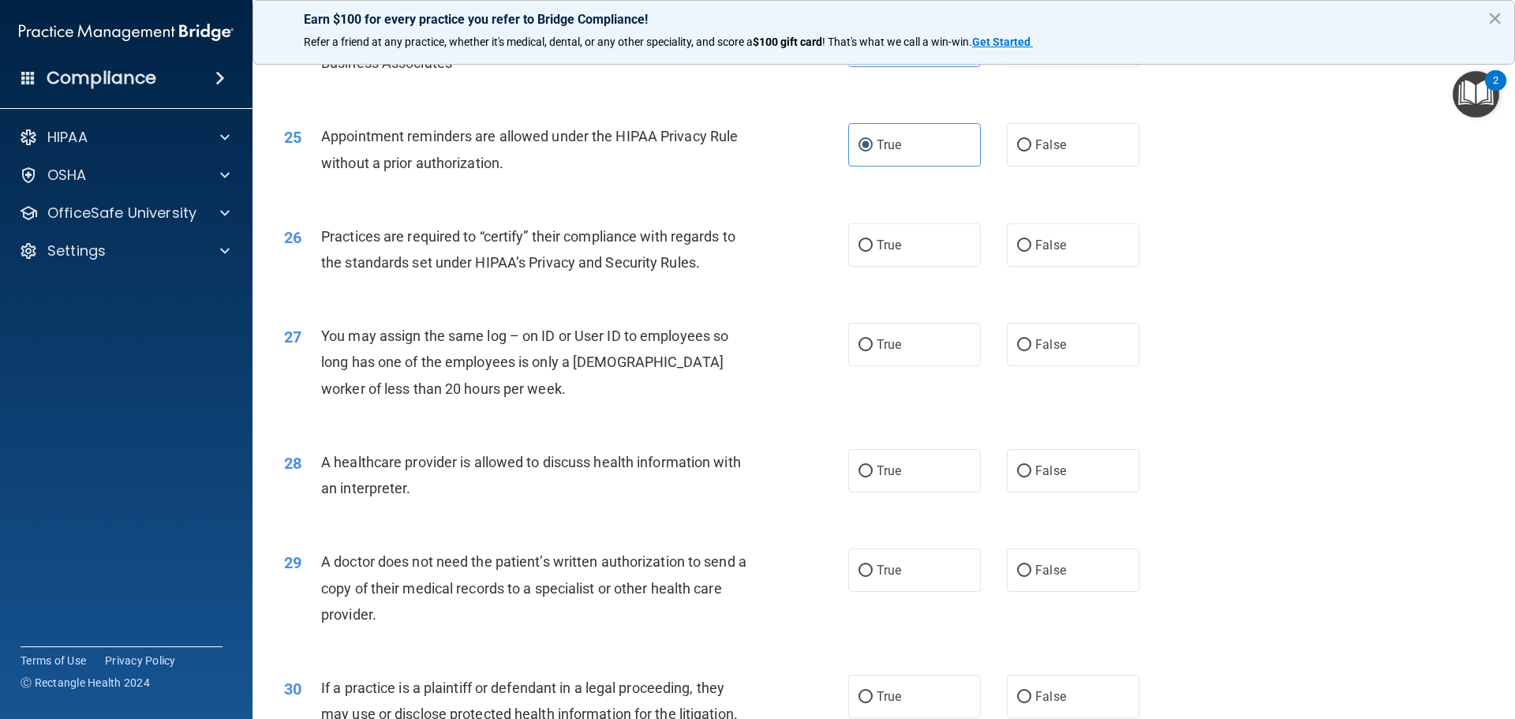
scroll to position [2839, 0]
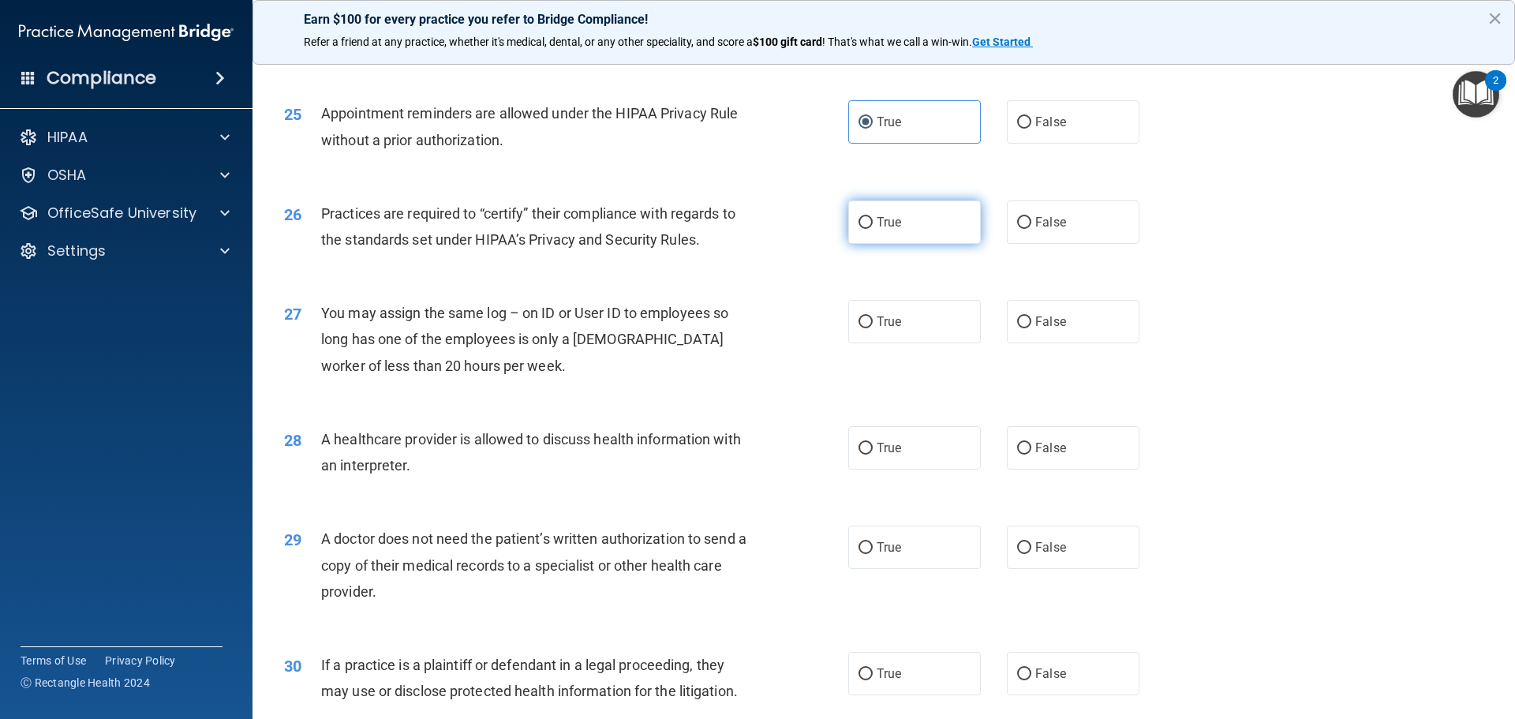
click at [849, 227] on label "True" at bounding box center [915, 221] width 133 height 43
click at [859, 227] on input "True" at bounding box center [866, 223] width 14 height 12
radio input "true"
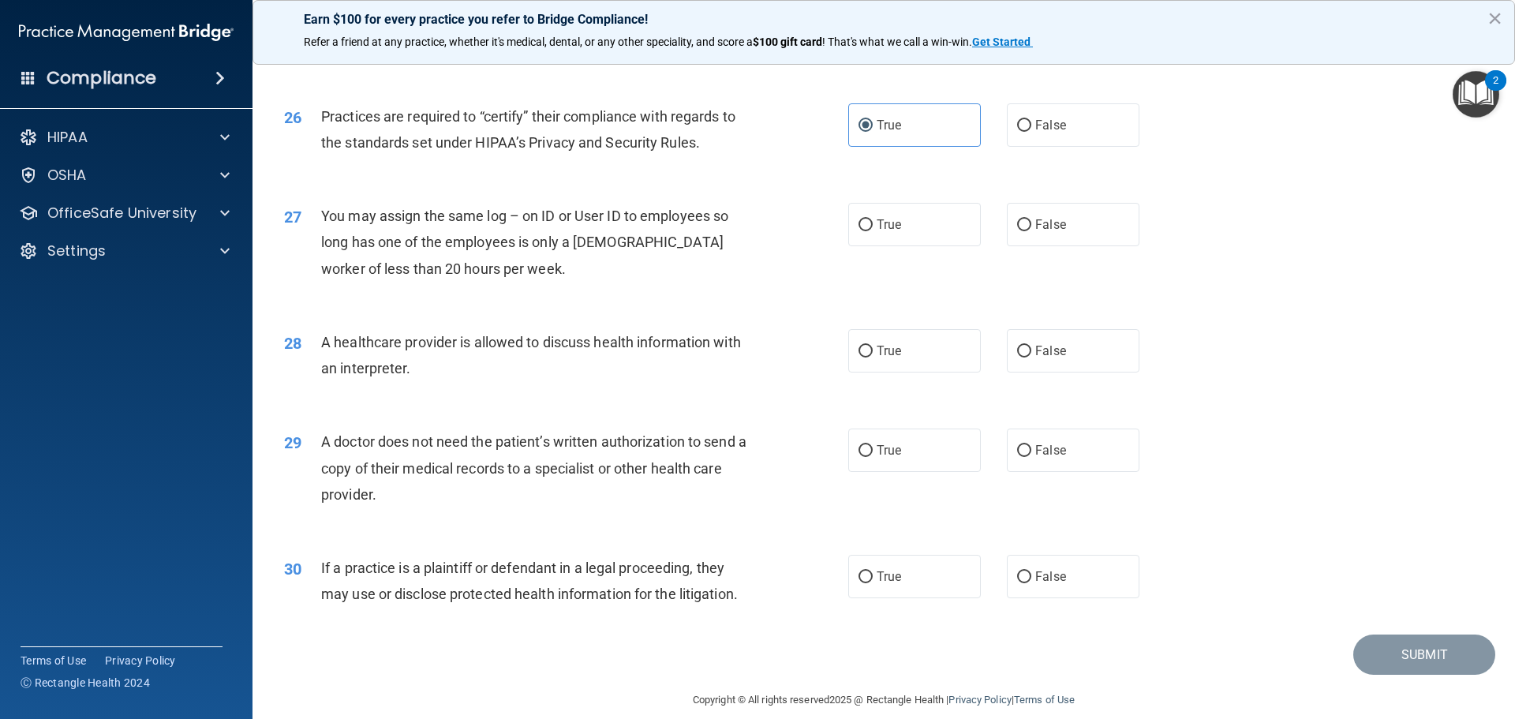
scroll to position [2954, 0]
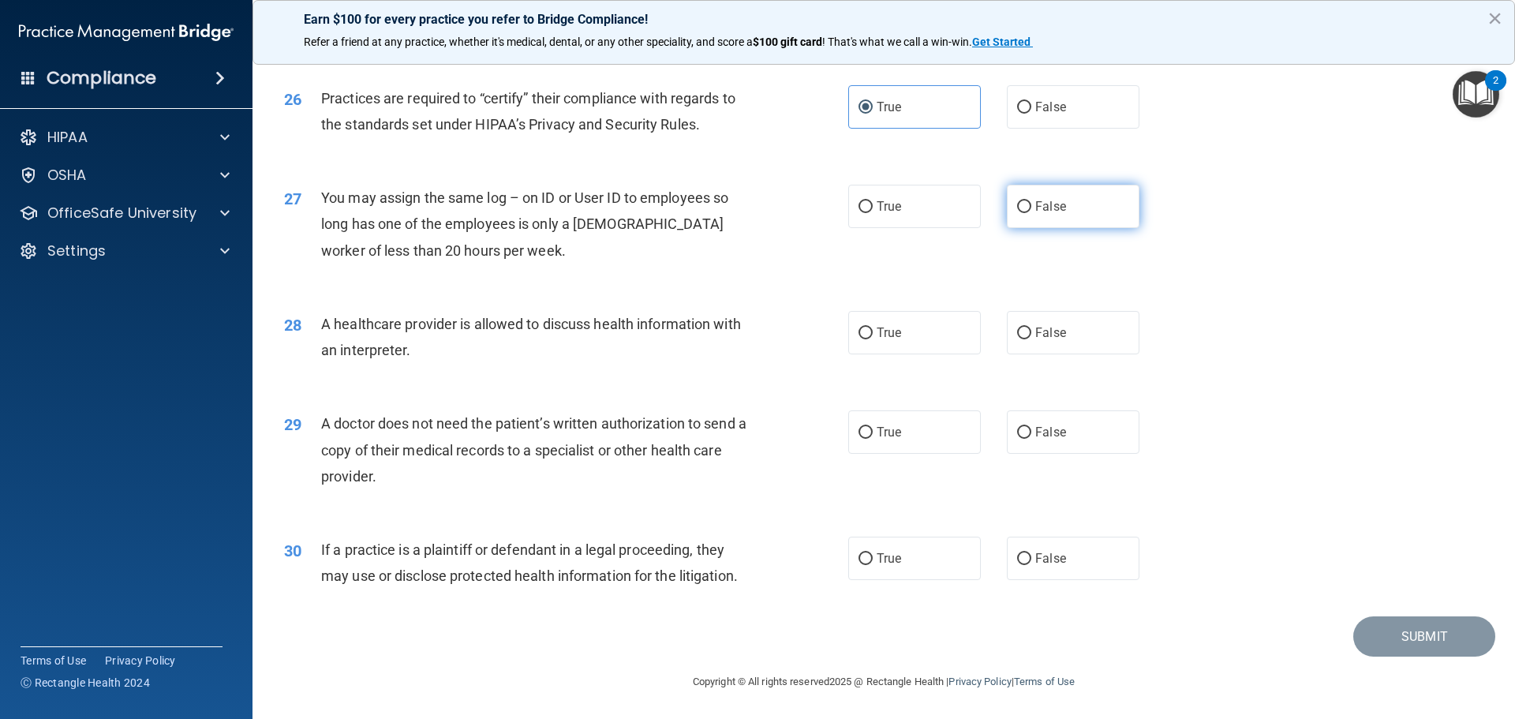
click at [1017, 208] on input "False" at bounding box center [1024, 207] width 14 height 12
radio input "true"
click at [865, 341] on label "True" at bounding box center [915, 331] width 133 height 43
click at [865, 339] on input "True" at bounding box center [866, 333] width 14 height 12
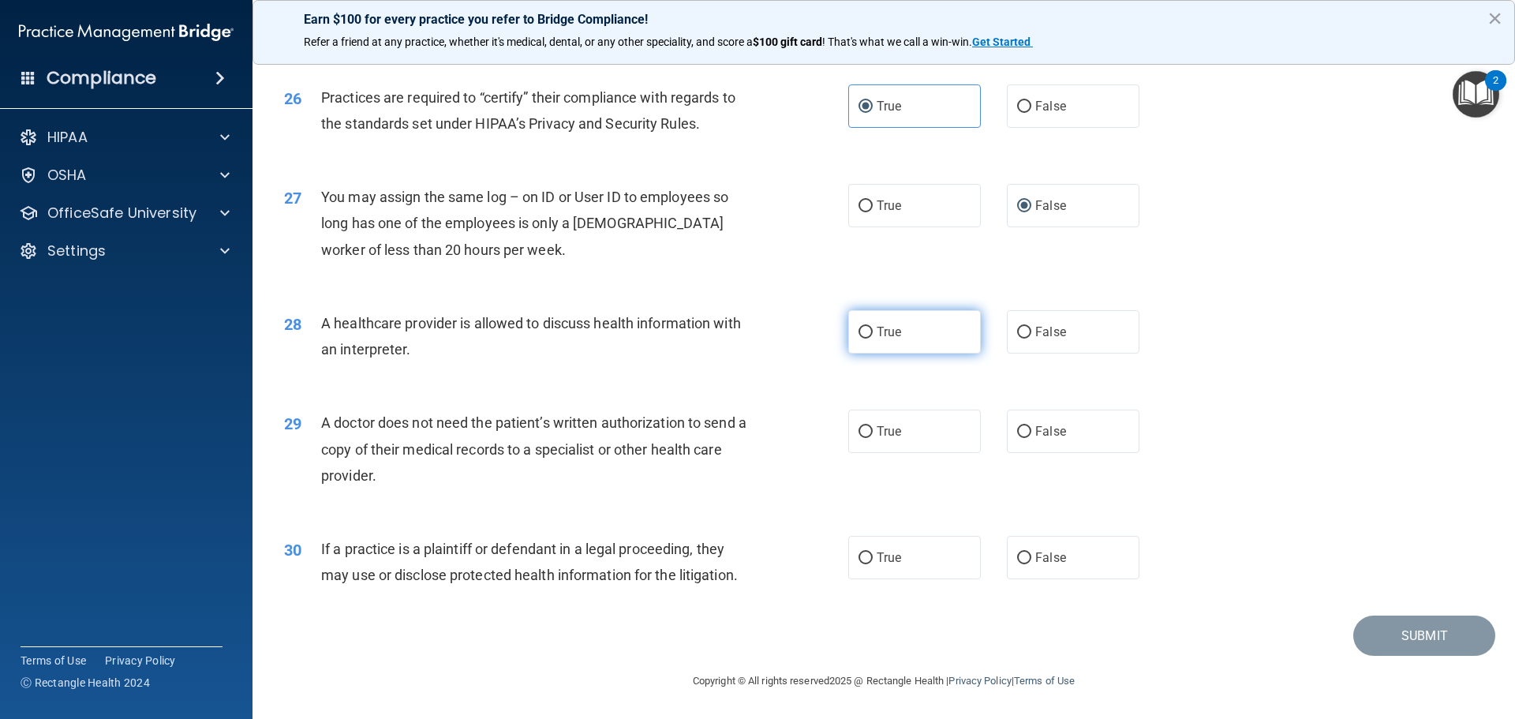
radio input "true"
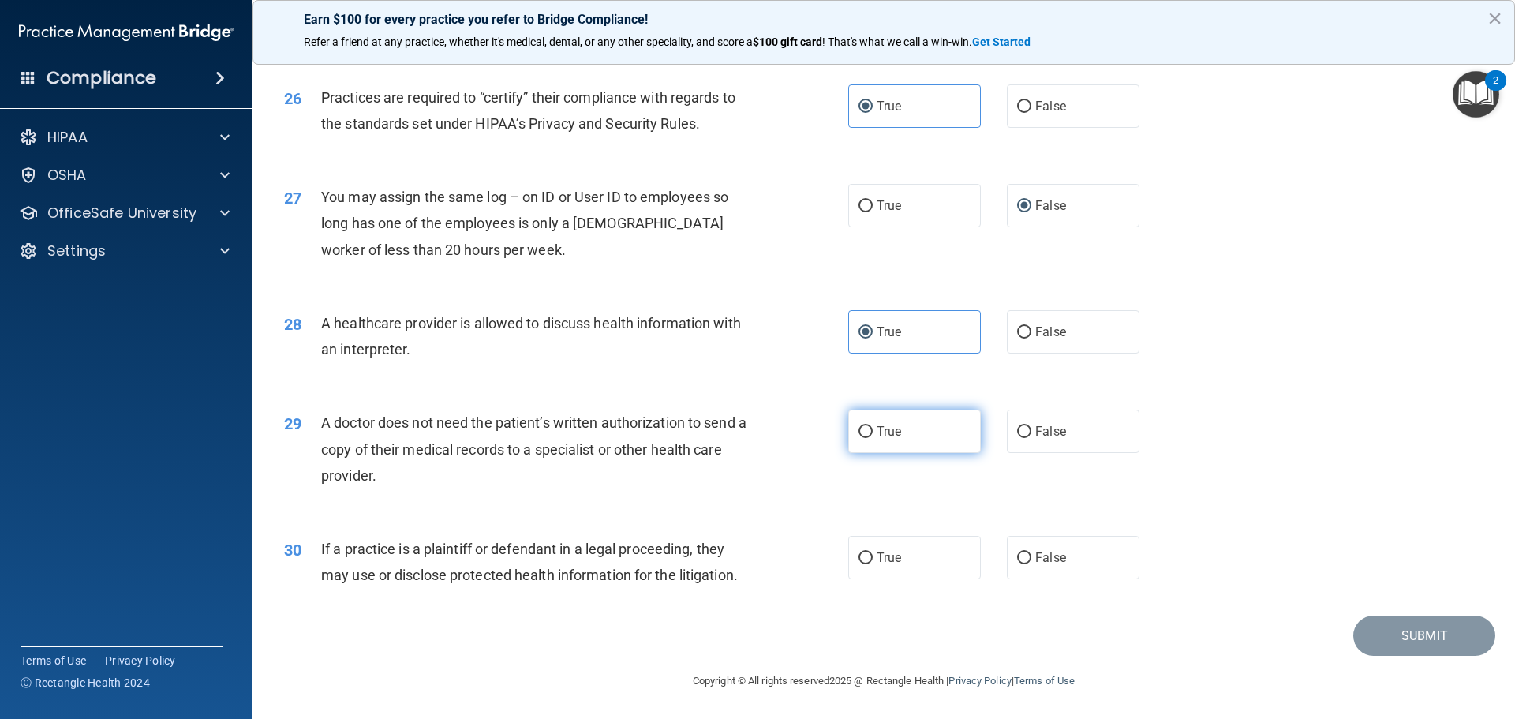
click at [871, 429] on label "True" at bounding box center [915, 431] width 133 height 43
click at [871, 429] on input "True" at bounding box center [866, 432] width 14 height 12
radio input "true"
click at [897, 563] on label "True" at bounding box center [915, 557] width 133 height 43
click at [873, 563] on input "True" at bounding box center [866, 559] width 14 height 12
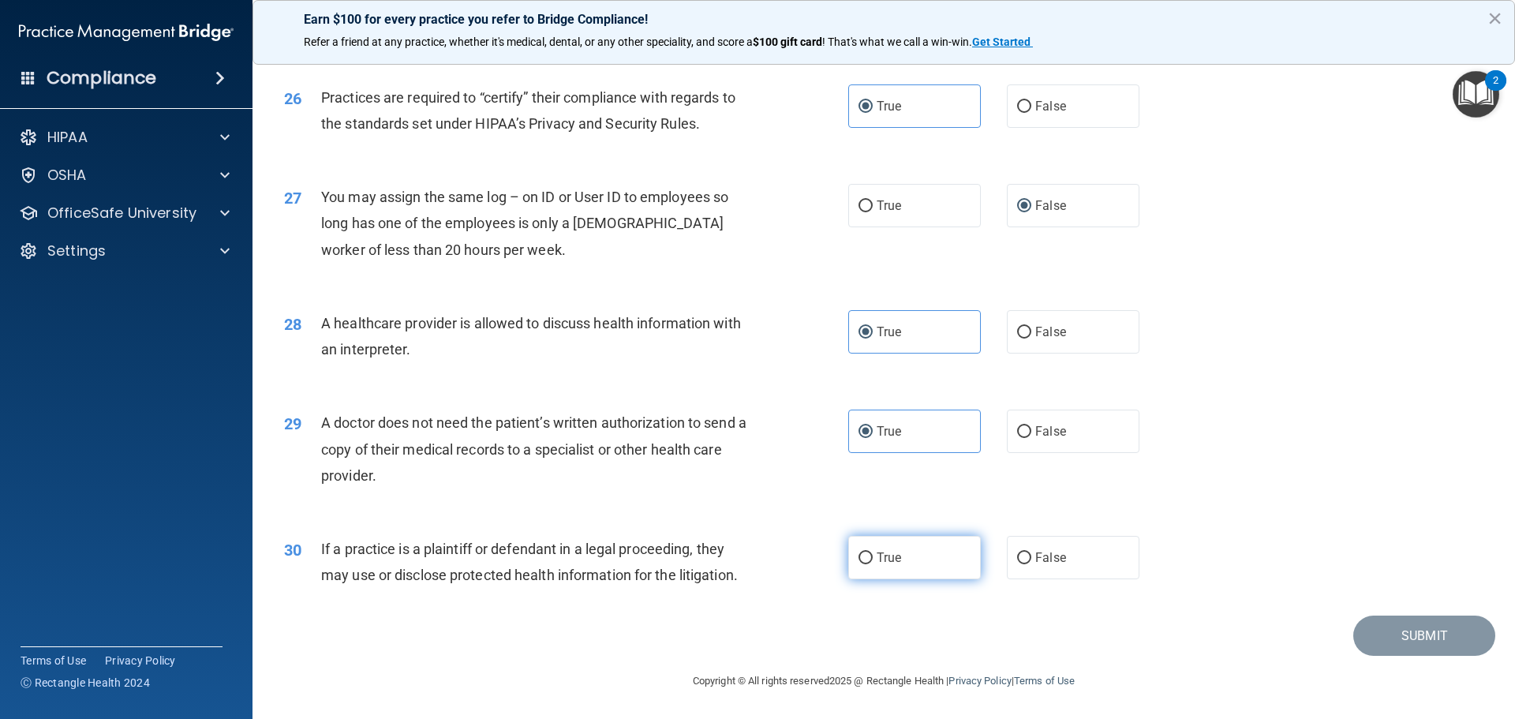
radio input "true"
click at [1408, 635] on button "Submit" at bounding box center [1425, 636] width 142 height 40
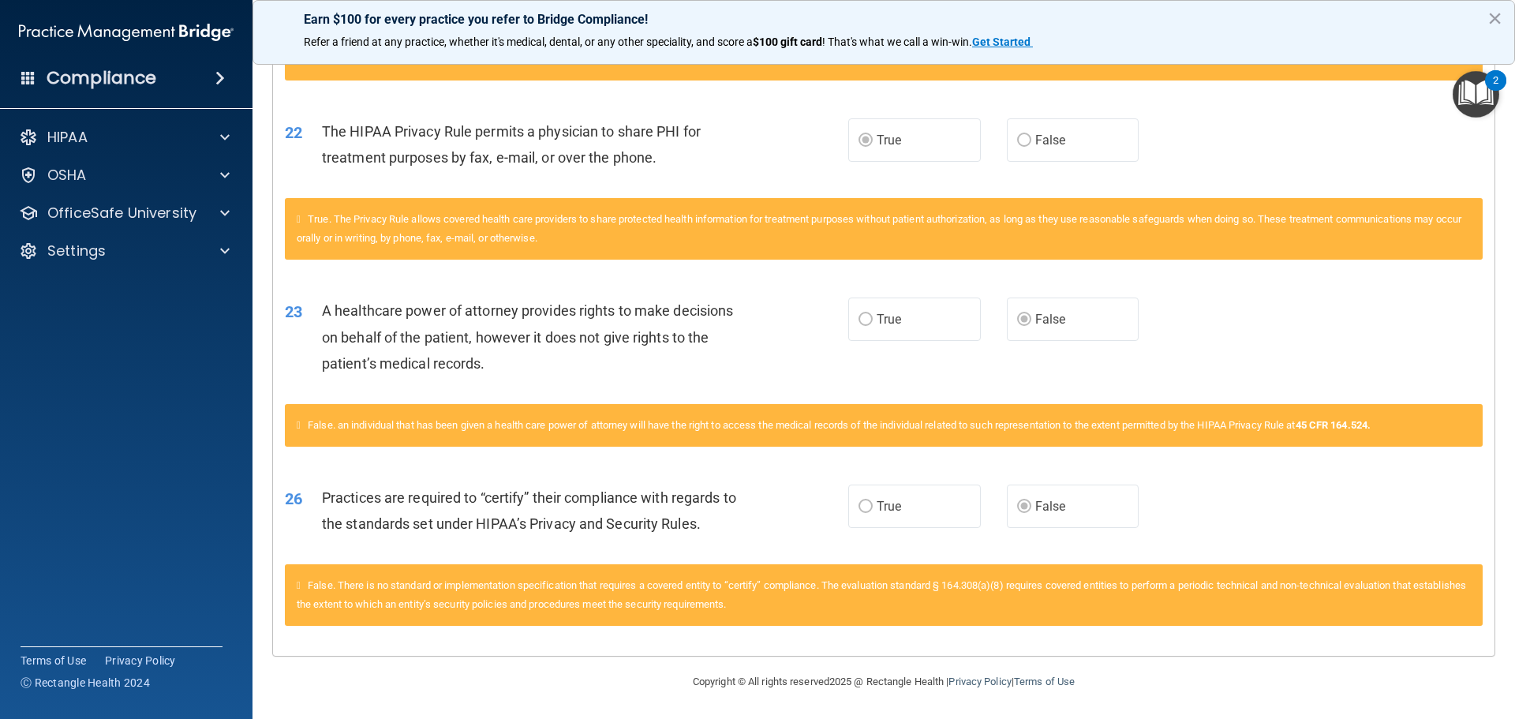
scroll to position [1527, 0]
